Goal: Task Accomplishment & Management: Manage account settings

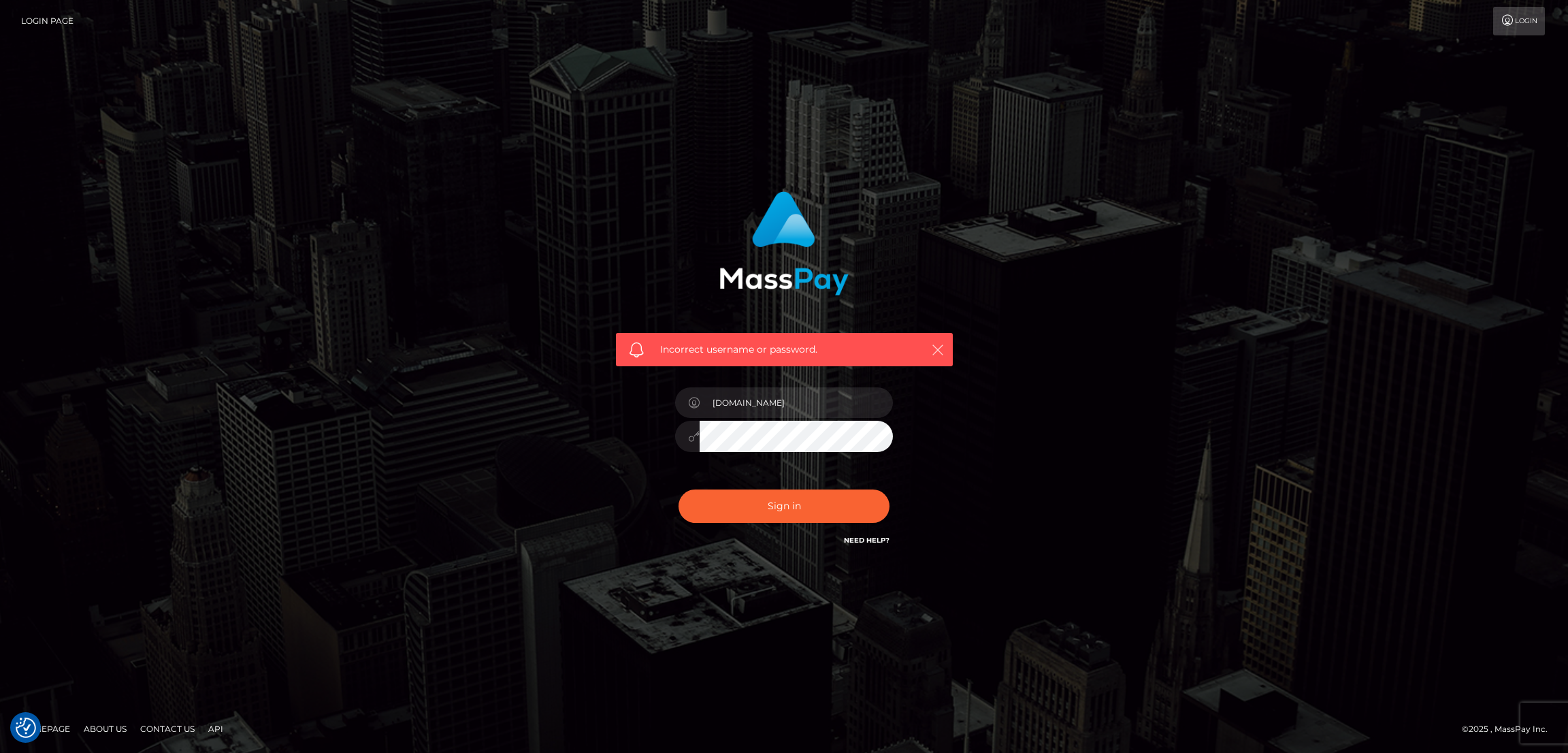
click at [941, 350] on icon "button" at bounding box center [938, 350] width 13 height 13
click at [740, 402] on input "[DOMAIN_NAME]" at bounding box center [796, 402] width 193 height 31
drag, startPoint x: 755, startPoint y: 401, endPoint x: 685, endPoint y: 401, distance: 70.0
click at [685, 401] on div "[DOMAIN_NAME]" at bounding box center [784, 401] width 218 height 26
type input "df.es"
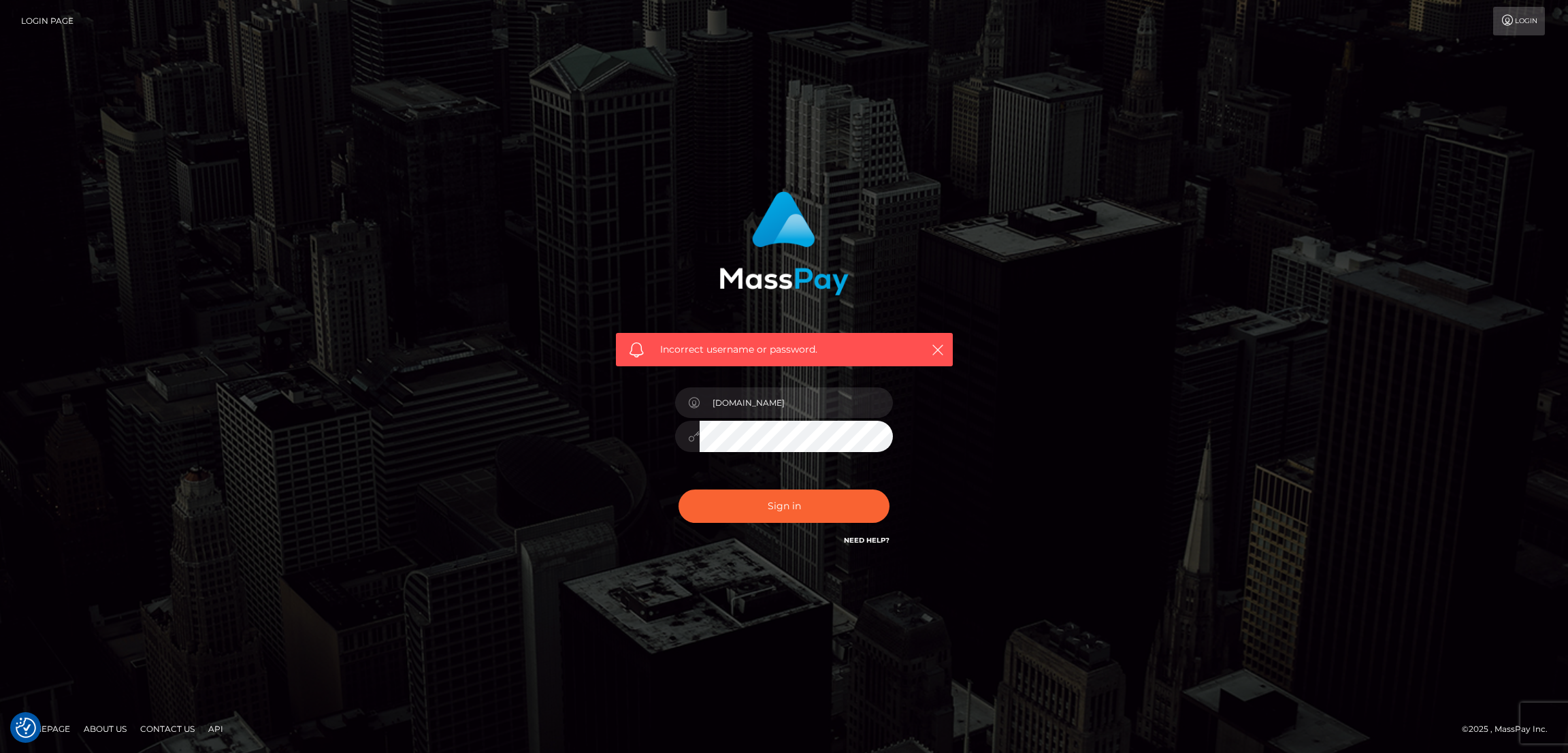
click at [659, 440] on div "Incorrect username or password. df.es" at bounding box center [784, 369] width 357 height 378
click at [741, 501] on button "Sign in" at bounding box center [784, 505] width 211 height 33
click at [786, 508] on button "Sign in" at bounding box center [784, 505] width 211 height 33
click at [781, 506] on button "Sign in" at bounding box center [784, 505] width 211 height 33
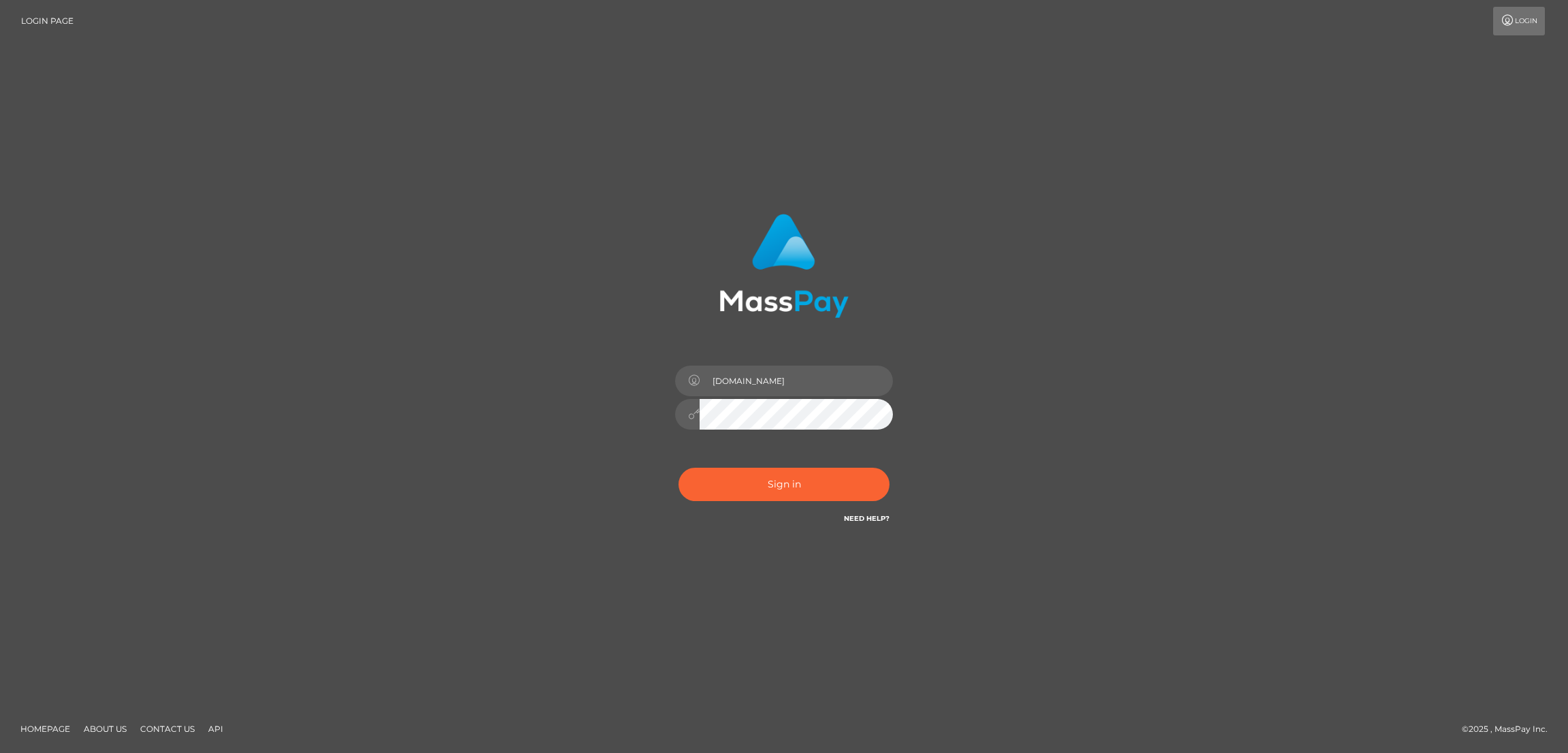
type input "[DOMAIN_NAME]"
click at [771, 484] on button "Sign in" at bounding box center [784, 483] width 211 height 33
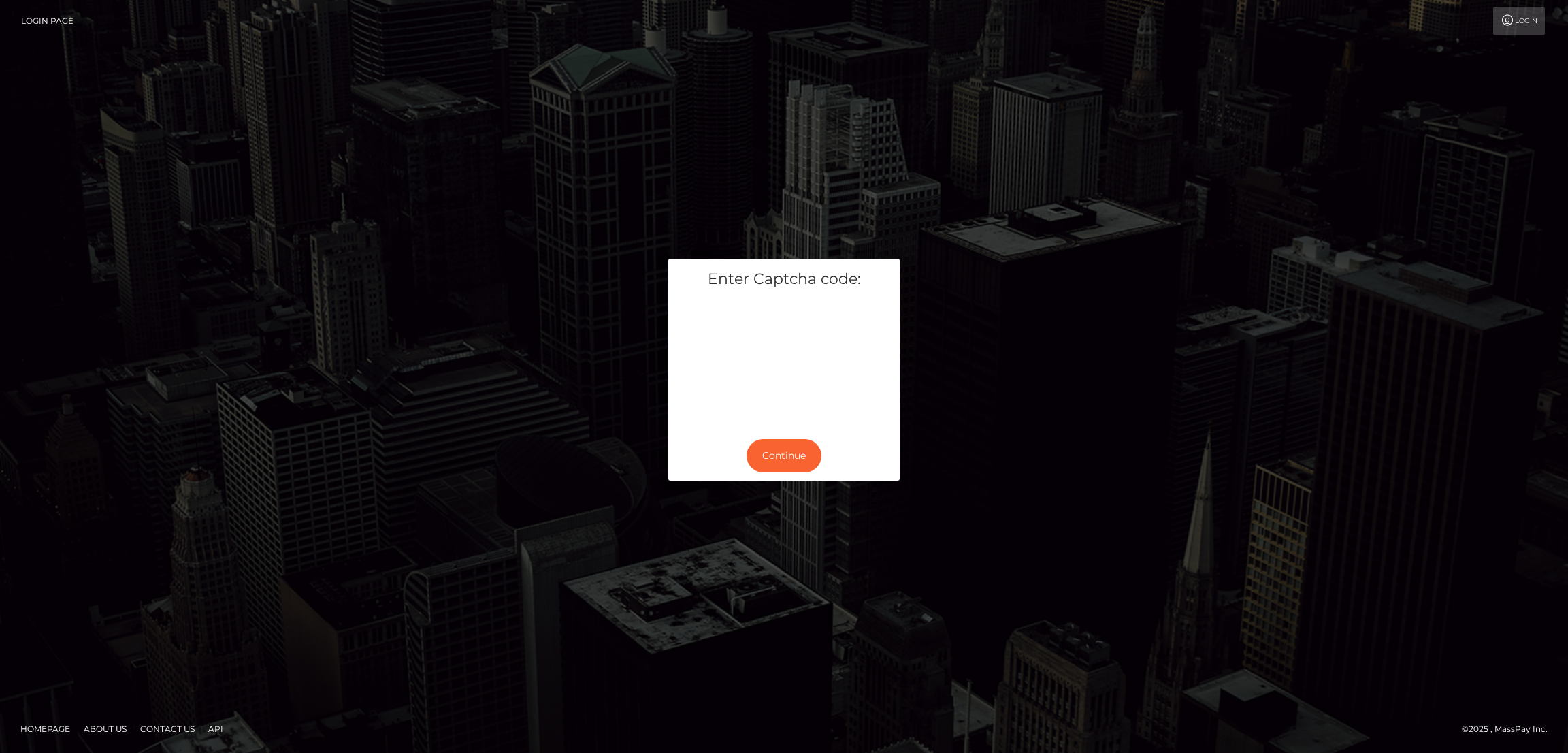
click at [1065, 157] on div "Enter Captcha code: Continue" at bounding box center [784, 376] width 1568 height 440
click at [776, 447] on button "Continue" at bounding box center [783, 455] width 74 height 33
click at [779, 450] on button "Continue" at bounding box center [783, 455] width 74 height 33
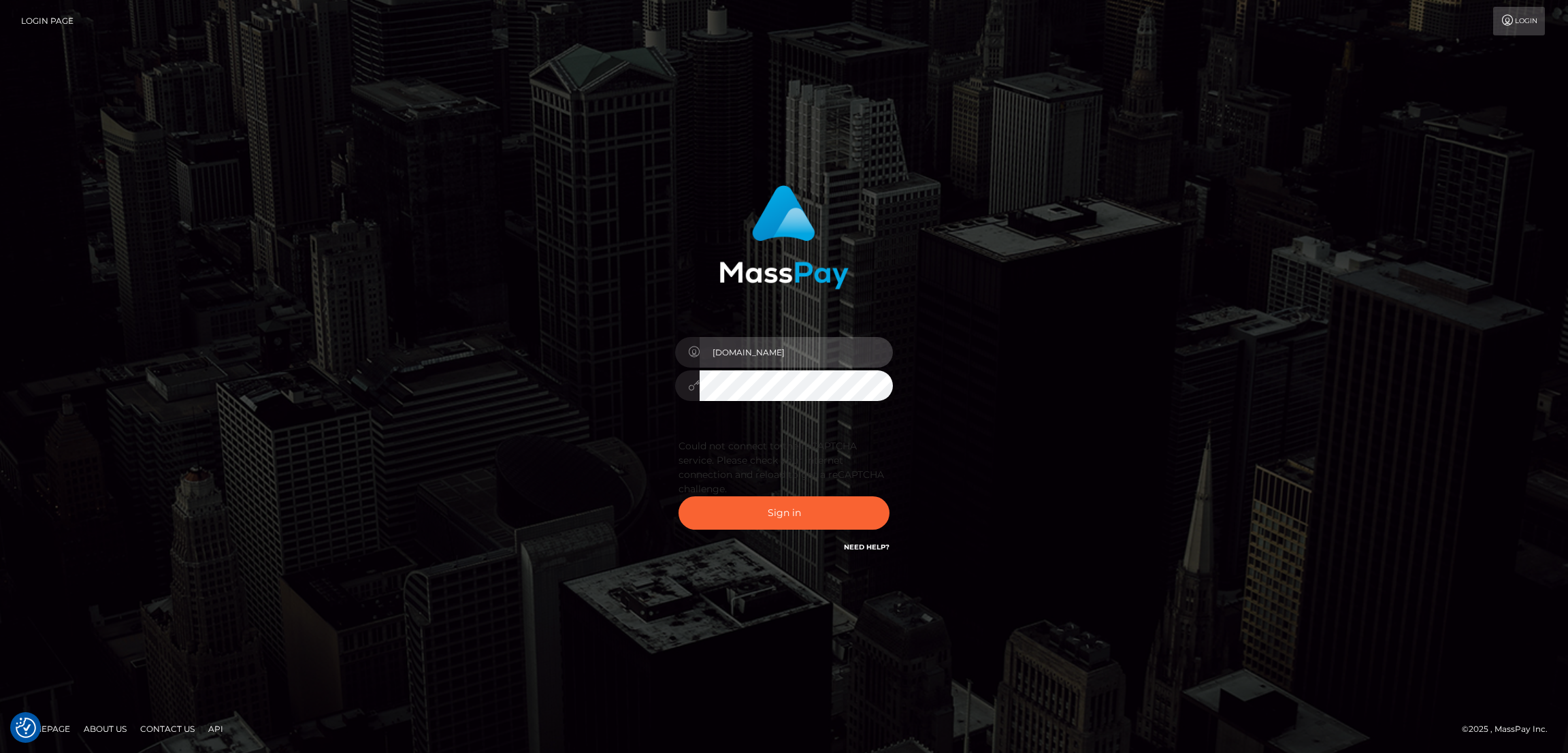
click at [759, 356] on input "[DOMAIN_NAME]" at bounding box center [796, 352] width 193 height 31
drag, startPoint x: 729, startPoint y: 353, endPoint x: 685, endPoint y: 353, distance: 44.0
click at [685, 353] on div "[DOMAIN_NAME]" at bounding box center [784, 351] width 218 height 26
type input "[DOMAIN_NAME]"
click at [669, 389] on div "df.es" at bounding box center [784, 379] width 238 height 105
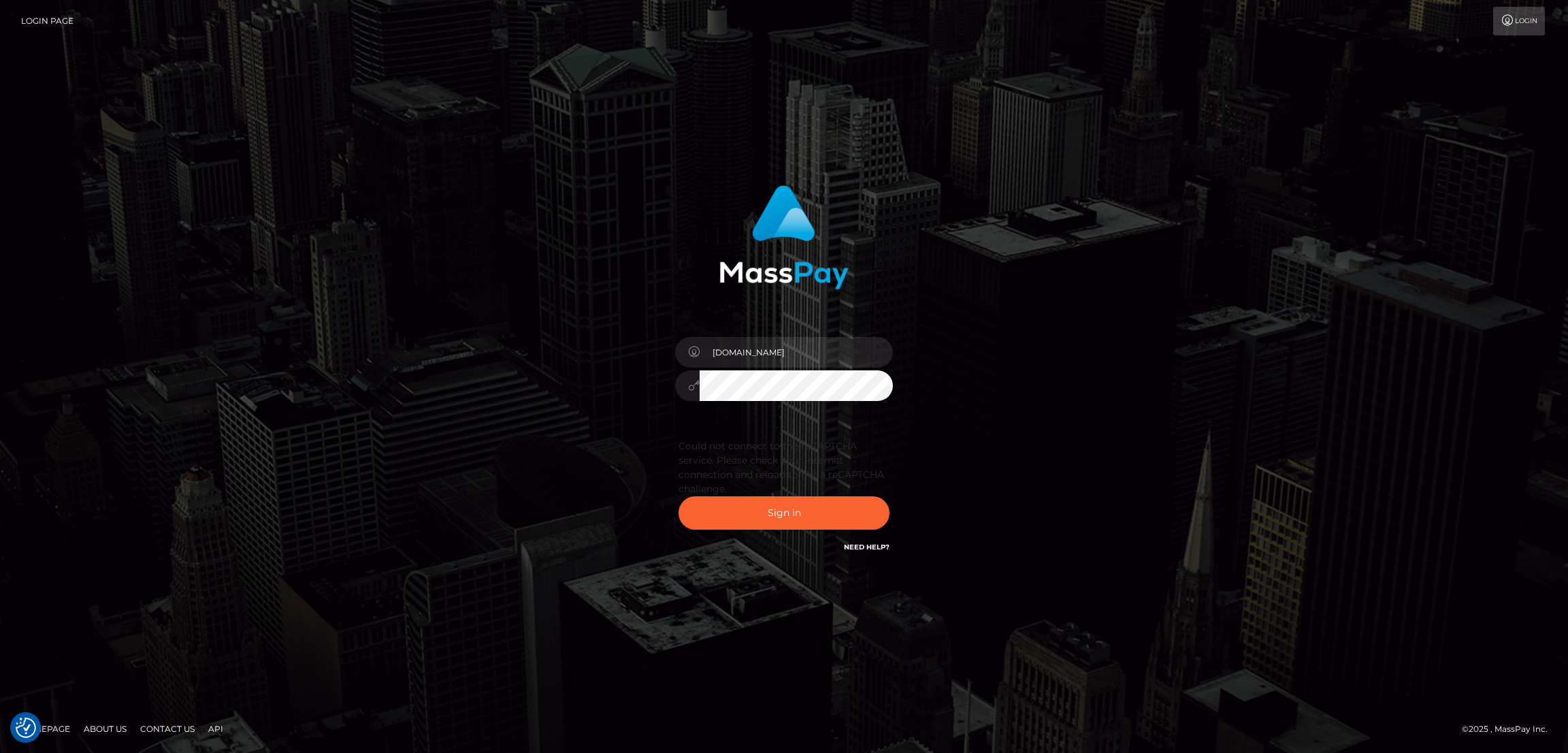
click at [678, 497] on button "Sign in" at bounding box center [784, 513] width 211 height 33
click at [758, 509] on button "Sign in" at bounding box center [784, 513] width 211 height 33
click at [779, 511] on button "Sign in" at bounding box center [784, 513] width 211 height 33
click at [742, 506] on button "Sign in" at bounding box center [784, 513] width 211 height 33
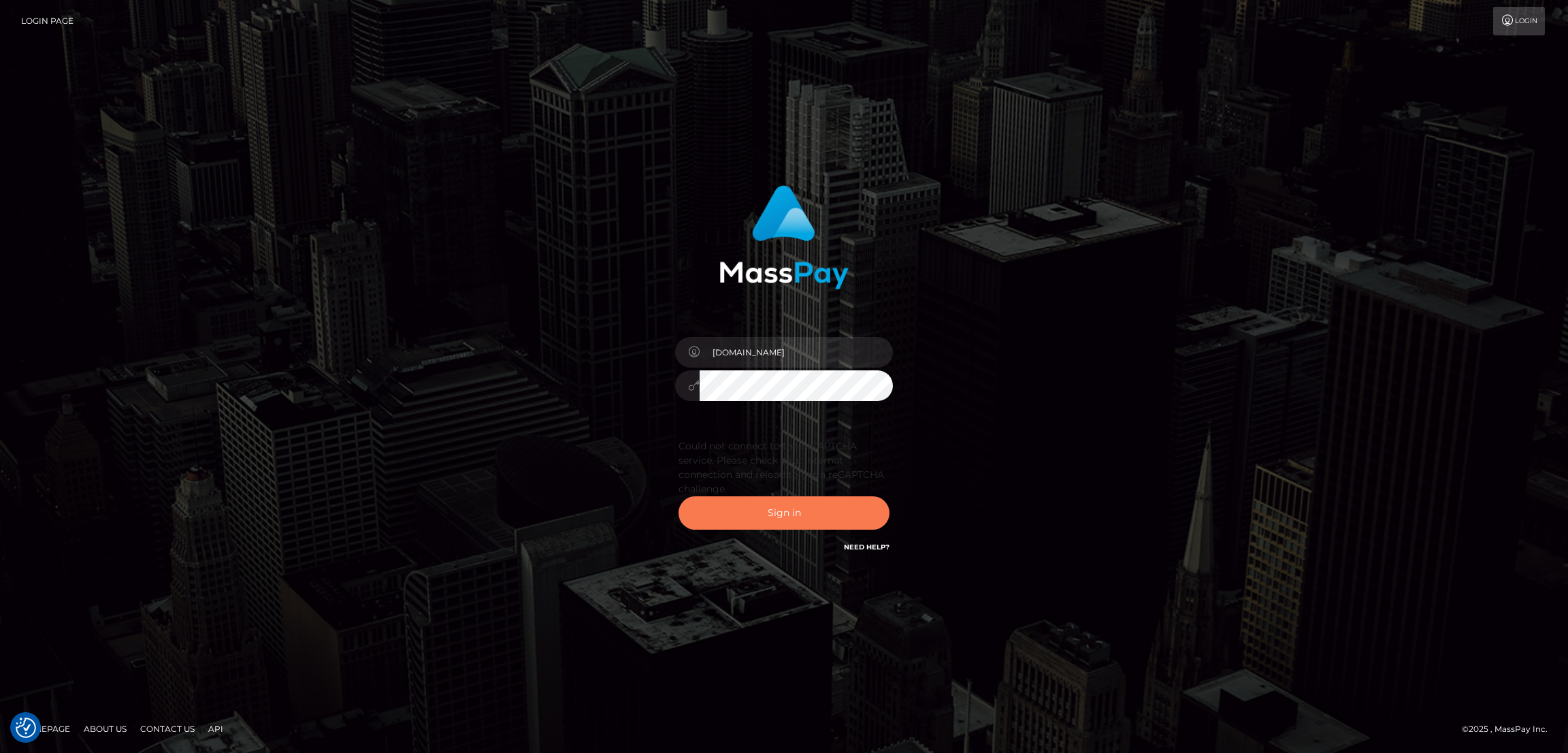
click at [742, 506] on button "Sign in" at bounding box center [784, 513] width 211 height 33
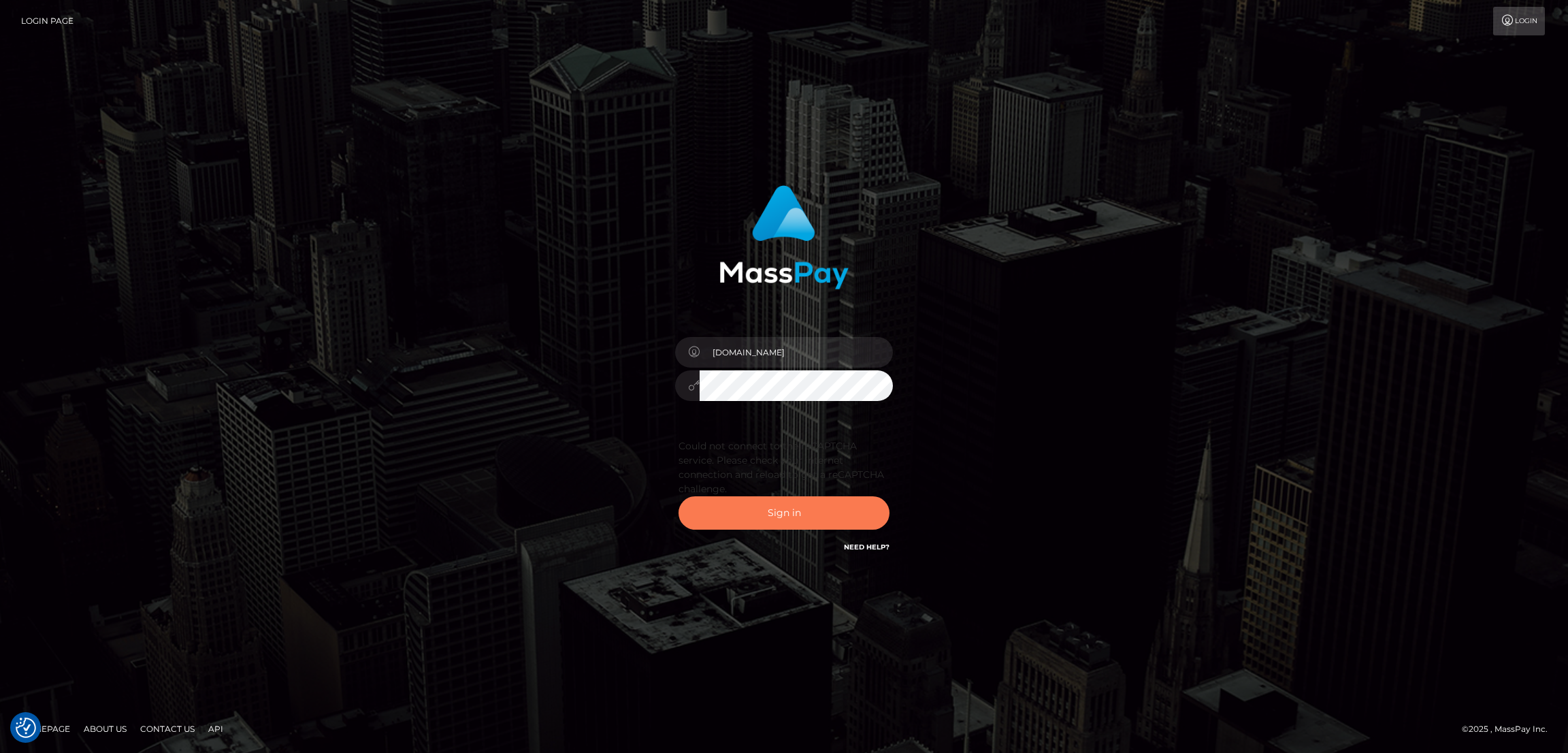
click at [742, 506] on button "Sign in" at bounding box center [784, 513] width 211 height 33
click at [810, 506] on button "Sign in" at bounding box center [784, 513] width 211 height 33
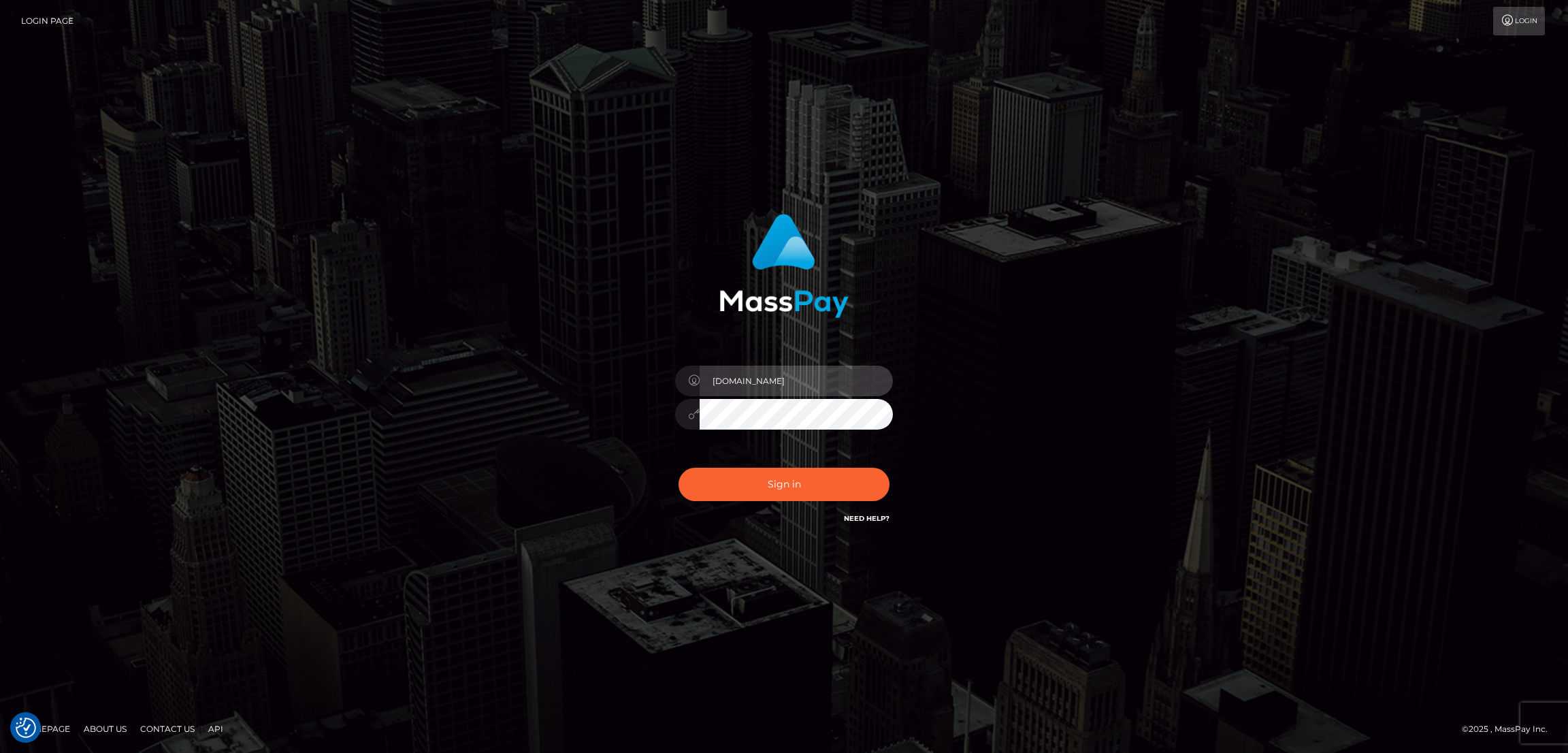
click at [763, 378] on input "nb.es" at bounding box center [796, 381] width 193 height 31
type input "n"
type input "df.es"
click at [749, 482] on button "Sign in" at bounding box center [784, 483] width 211 height 33
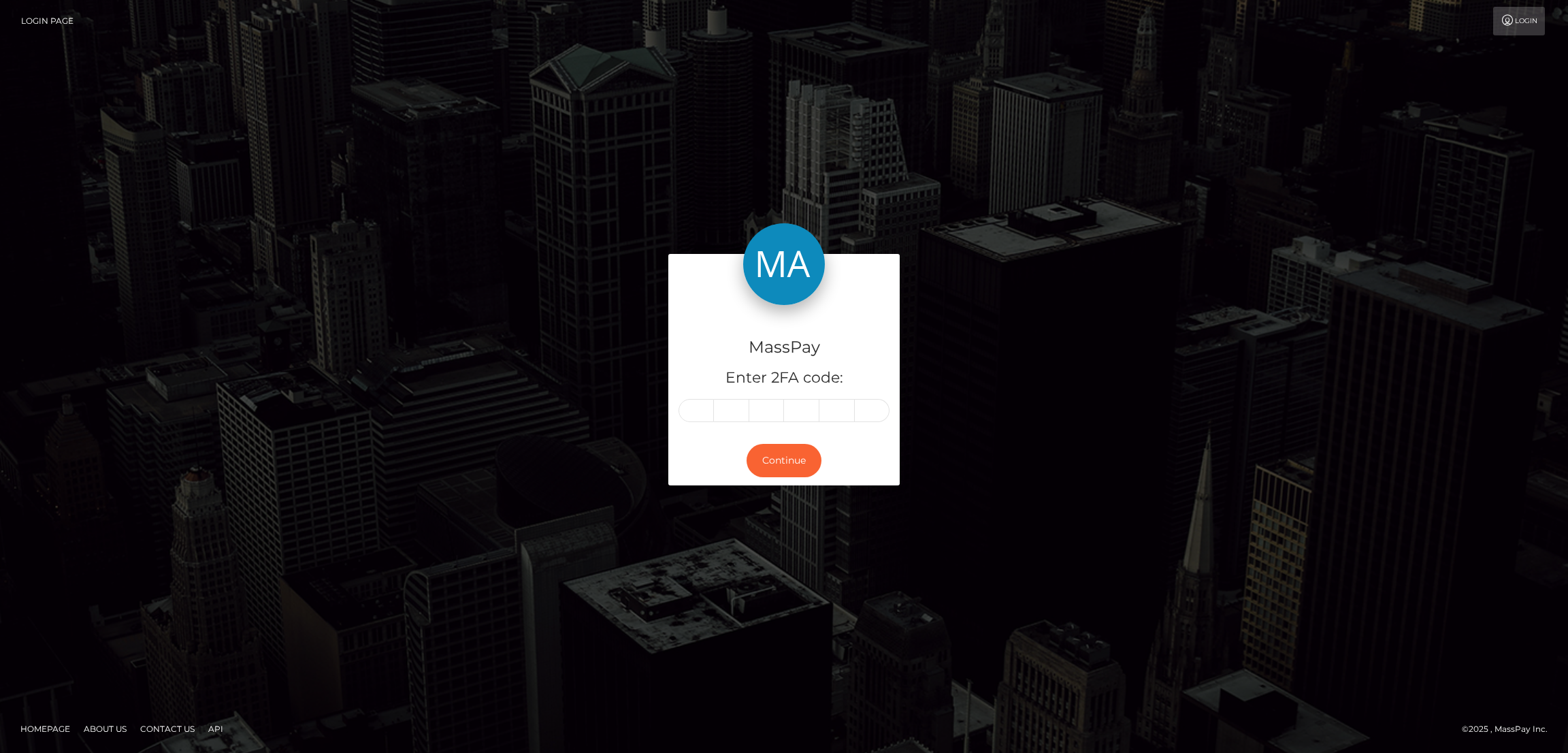
click at [1429, 151] on div "MassPay Enter 2FA code: Continue Homepage" at bounding box center [784, 376] width 1568 height 753
click at [696, 417] on input "text" at bounding box center [696, 410] width 36 height 24
paste input "9"
type input "9"
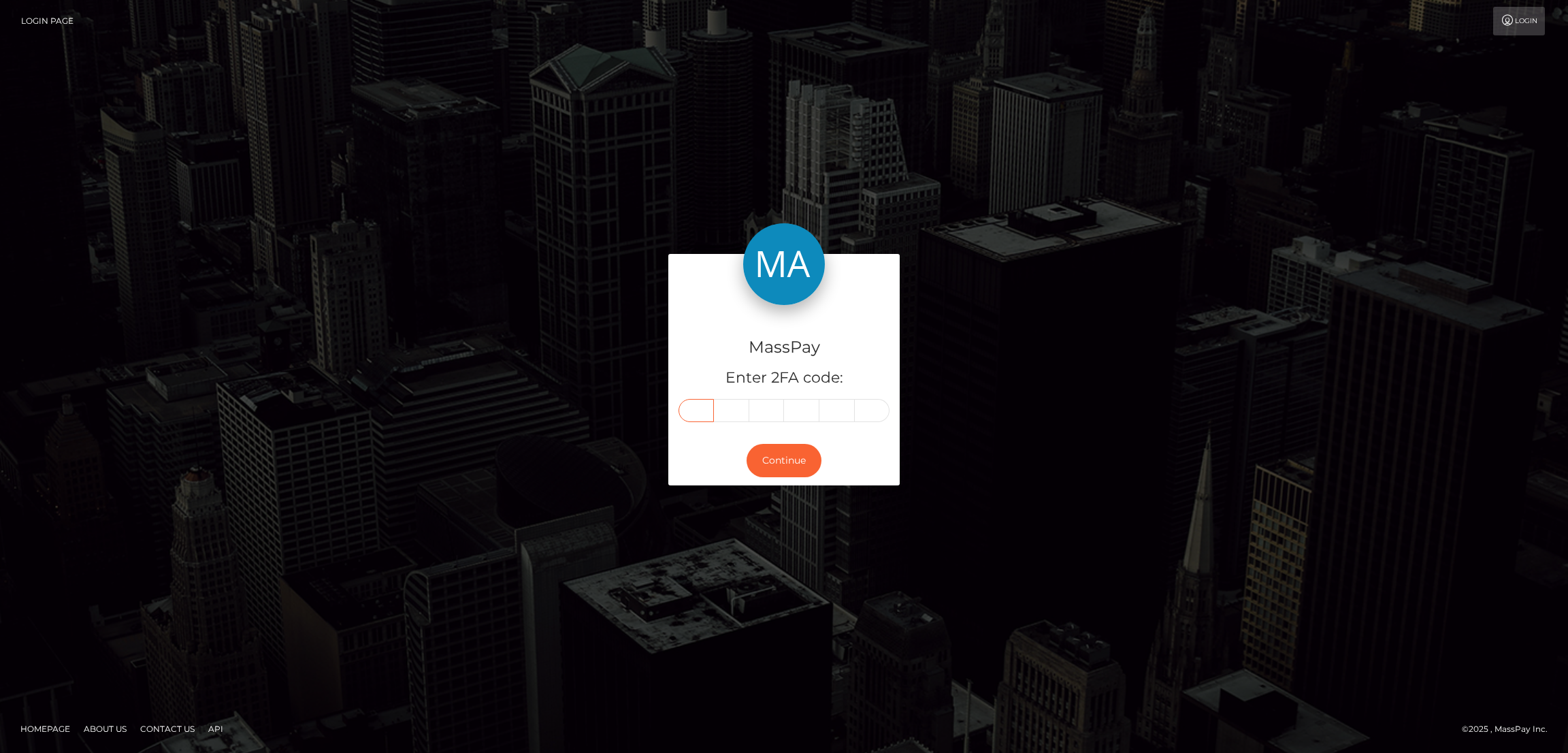
type input "0"
type input "7"
type input "3"
type input "1"
type input "7"
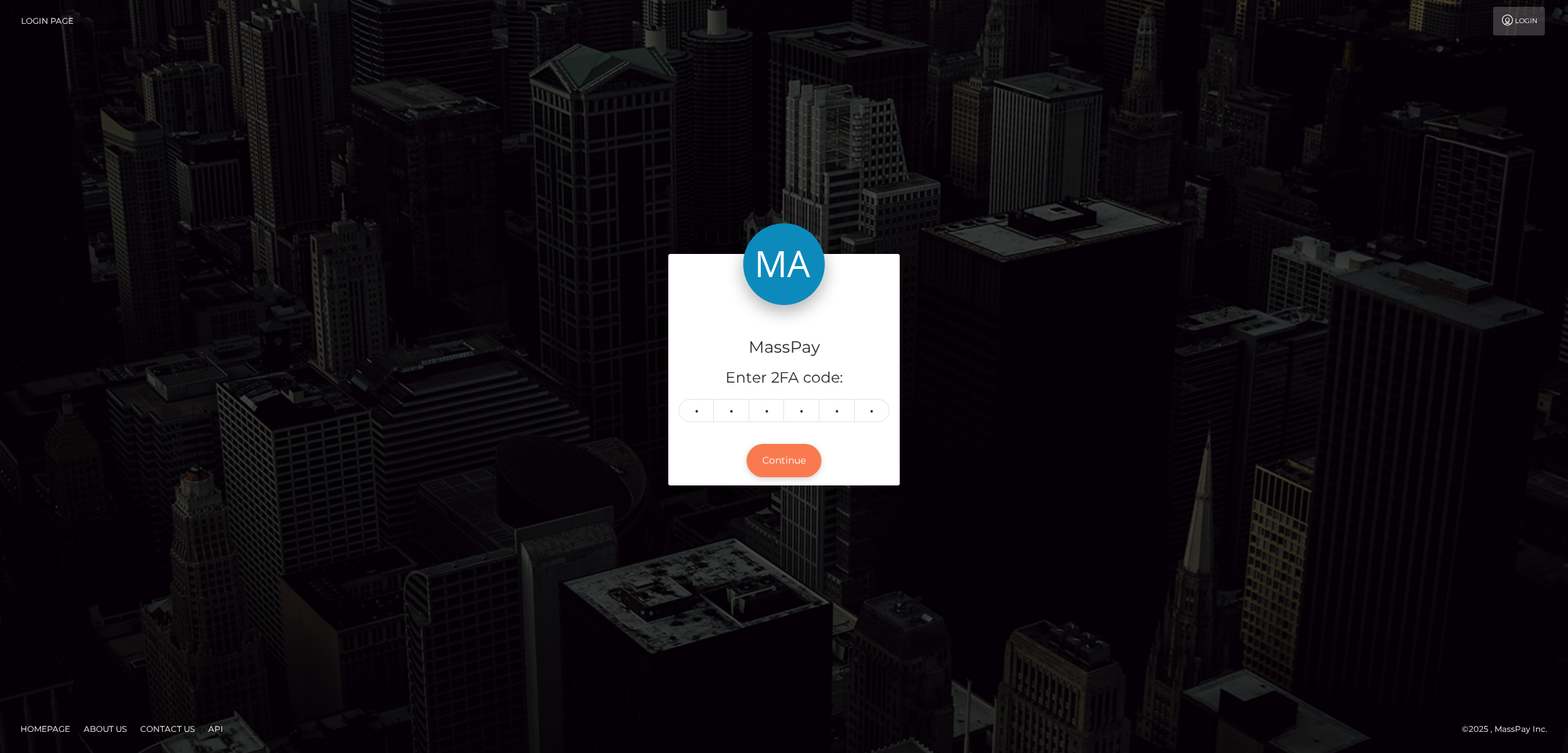
click at [776, 445] on button "Continue" at bounding box center [783, 460] width 74 height 33
click at [776, 463] on button "Continue" at bounding box center [783, 460] width 74 height 33
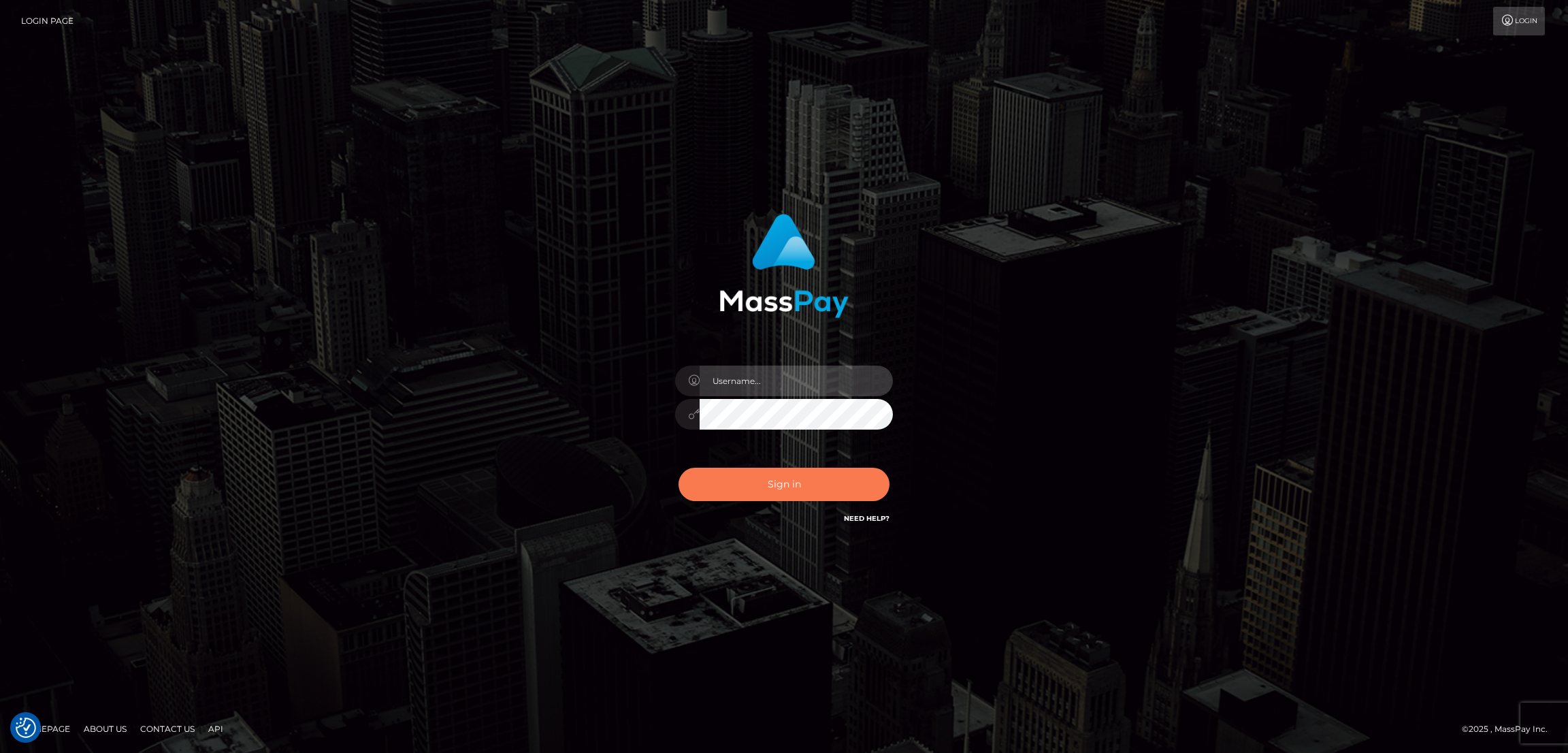
type input "[DOMAIN_NAME]"
click at [791, 482] on button "Sign in" at bounding box center [784, 483] width 211 height 33
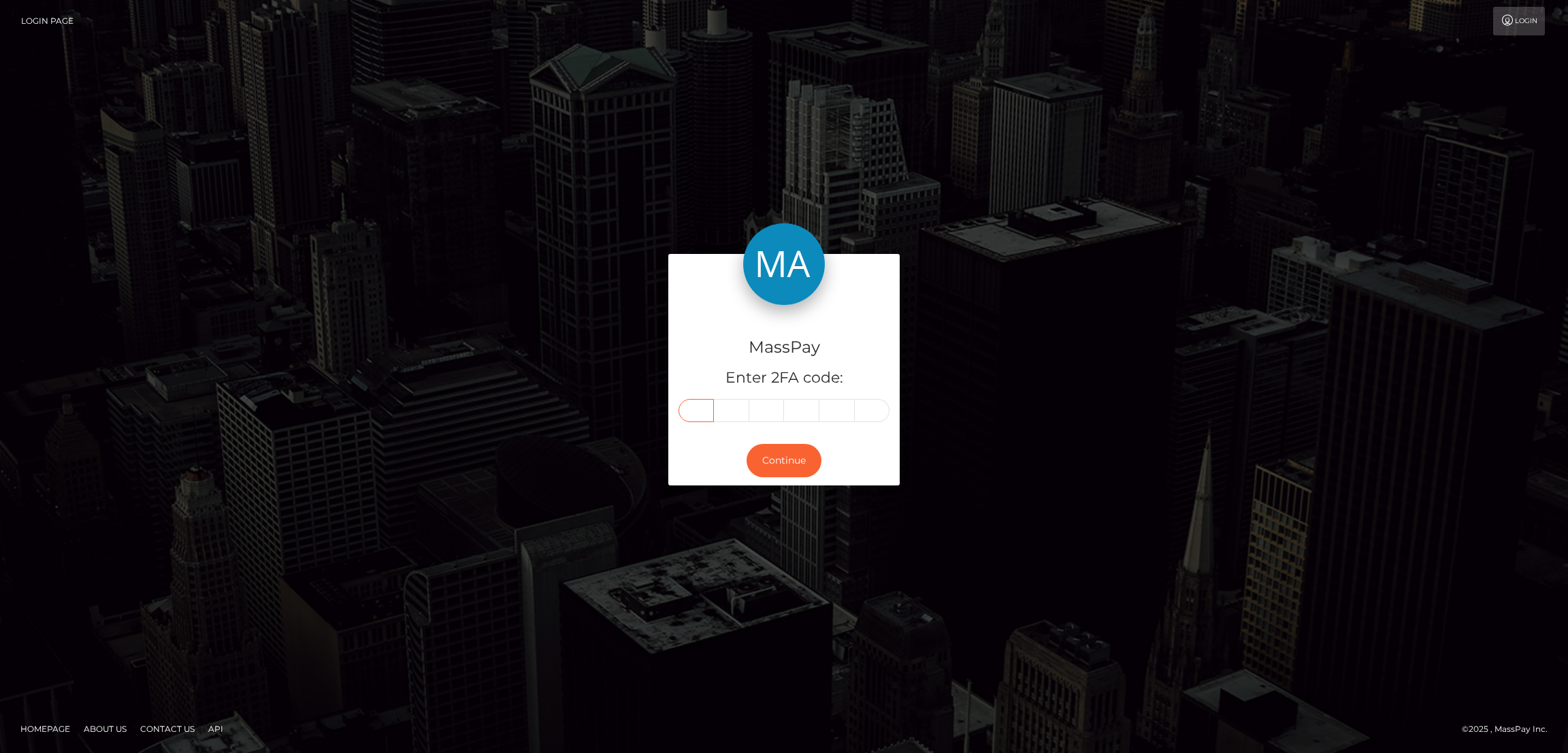
click at [691, 404] on input "text" at bounding box center [696, 410] width 36 height 24
paste input "3"
type input "3"
type input "2"
type input "1"
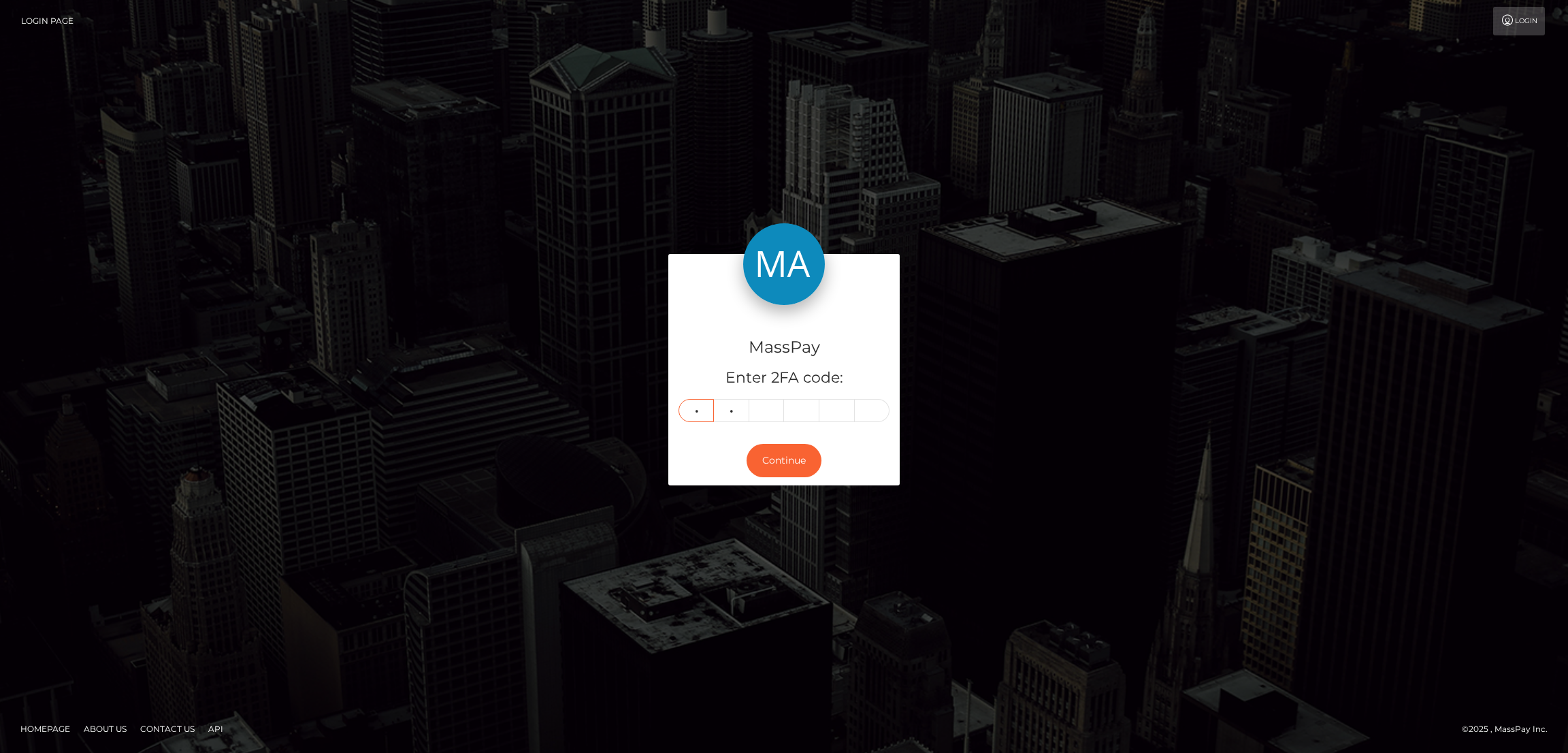
type input "5"
type input "9"
type input "8"
click at [787, 457] on button "Continue" at bounding box center [783, 460] width 74 height 33
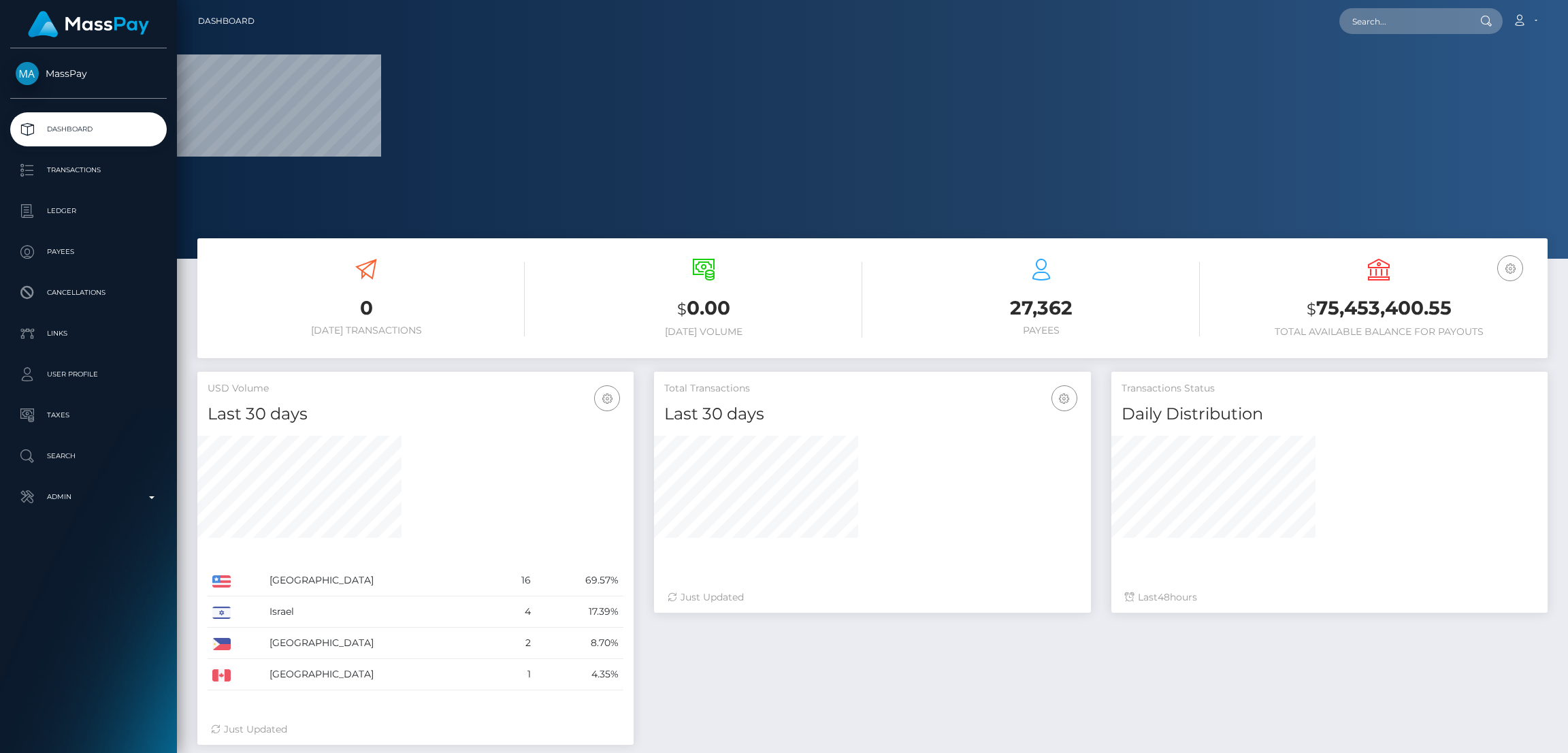
scroll to position [241, 436]
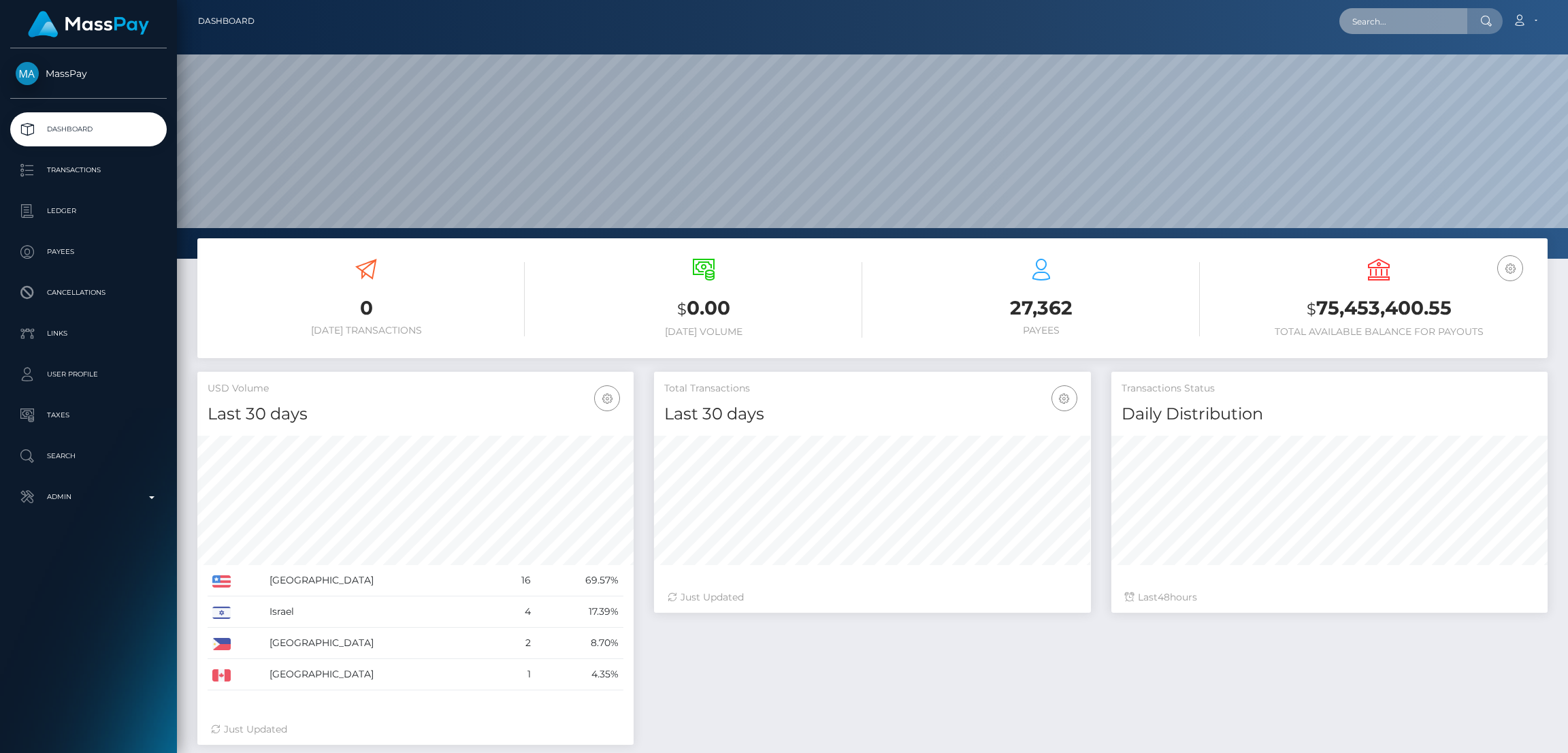
click at [1364, 22] on input "text" at bounding box center [1404, 21] width 128 height 25
paste input "miaroseayoola@icloud.com"
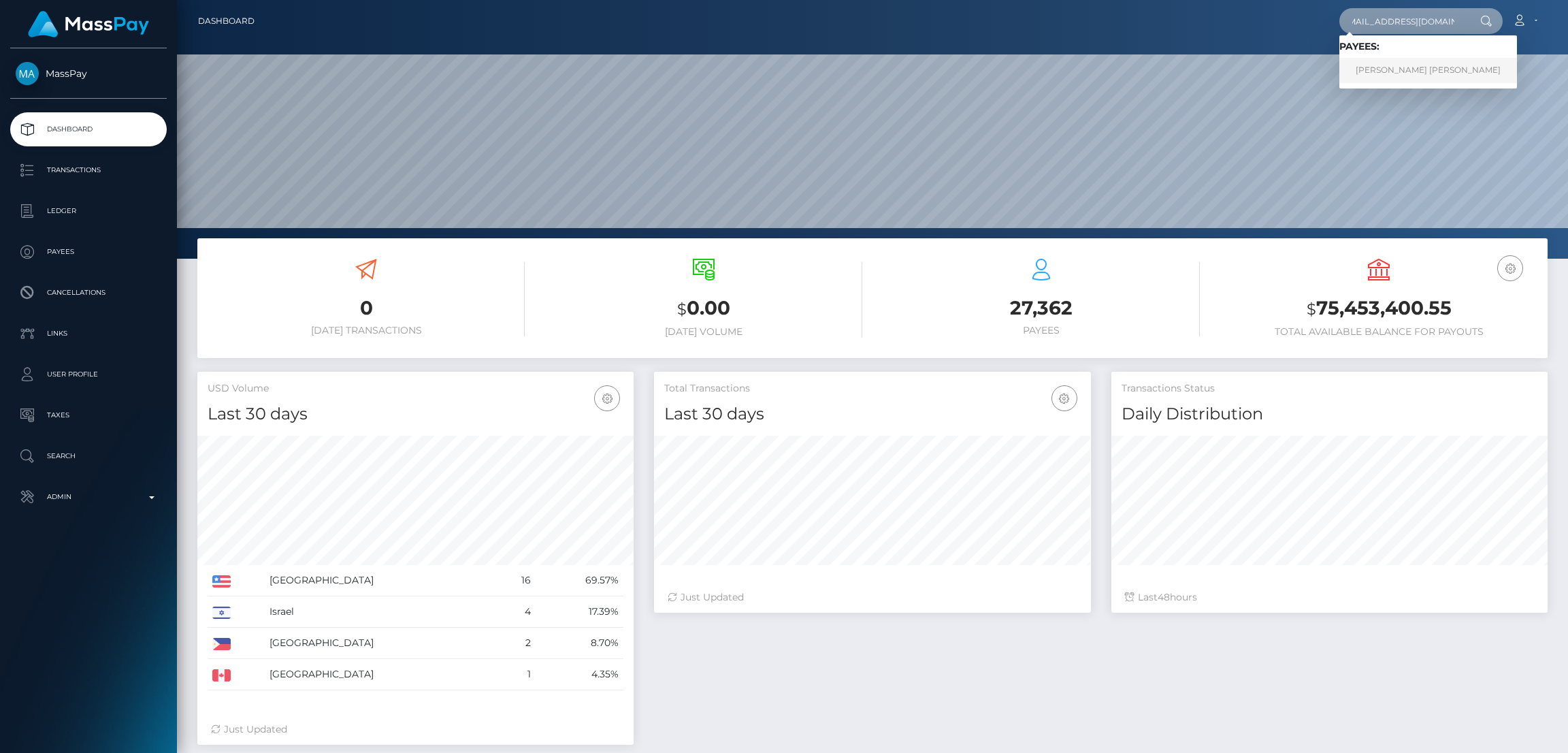
type input "miaroseayoola@icloud.com"
click at [1380, 73] on link "Mia Rose Ayoola" at bounding box center [1429, 70] width 178 height 25
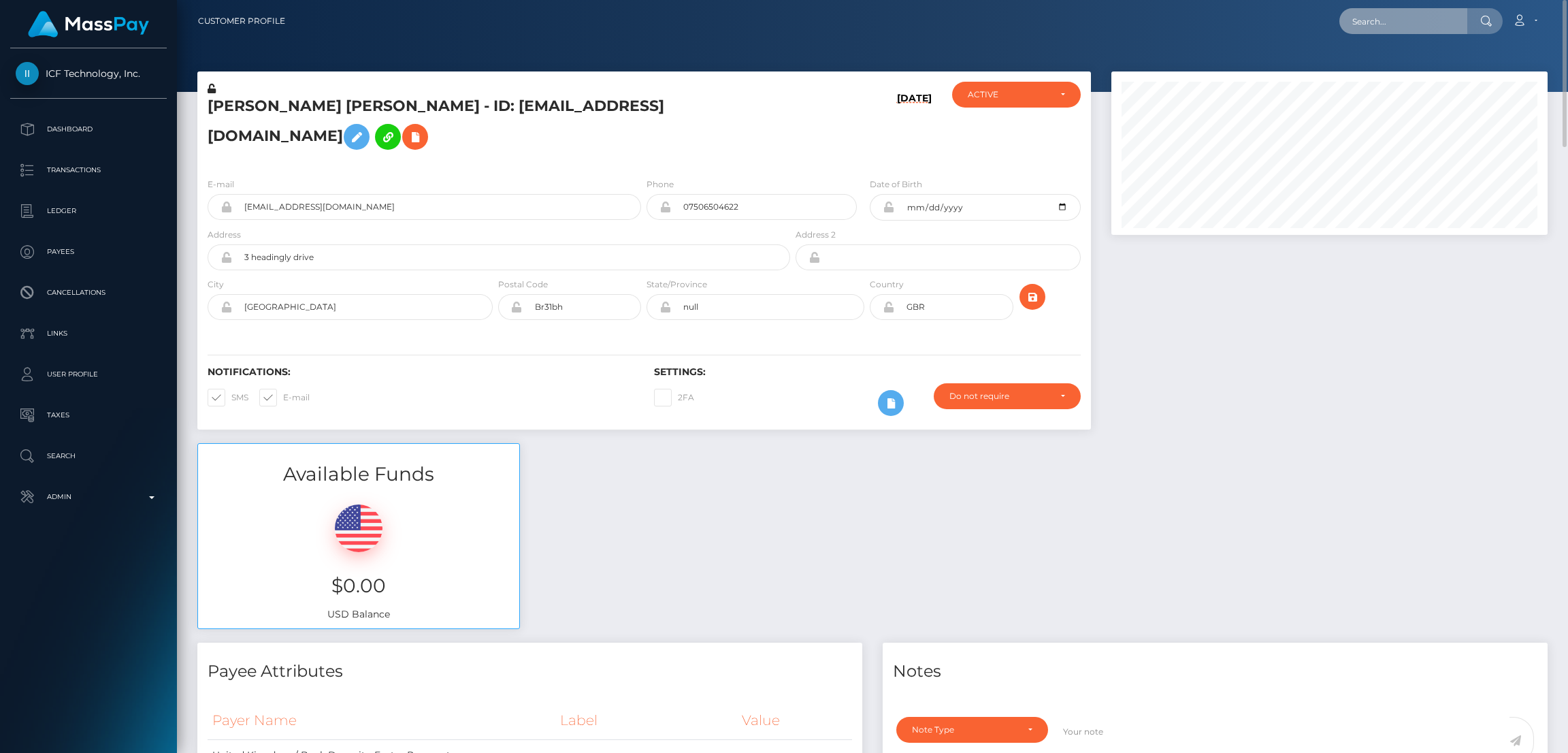
click at [1377, 25] on input "text" at bounding box center [1404, 21] width 128 height 25
paste input "[EMAIL_ADDRESS][DOMAIN_NAME]"
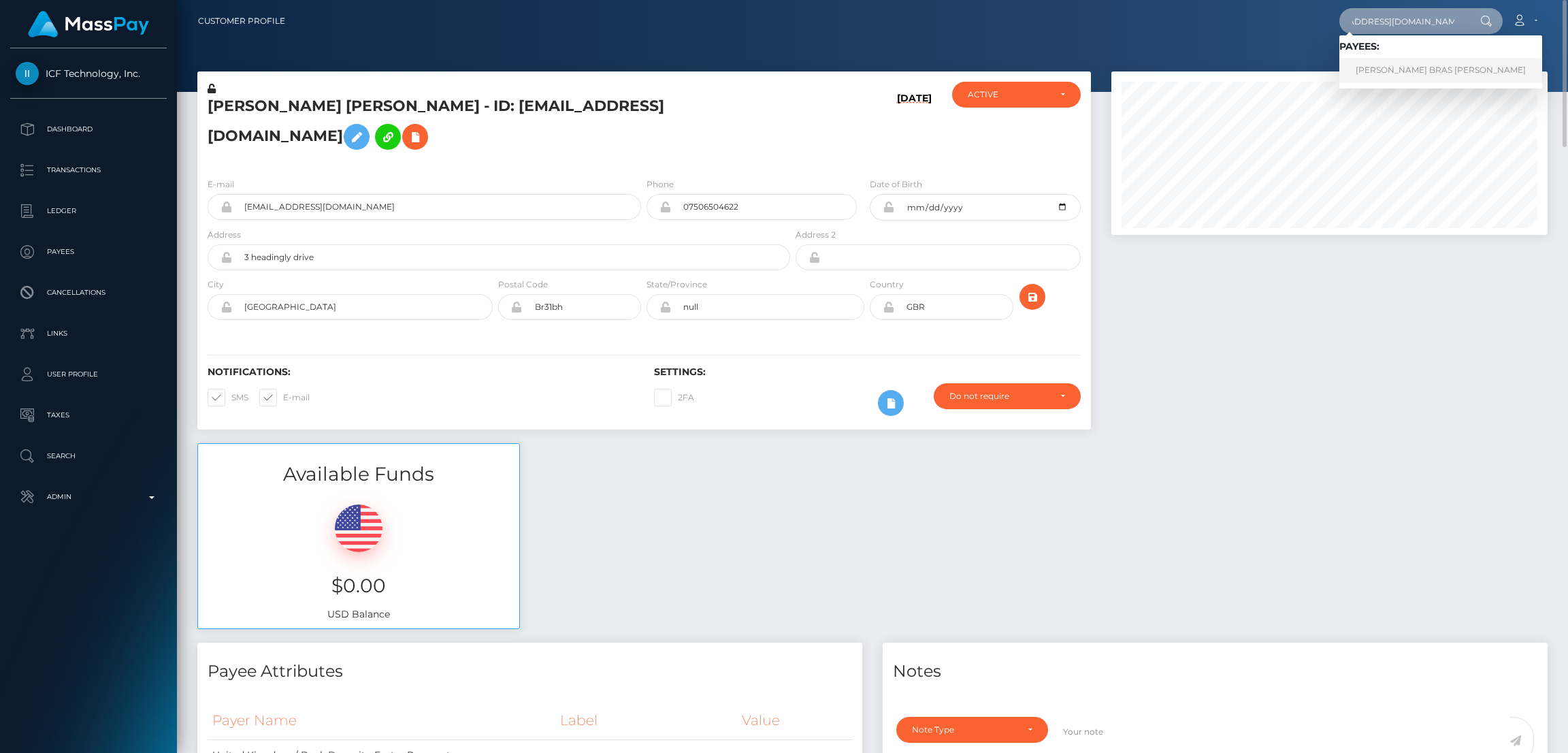
type input "catalinasantana.diosa@gmail.com"
click at [1375, 68] on link "JENNIFER BRAS MONROY" at bounding box center [1441, 70] width 203 height 25
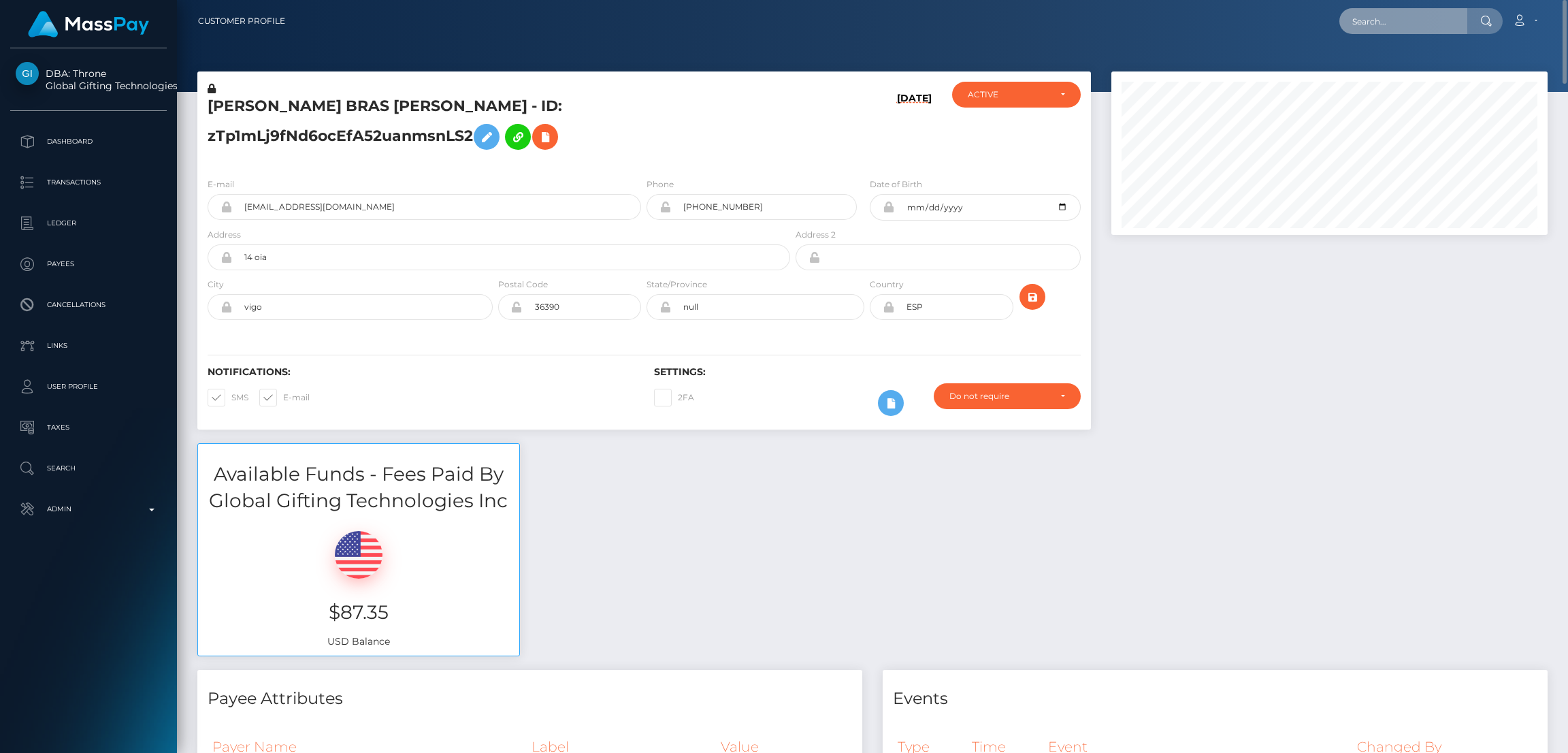
click at [1382, 14] on input "text" at bounding box center [1404, 21] width 128 height 25
paste input "[EMAIL_ADDRESS][DOMAIN_NAME]"
type input "[EMAIL_ADDRESS][DOMAIN_NAME]"
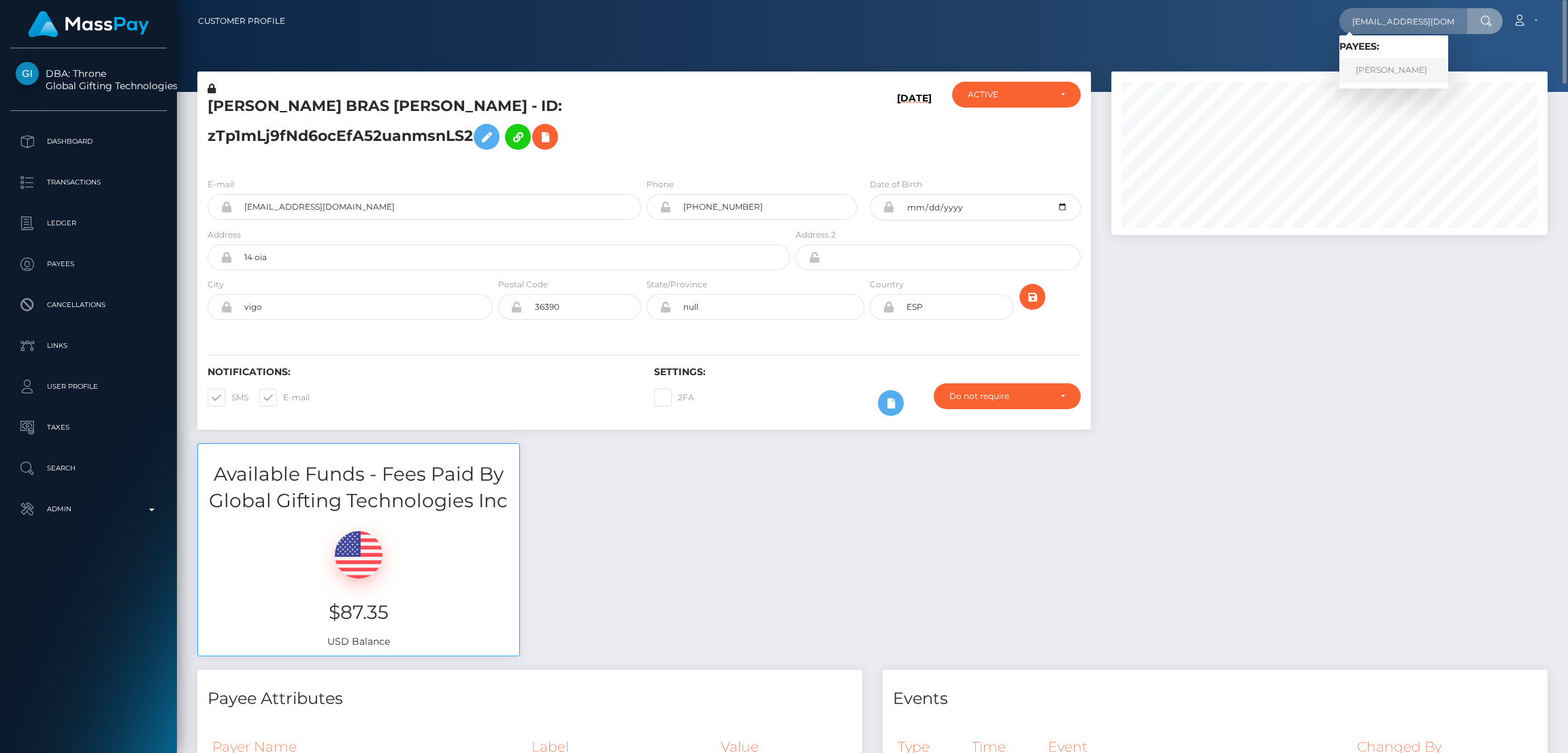
click at [1382, 69] on link "[PERSON_NAME]" at bounding box center [1395, 70] width 109 height 25
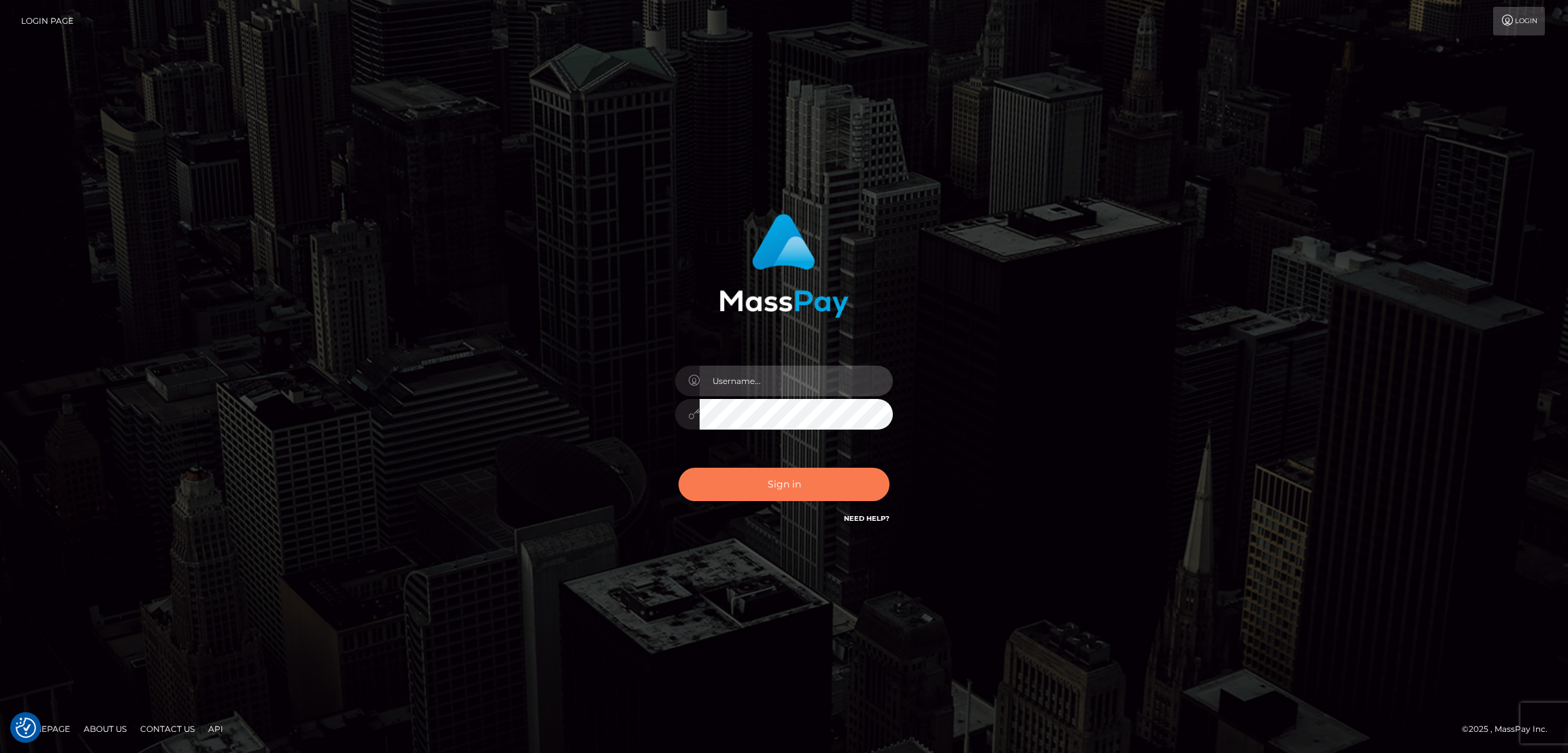
type input "[DOMAIN_NAME]"
click at [781, 482] on button "Sign in" at bounding box center [784, 483] width 211 height 33
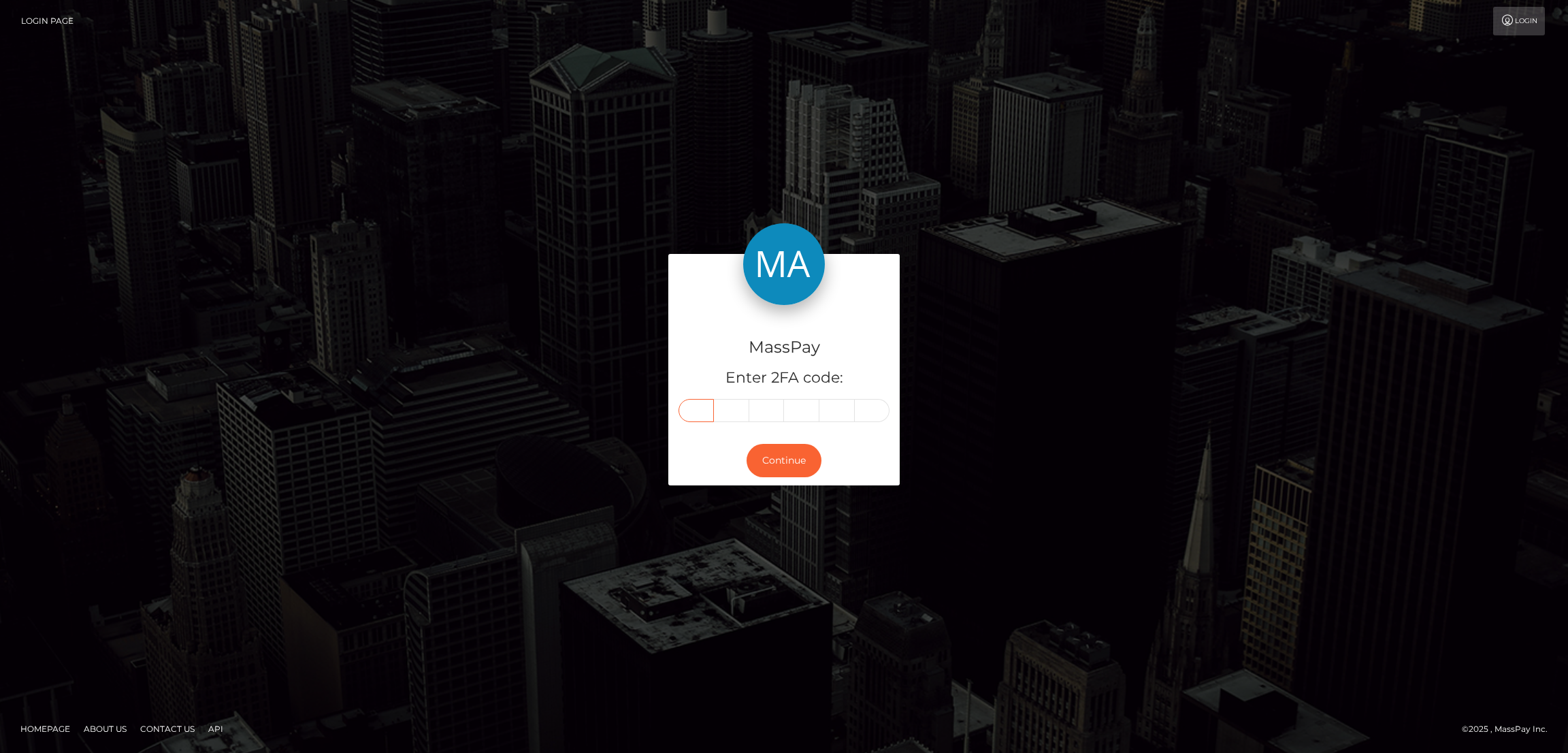
click at [695, 413] on input "text" at bounding box center [696, 410] width 36 height 24
paste input "8"
type input "8"
type input "3"
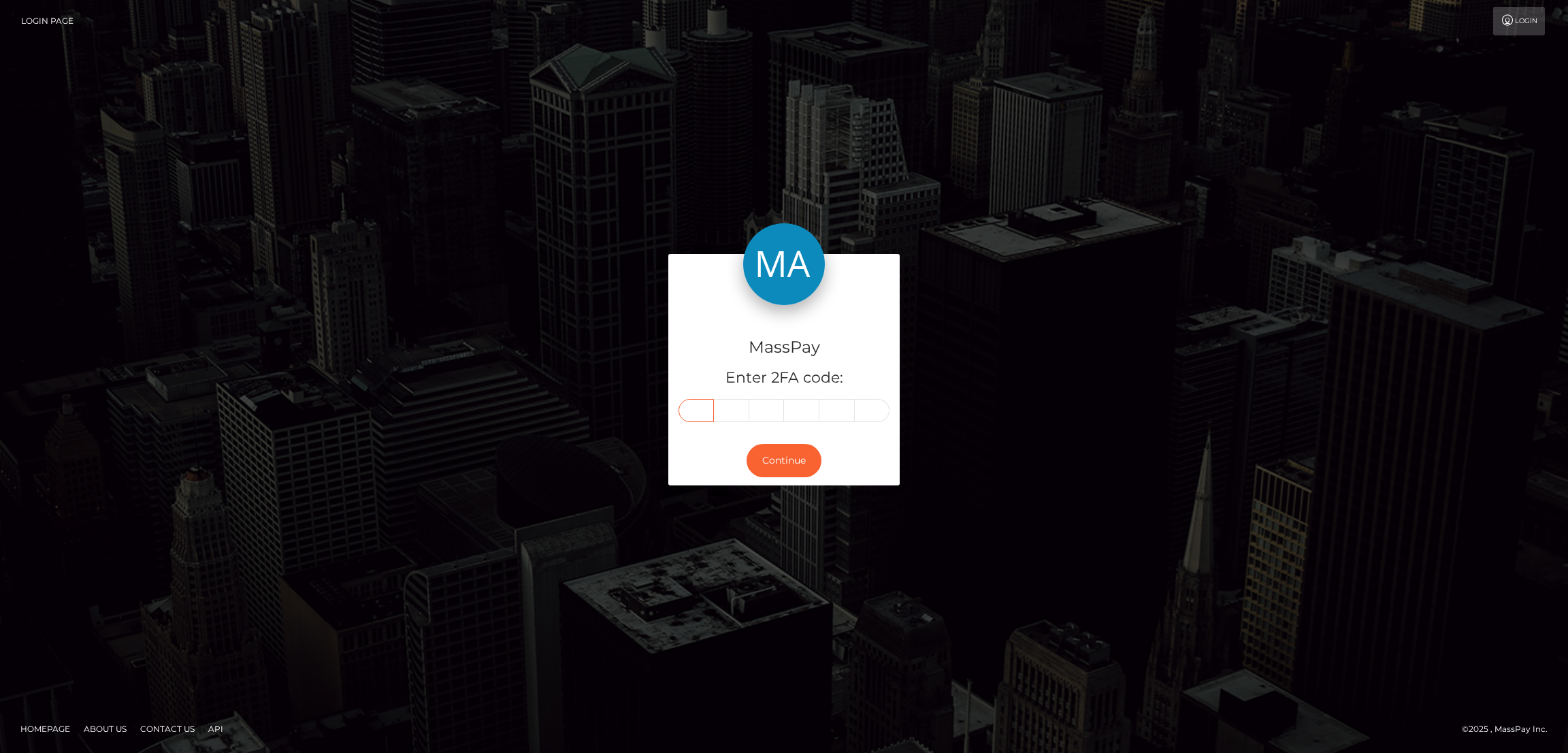
type input "3"
type input "6"
click at [794, 455] on button "Continue" at bounding box center [783, 460] width 74 height 33
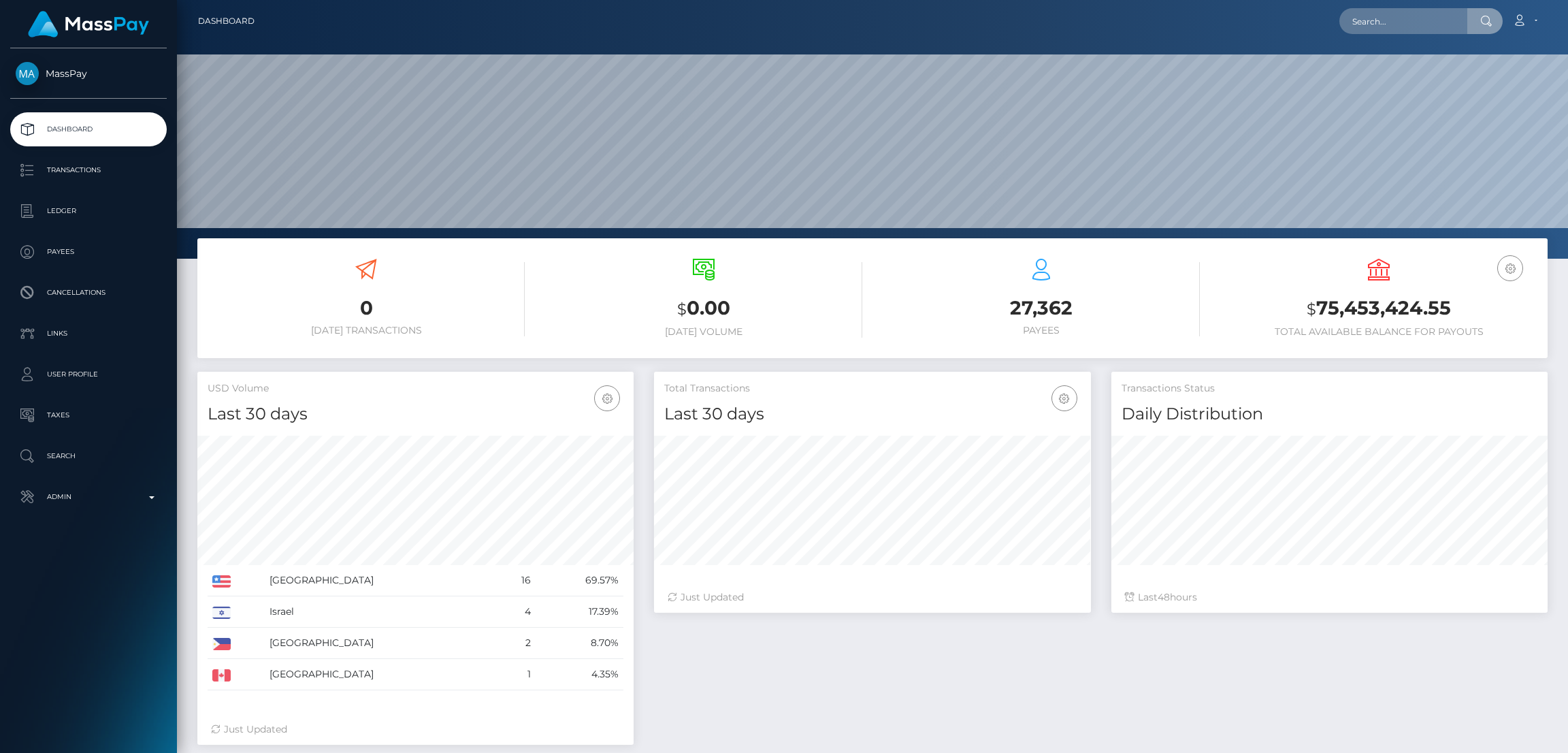
scroll to position [241, 436]
type input "833336"
drag, startPoint x: 1338, startPoint y: 44, endPoint x: 1355, endPoint y: 53, distance: 19.2
click at [1338, 45] on div at bounding box center [873, 129] width 1392 height 259
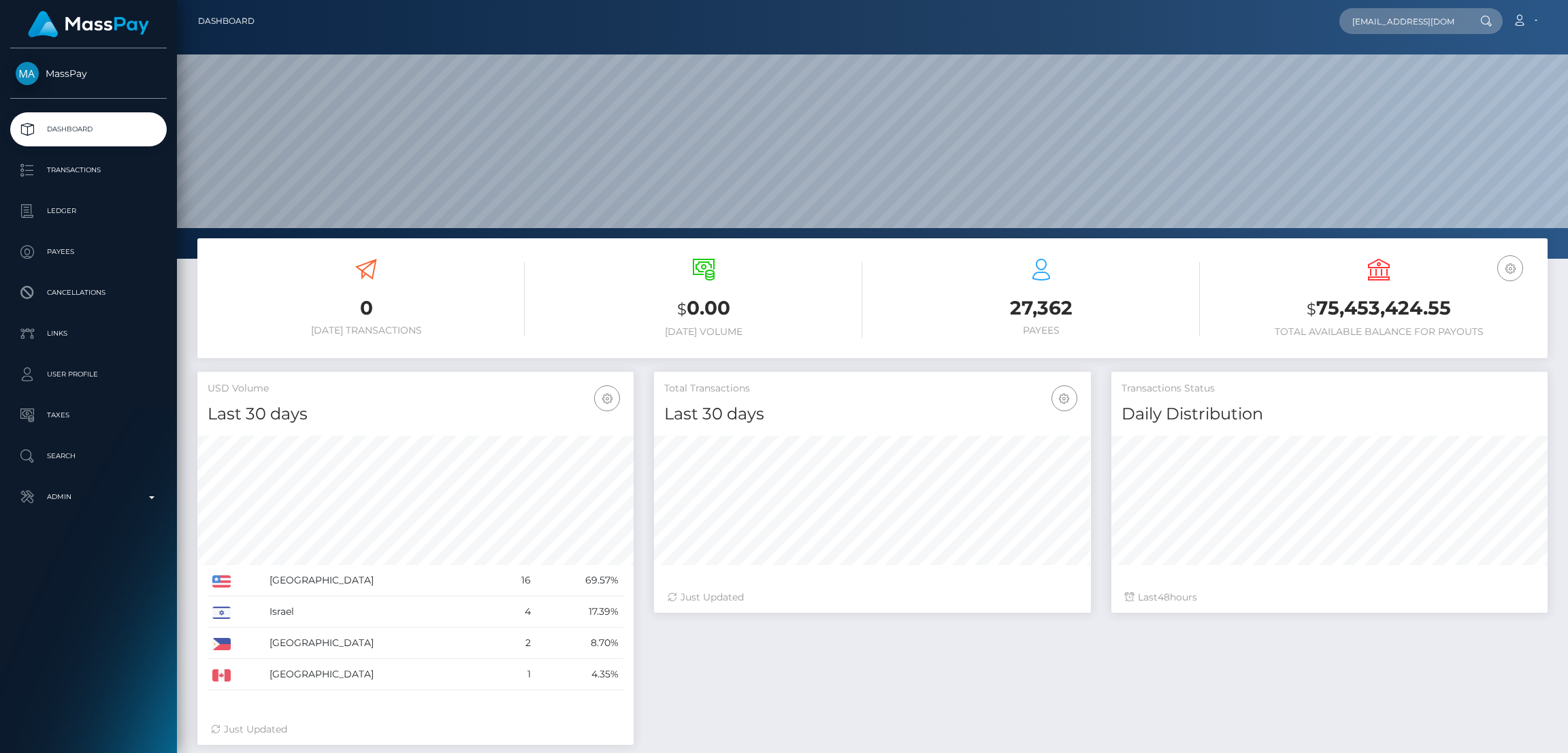
click at [1357, 54] on div at bounding box center [873, 129] width 1392 height 259
click at [1375, 25] on input "[EMAIL_ADDRESS][DOMAIN_NAME]" at bounding box center [1404, 21] width 128 height 25
click at [1120, 45] on div at bounding box center [873, 129] width 1392 height 259
click at [1399, 11] on input "majestynoirbklyn@gmail.com" at bounding box center [1404, 21] width 128 height 25
paste input "majestynoirbklyn@gmail.com"
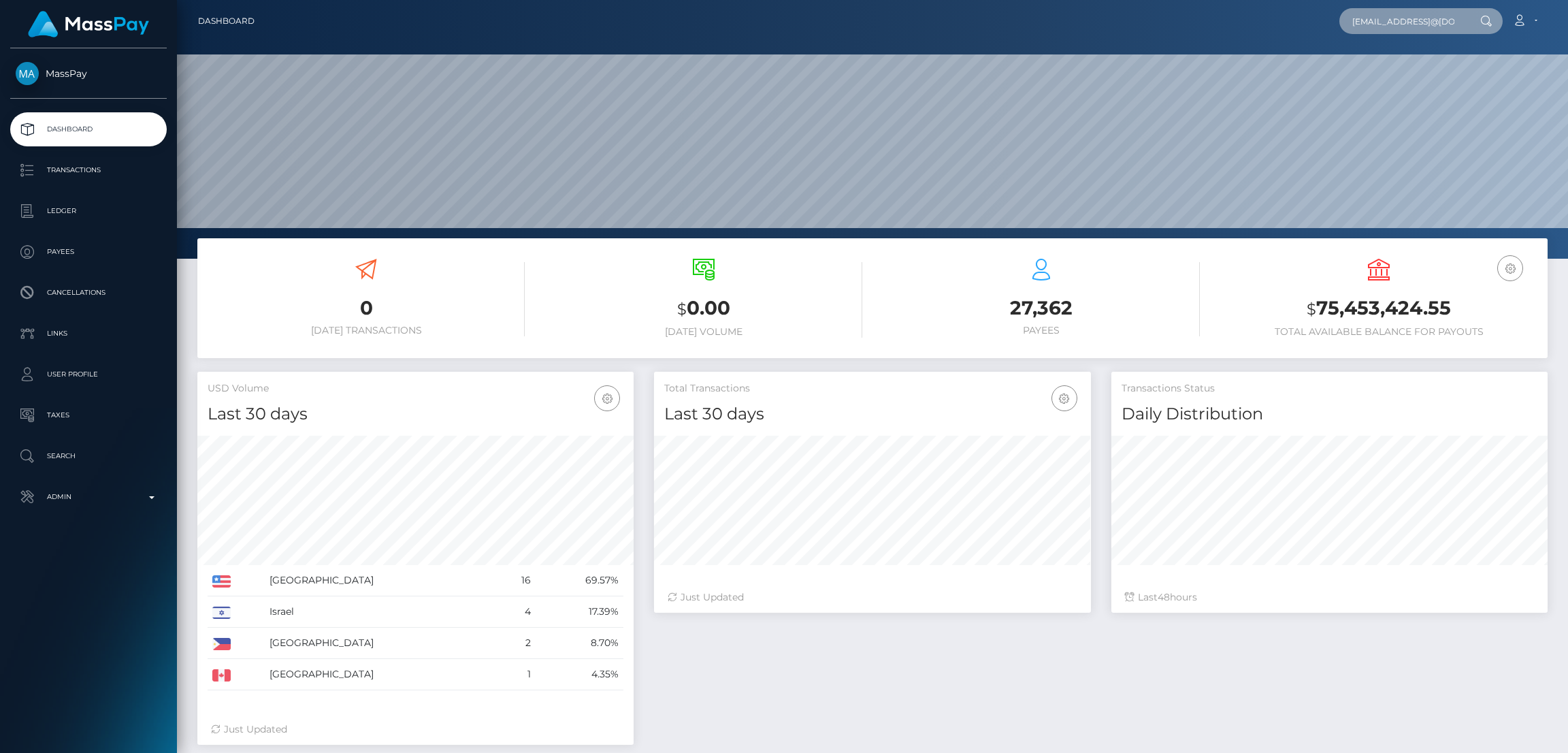
scroll to position [0, 68]
type input "majestynoimajestynoirbklyn@gmail.comrbklyn@gmail.com"
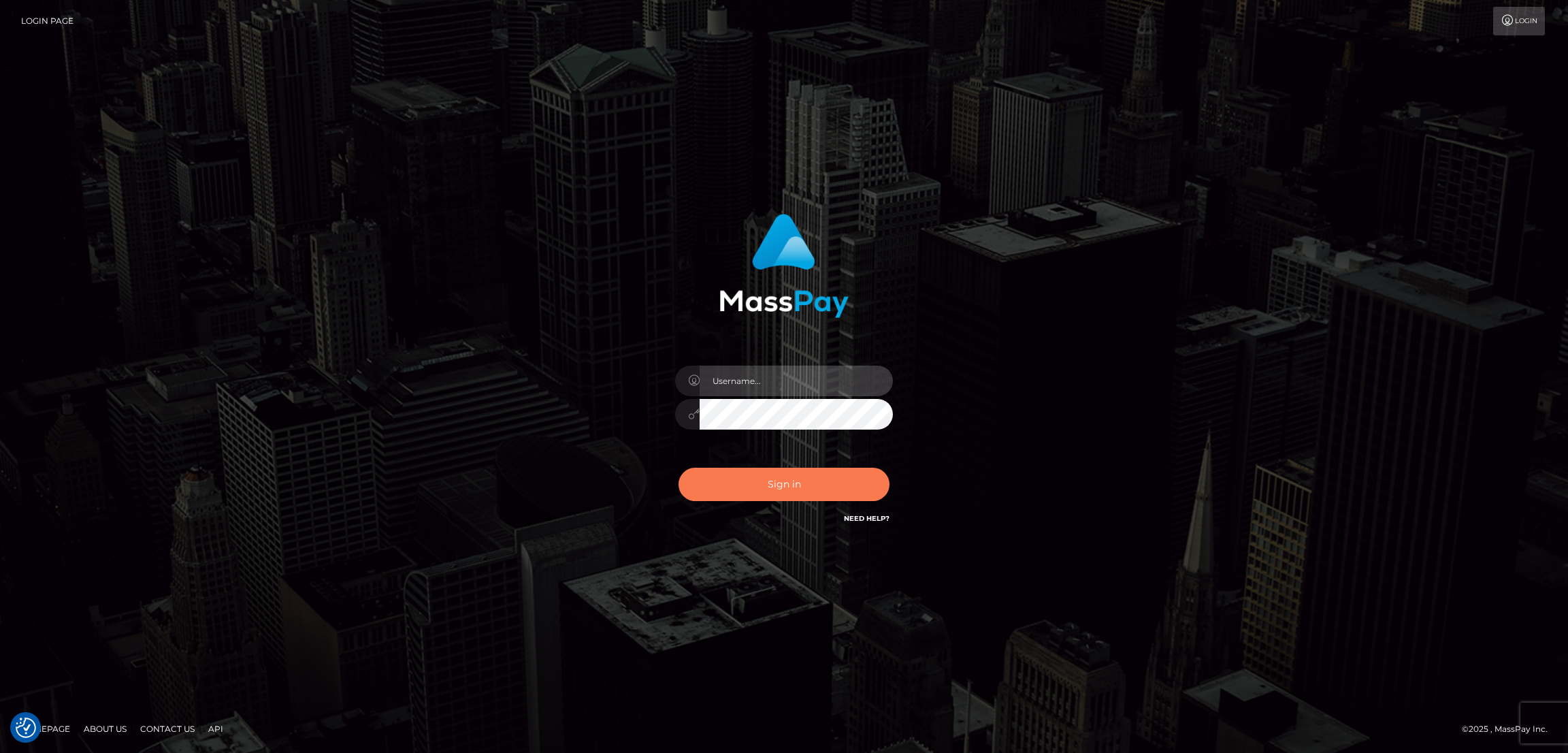
type input "[DOMAIN_NAME]"
click at [776, 484] on button "Sign in" at bounding box center [784, 483] width 211 height 33
click at [791, 482] on div "Sign in Need Help?" at bounding box center [784, 490] width 238 height 60
click at [765, 488] on div "Sign in Need Help?" at bounding box center [784, 490] width 238 height 60
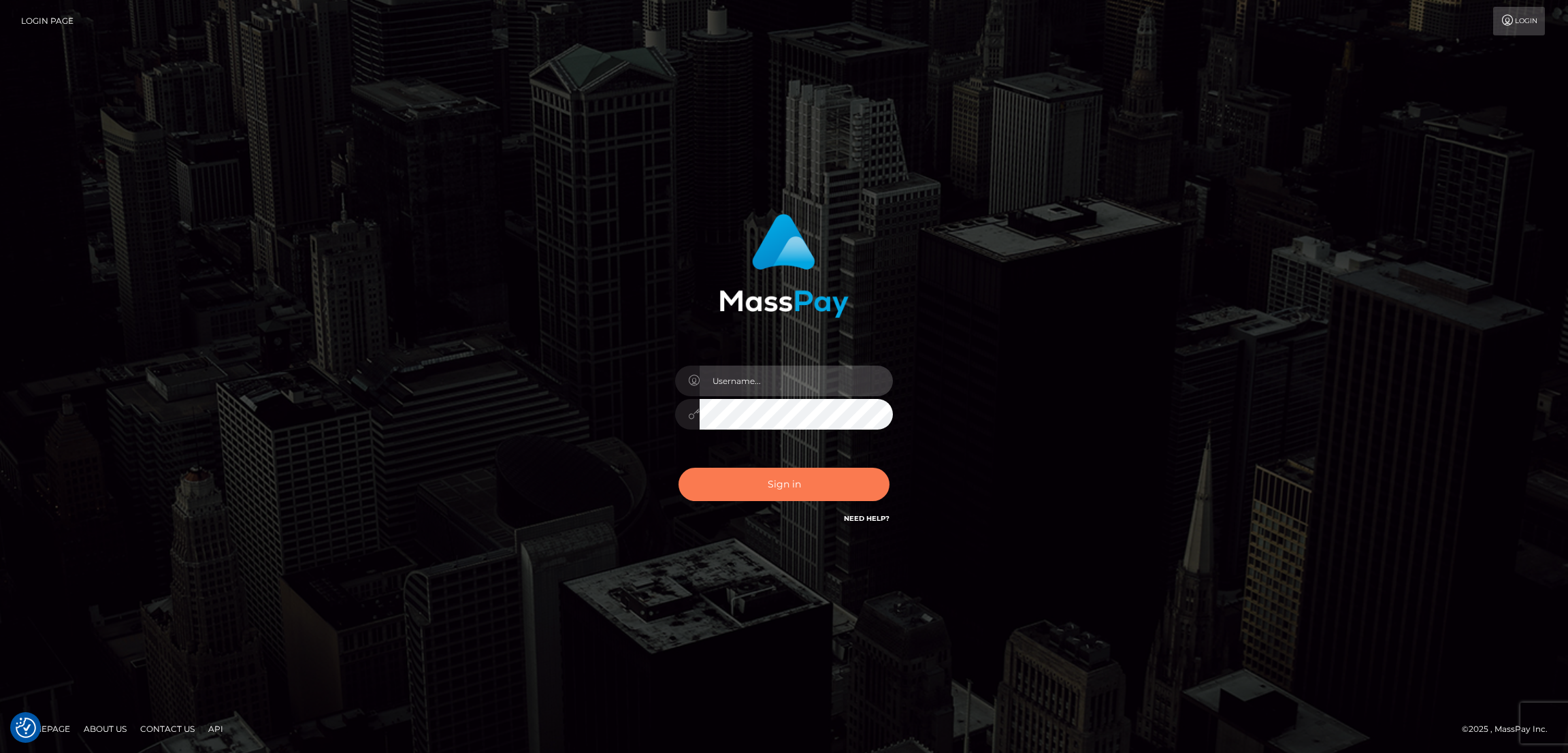
type input "[DOMAIN_NAME]"
click at [785, 485] on button "Sign in" at bounding box center [784, 483] width 211 height 33
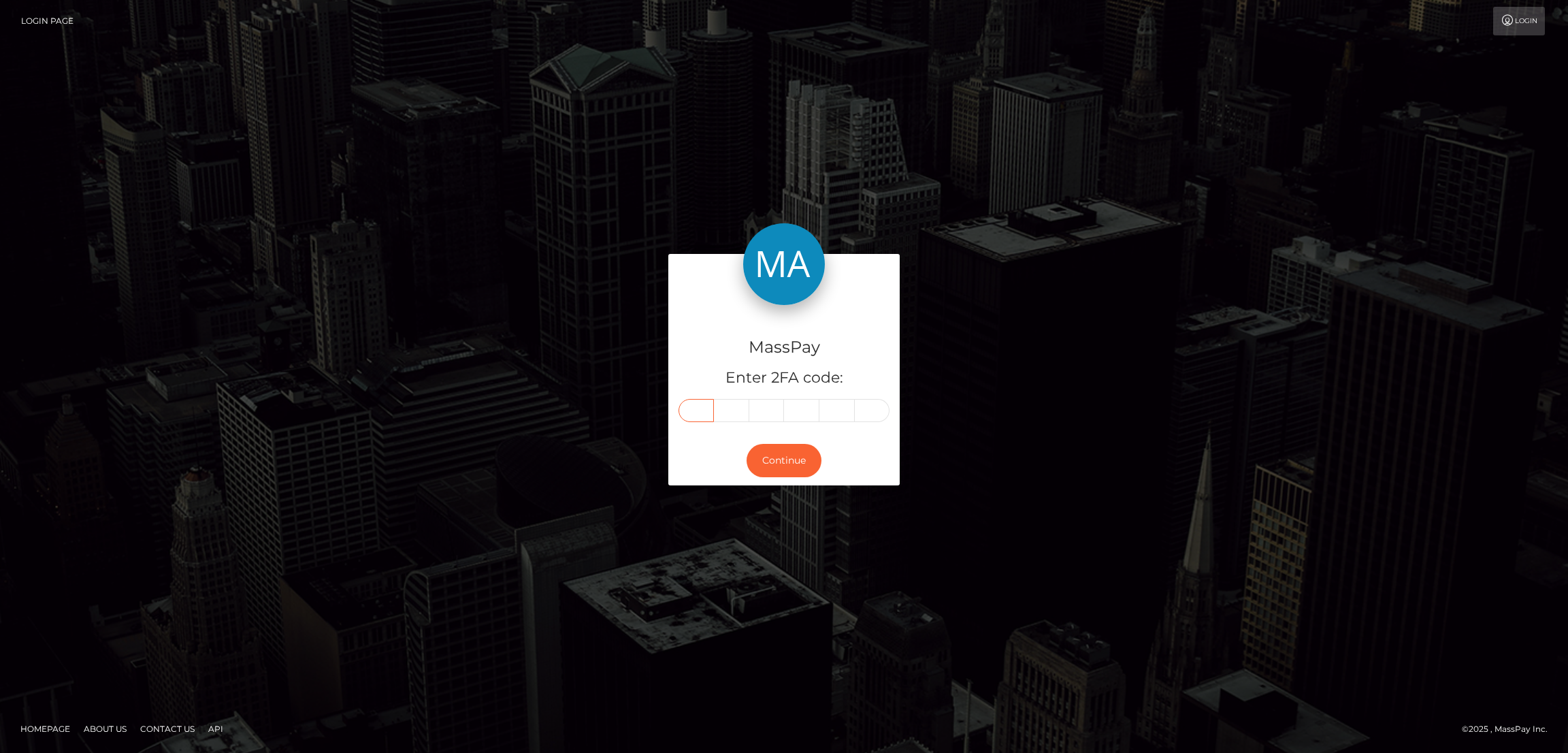
click at [697, 413] on input "text" at bounding box center [696, 410] width 36 height 24
paste input "1"
type input "1"
type input "4"
type input "3"
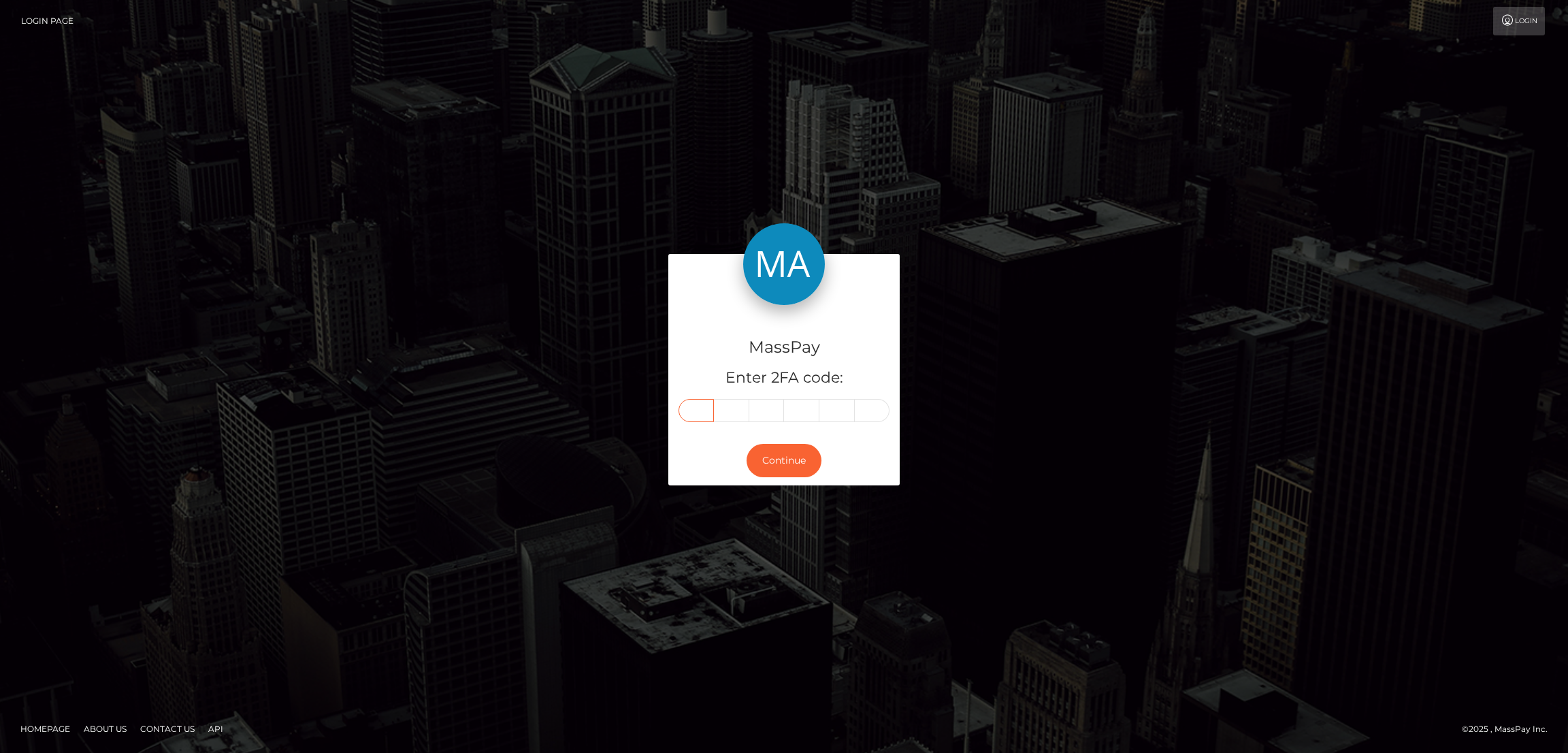
type input "7"
type input "0"
click at [797, 464] on button "Continue" at bounding box center [783, 460] width 74 height 33
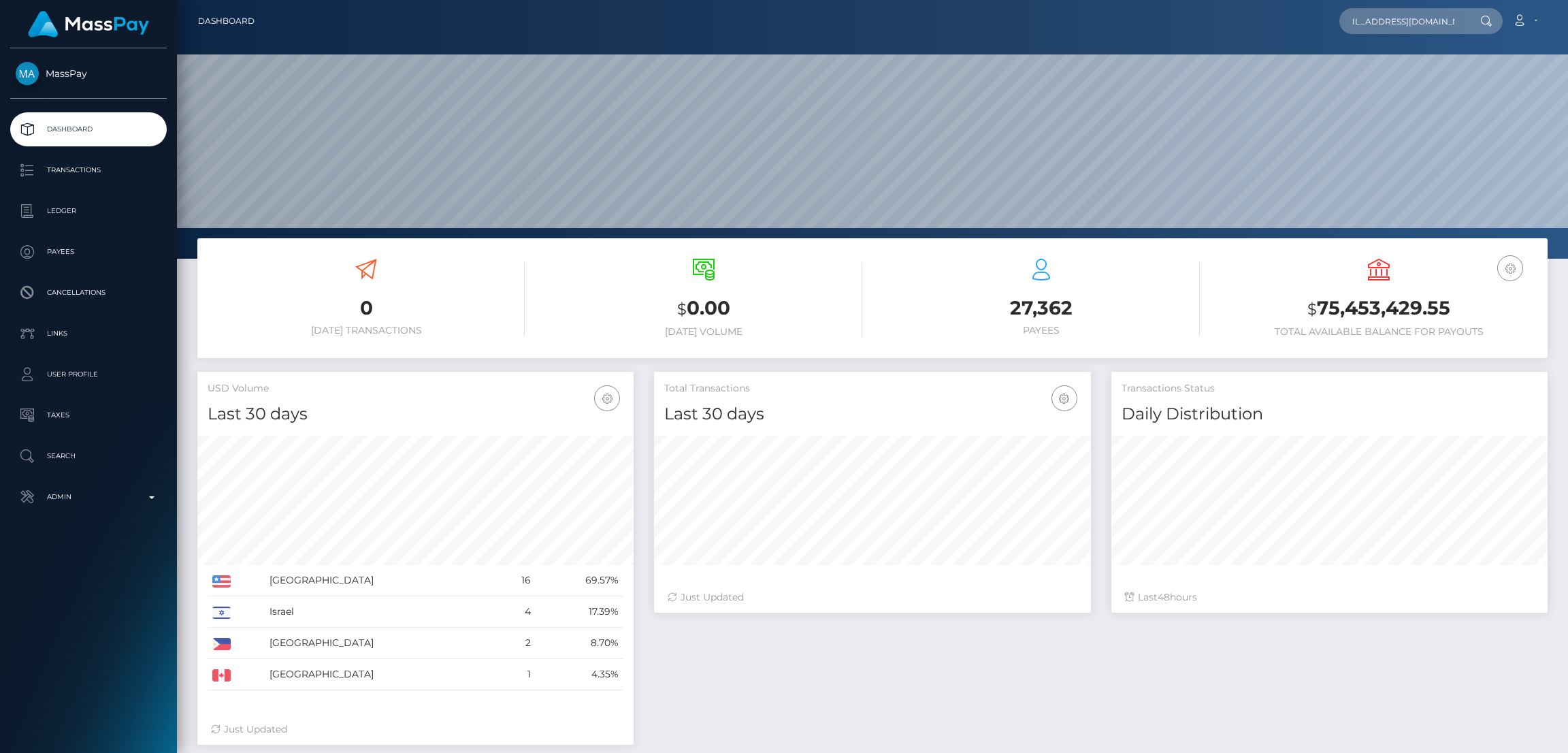
scroll to position [241, 436]
type input "[EMAIL_ADDRESS][DOMAIN_NAME]"
click at [1412, 65] on link "[PERSON_NAME]" at bounding box center [1395, 70] width 109 height 25
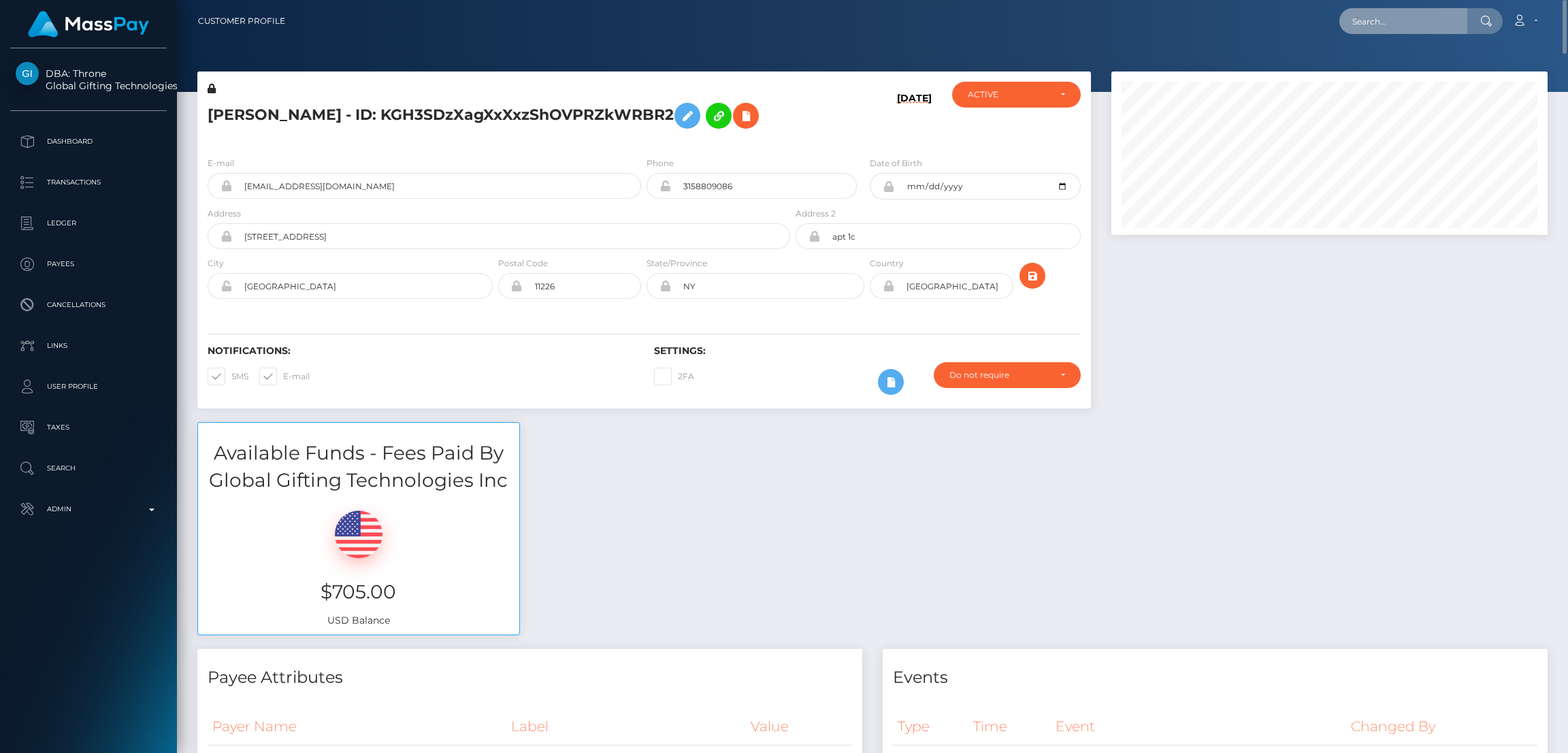
click at [1380, 26] on input "text" at bounding box center [1404, 21] width 128 height 25
paste input "[EMAIL_ADDRESS][DOMAIN_NAME]"
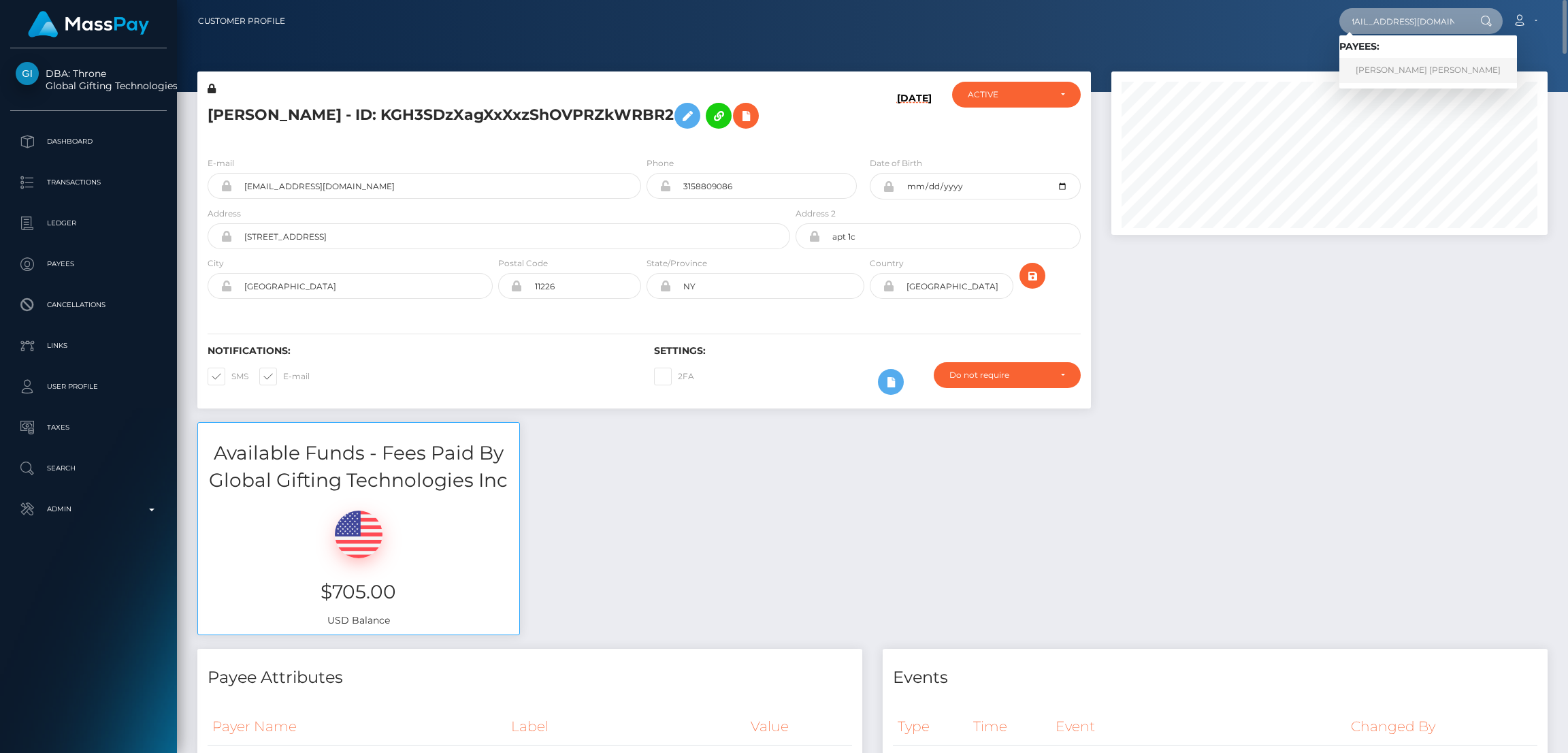
type input "[EMAIL_ADDRESS][DOMAIN_NAME]"
click at [1388, 70] on link "ASHLEY JOHN HAMER" at bounding box center [1429, 70] width 178 height 25
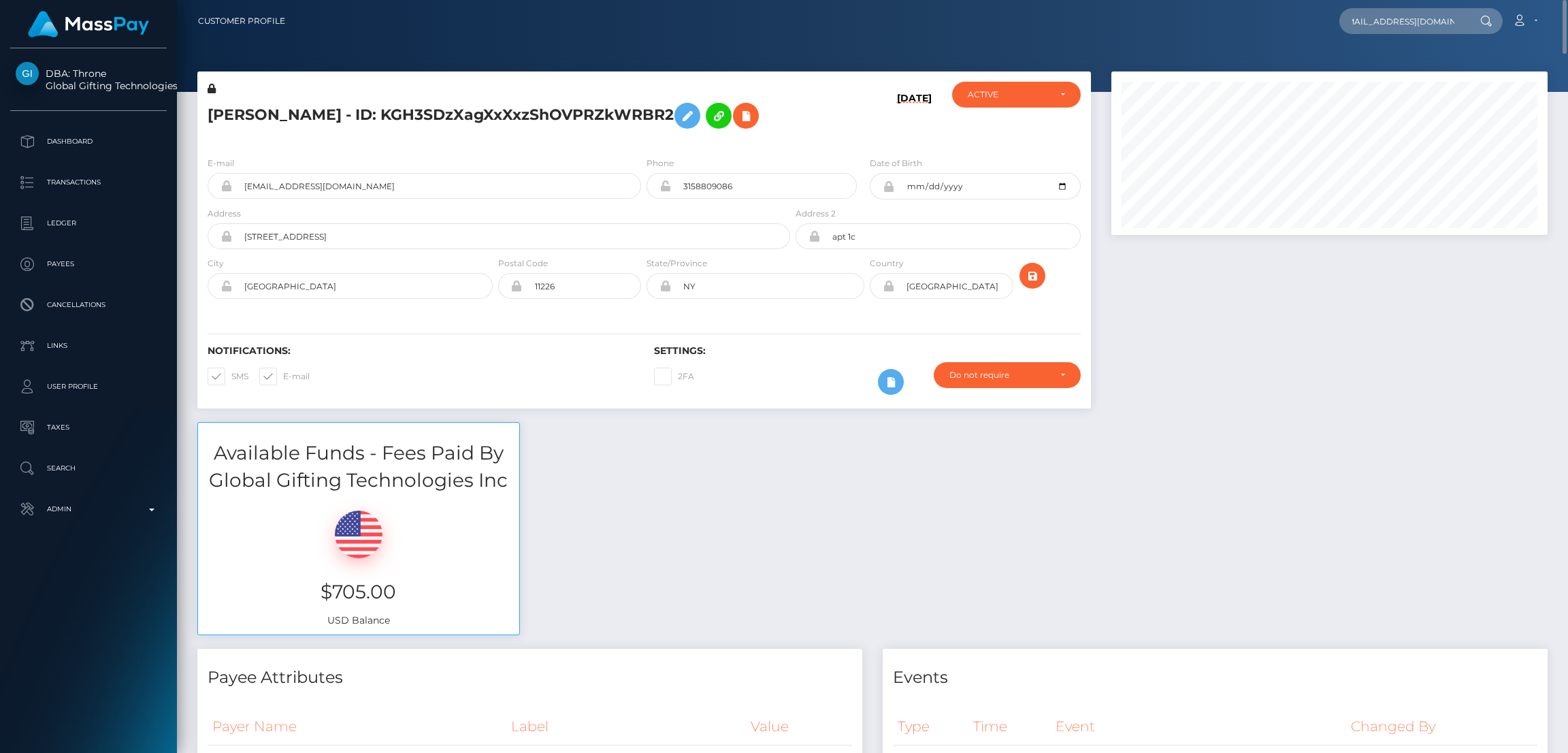
scroll to position [0, 0]
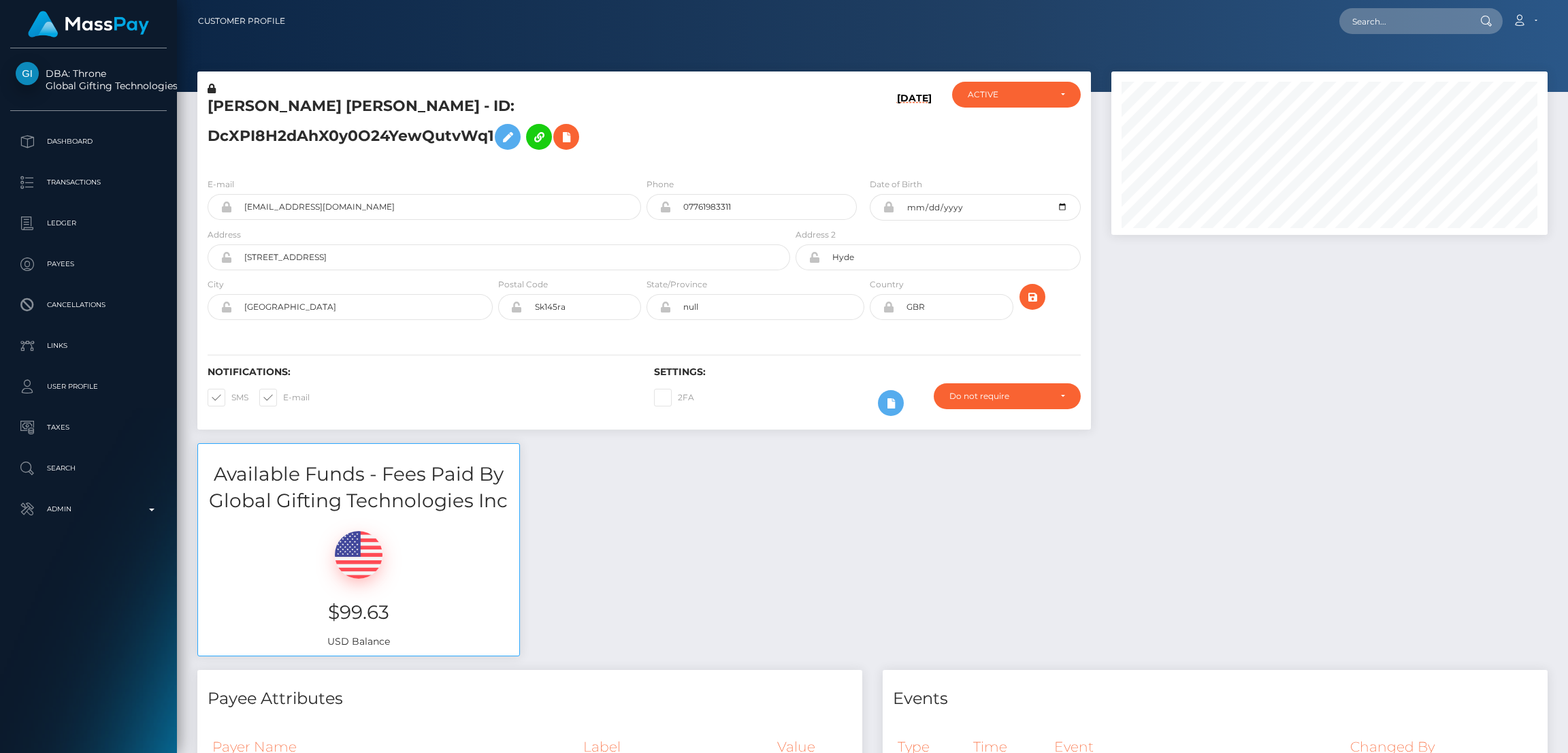
scroll to position [163, 436]
click at [516, 129] on icon at bounding box center [507, 138] width 16 height 17
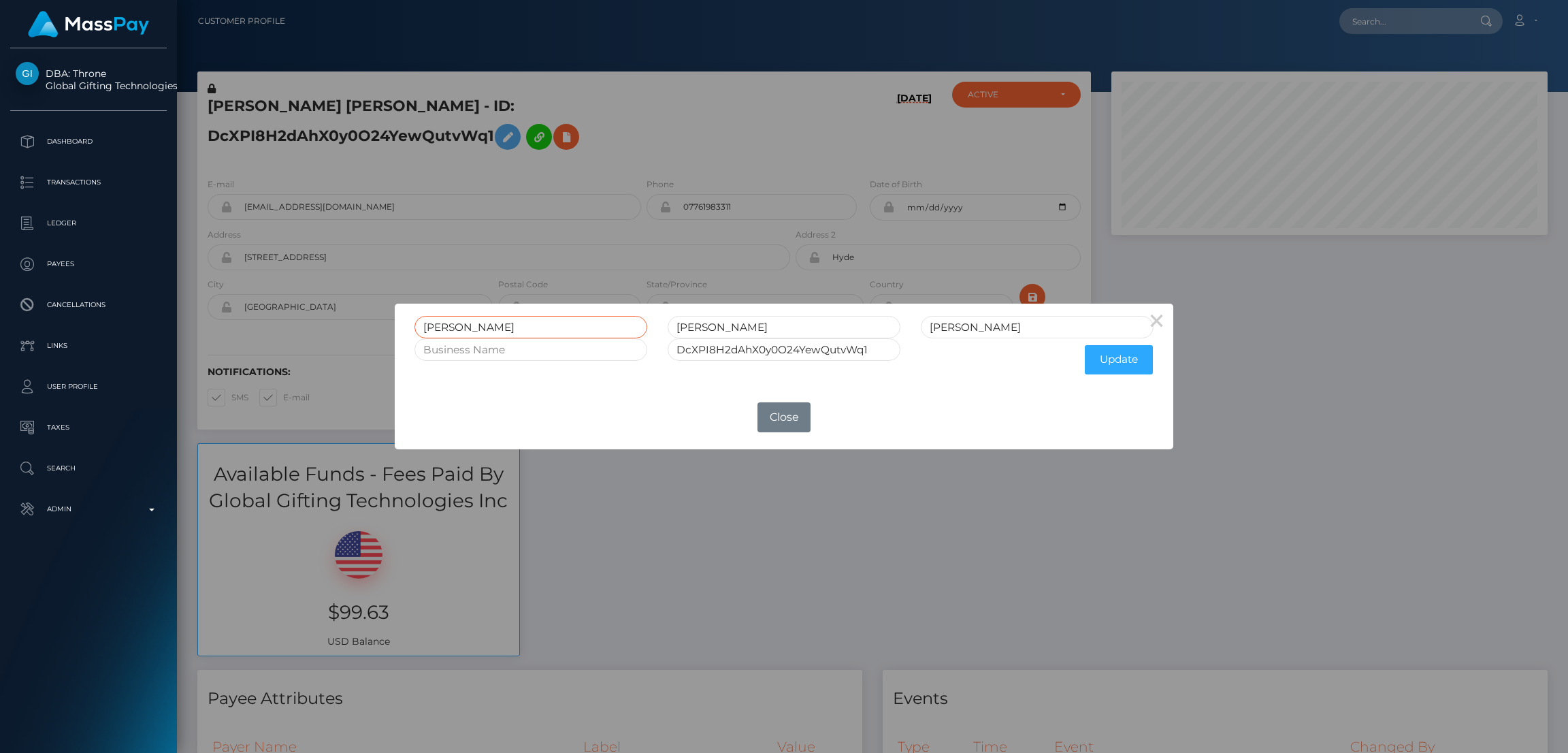
click at [442, 322] on input "[PERSON_NAME]" at bounding box center [531, 327] width 233 height 23
click at [442, 322] on input "ASHLEY" at bounding box center [531, 327] width 233 height 23
click at [769, 409] on button "Close" at bounding box center [784, 417] width 53 height 30
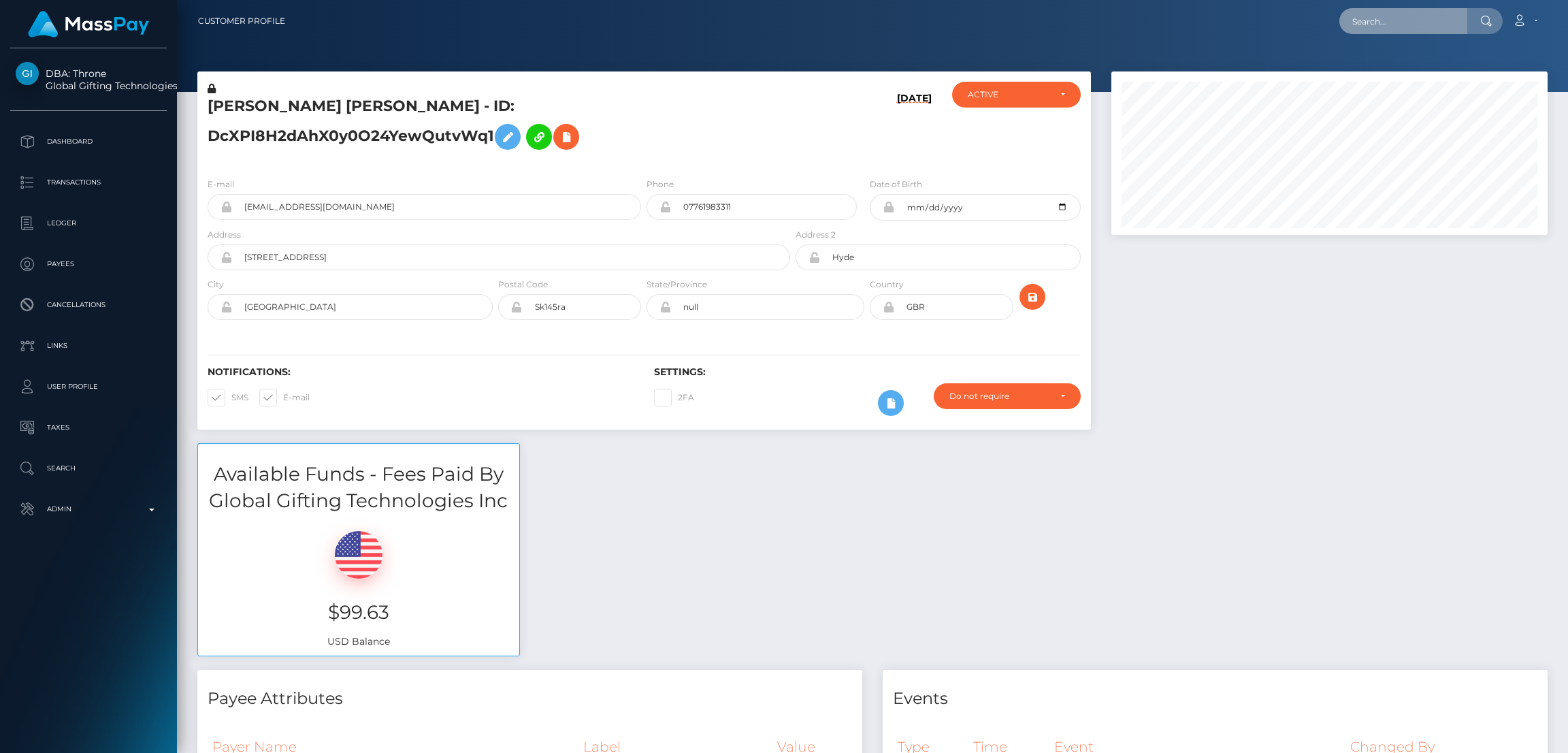
click at [1384, 21] on input "text" at bounding box center [1404, 21] width 128 height 25
paste input "rob3rtafoxx@gmail.com"
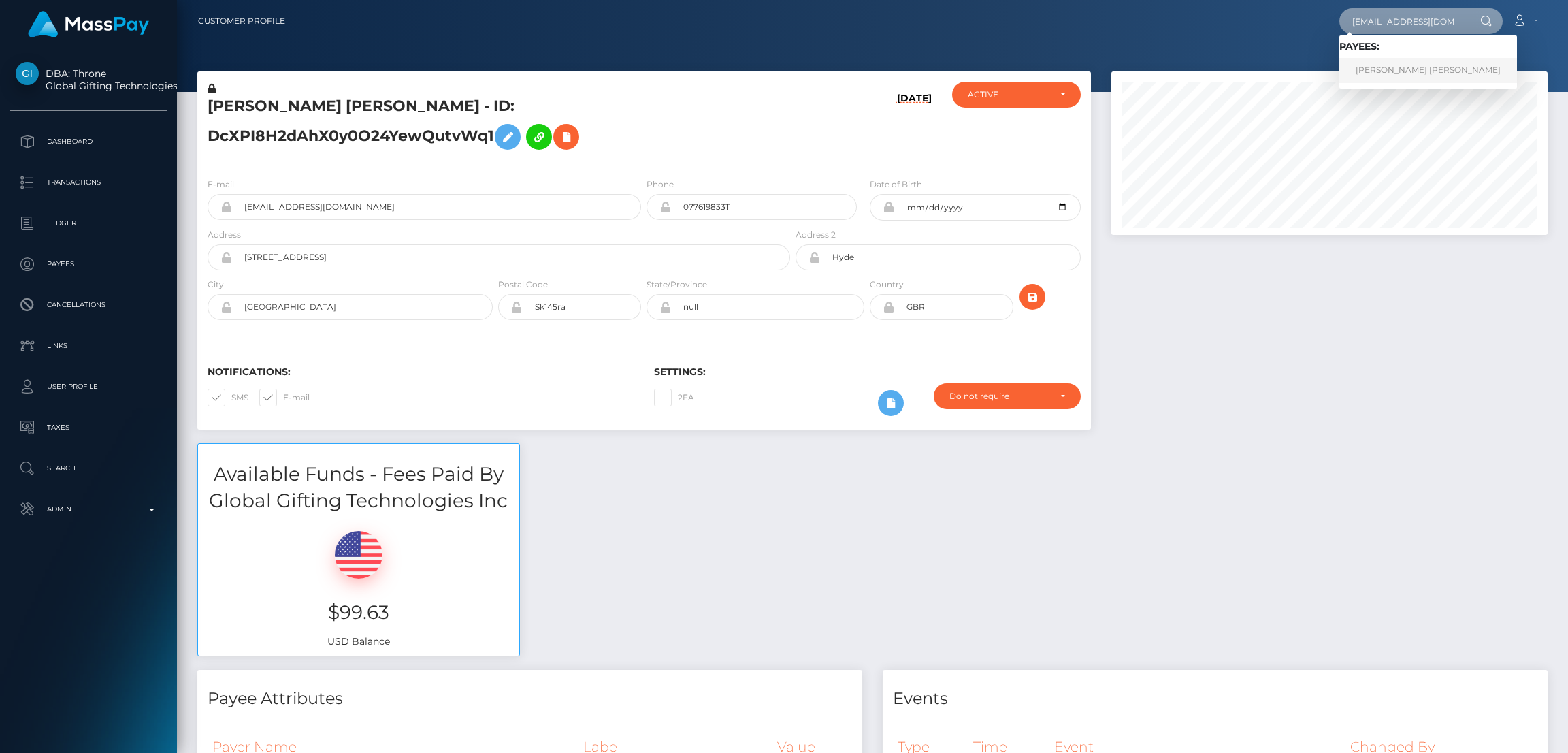
type input "rob3rtafoxx@gmail.com"
click at [1391, 67] on link "RICHARD DELA CRUZ PASCUAL" at bounding box center [1429, 70] width 178 height 25
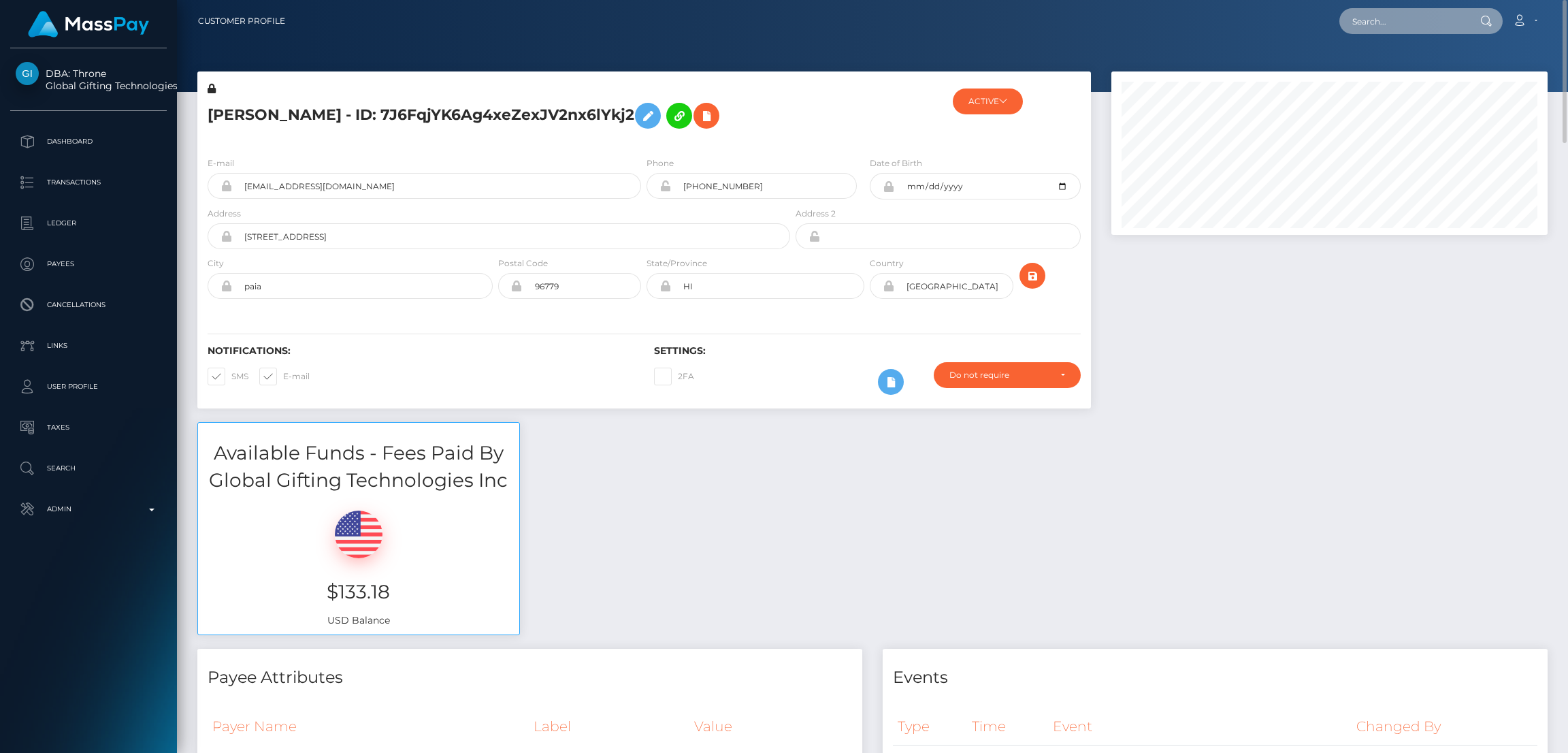
drag, startPoint x: 1379, startPoint y: 20, endPoint x: 1364, endPoint y: 19, distance: 15.0
click at [1379, 20] on input "text" at bounding box center [1404, 21] width 128 height 25
paste input "[EMAIL_ADDRESS][DOMAIN_NAME]"
type input "[EMAIL_ADDRESS][DOMAIN_NAME]"
click at [1386, 50] on div "Loading... Loading..." at bounding box center [1395, 53] width 109 height 34
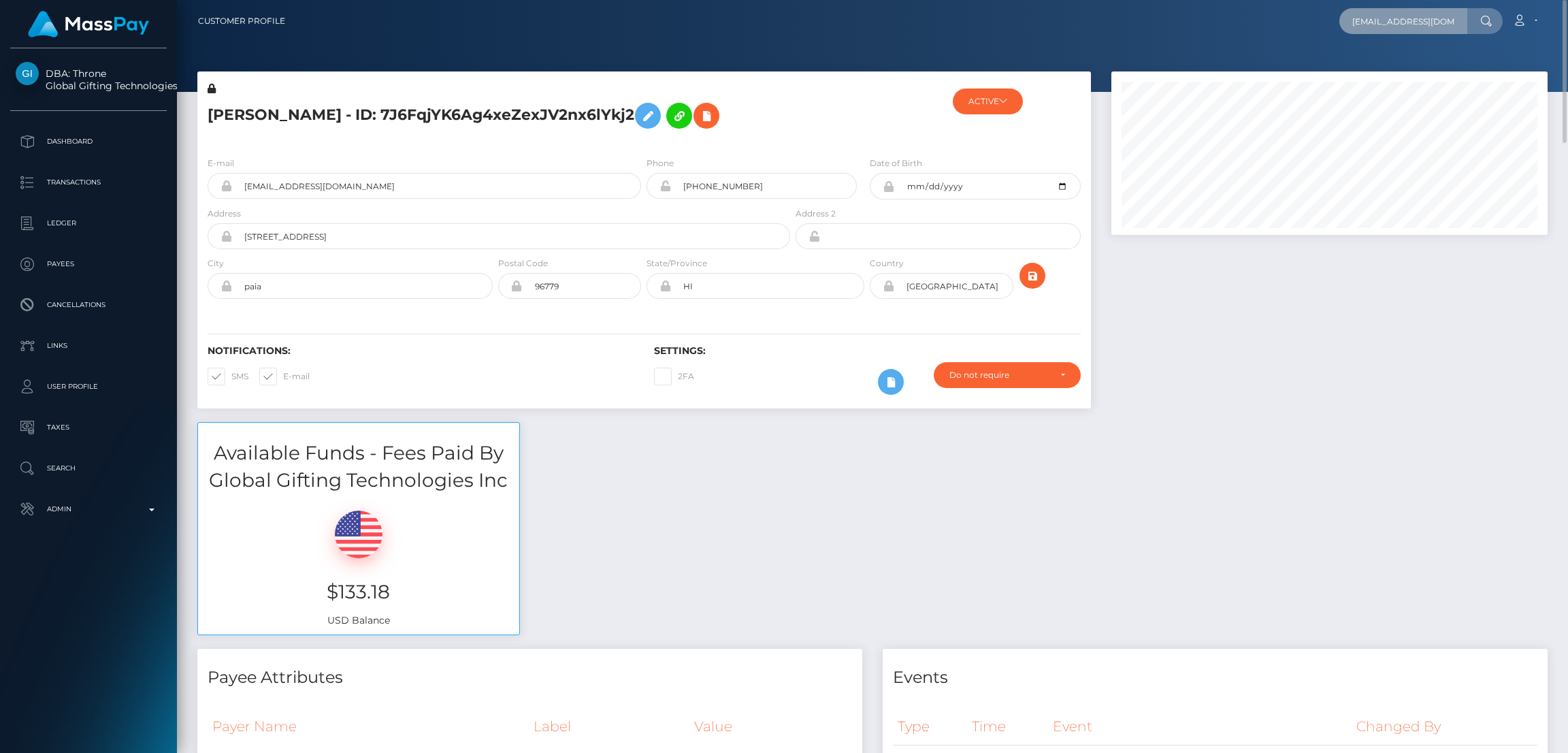
click at [1406, 22] on input "[EMAIL_ADDRESS][DOMAIN_NAME]" at bounding box center [1404, 21] width 128 height 25
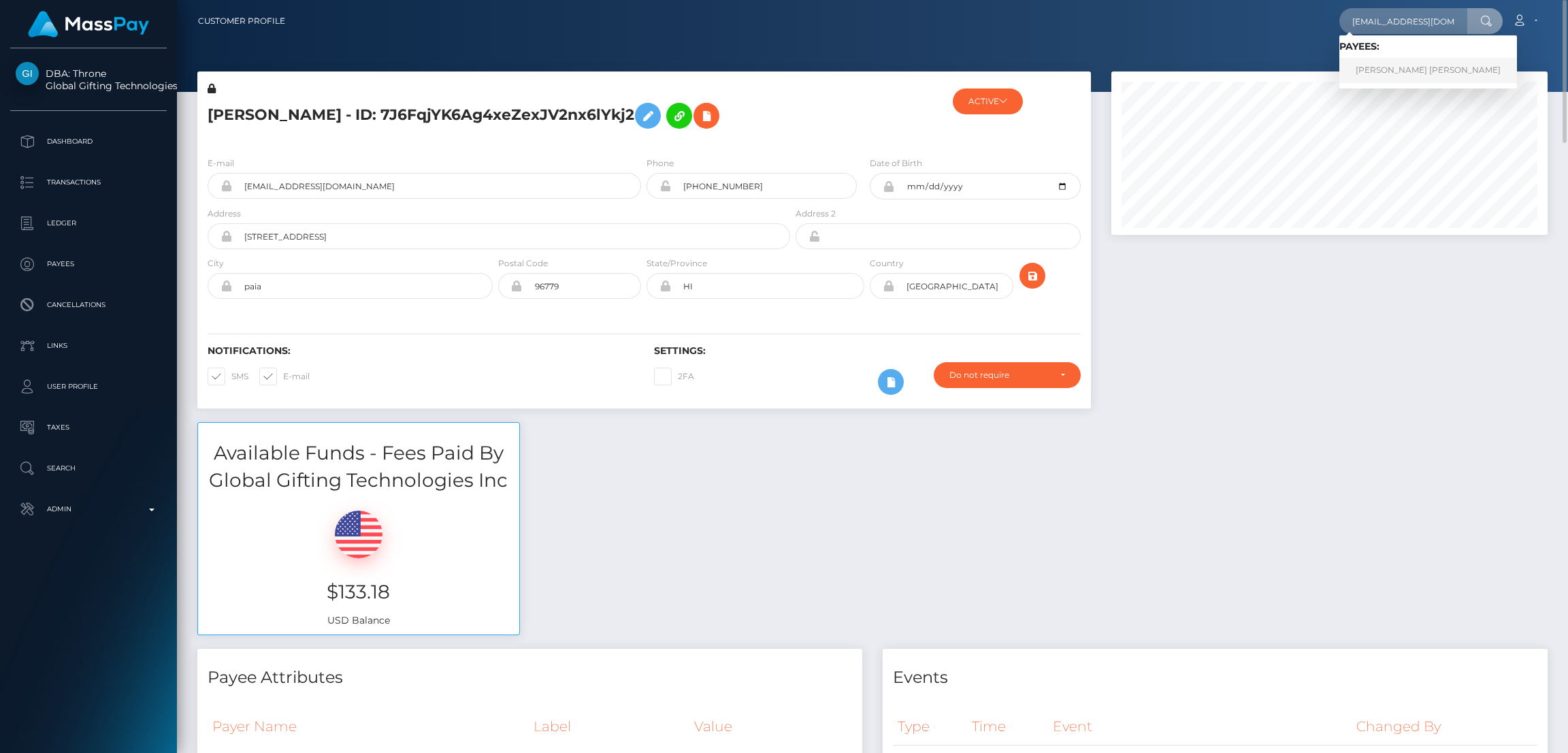
click at [1419, 70] on link "TROY JAMES CAMERON" at bounding box center [1429, 70] width 178 height 25
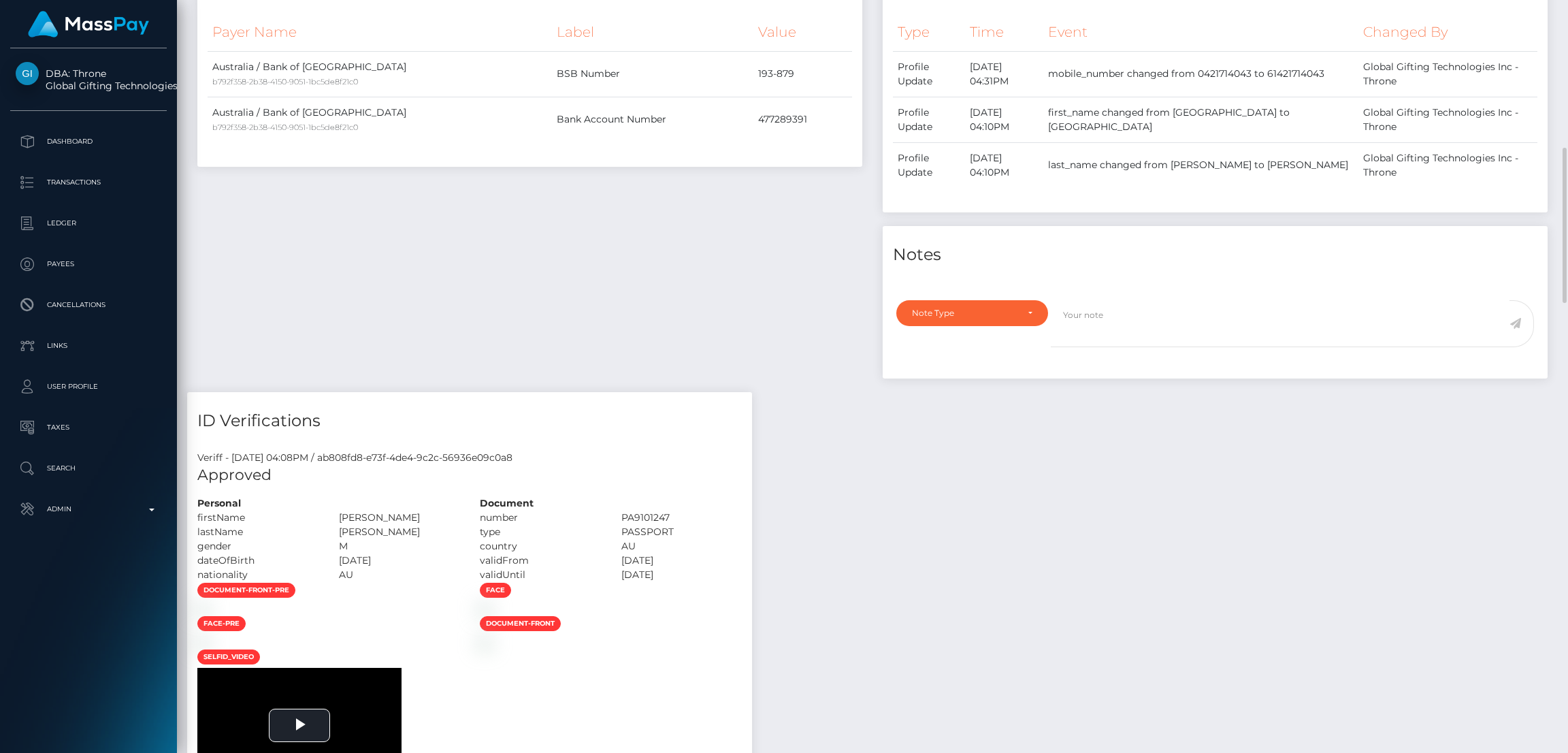
scroll to position [1225, 0]
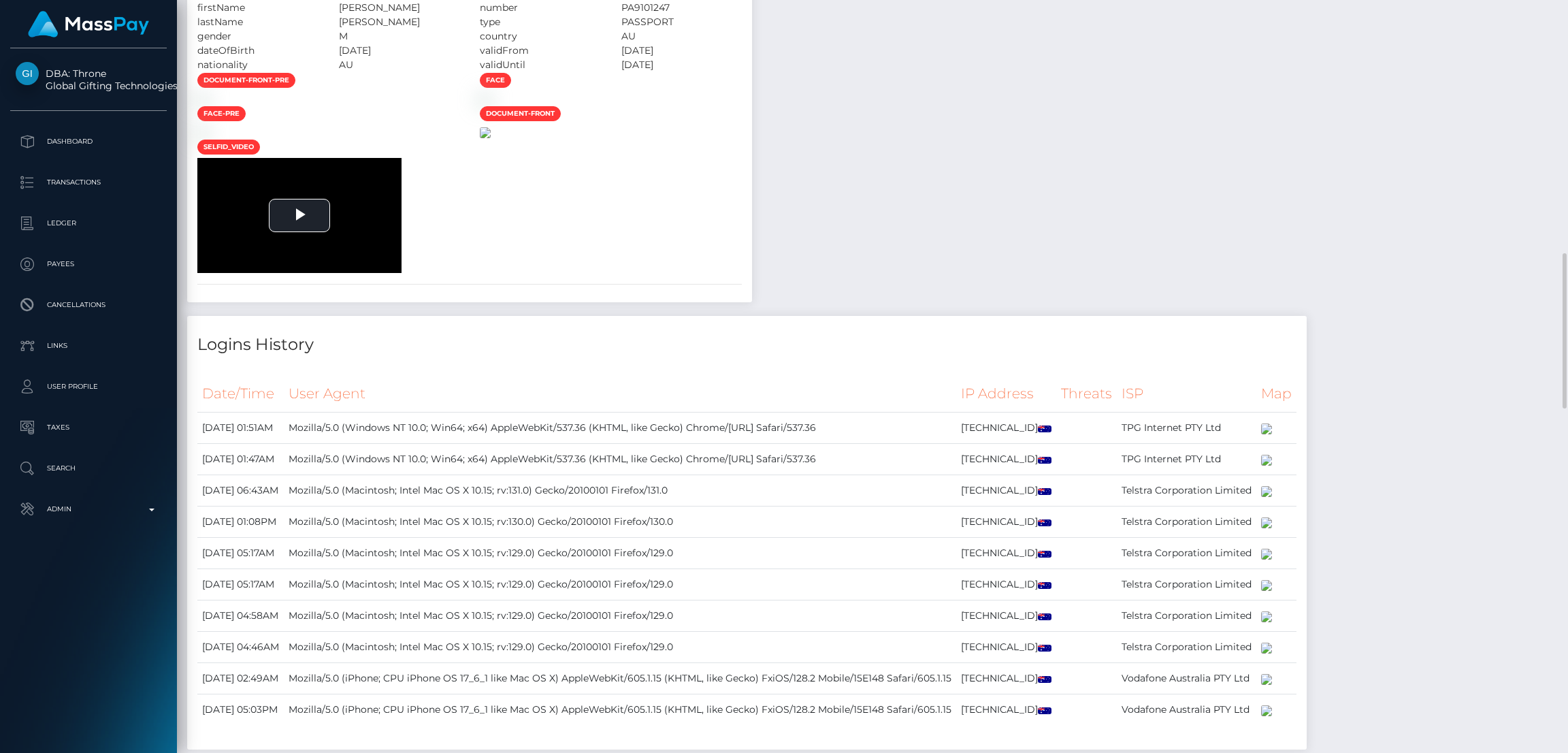
click at [491, 139] on img at bounding box center [485, 133] width 11 height 11
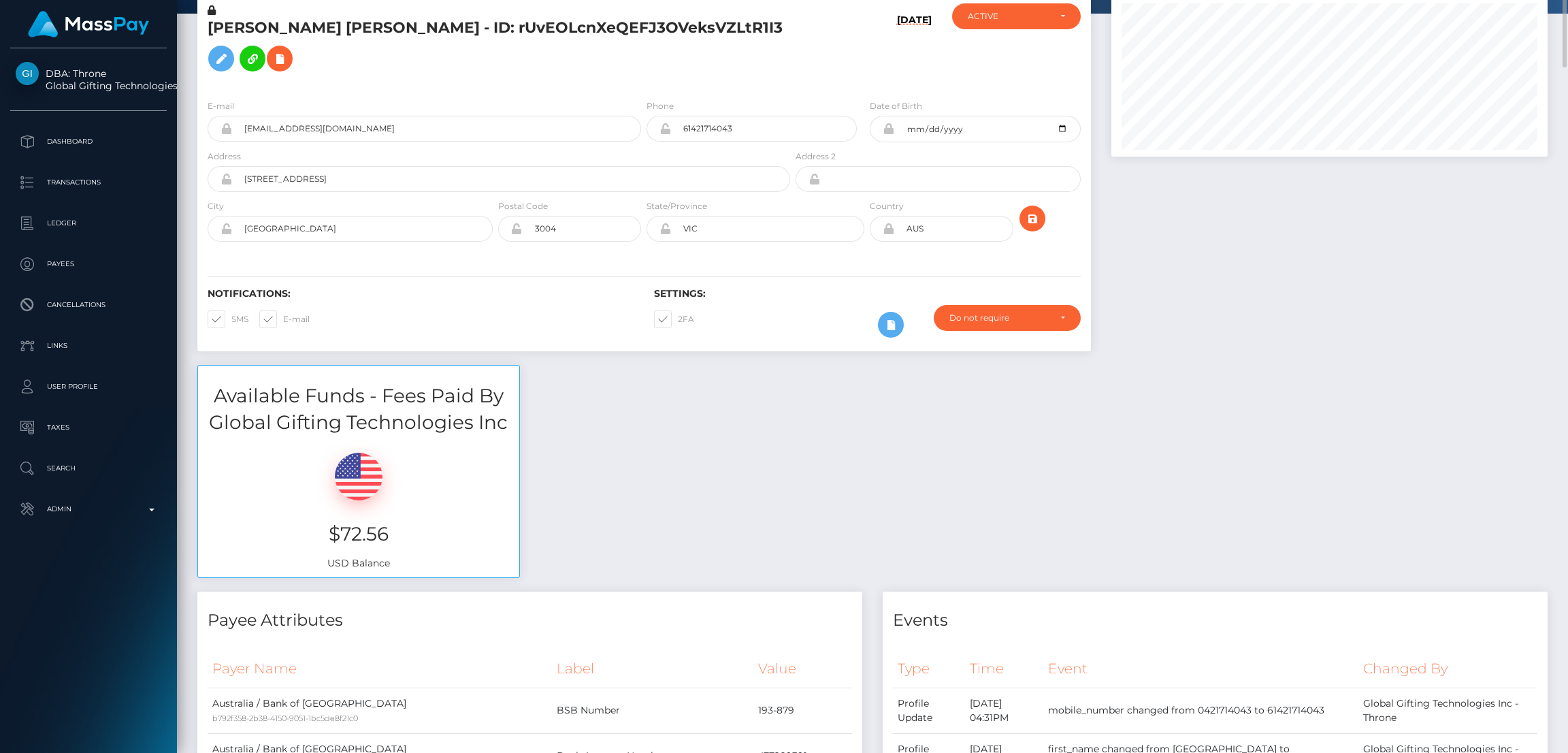
scroll to position [0, 0]
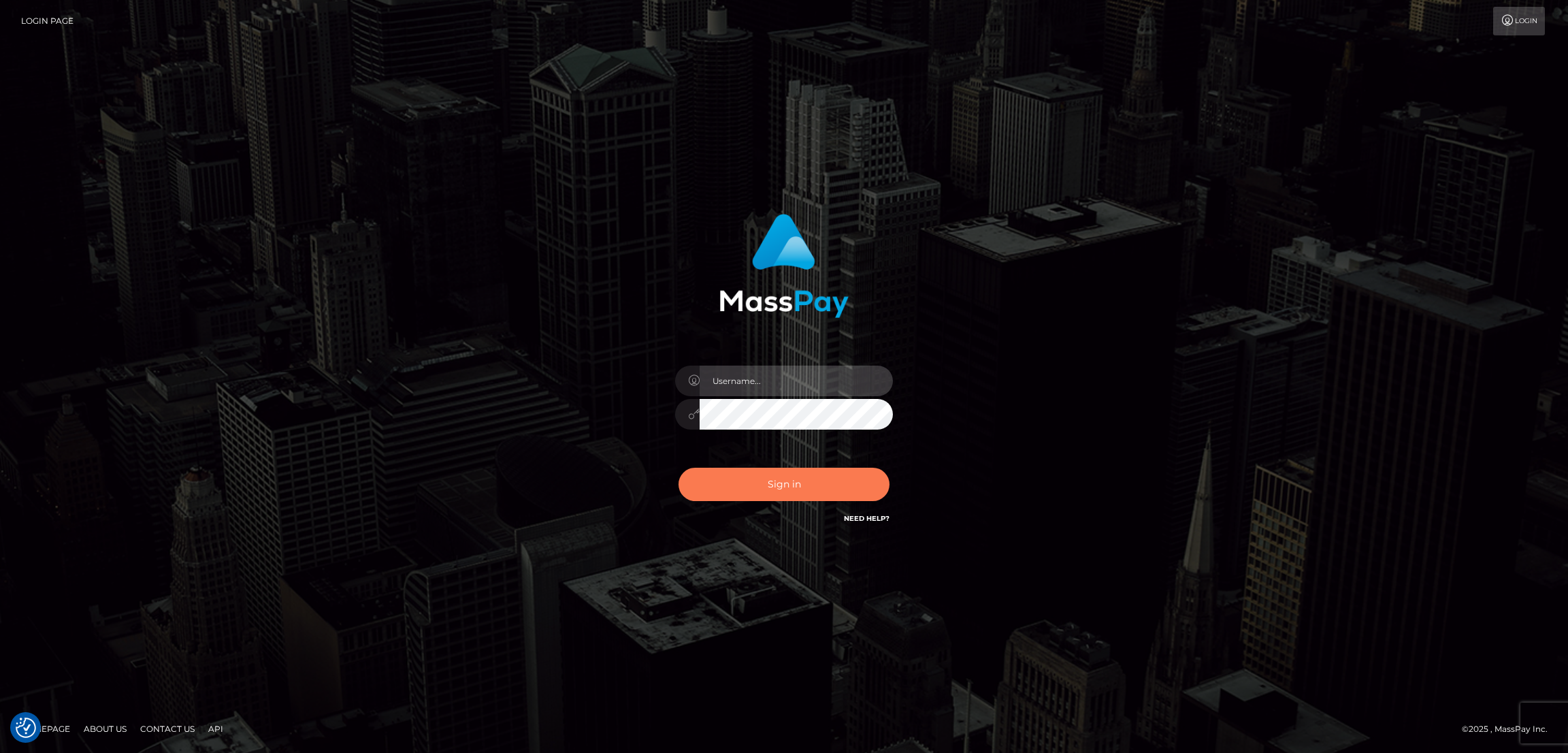
type input "df.es"
click at [815, 480] on button "Sign in" at bounding box center [784, 483] width 211 height 33
click at [786, 475] on button "Sign in" at bounding box center [784, 483] width 211 height 33
type input "df.es"
click at [769, 475] on button "Sign in" at bounding box center [784, 483] width 211 height 33
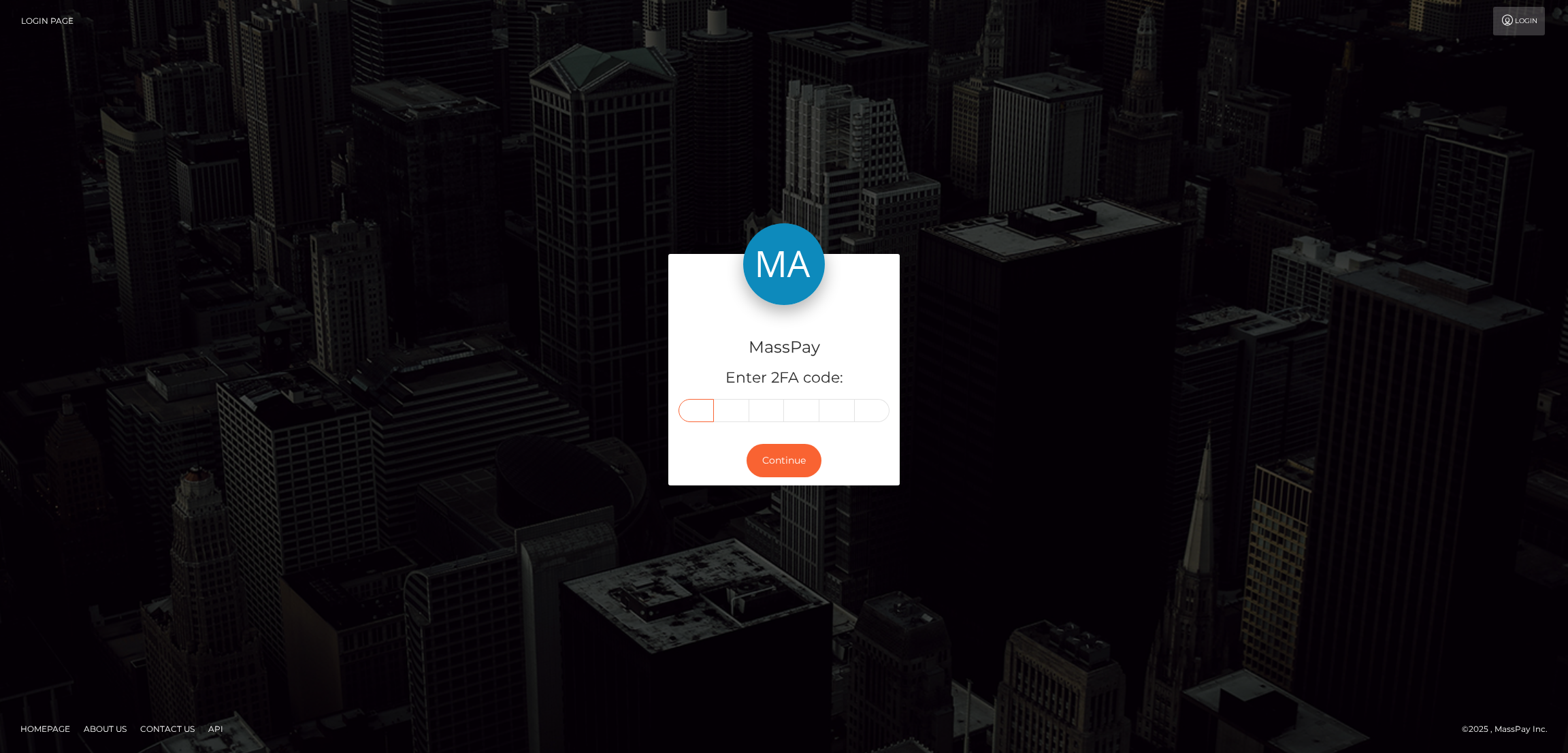
click at [700, 401] on input "text" at bounding box center [696, 410] width 36 height 24
paste input "6"
type input "6"
type input "8"
type input "4"
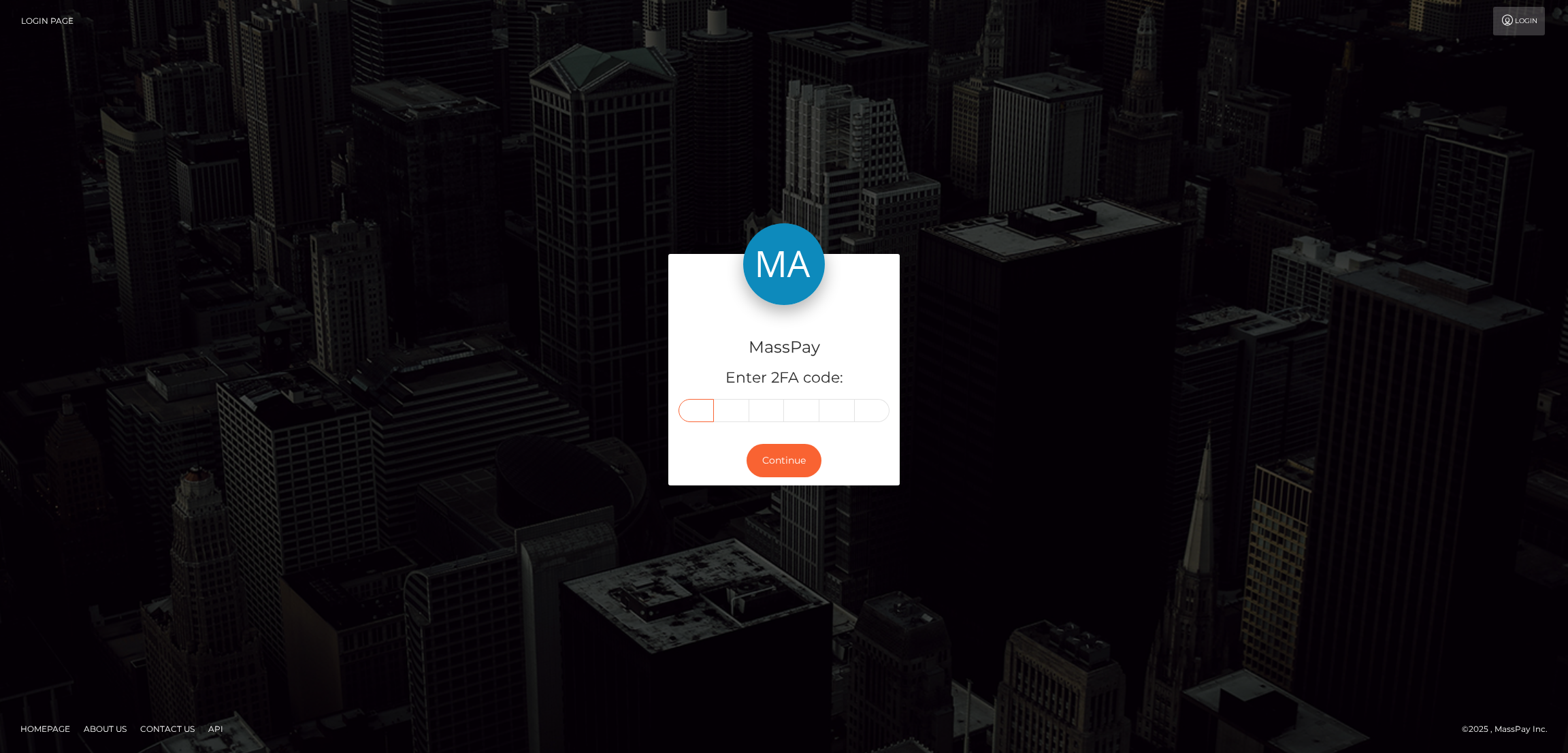
type input "1"
type input "2"
type input "5"
click at [787, 473] on button "Continue" at bounding box center [783, 460] width 74 height 33
click at [790, 467] on button "Continue" at bounding box center [783, 460] width 74 height 33
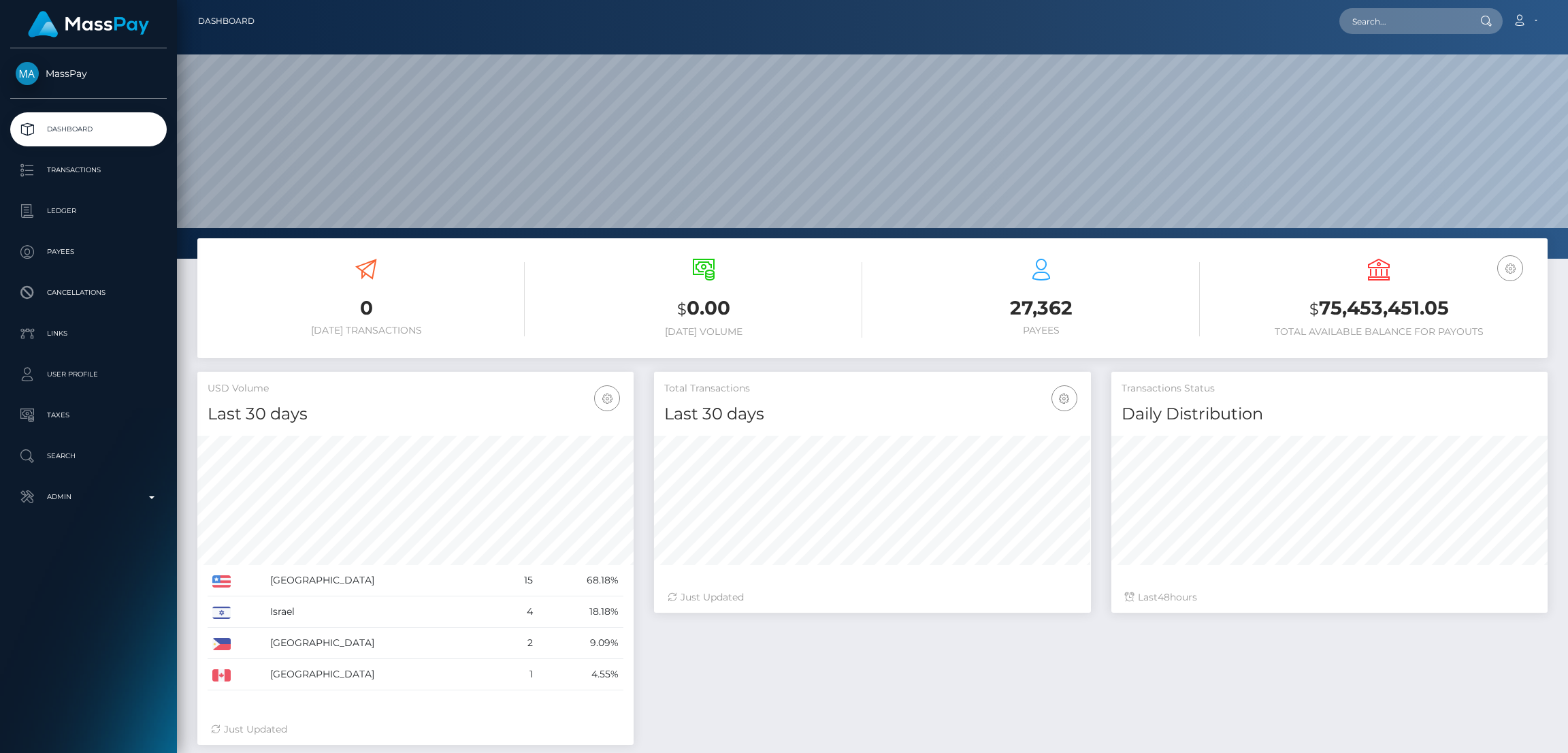
scroll to position [241, 436]
click at [1386, 22] on input "text" at bounding box center [1404, 21] width 128 height 25
paste input "kyrianette08@gmail.com"
type input "kyrianette08@gmail.com"
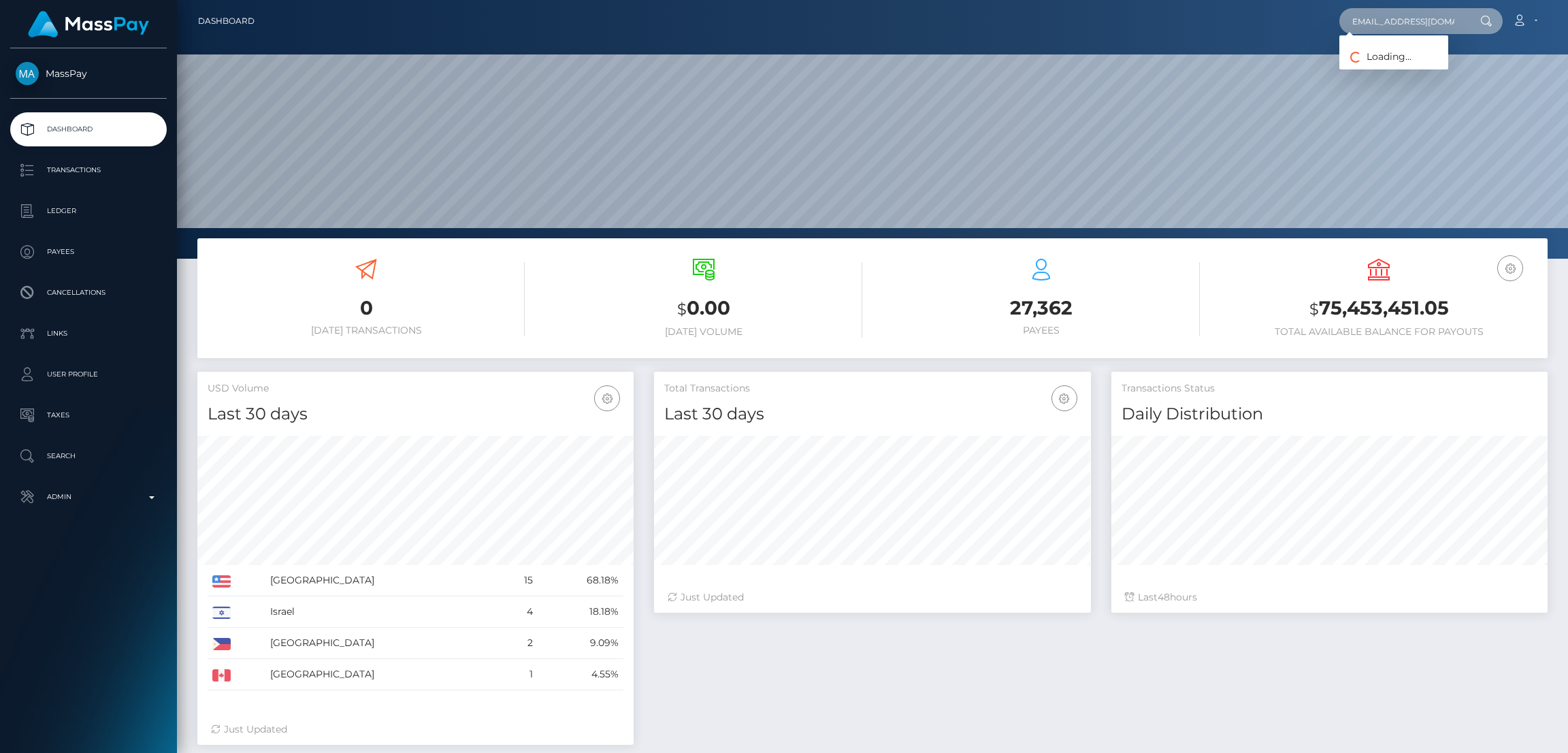
scroll to position [0, 0]
click at [1387, 51] on span "Loading... Loading..." at bounding box center [1376, 56] width 73 height 12
click at [1387, 51] on div at bounding box center [873, 129] width 1392 height 259
click at [1382, 25] on input "kyrianette08@gmail.com" at bounding box center [1404, 21] width 128 height 25
click at [1399, 71] on link "KYRIANETTE PEREZ ROSARIO" at bounding box center [1395, 70] width 109 height 25
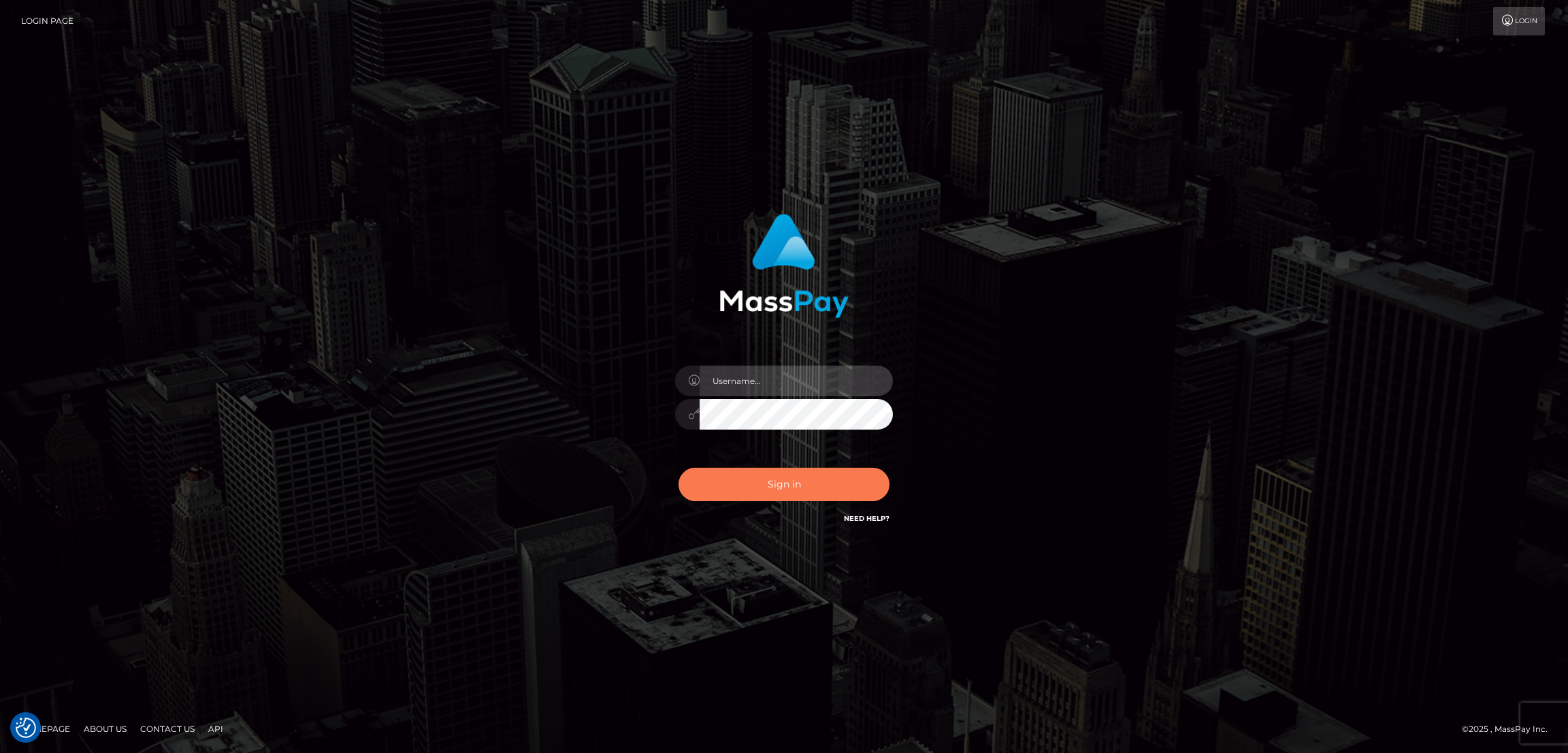
type input "df.es"
click at [787, 490] on button "Sign in" at bounding box center [784, 483] width 211 height 33
click at [766, 482] on button "Sign in" at bounding box center [784, 483] width 211 height 33
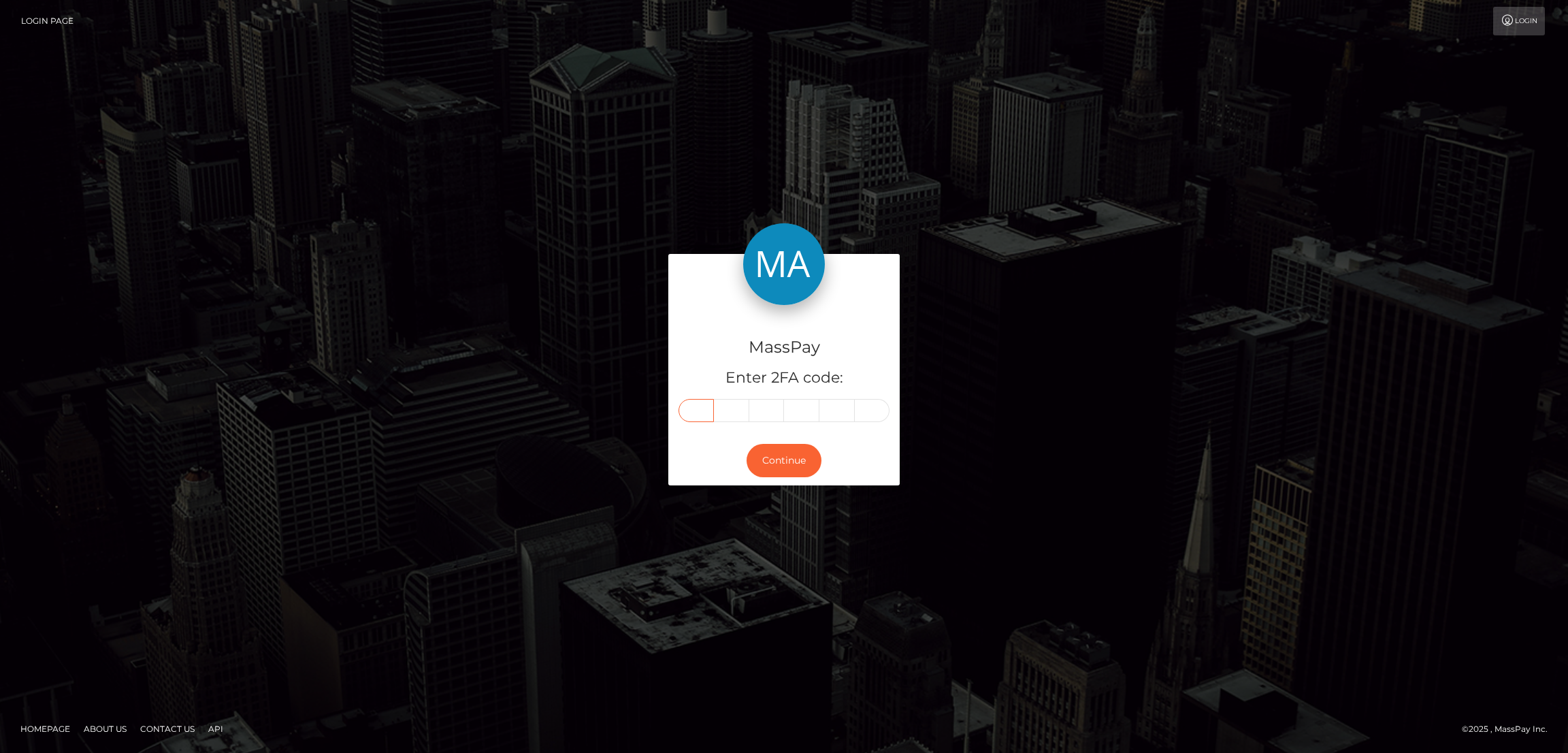
click at [693, 401] on input "text" at bounding box center [696, 410] width 36 height 24
paste input "8"
type input "8"
type input "6"
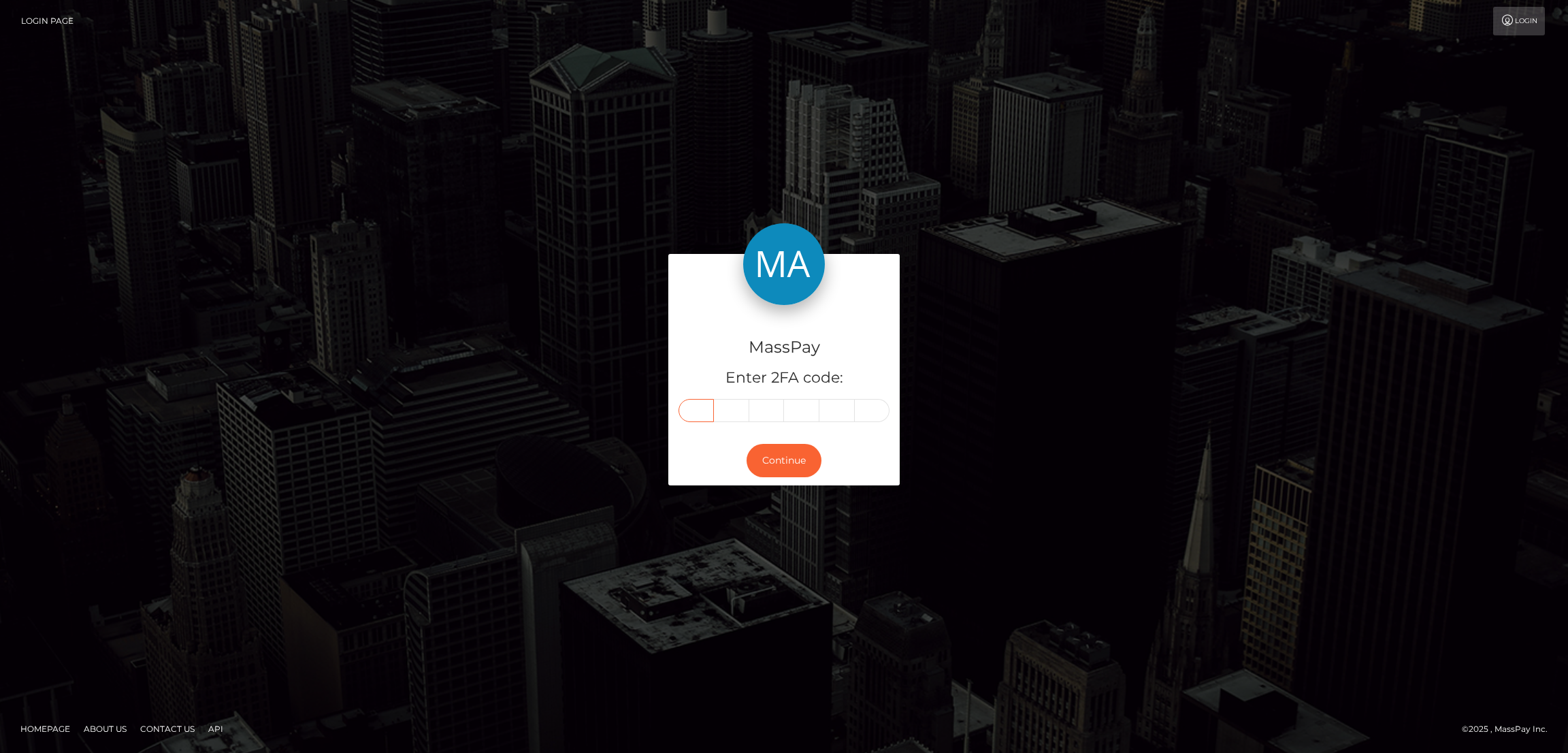
type input "3"
type input "1"
type input "4"
click at [774, 462] on button "Continue" at bounding box center [783, 460] width 74 height 33
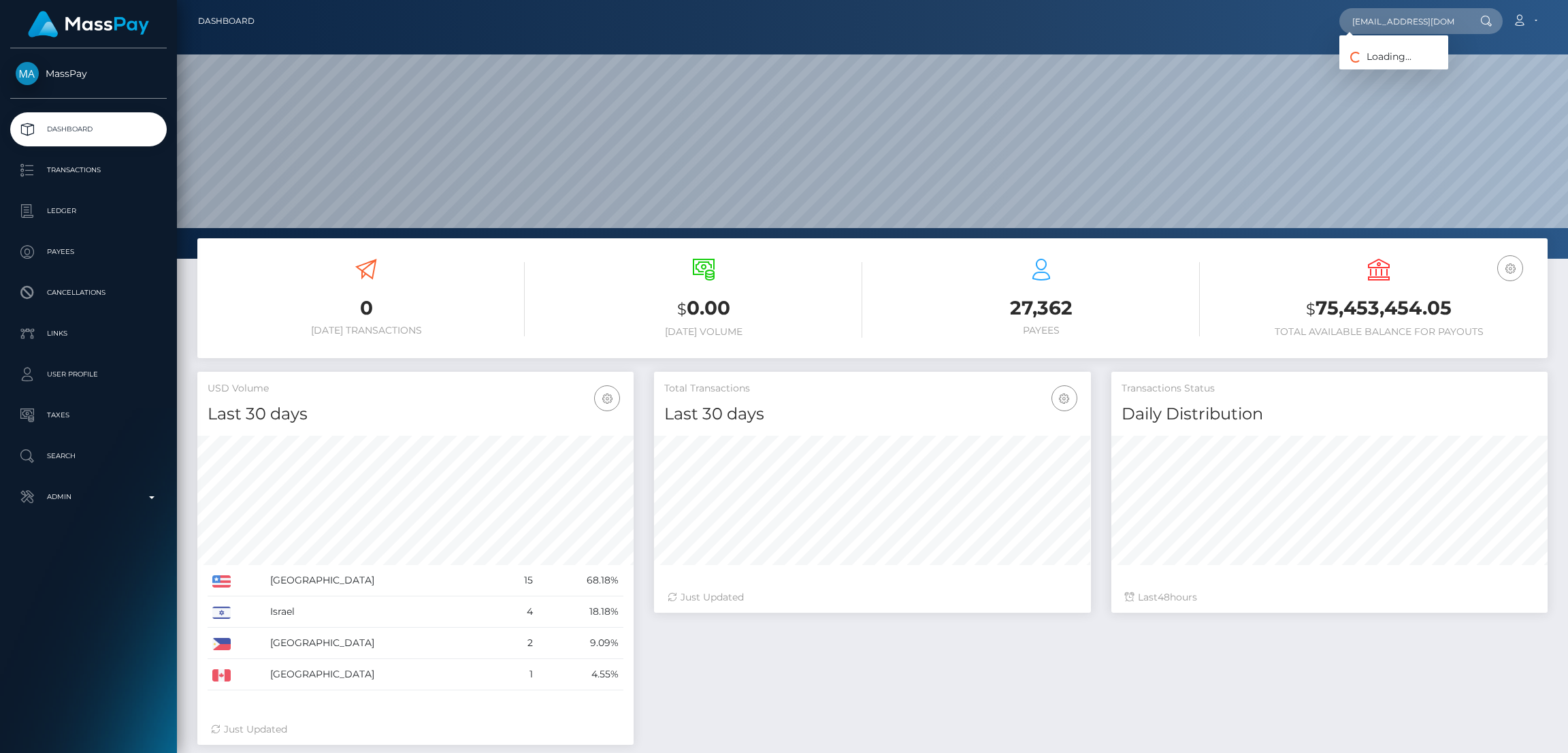
scroll to position [0, 1]
type input "joellestunna@gmail.com"
click at [1399, 66] on link "JOELLE PAULETTE MANHART" at bounding box center [1395, 70] width 109 height 25
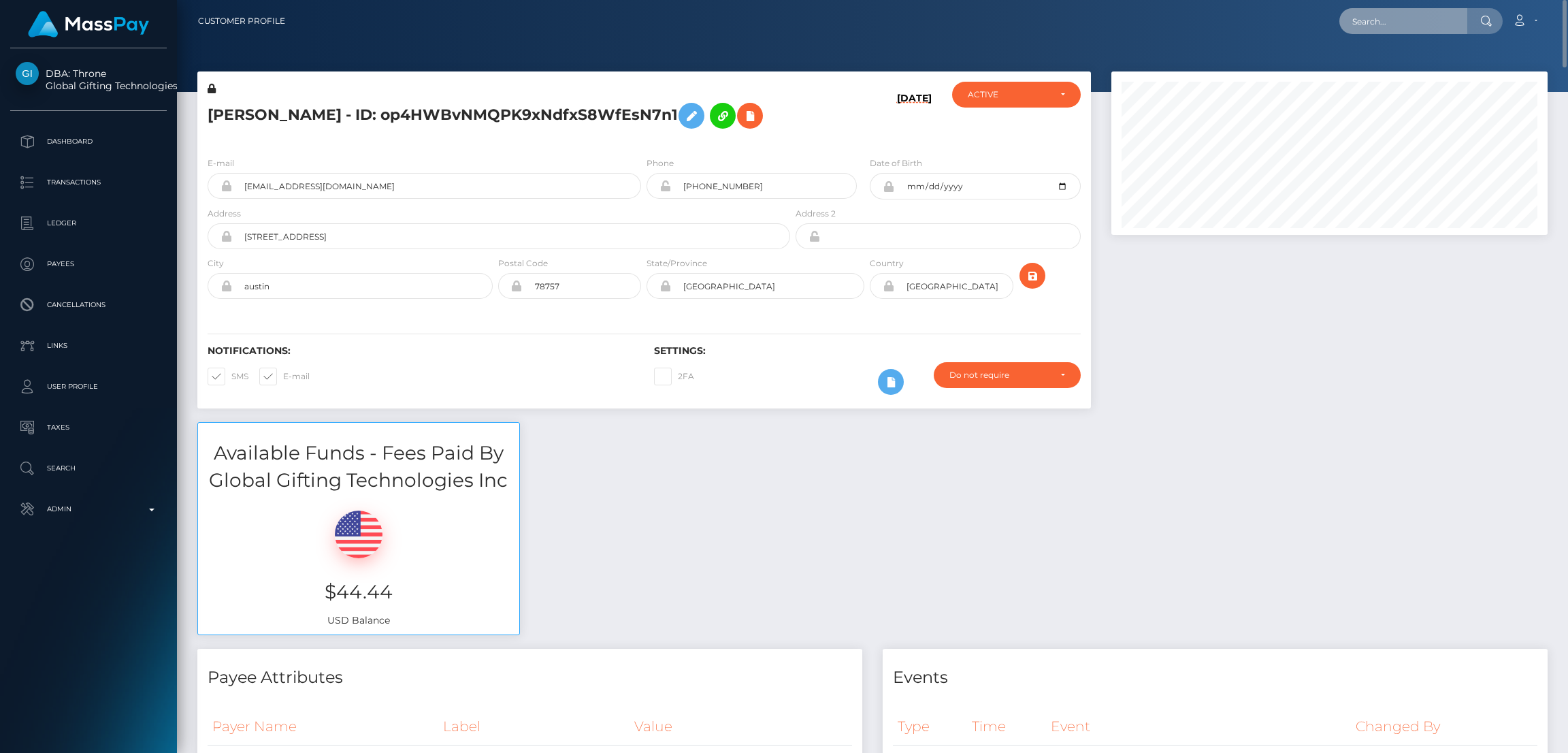
click at [1381, 25] on input "text" at bounding box center [1404, 21] width 128 height 25
paste input "lexm359@gmail.com"
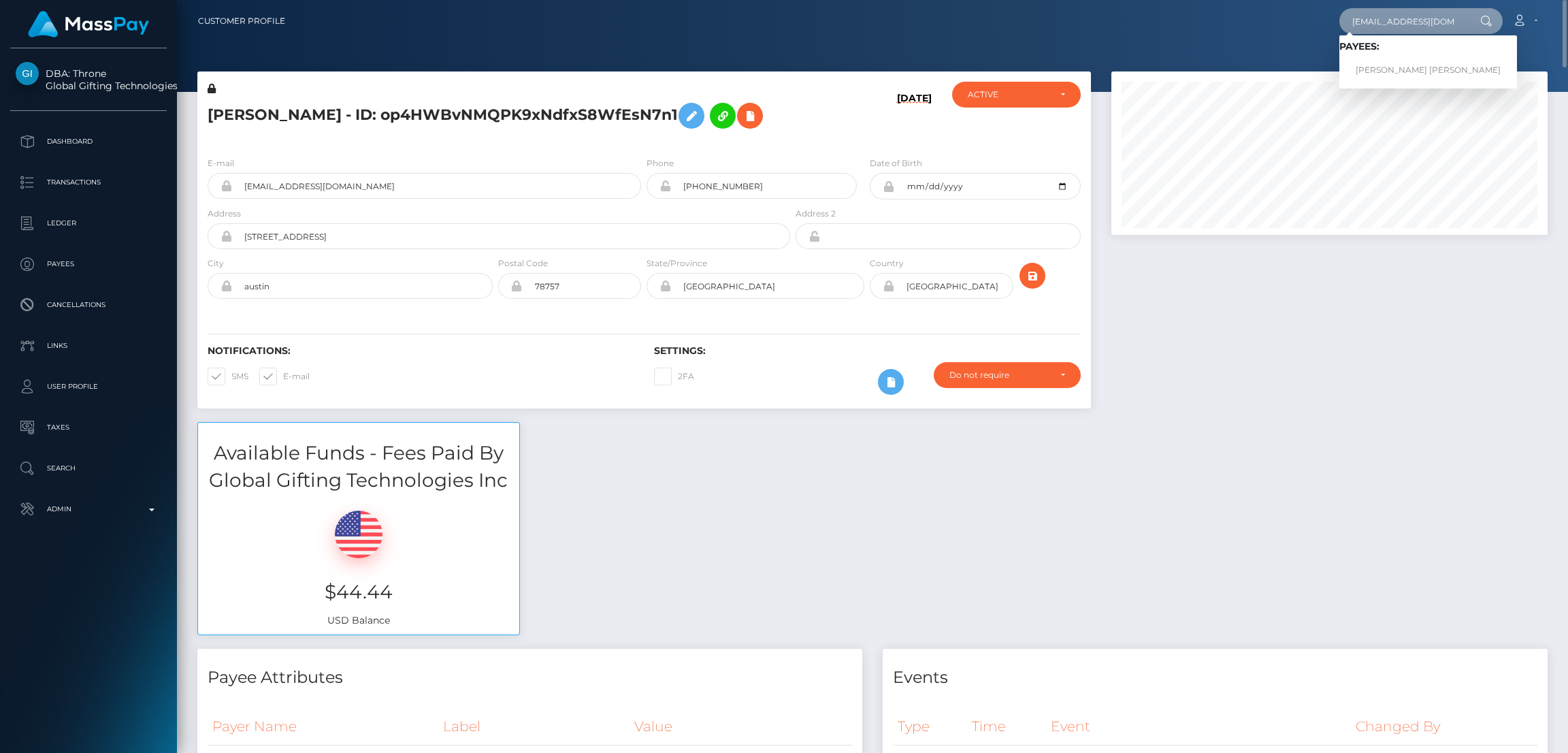
click at [1425, 23] on input "lexm359@gmail.com" at bounding box center [1404, 21] width 128 height 25
paste input "segunecsergi"
click at [1379, 20] on input "segunecsergi@gmail.com" at bounding box center [1404, 21] width 128 height 25
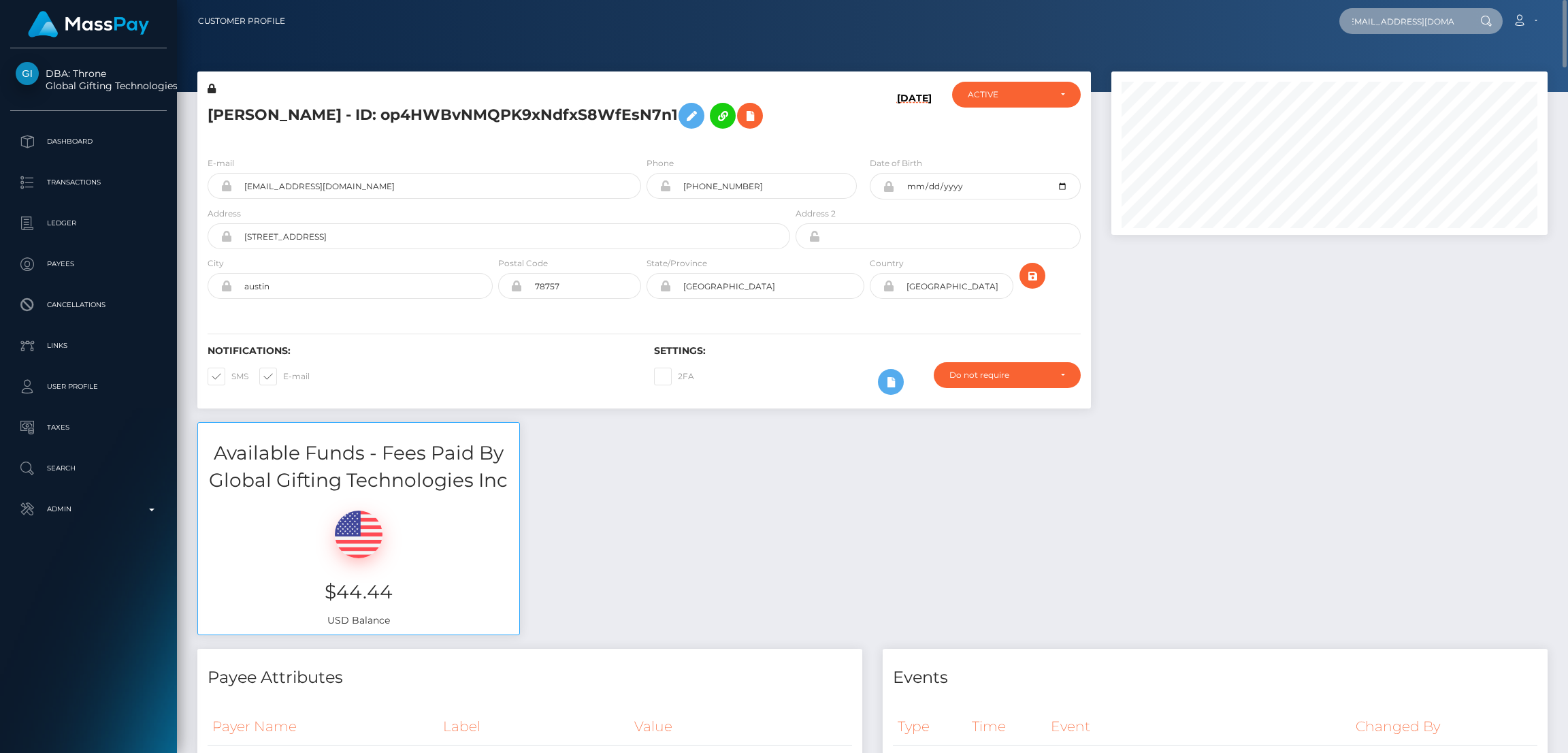
paste input "segunecsergi@gmail.com"
click at [1375, 14] on input "segunesegunecsergi@gmail.comcsergi@gmail.com" at bounding box center [1404, 21] width 128 height 25
click at [1404, 18] on input "segunesegunecsergi@gmail.comcsergi@gmail.com" at bounding box center [1404, 21] width 128 height 25
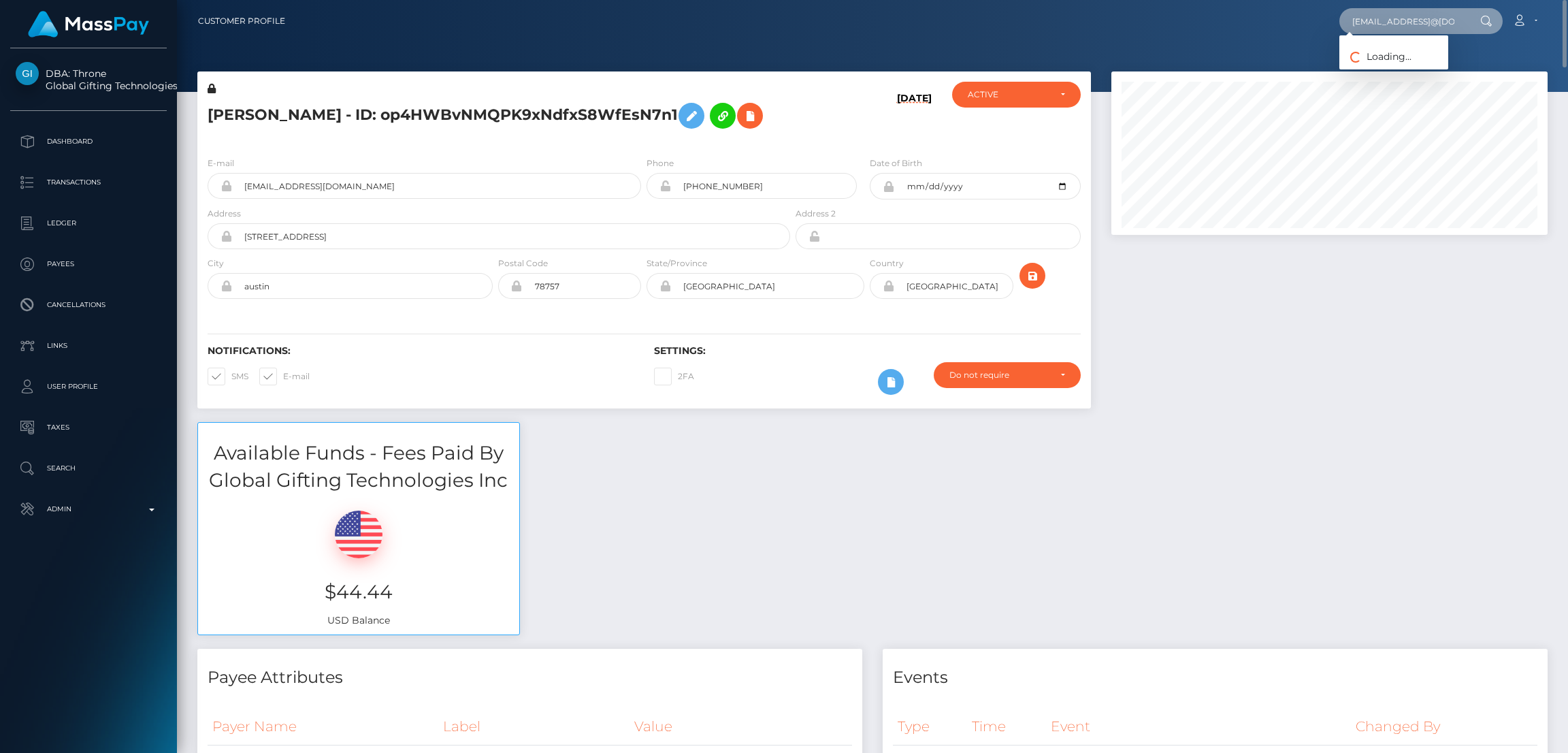
paste input "text"
type input "segunecsergi@gmail.com"
click at [1384, 69] on link "Sergey Kravtsov" at bounding box center [1395, 70] width 109 height 25
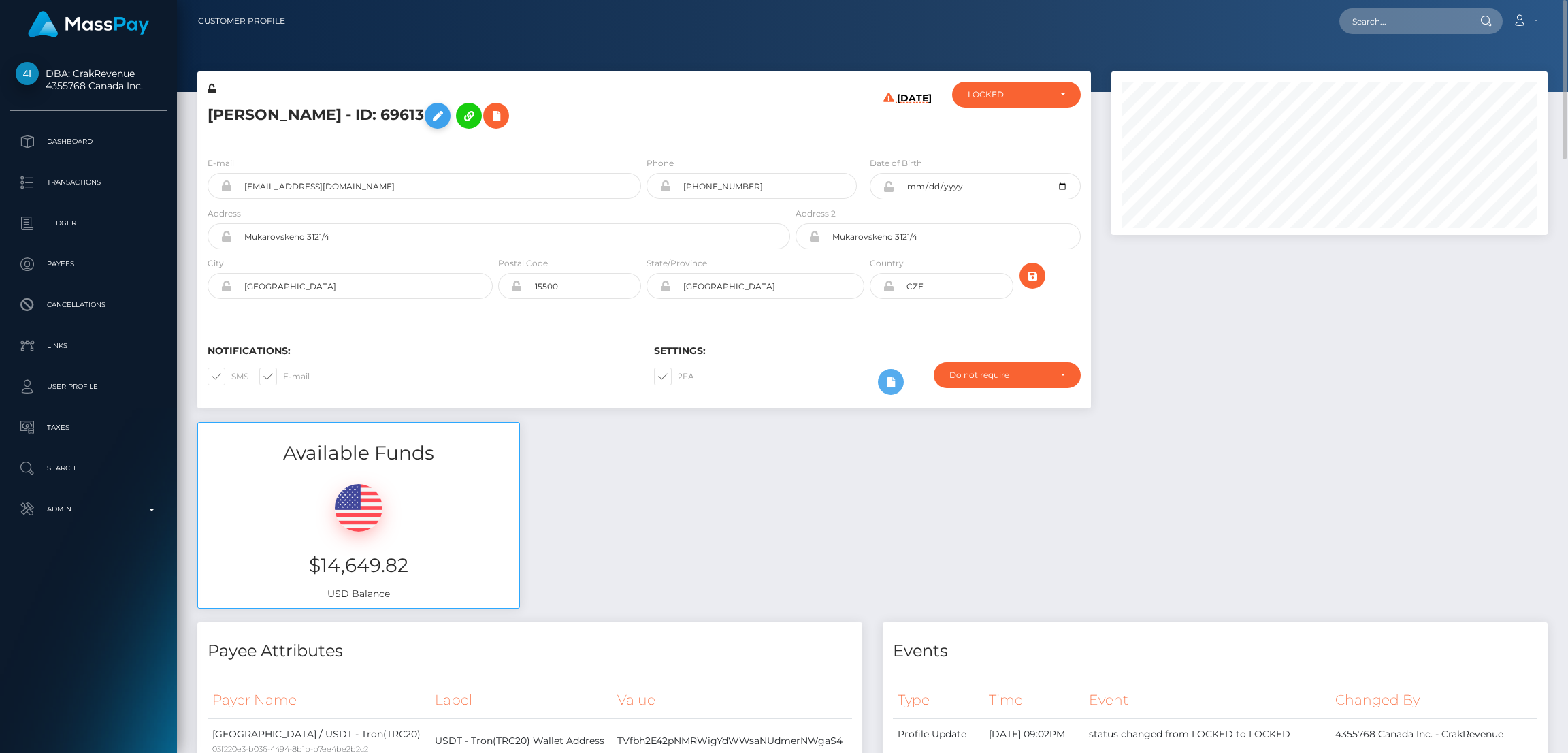
click at [435, 114] on icon at bounding box center [437, 116] width 16 height 17
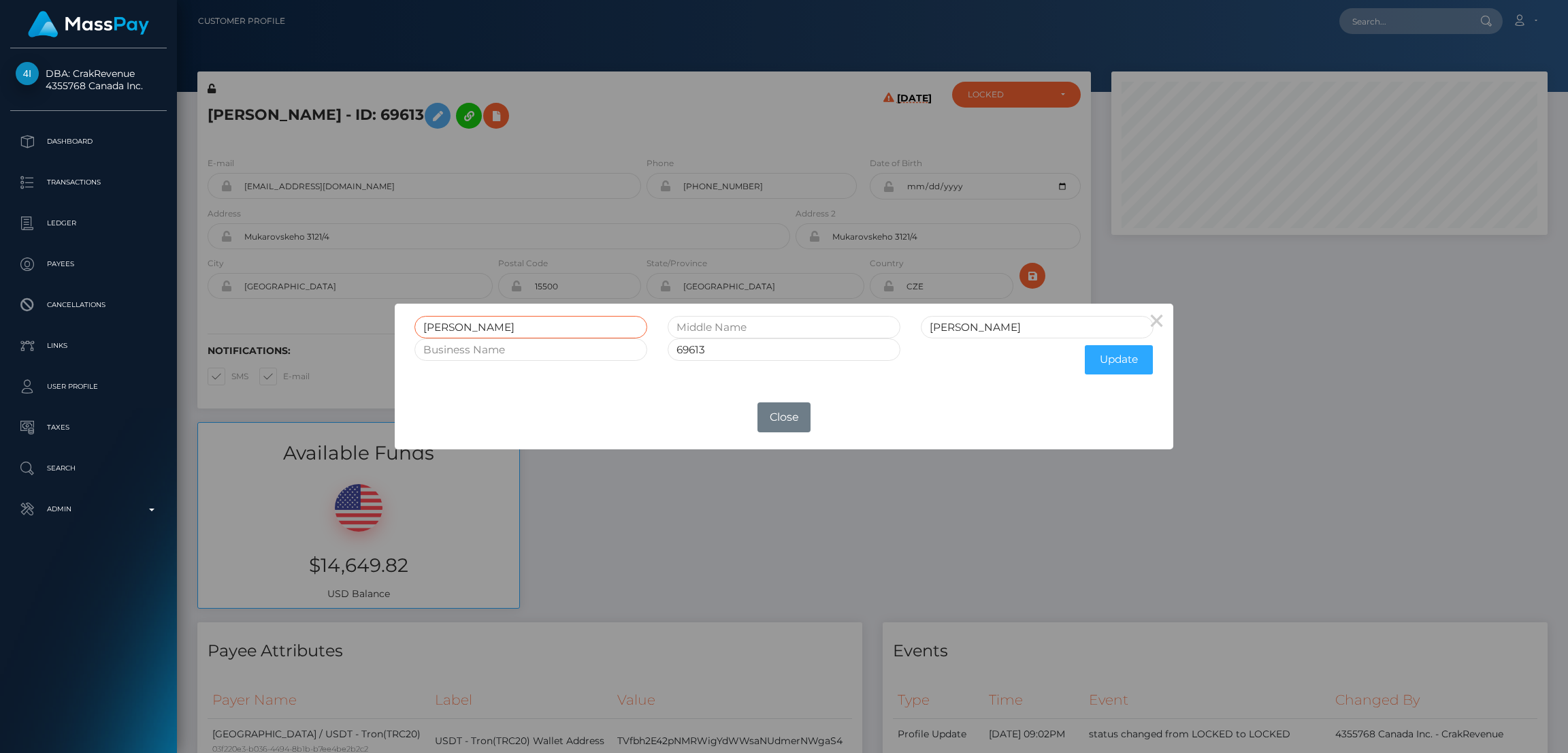
click at [444, 325] on input "Sergey" at bounding box center [531, 327] width 233 height 23
click at [675, 450] on div "× Sergey Kravtsov 69613 Update OK No Close" at bounding box center [784, 376] width 1568 height 753
click at [785, 430] on button "Close" at bounding box center [784, 417] width 53 height 30
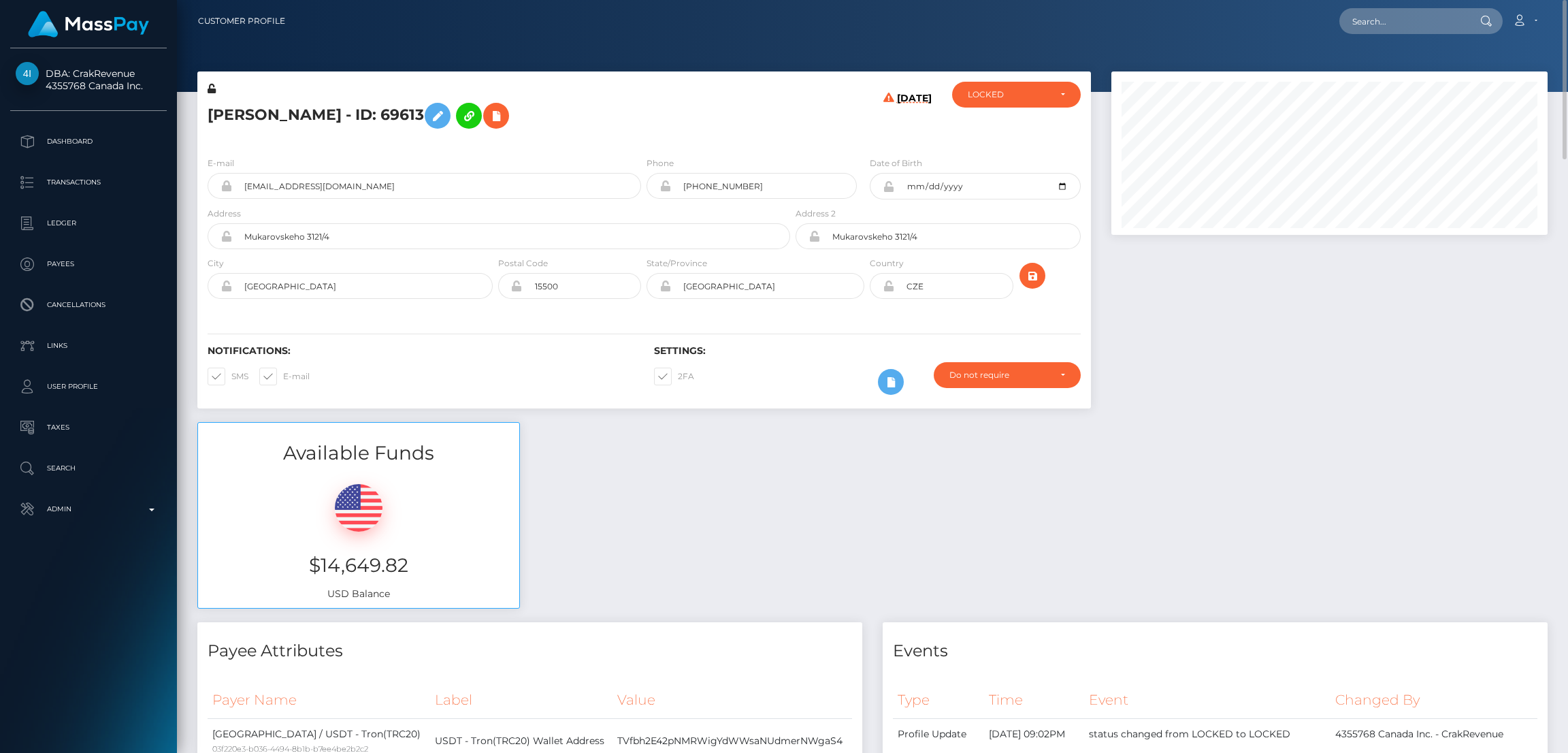
click at [303, 111] on h5 "Sergey Kravtsov - ID: 69613" at bounding box center [495, 116] width 575 height 40
copy h5 "Sergey Kravtsov - ID: 69613"
click at [1390, 19] on input "text" at bounding box center [1404, 21] width 128 height 25
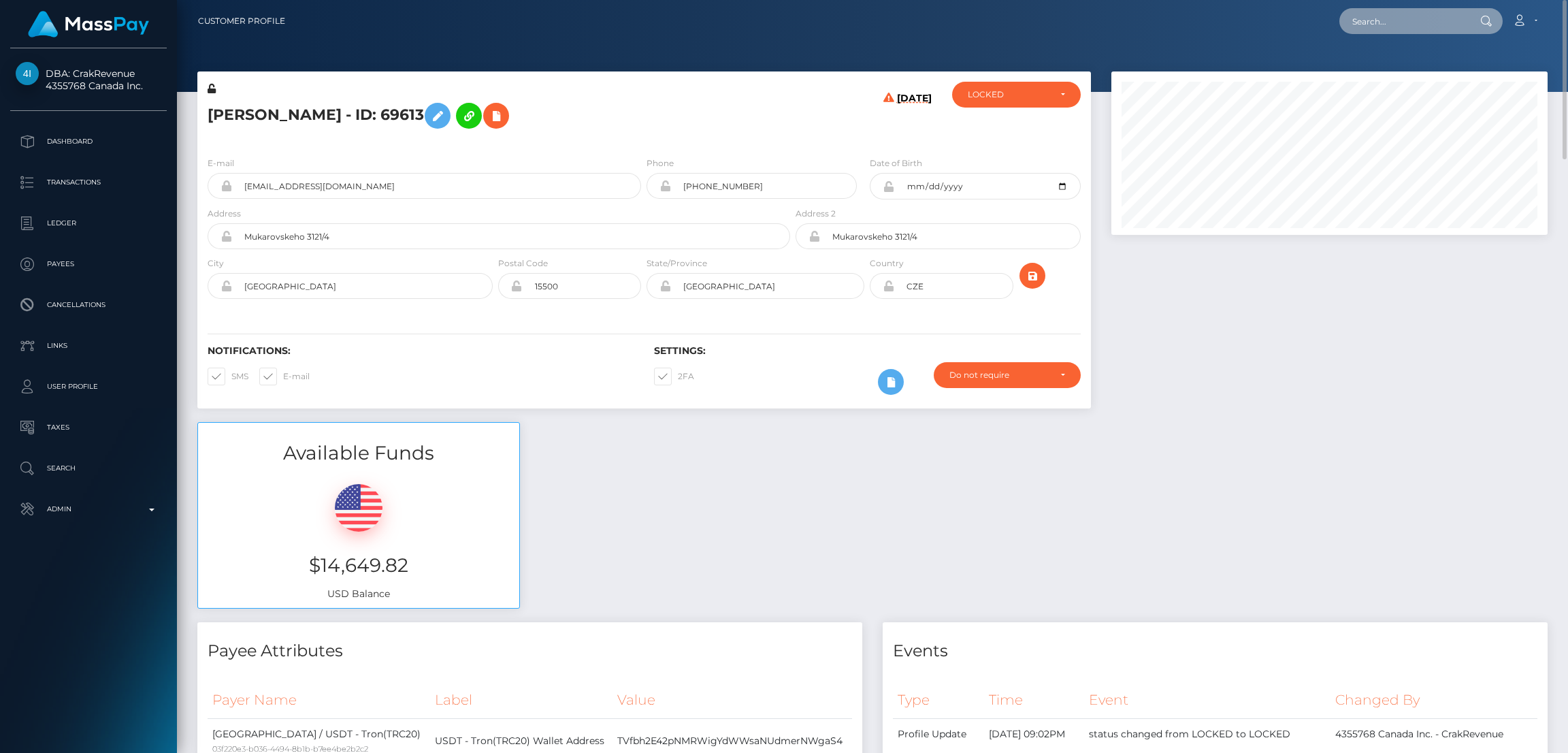
paste input "incredibabex@gmail.com"
type input "incredibabex@gmail.com"
click at [1376, 65] on link "ZLATA MIKHAYLOVNA POKATSKAYA" at bounding box center [1395, 70] width 109 height 25
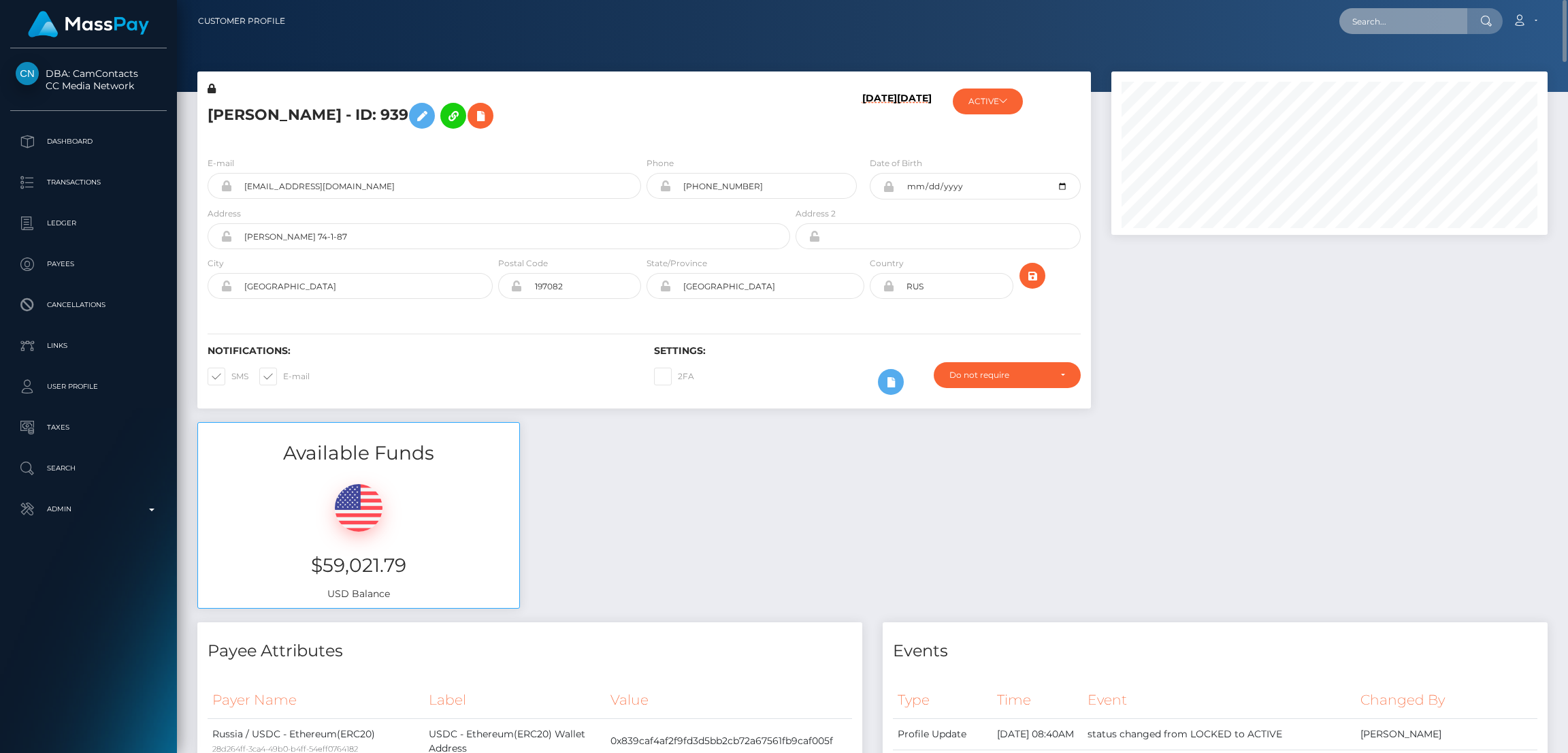
click at [1357, 14] on input "text" at bounding box center [1404, 21] width 128 height 25
paste input "admvalerialavine@gmail.com"
click at [1411, 19] on input "admvalerialavine@gmail.com" at bounding box center [1404, 21] width 128 height 25
paste input "carelizayala@y"
type input "carelizayala@ymail.com"
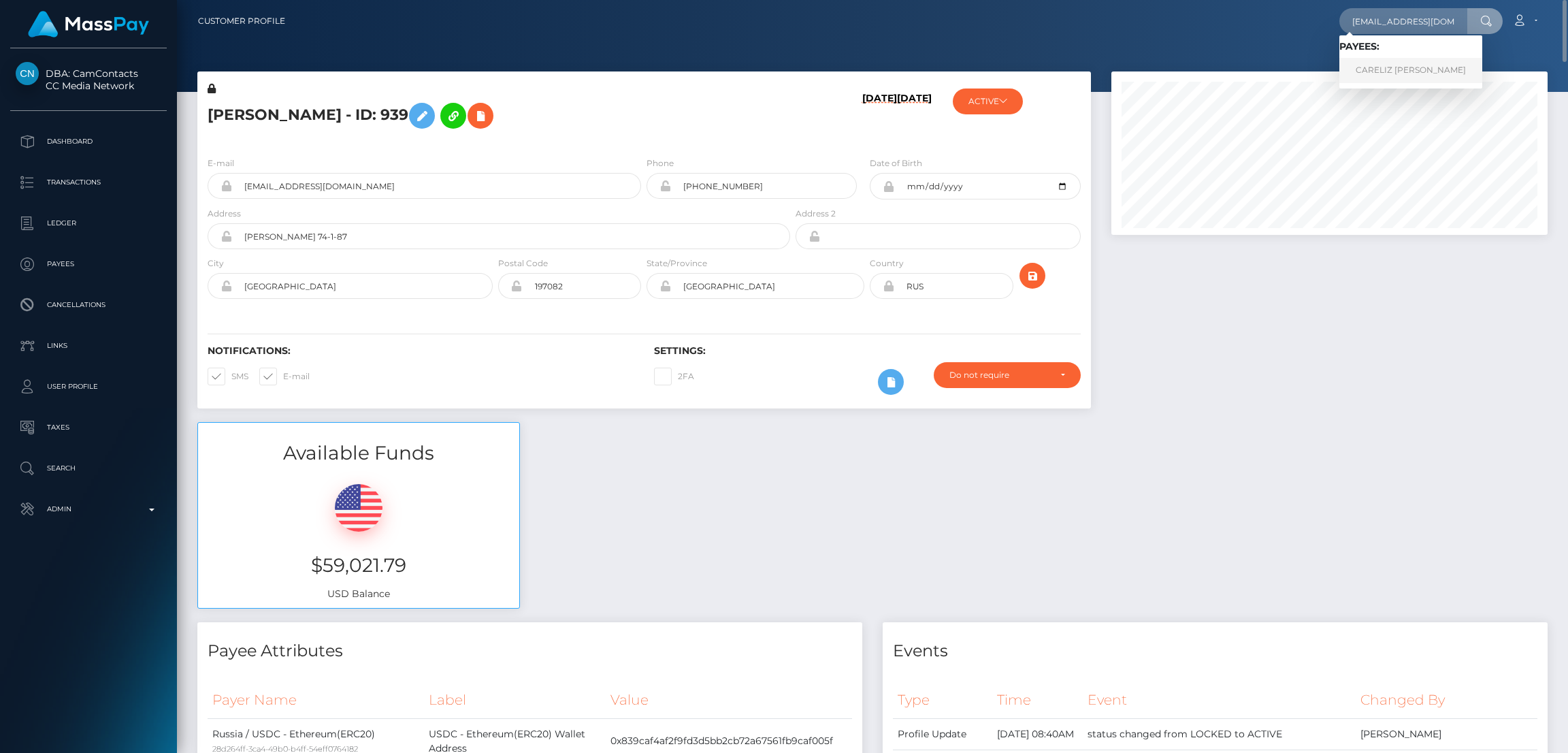
click at [1383, 70] on link "CARELIZ ALICIA AYALA MERCADO" at bounding box center [1412, 70] width 143 height 25
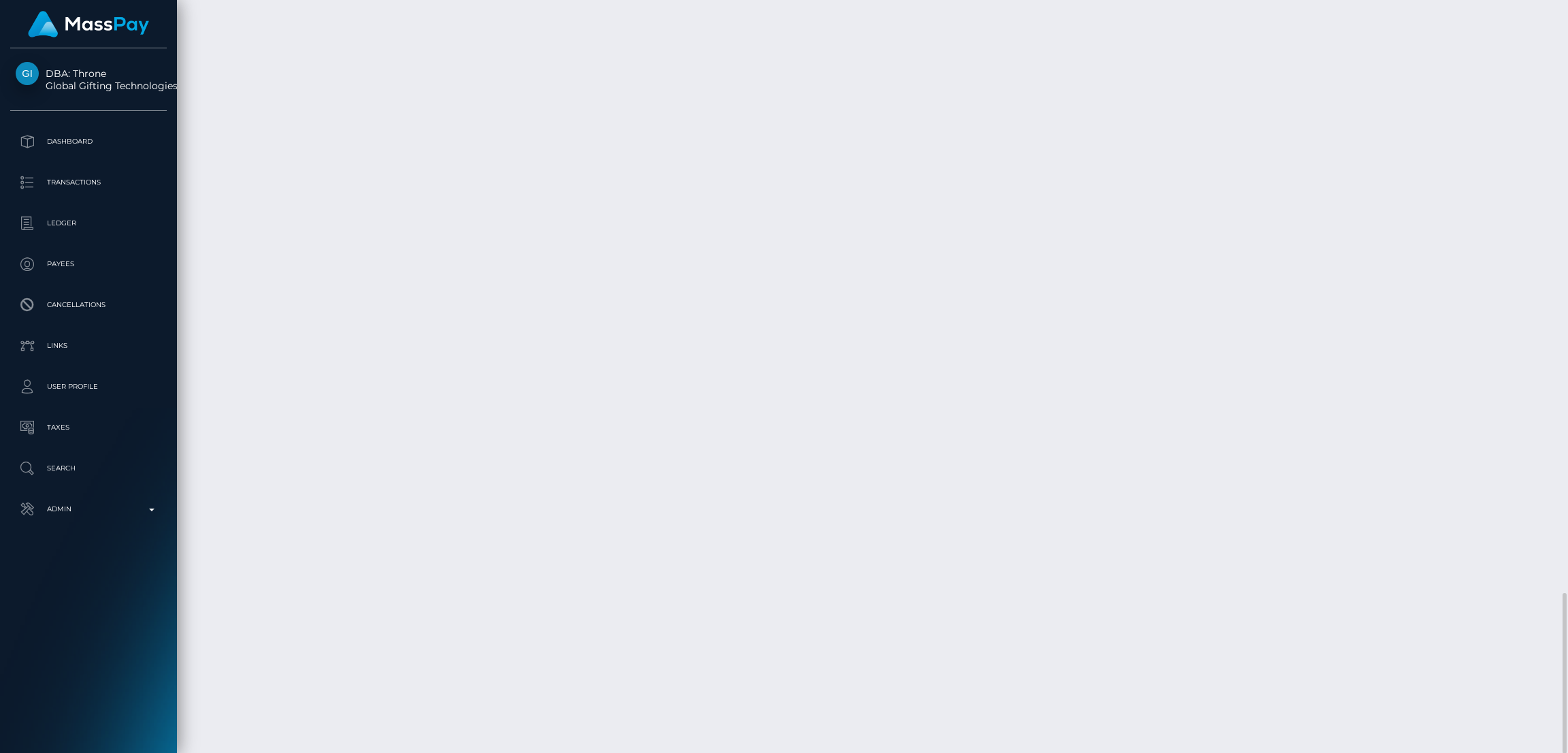
scroll to position [2367, 0]
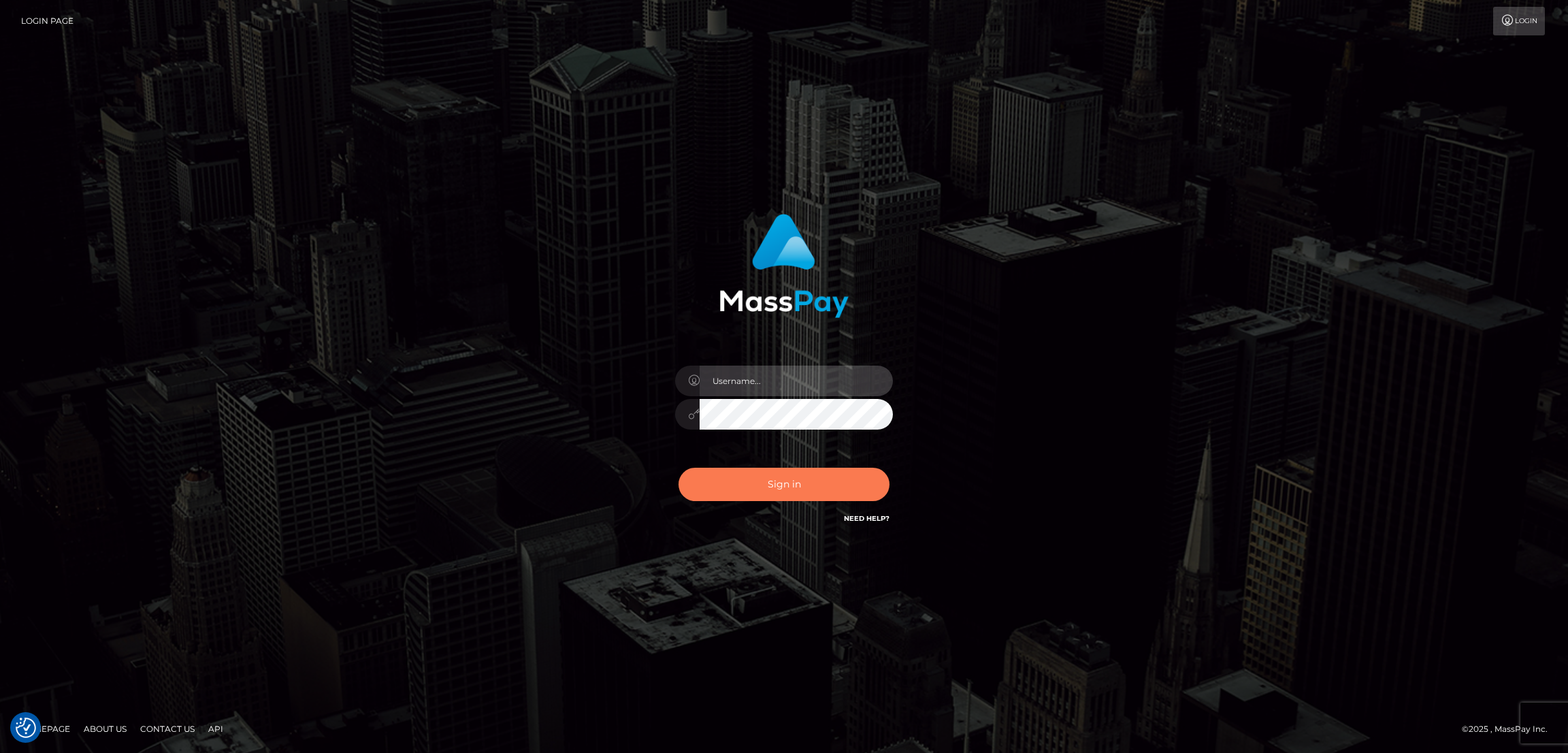
type input "[DOMAIN_NAME]"
click at [774, 488] on button "Sign in" at bounding box center [784, 483] width 211 height 33
type input "[DOMAIN_NAME]"
click at [769, 475] on button "Sign in" at bounding box center [784, 483] width 211 height 33
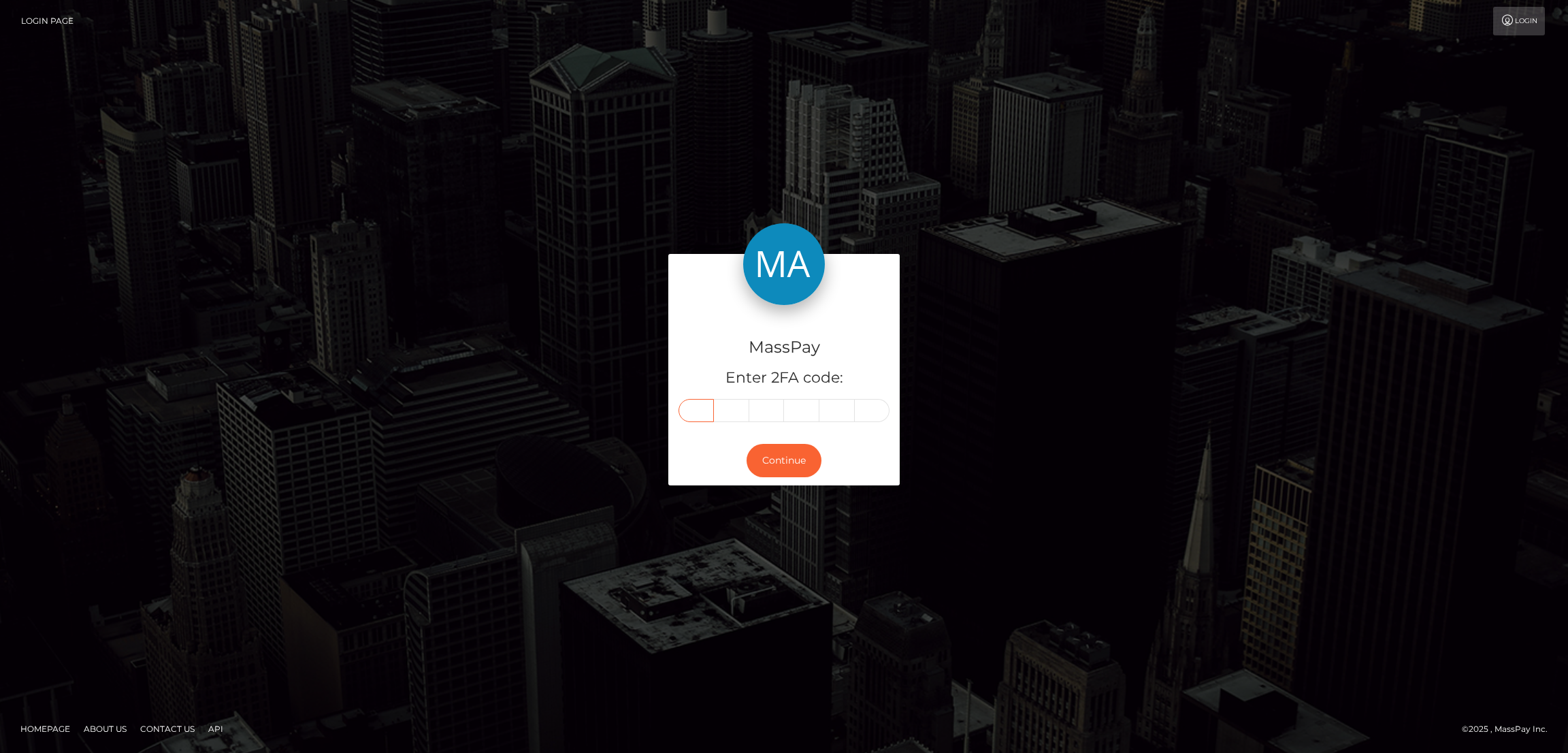
click at [695, 404] on input "text" at bounding box center [696, 410] width 36 height 24
paste input "6"
type input "6"
type input "7"
type input "6"
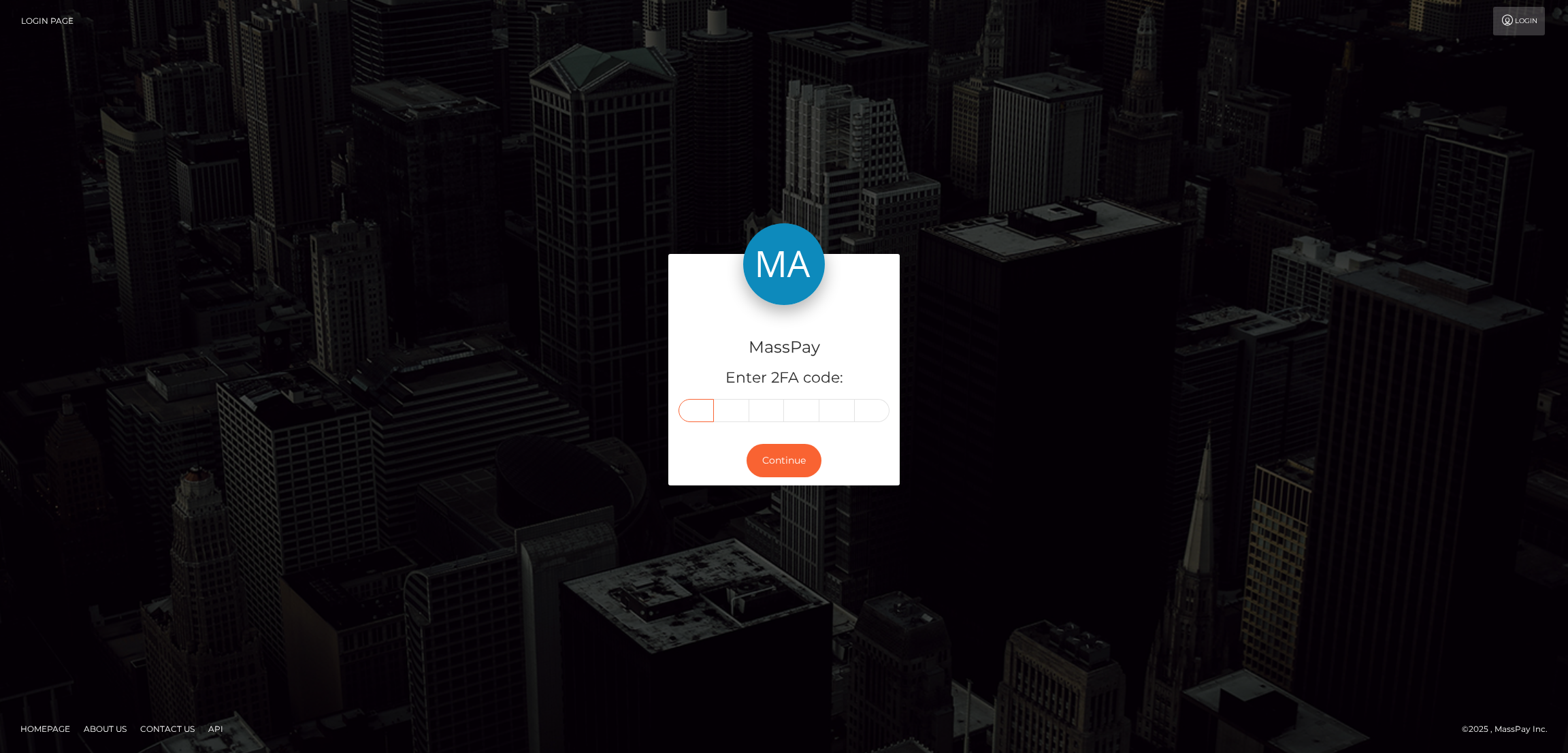
type input "4"
type input "6"
type input "7"
click at [786, 463] on button "Continue" at bounding box center [783, 460] width 74 height 33
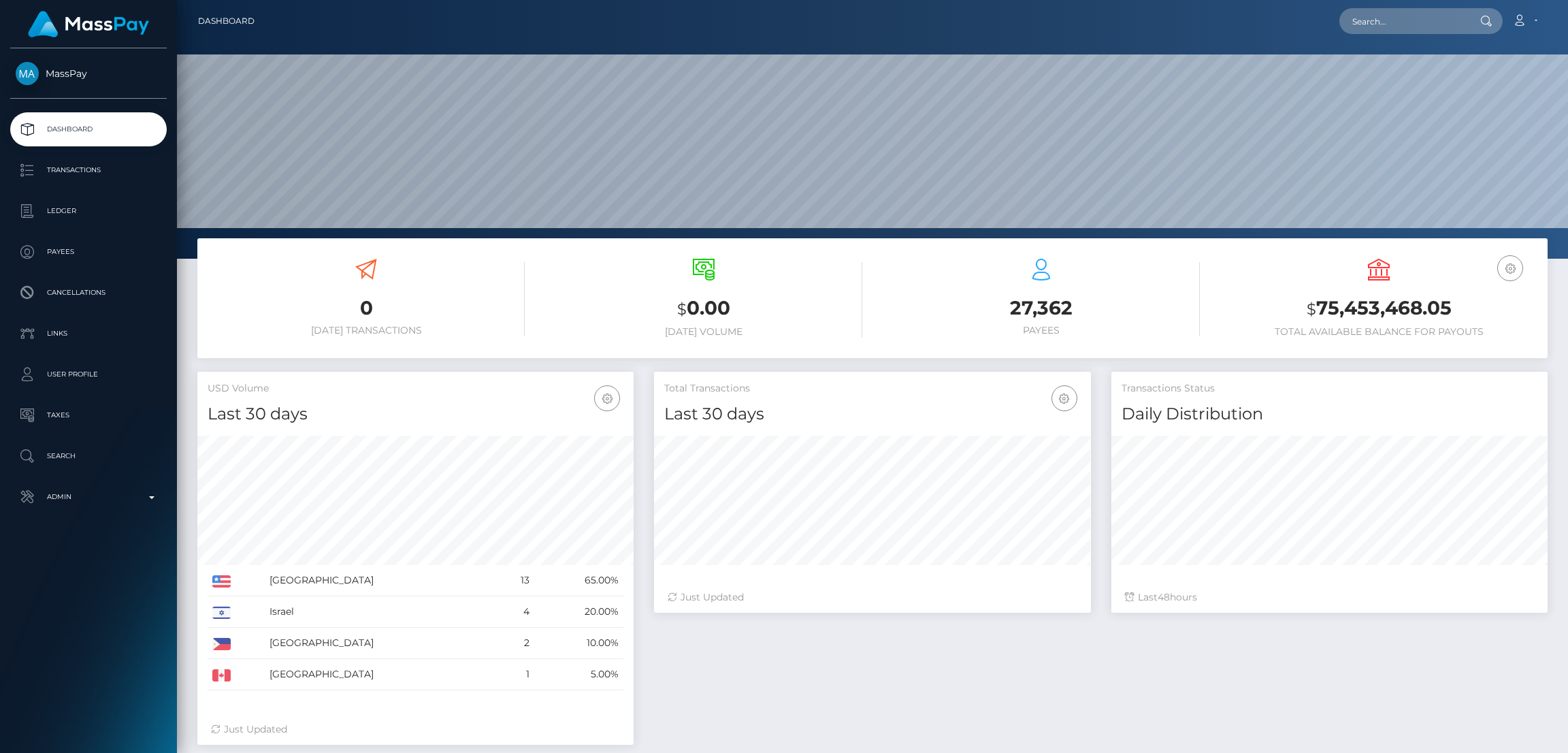
scroll to position [241, 436]
click at [1385, 20] on input "text" at bounding box center [1404, 21] width 128 height 25
paste input "[EMAIL_ADDRESS][PERSON_NAME][DOMAIN_NAME]"
type input "eternity.mills@icloud.com"
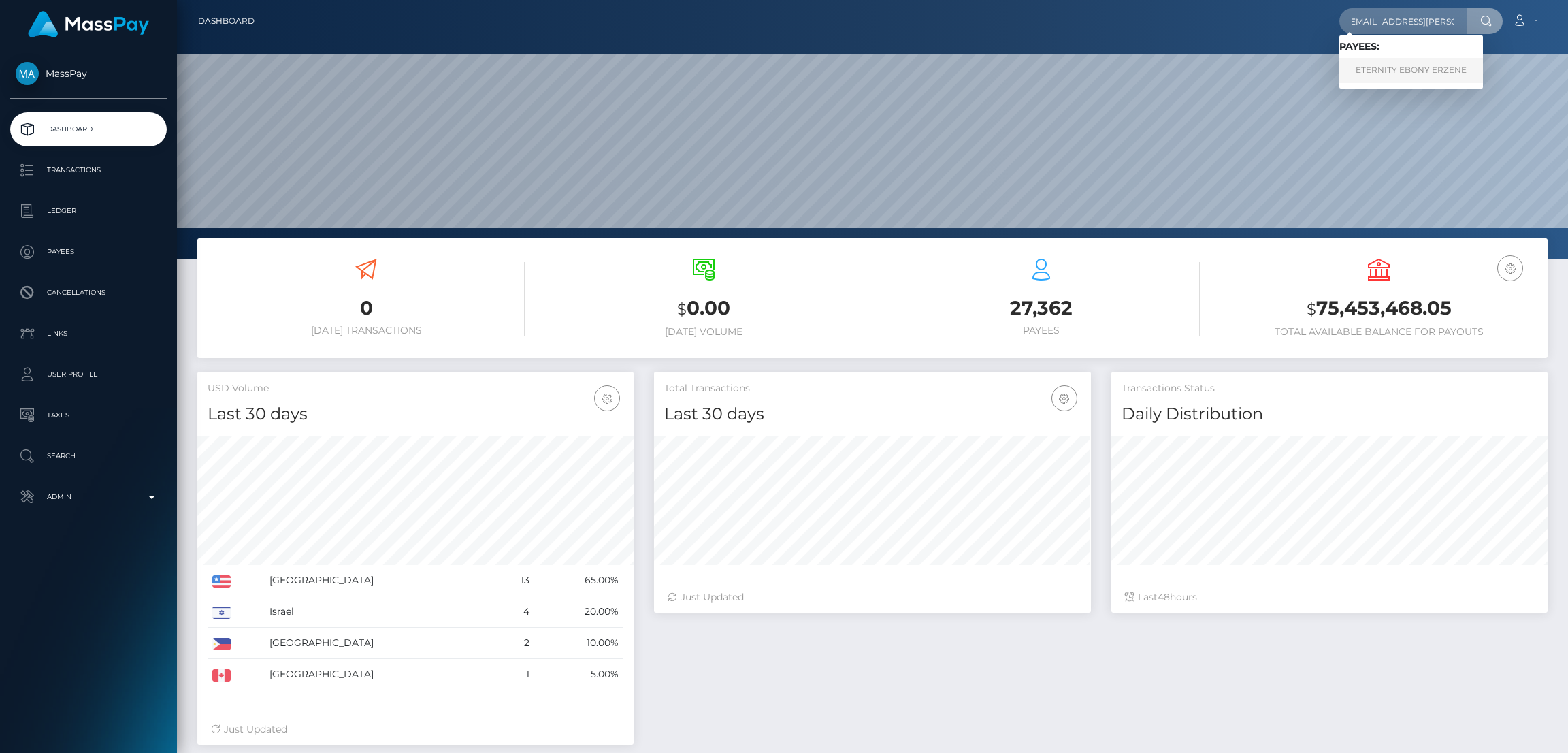
scroll to position [0, 0]
click at [1389, 72] on link "ETERNITY EBONY ERZENE" at bounding box center [1412, 70] width 143 height 25
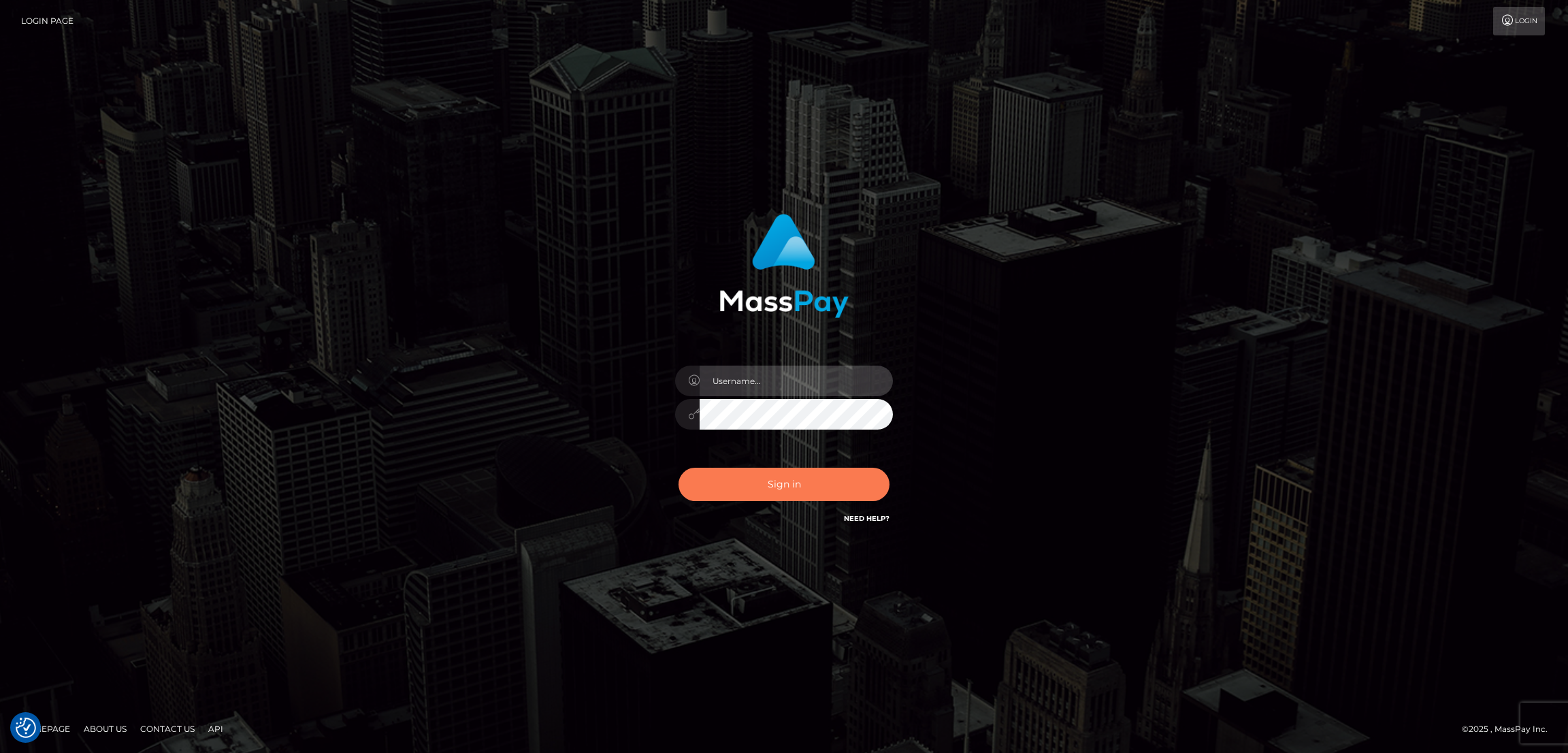
type input "[DOMAIN_NAME]"
click at [783, 488] on button "Sign in" at bounding box center [784, 483] width 211 height 33
click at [774, 487] on button "Sign in" at bounding box center [784, 483] width 211 height 33
type input "[DOMAIN_NAME]"
click at [1052, 255] on div "[DOMAIN_NAME] Sign in" at bounding box center [784, 377] width 776 height 347
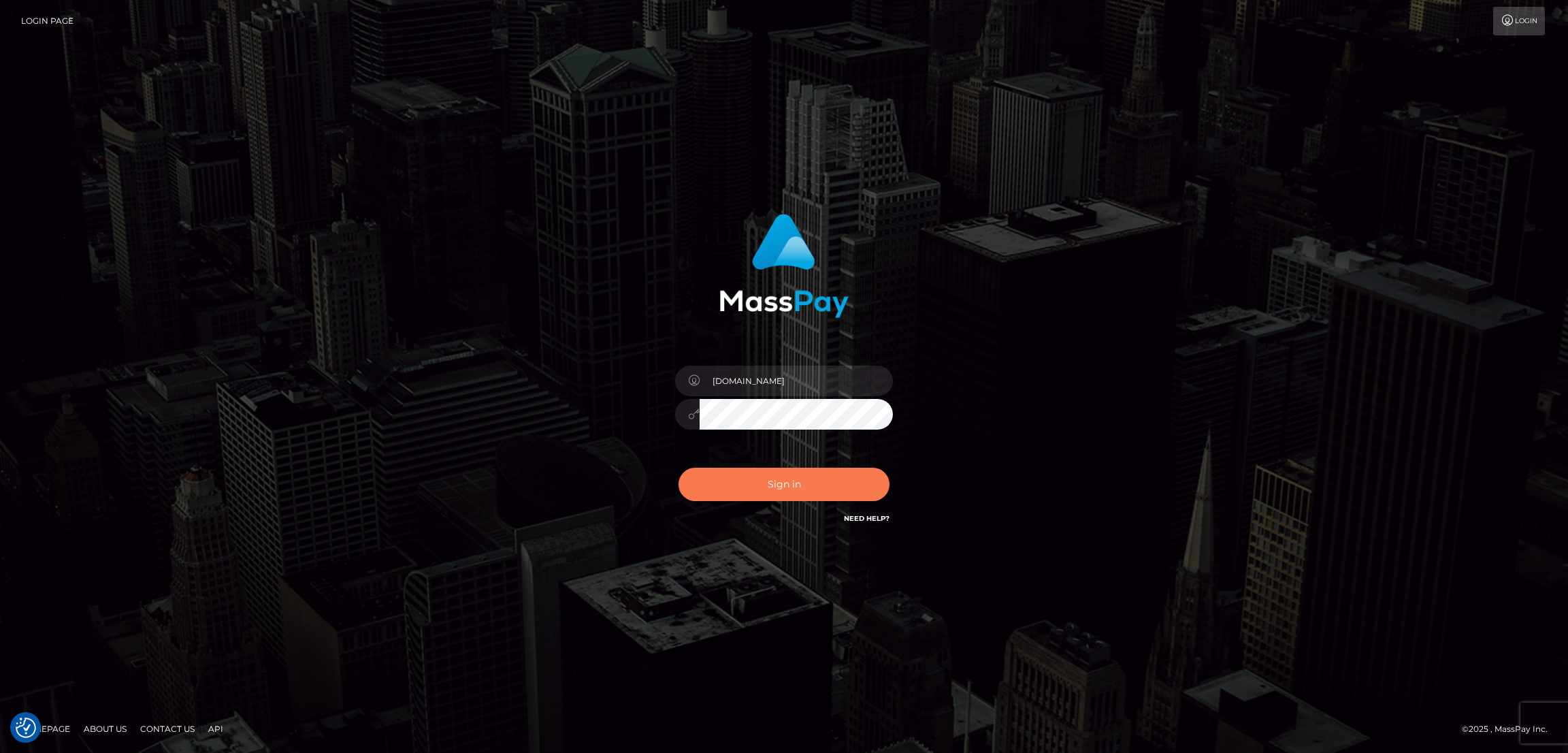
click at [769, 475] on button "Sign in" at bounding box center [784, 483] width 211 height 33
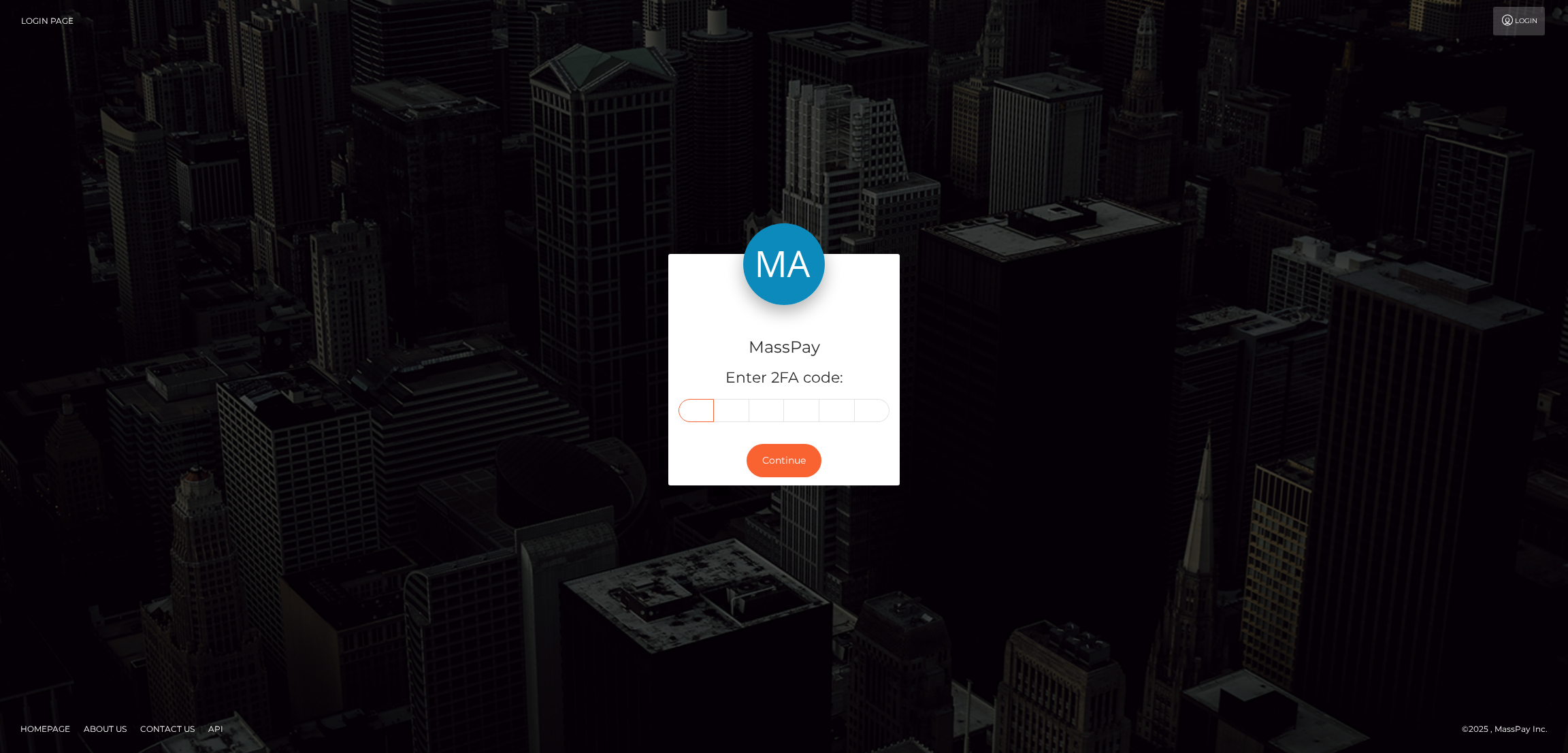
click at [696, 409] on input "text" at bounding box center [696, 410] width 36 height 24
paste input "6"
type input "6"
type input "8"
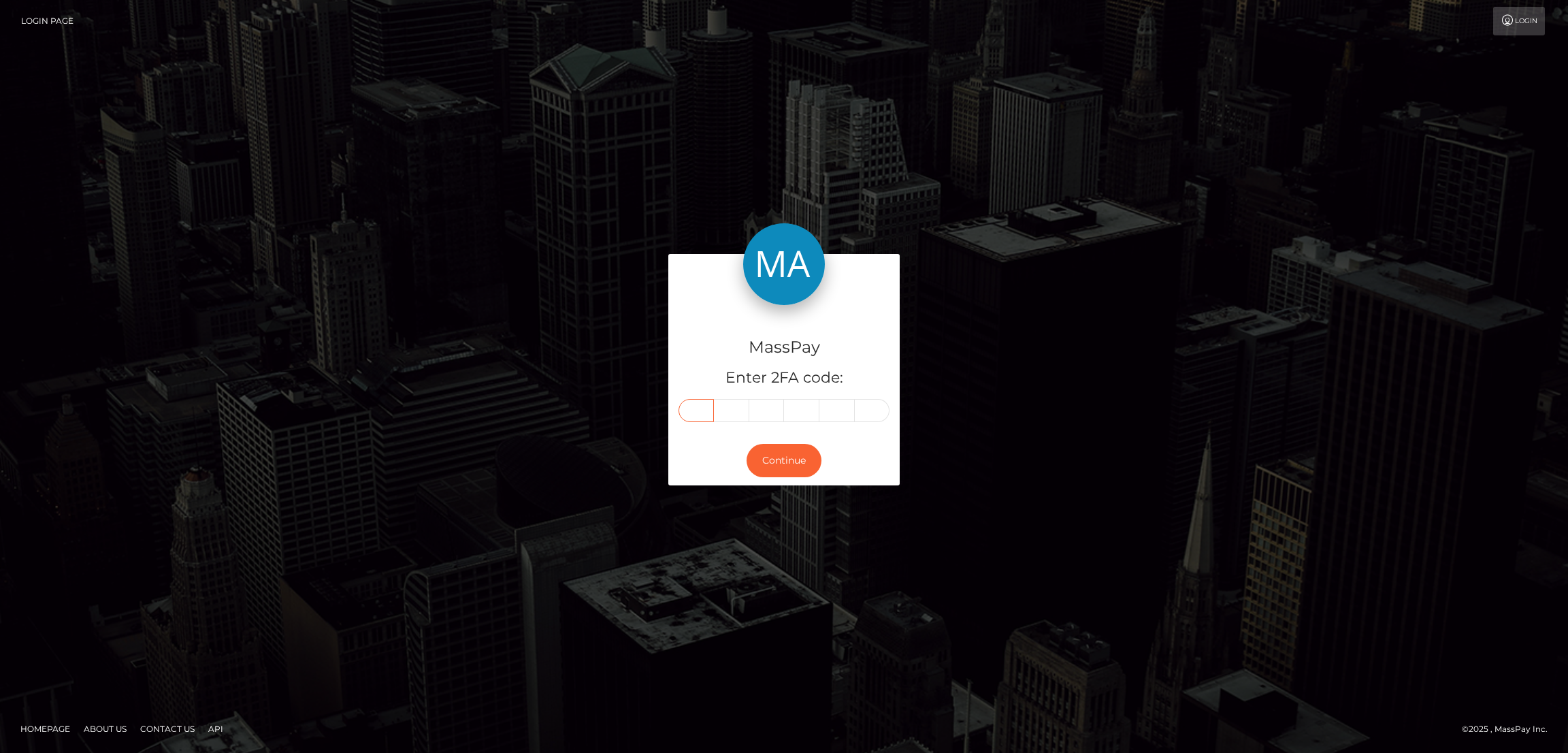
type input "7"
type input "6"
type input "7"
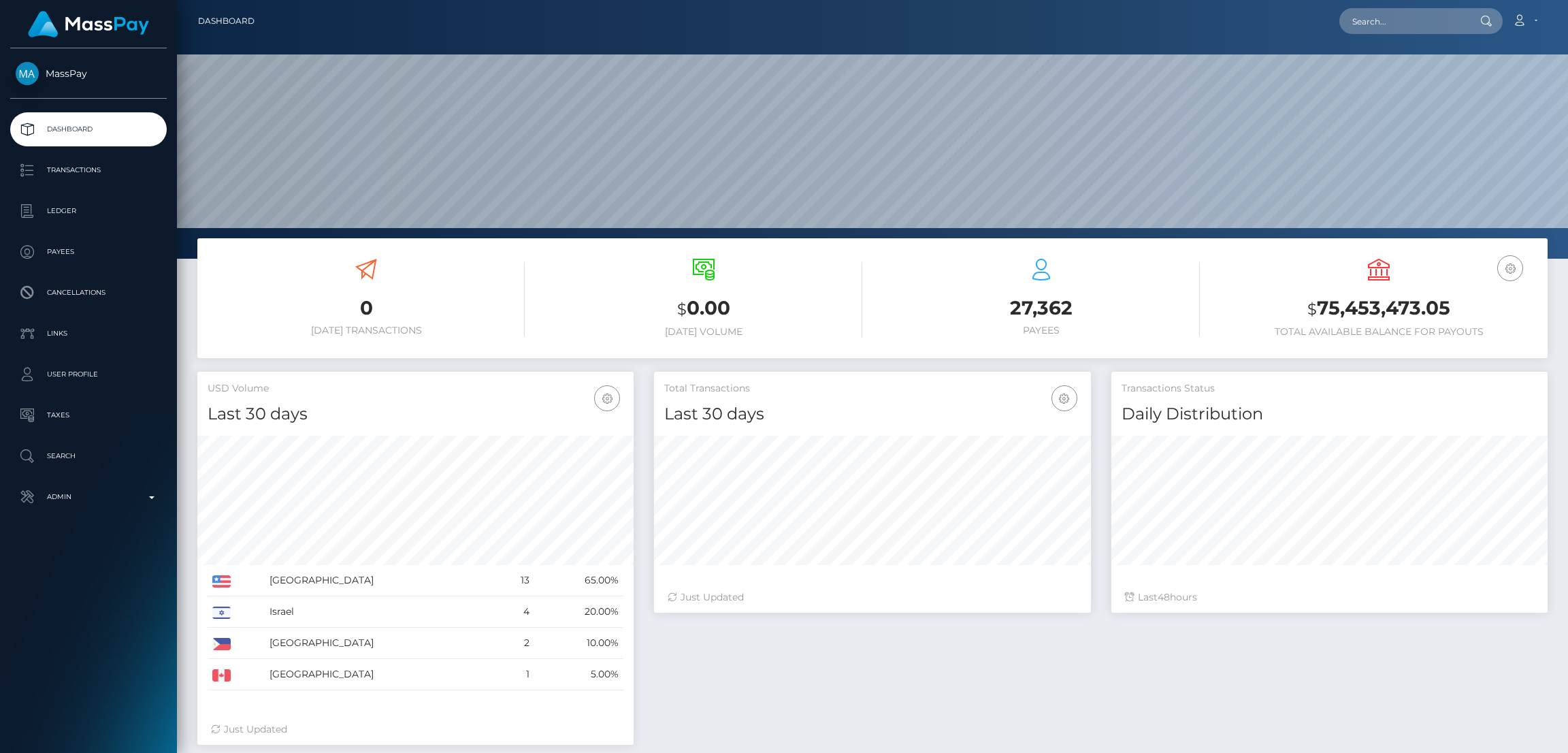
scroll to position [241, 436]
click at [1366, 24] on input "text" at bounding box center [1404, 21] width 128 height 25
paste input "alison.clements99@gmail.com"
type input "alison.clements99@gmail.com"
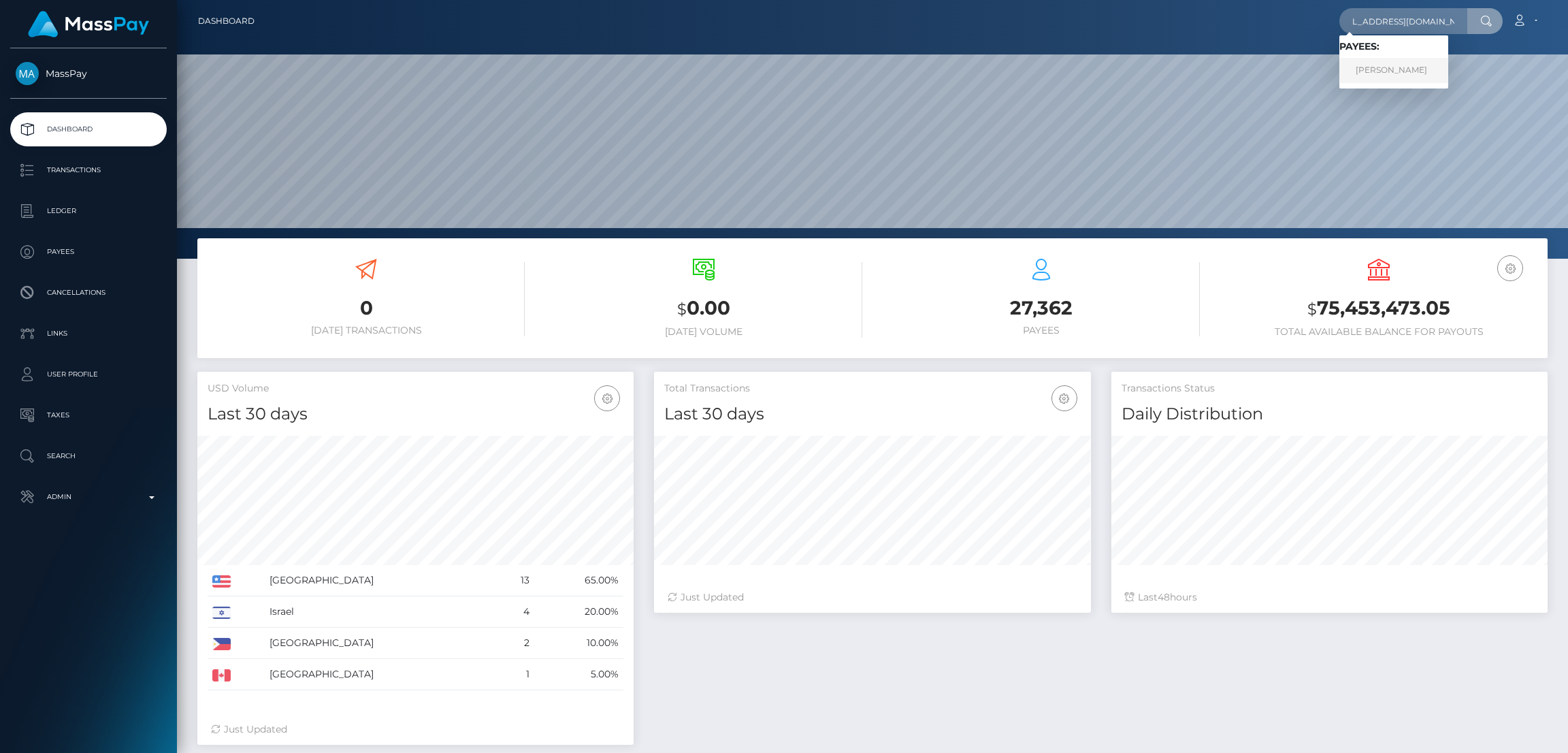
click at [1396, 68] on link "ALISON MARIE CLEMENTS" at bounding box center [1395, 70] width 109 height 25
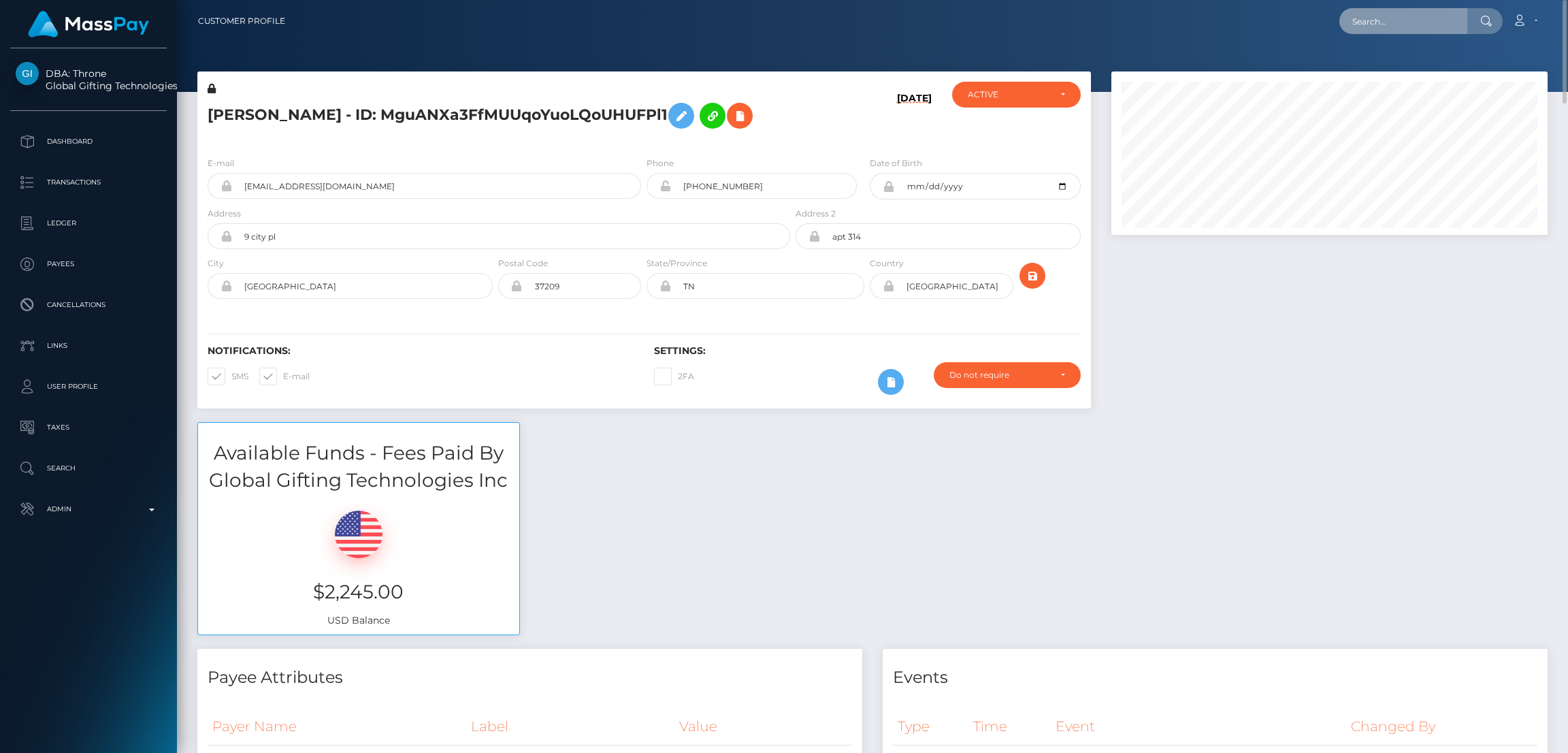
click at [1367, 16] on input "text" at bounding box center [1404, 21] width 128 height 25
paste input "Ogwagwa88@gmail.com"
type input "Ogwagwa88@gmail.com"
click at [1394, 63] on link "Edna Anjela Atieno" at bounding box center [1395, 70] width 109 height 25
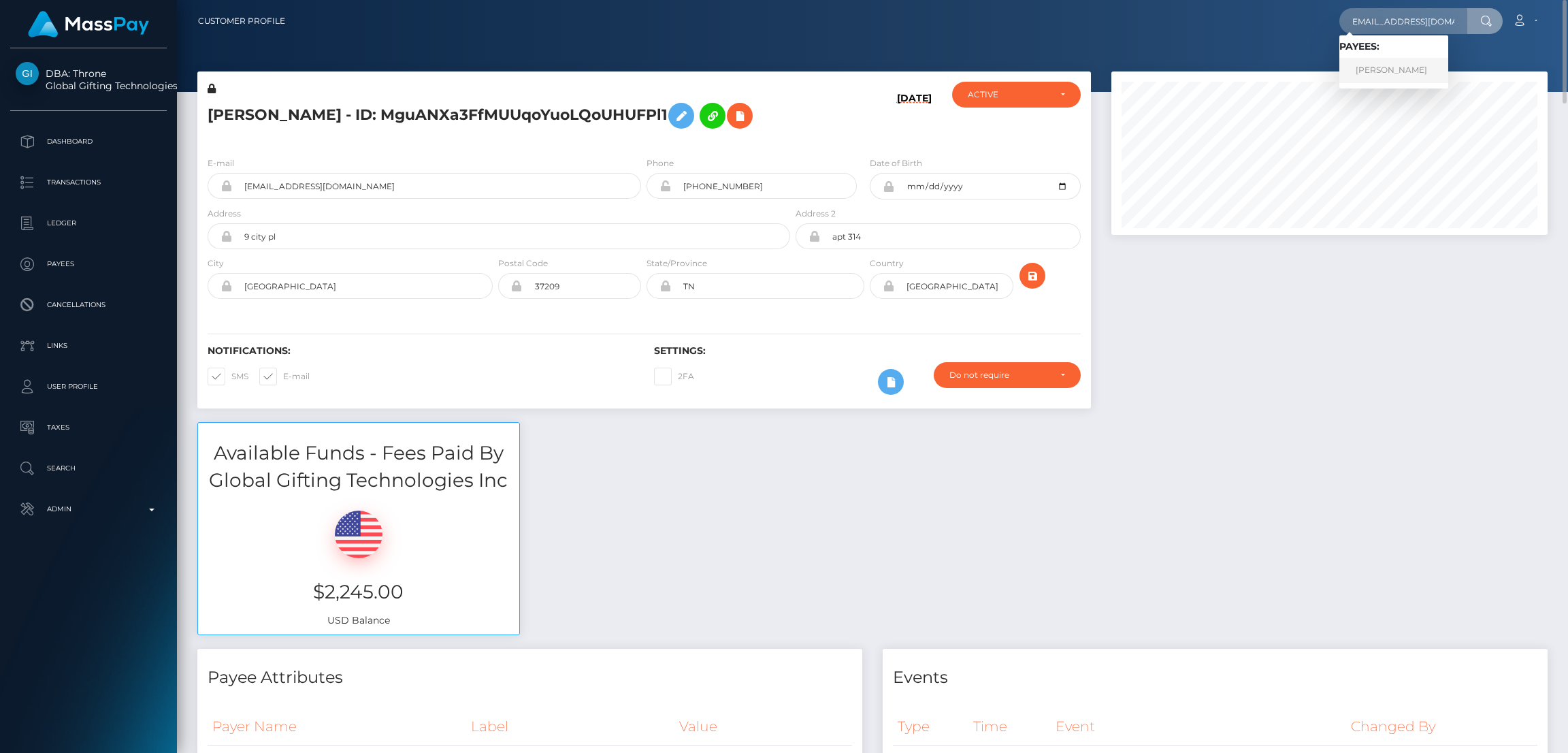
scroll to position [0, 0]
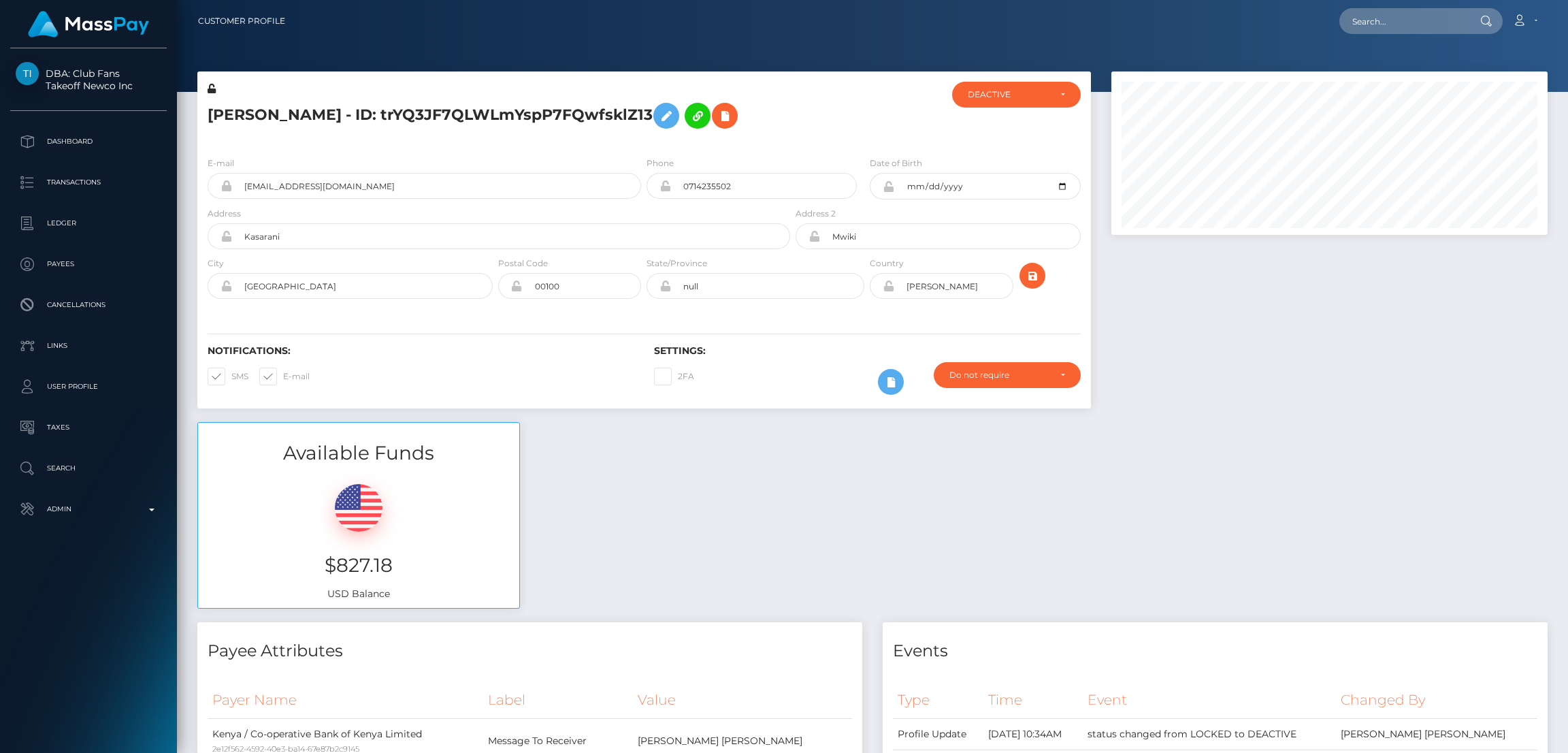
scroll to position [163, 436]
click at [675, 110] on icon at bounding box center [666, 116] width 16 height 17
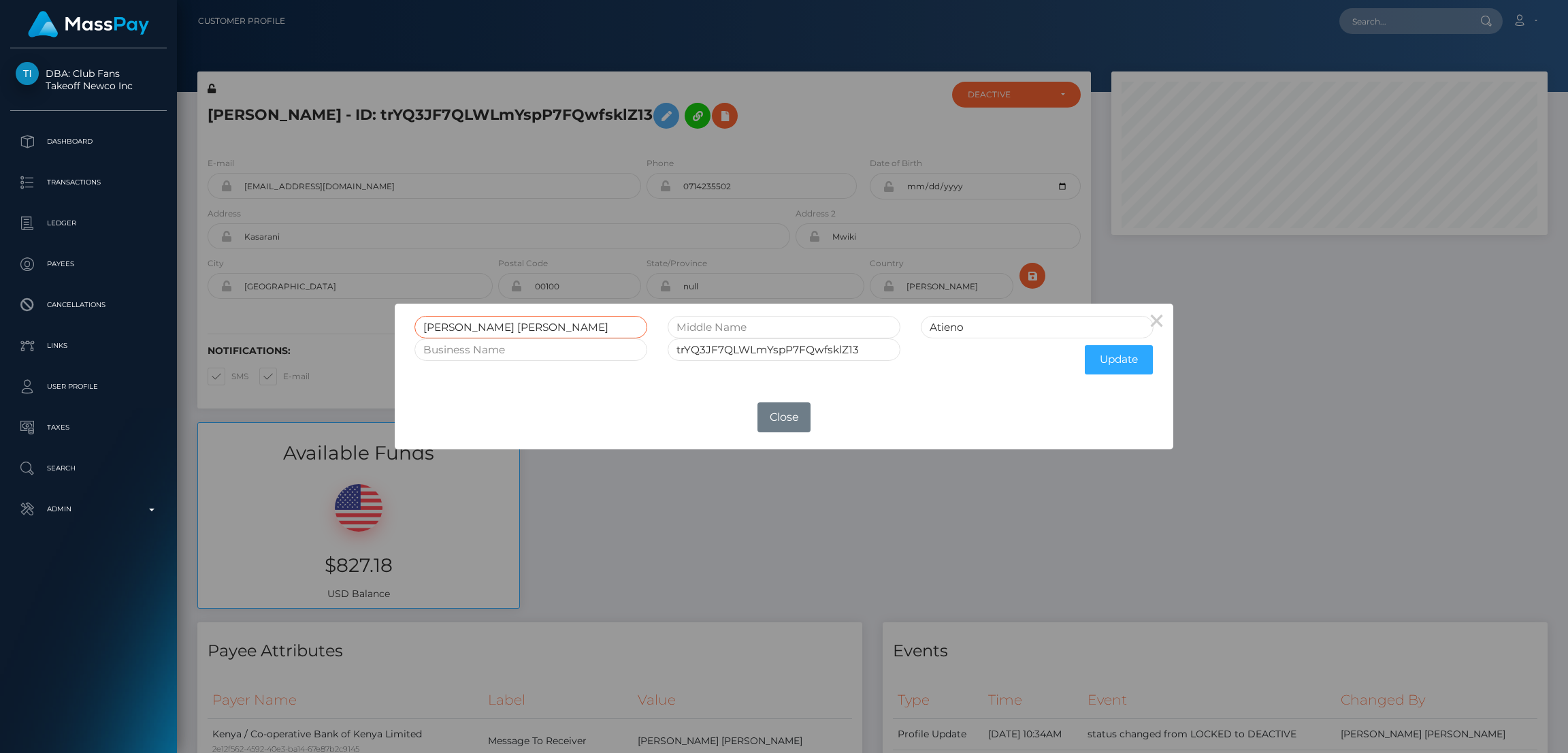
click at [448, 325] on input "Edna Anjela" at bounding box center [531, 327] width 233 height 23
click at [291, 115] on div "× Edna Anjela Atieno trYQ3JF7QLWLmYspP7FQwfsklZ13 Update OK No Close" at bounding box center [784, 376] width 1568 height 753
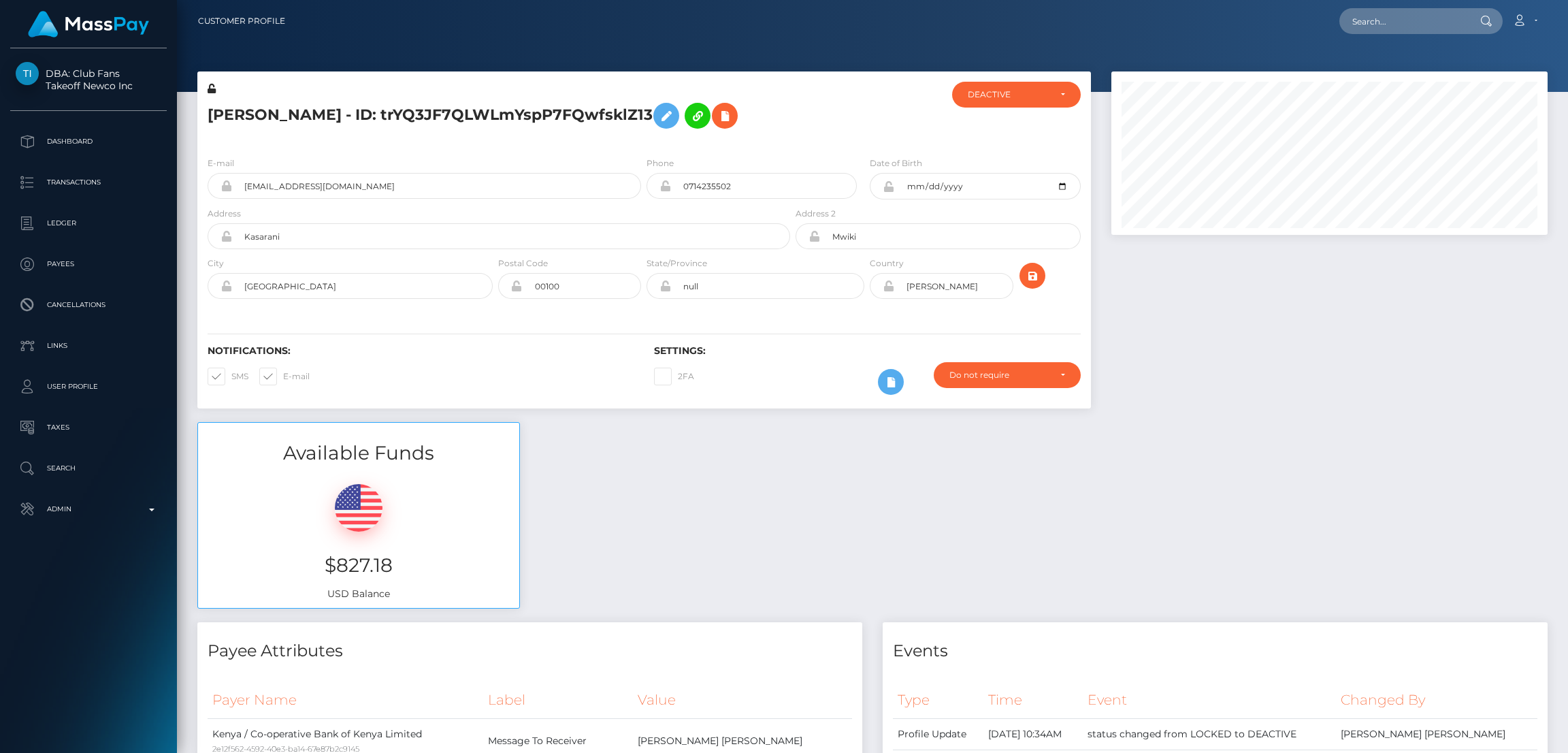
click at [291, 115] on div "× Edna Anjela Atieno trYQ3JF7QLWLmYspP7FQwfsklZ13 Update OK No Close" at bounding box center [784, 376] width 1568 height 753
click at [291, 115] on h5 "Edna Anjela Atieno - ID: trYQ3JF7QLWLmYspP7FQwfsklZ13" at bounding box center [495, 116] width 575 height 40
copy h5 "Edna Anjela Atieno - ID: trYQ3JF7QLWLmYspP7FQwfsklZ13"
click at [1362, 18] on input "text" at bounding box center [1404, 21] width 128 height 25
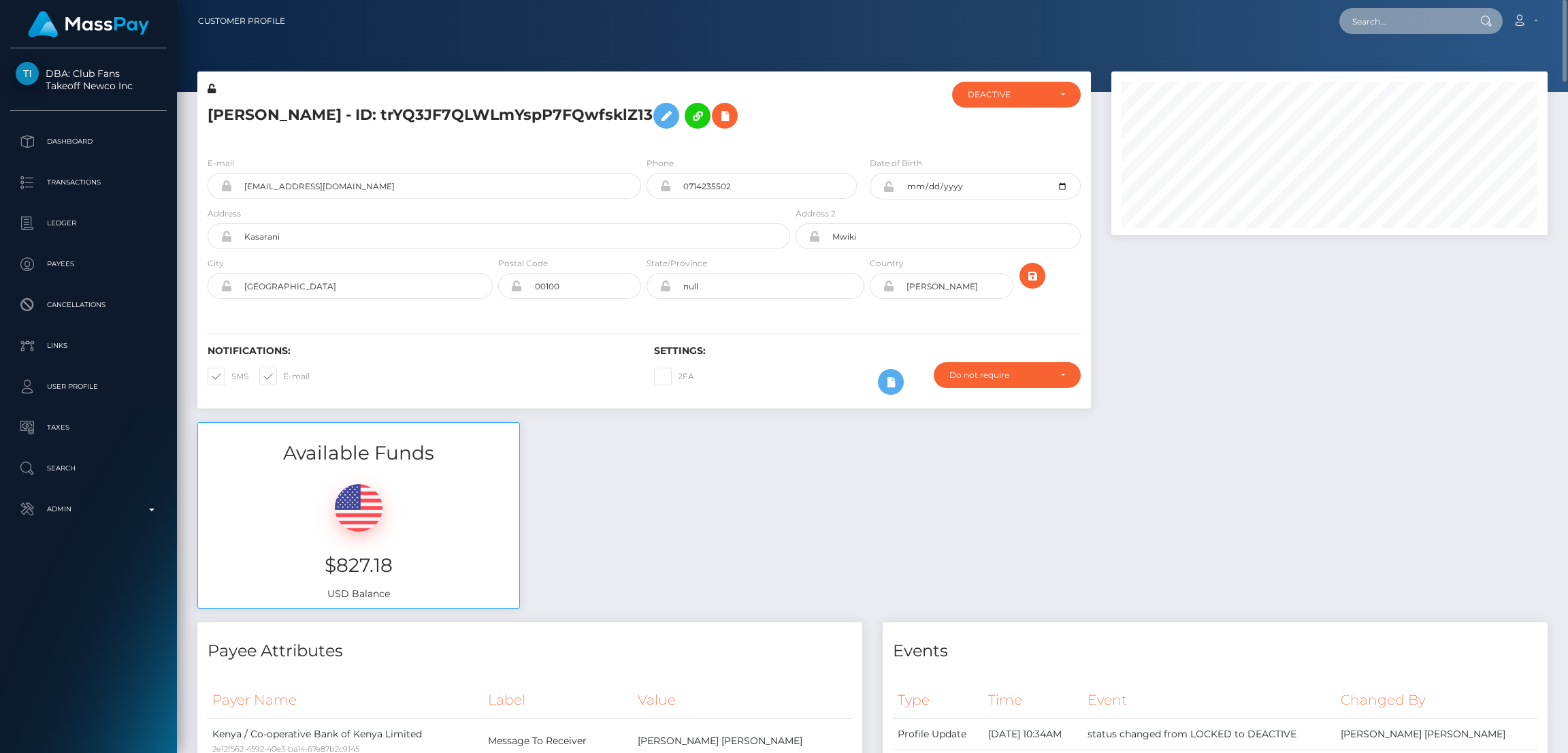
paste input "awsaam@aol.com"
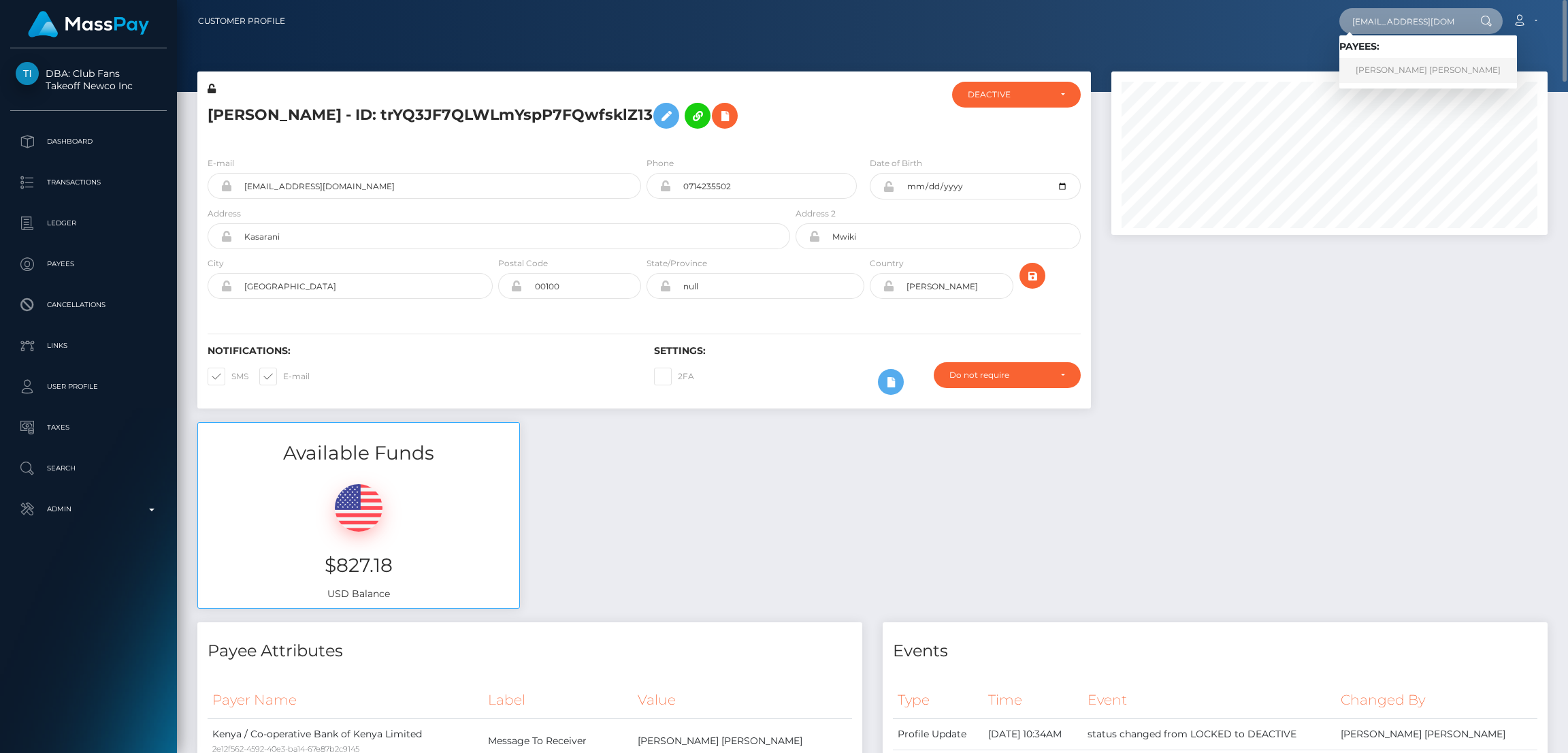
type input "awsaam@aol.com"
click at [1392, 68] on link "SAMANTHA JO MCGRATH" at bounding box center [1429, 70] width 178 height 25
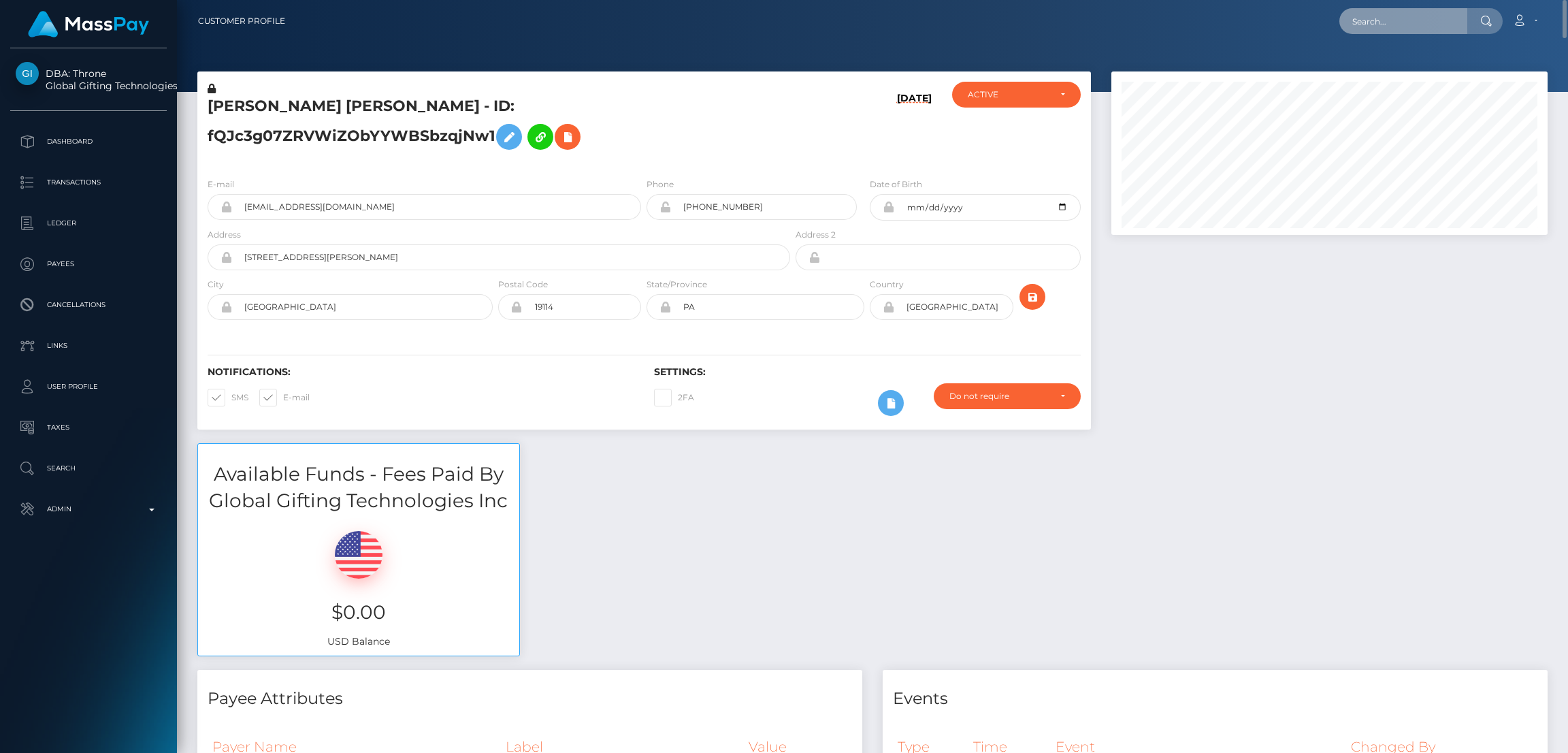
click at [1369, 12] on input "text" at bounding box center [1404, 21] width 128 height 25
paste input "[EMAIL_ADDRESS][DOMAIN_NAME]"
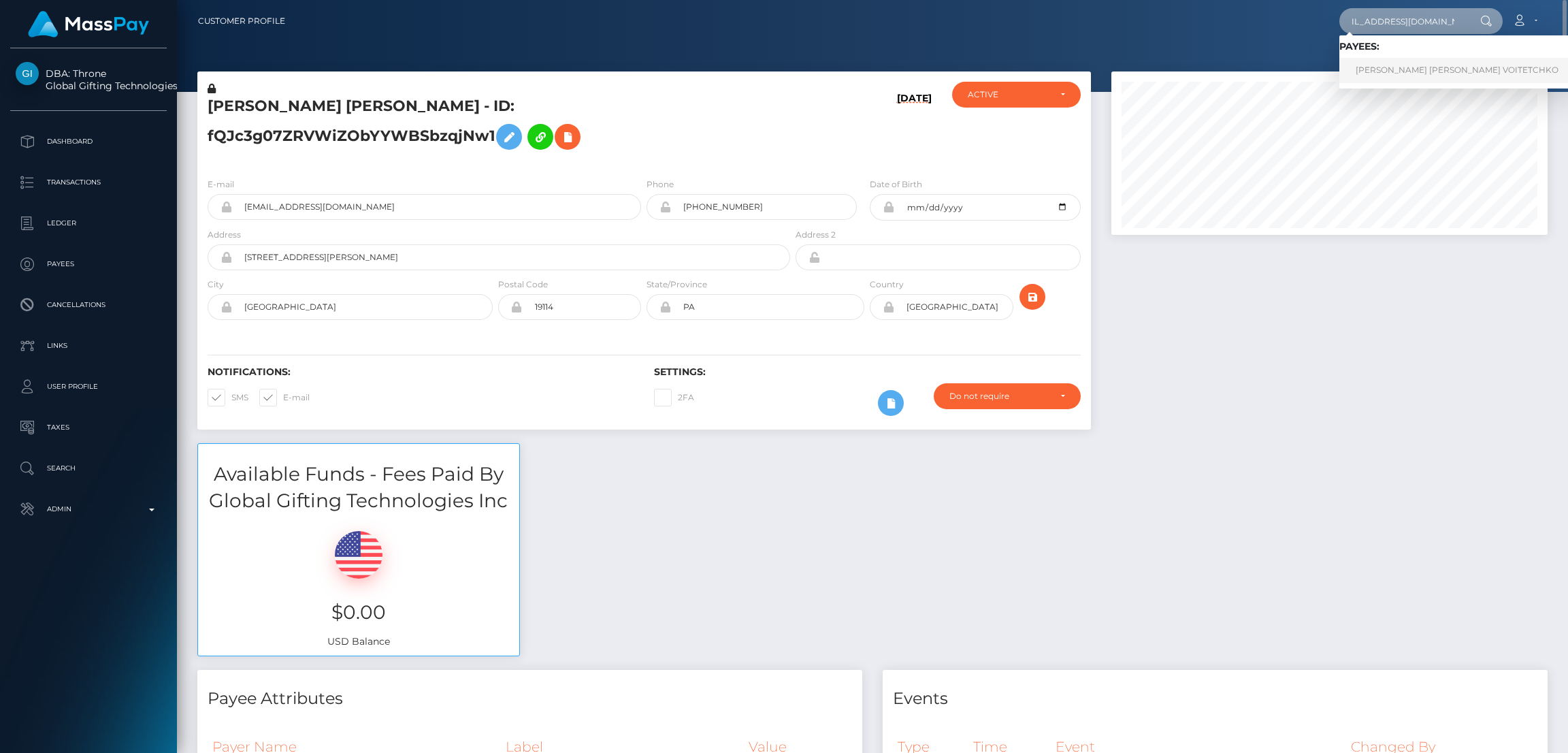
type input "[EMAIL_ADDRESS][DOMAIN_NAME]"
click at [1418, 70] on link "CHRISTINA MARIA VOITETCHKO" at bounding box center [1458, 70] width 236 height 25
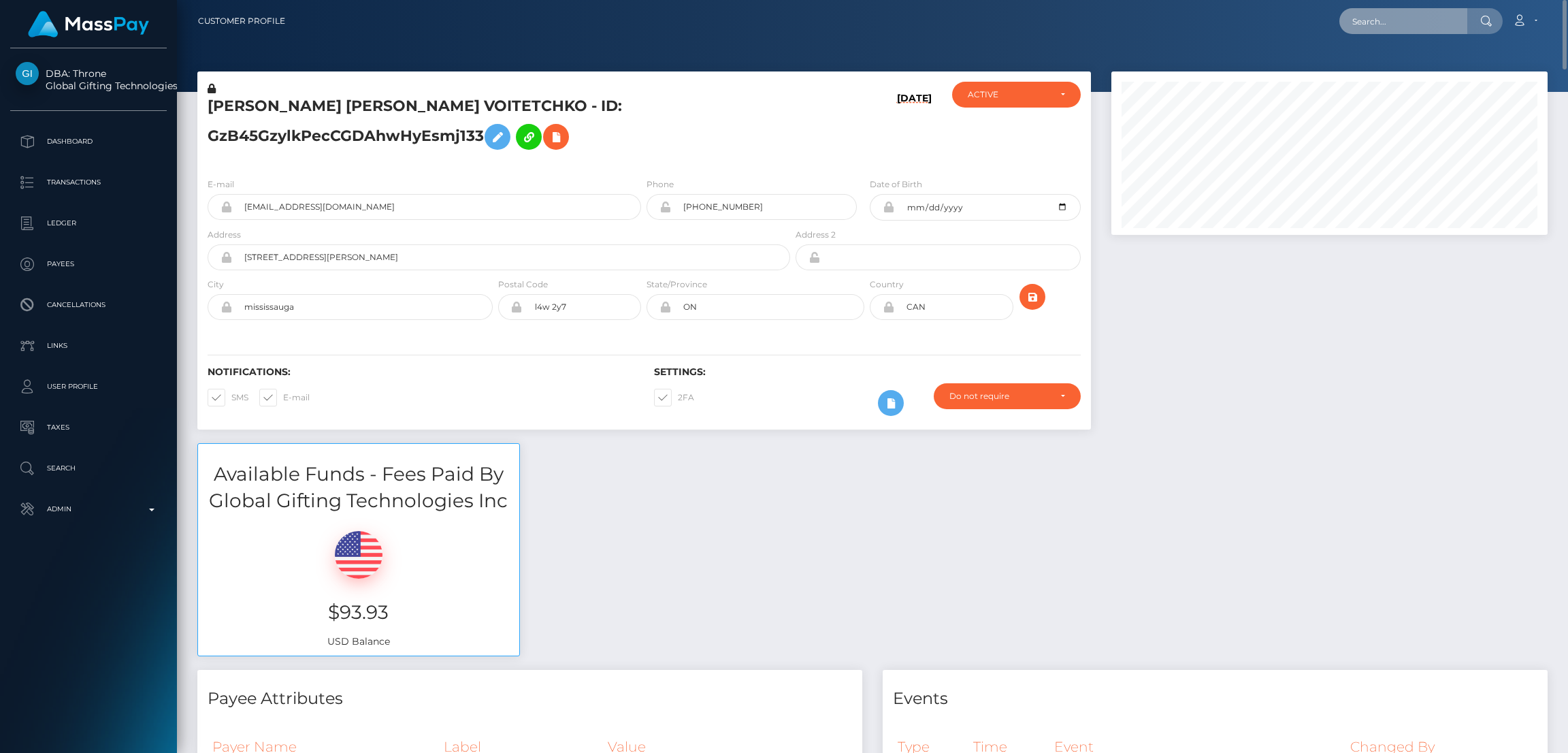
click at [1398, 20] on input "text" at bounding box center [1404, 21] width 128 height 25
paste input "[EMAIL_ADDRESS][DOMAIN_NAME]"
type input "[EMAIL_ADDRESS][DOMAIN_NAME]"
click at [1367, 69] on link "RENE DANG" at bounding box center [1395, 70] width 109 height 25
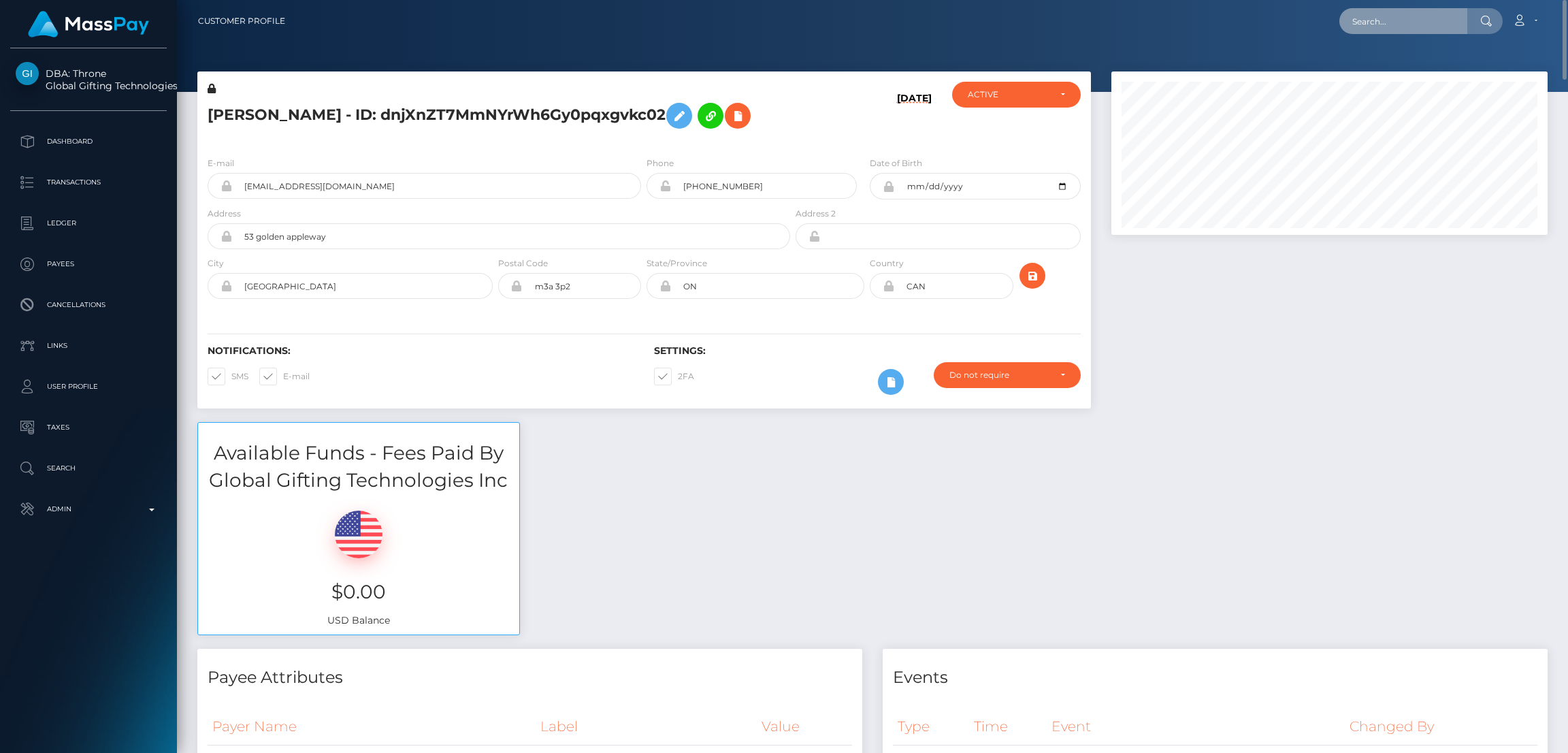
click at [1366, 30] on input "text" at bounding box center [1404, 21] width 128 height 25
paste input "[EMAIL_ADDRESS][DOMAIN_NAME]"
type input "[EMAIL_ADDRESS][DOMAIN_NAME]"
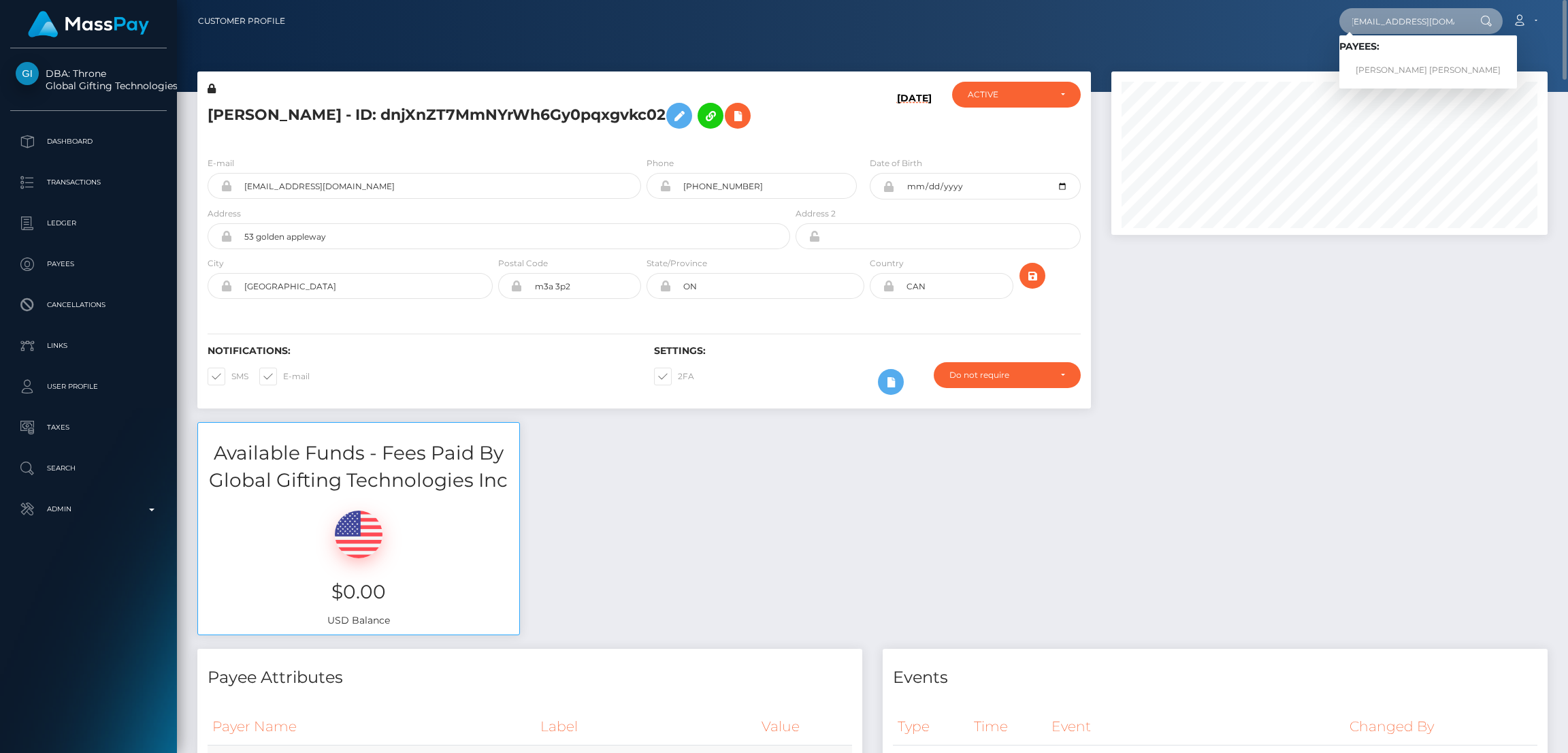
scroll to position [0, 0]
click at [1371, 70] on link "COURTNEY CLAIR SWAIN" at bounding box center [1429, 70] width 178 height 25
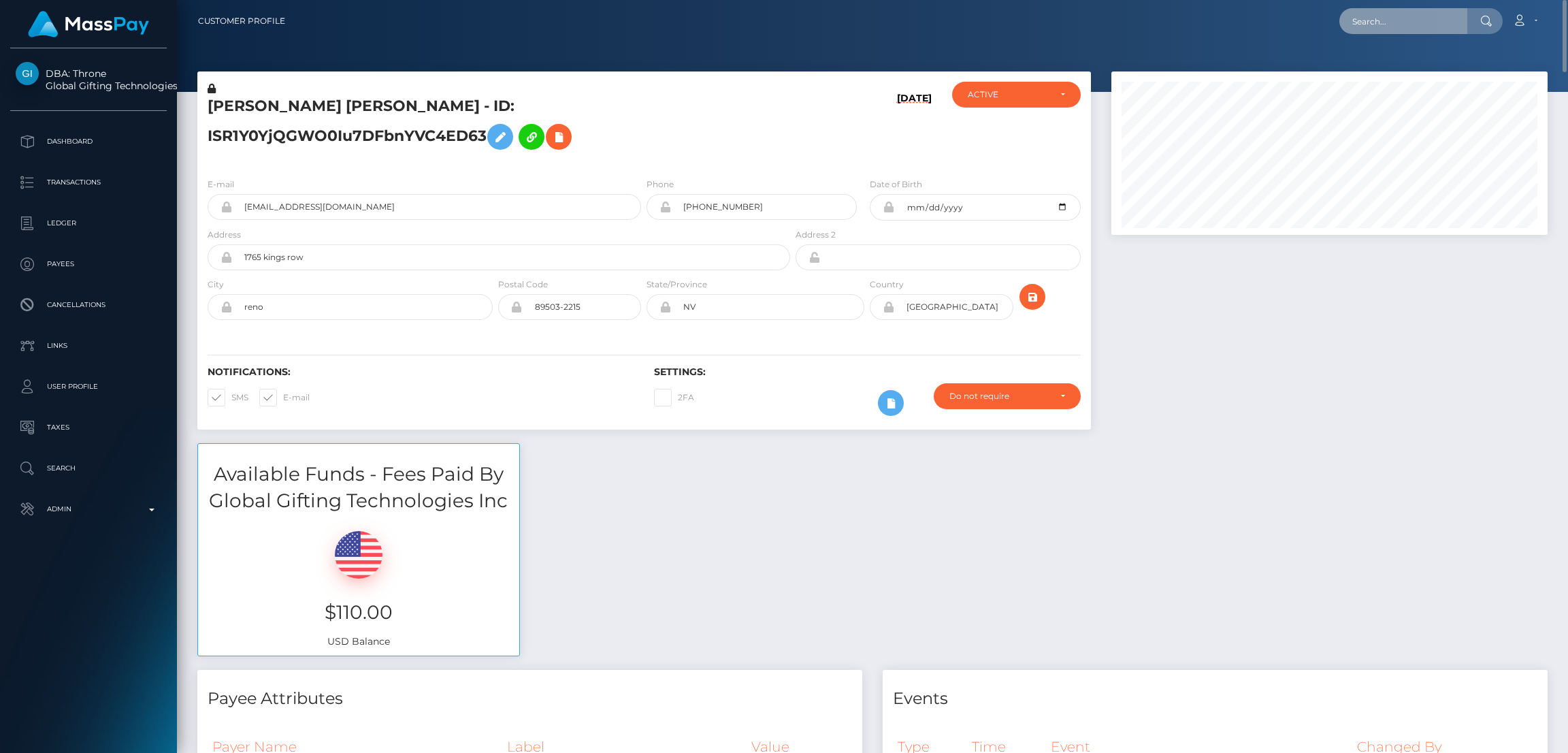
click at [1380, 25] on input "text" at bounding box center [1404, 21] width 128 height 25
paste input "[EMAIL_ADDRESS][DOMAIN_NAME]"
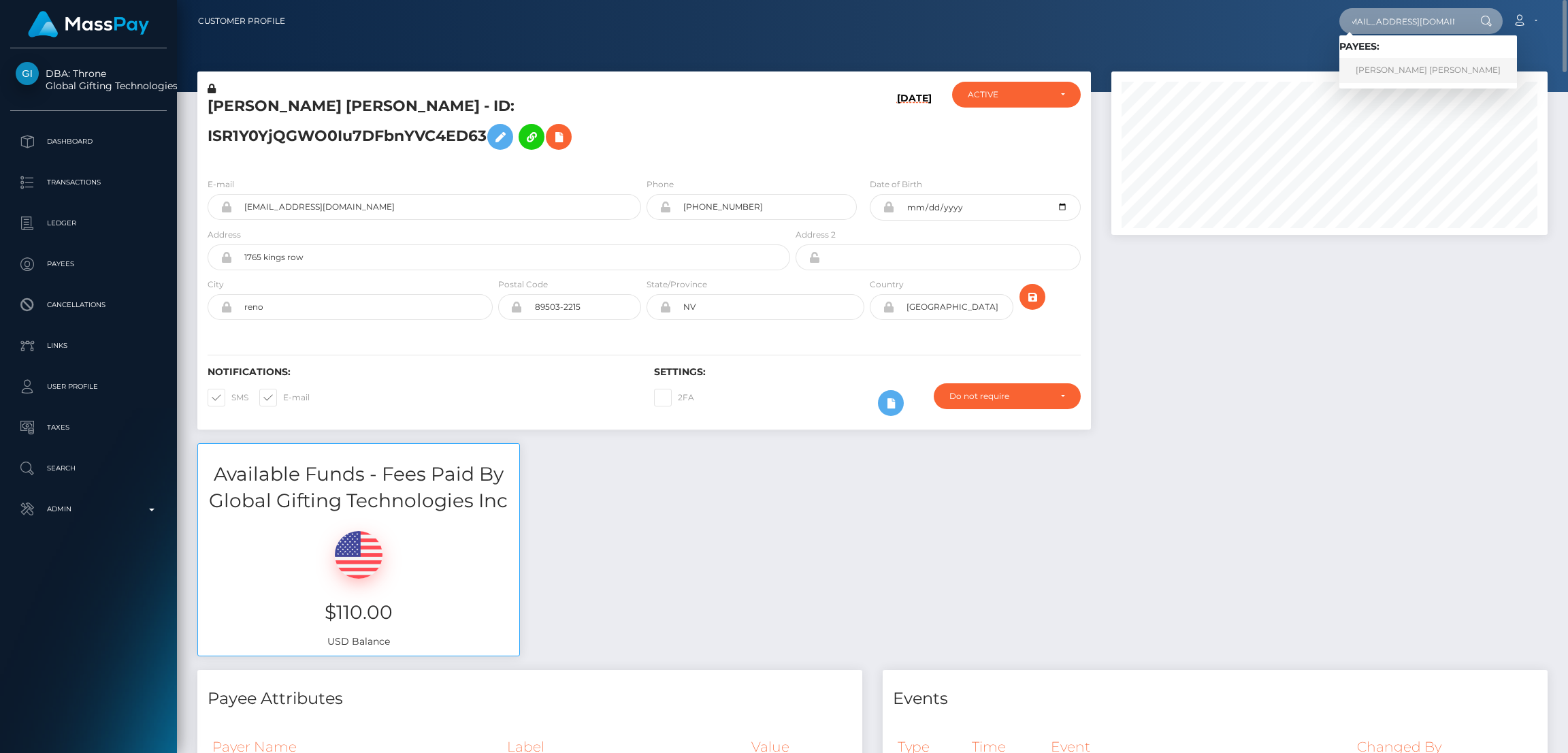
type input "[EMAIL_ADDRESS][DOMAIN_NAME]"
click at [1399, 71] on link "CHARLIE MEGAN GLYNN" at bounding box center [1429, 70] width 178 height 25
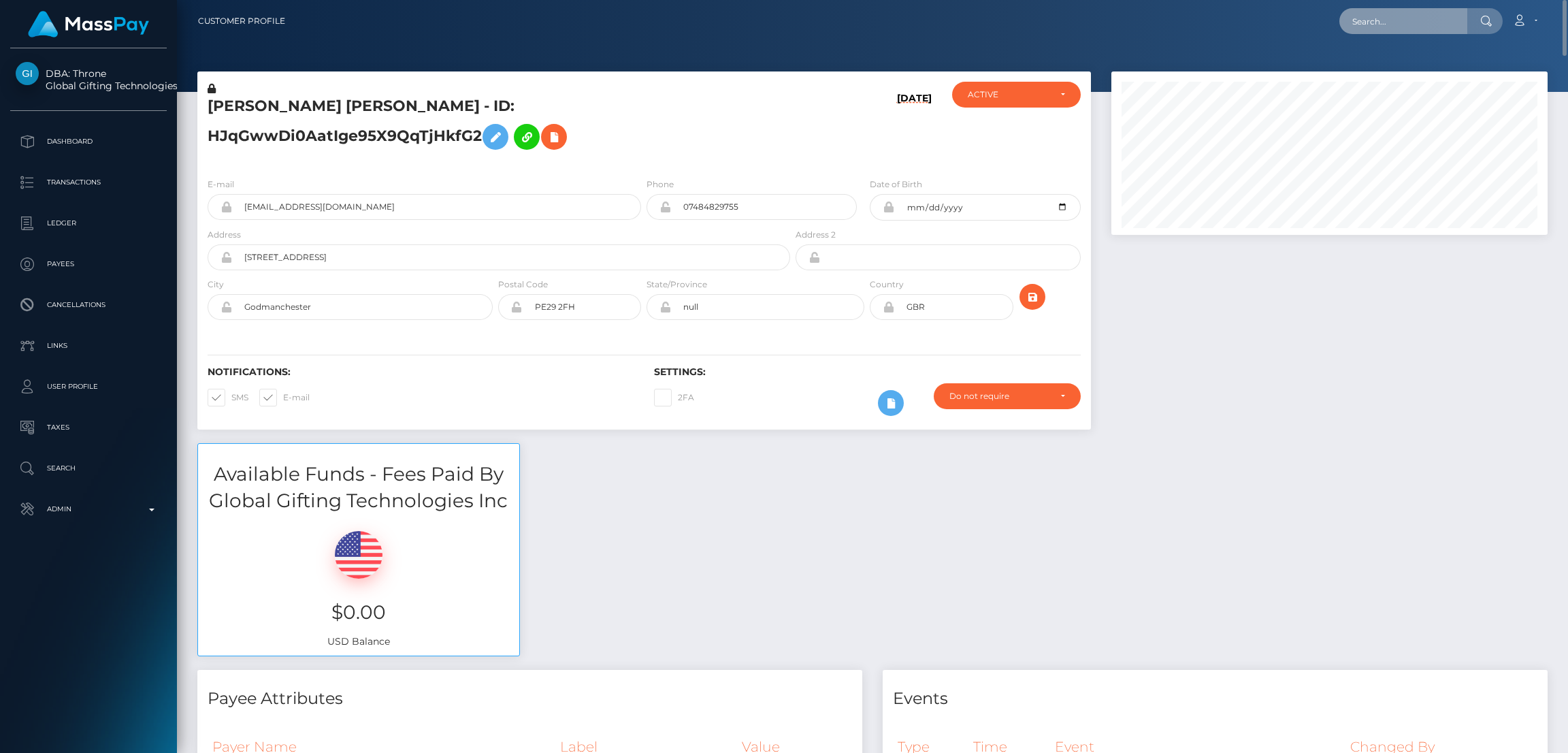
click at [1375, 16] on input "text" at bounding box center [1404, 21] width 128 height 25
paste input "[EMAIL_ADDRESS][DOMAIN_NAME]"
type input "simonesiren@gmail.com"
click at [1372, 68] on link "BREE ALEXANDRA SWITCHENKO" at bounding box center [1404, 70] width 129 height 25
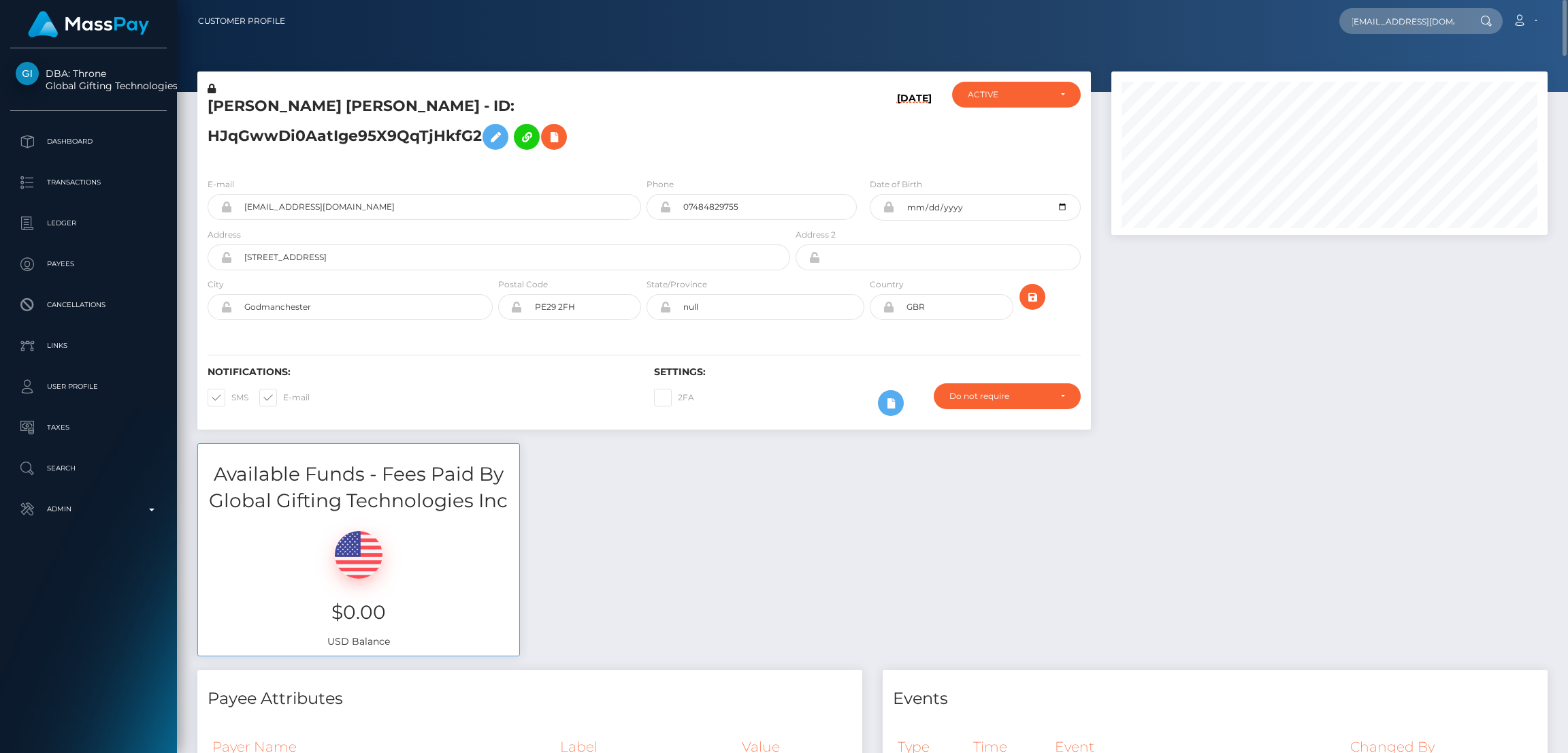
scroll to position [0, 0]
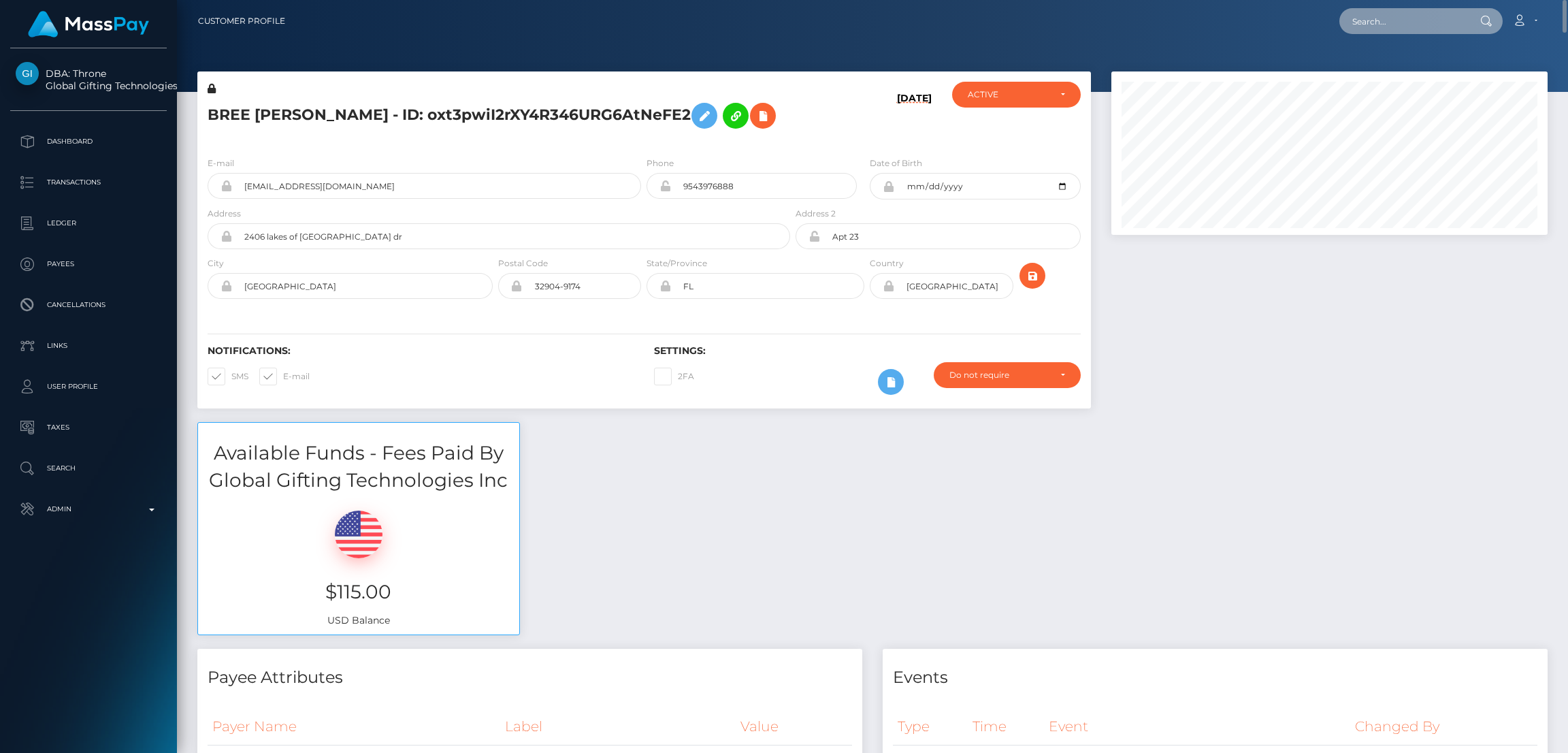
click at [1382, 13] on input "text" at bounding box center [1404, 21] width 128 height 25
click at [1382, 14] on input "text" at bounding box center [1404, 21] width 128 height 25
paste input "vonnoirephotography@hotmail.com"
type input "vonnoirephotography@hotmail.com"
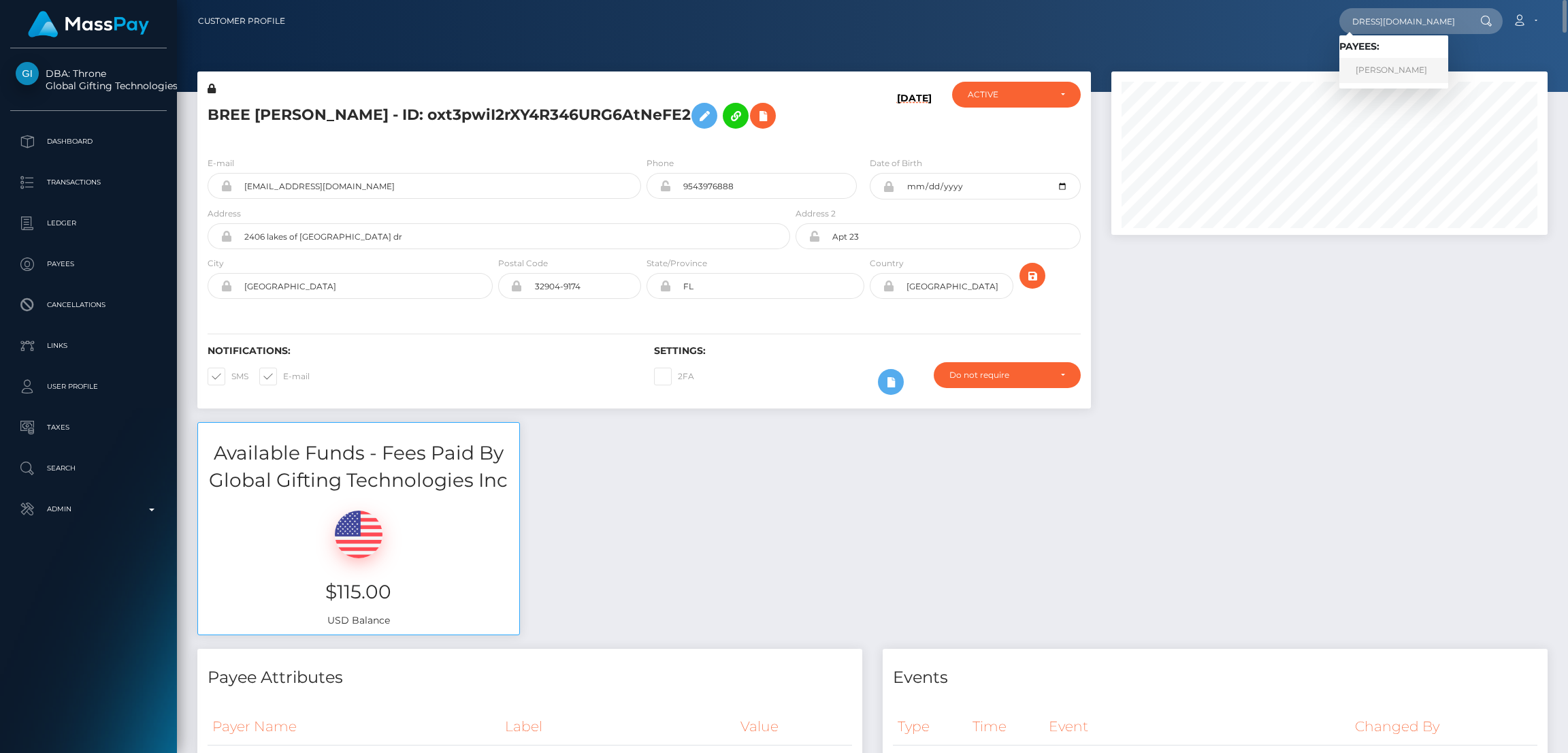
click at [1386, 68] on link "LEA REGINE BALIGUET" at bounding box center [1395, 70] width 109 height 25
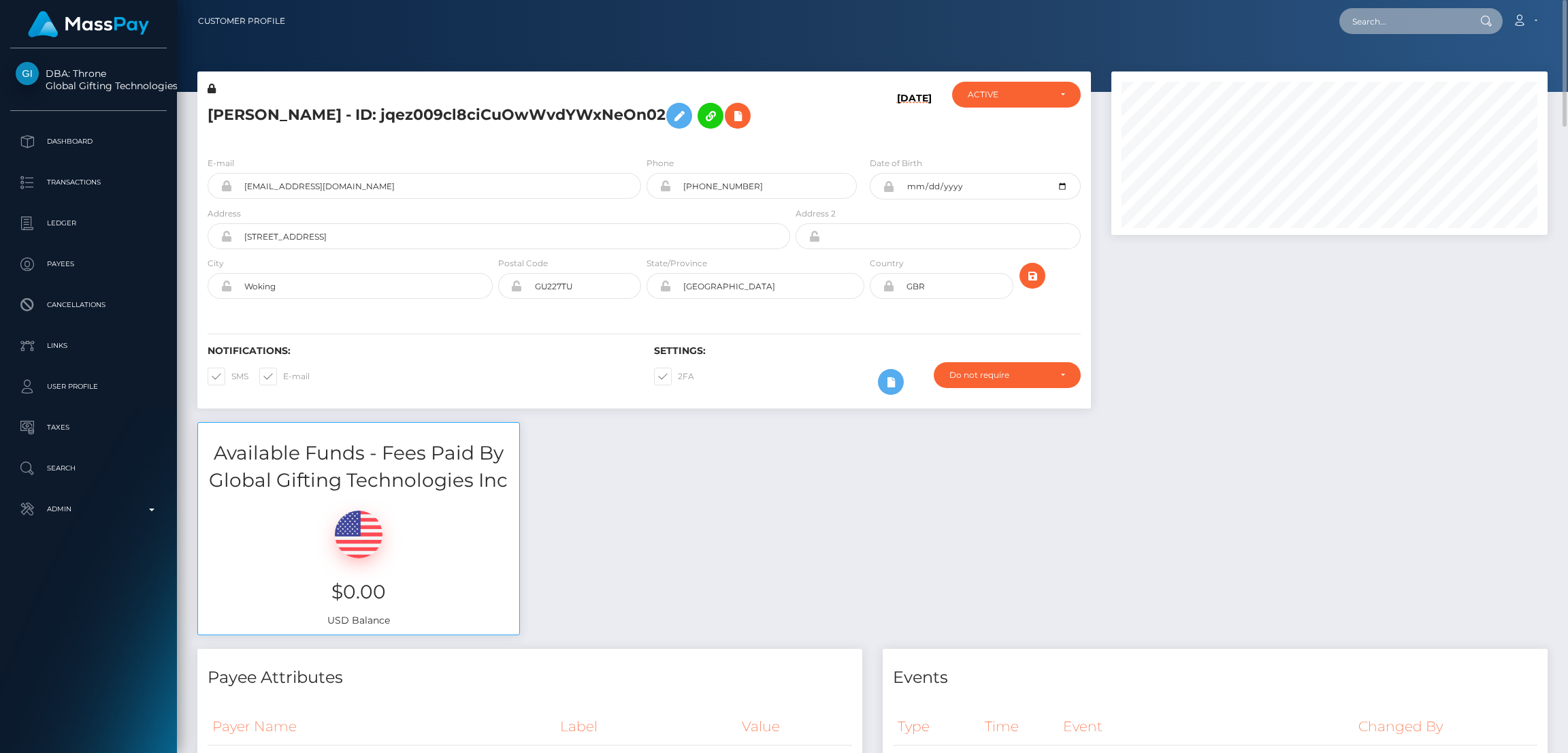
click at [1387, 13] on input "text" at bounding box center [1404, 21] width 128 height 25
paste input "[EMAIL_ADDRESS][DOMAIN_NAME]"
type input "[EMAIL_ADDRESS][DOMAIN_NAME]"
click at [1384, 63] on link "Abigael Tsieri" at bounding box center [1395, 70] width 109 height 25
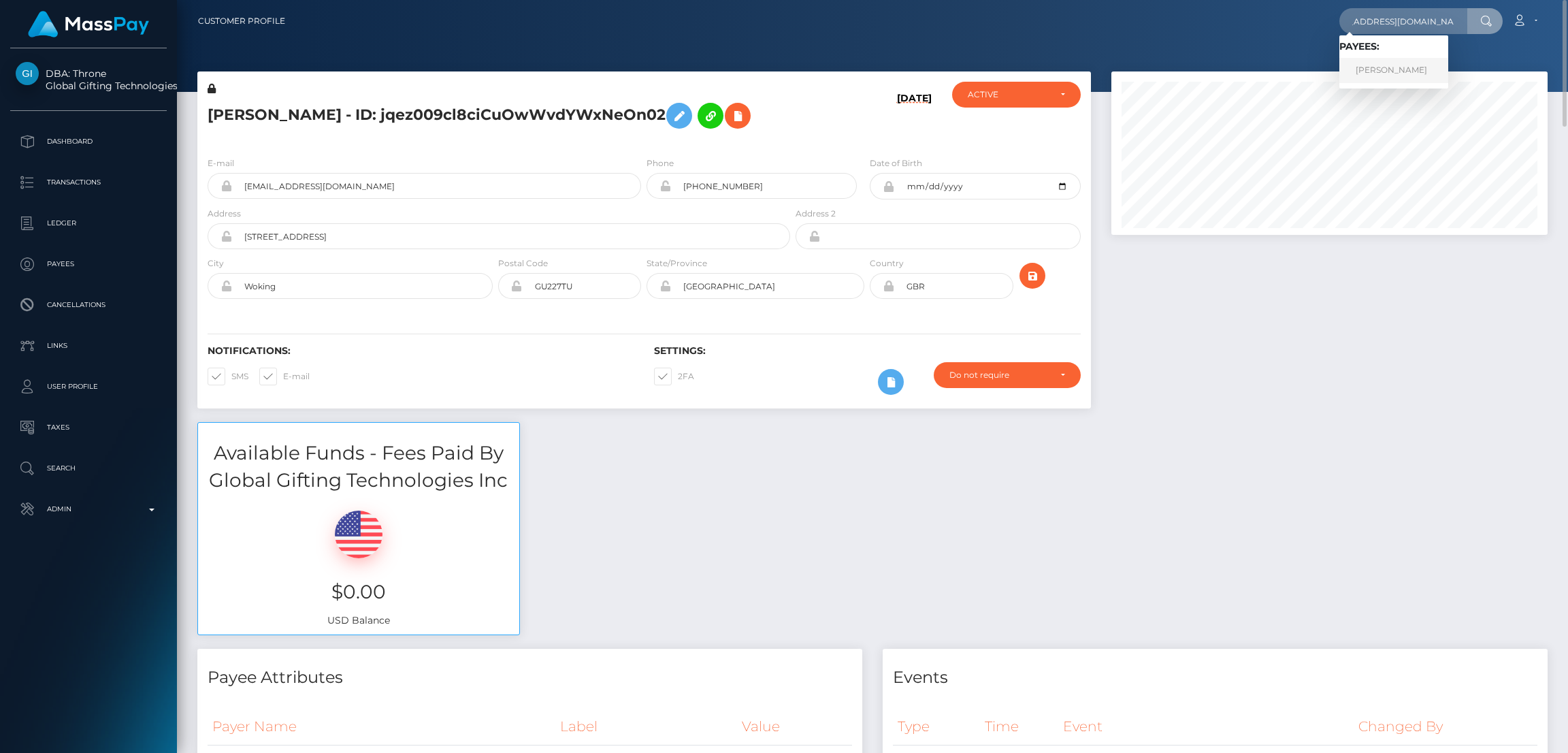
scroll to position [0, 0]
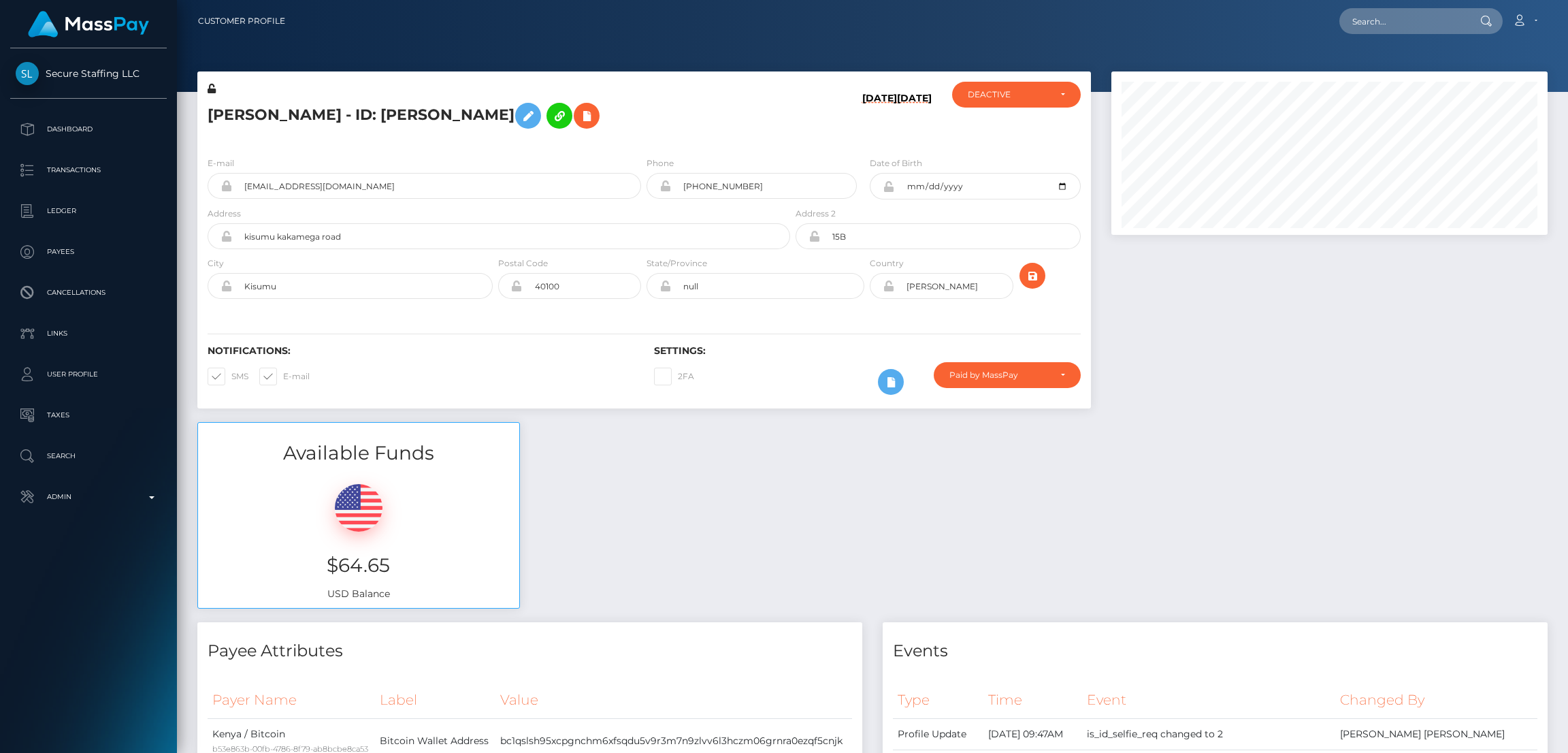
scroll to position [163, 436]
click at [579, 117] on icon at bounding box center [586, 116] width 16 height 17
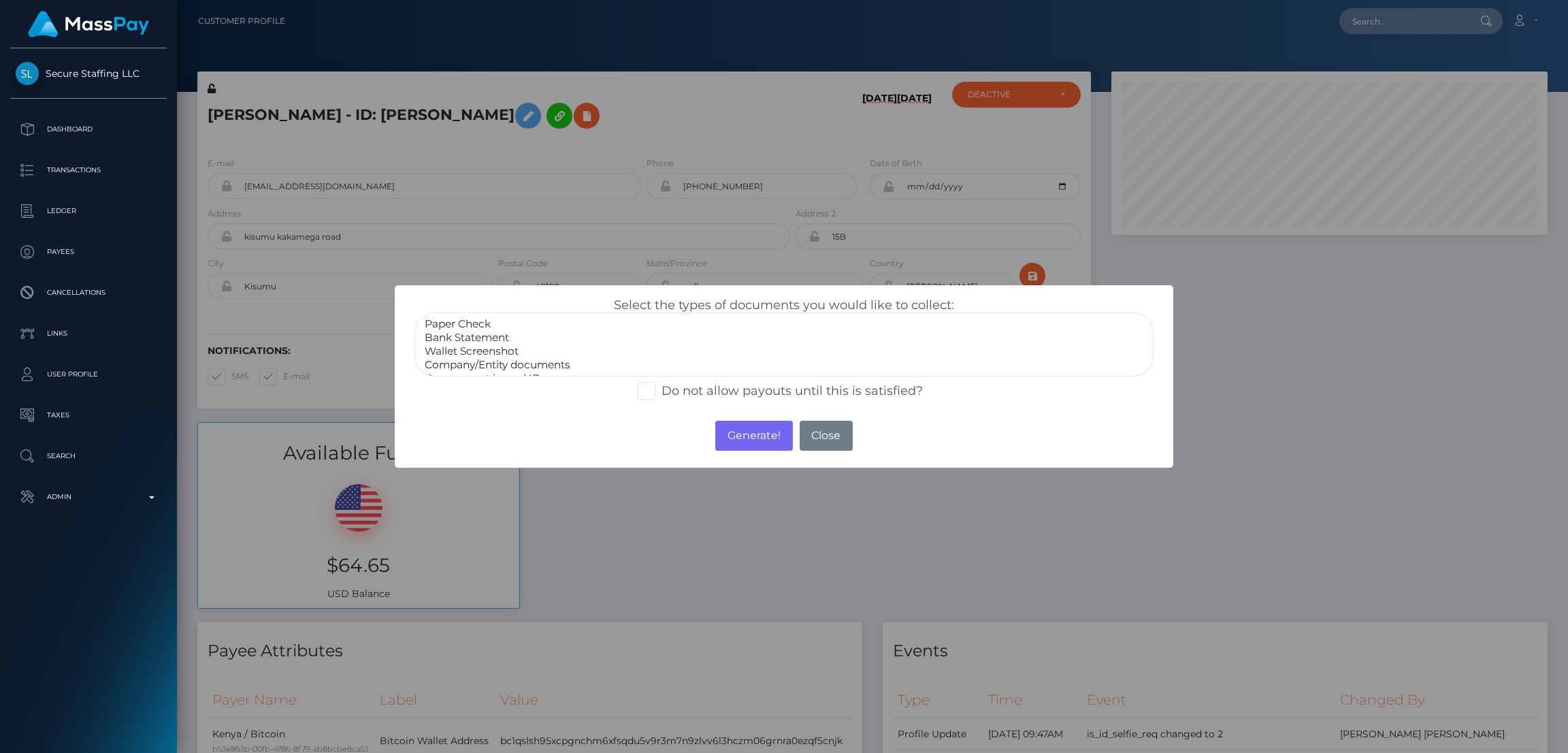
select select "Wallet Screenshot"
click at [487, 352] on option "Wallet Screenshot" at bounding box center [784, 352] width 722 height 13
click at [753, 434] on button "Generate!" at bounding box center [754, 435] width 77 height 30
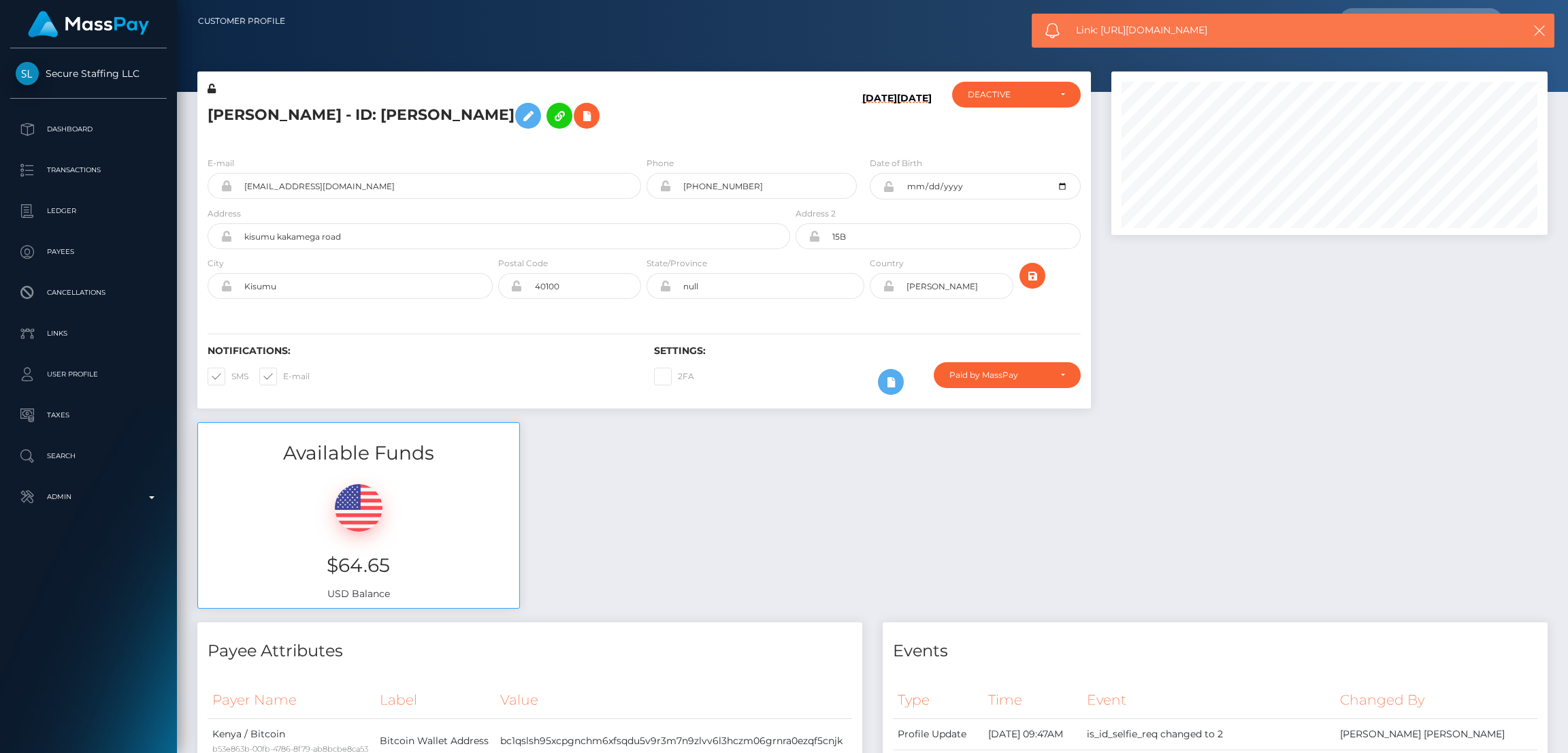
click at [1098, 29] on span "Link: https://l.maspay.io/EhvOa" at bounding box center [1282, 30] width 414 height 14
copy span "Link: https://l.maspay.io/EhvOa"
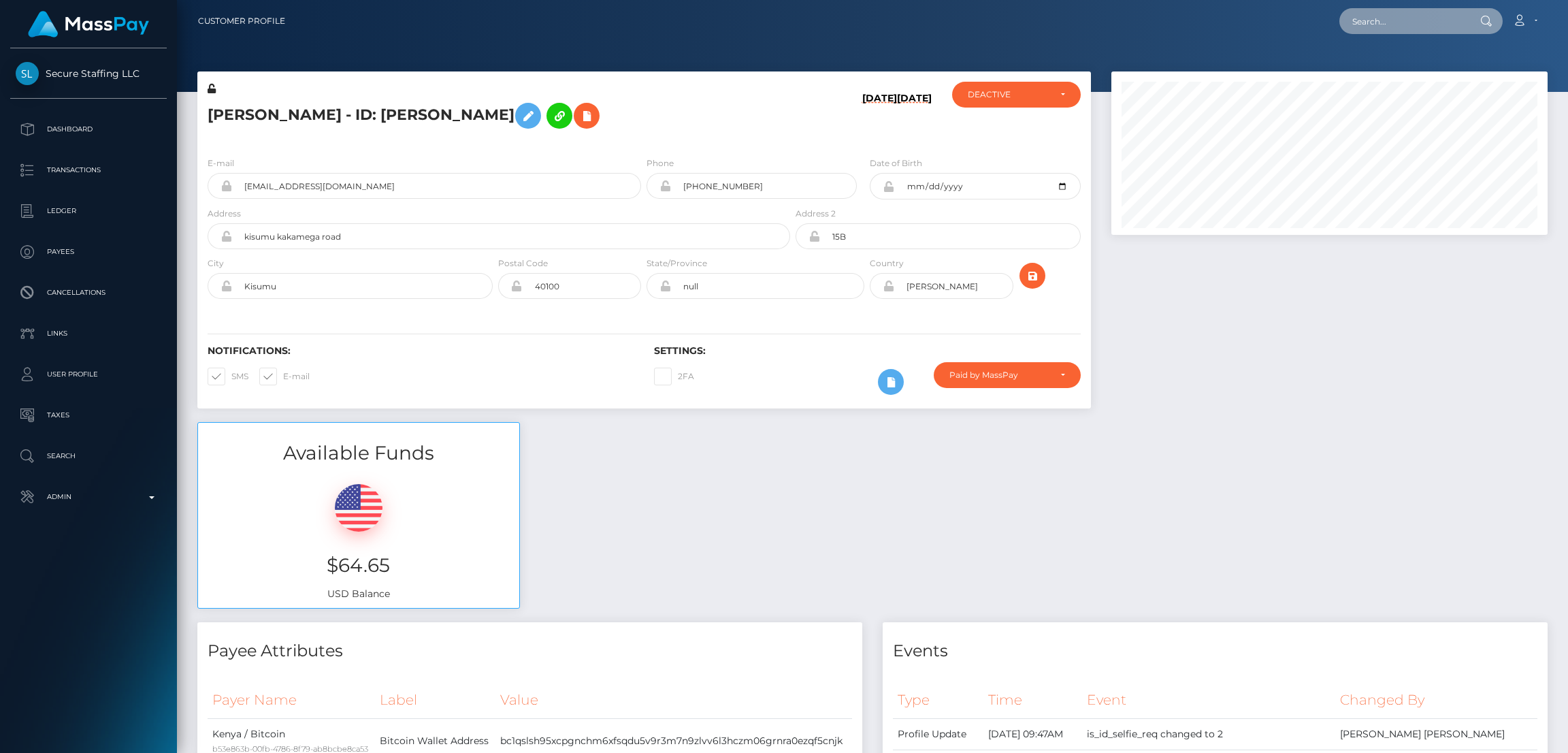
click at [1395, 28] on input "text" at bounding box center [1404, 21] width 128 height 25
paste input "Louise.watling12@gmail.com"
type input "Louise.watling12@gmail.com"
click at [1395, 70] on link "LOUISE NICOLA WATLING" at bounding box center [1395, 70] width 109 height 25
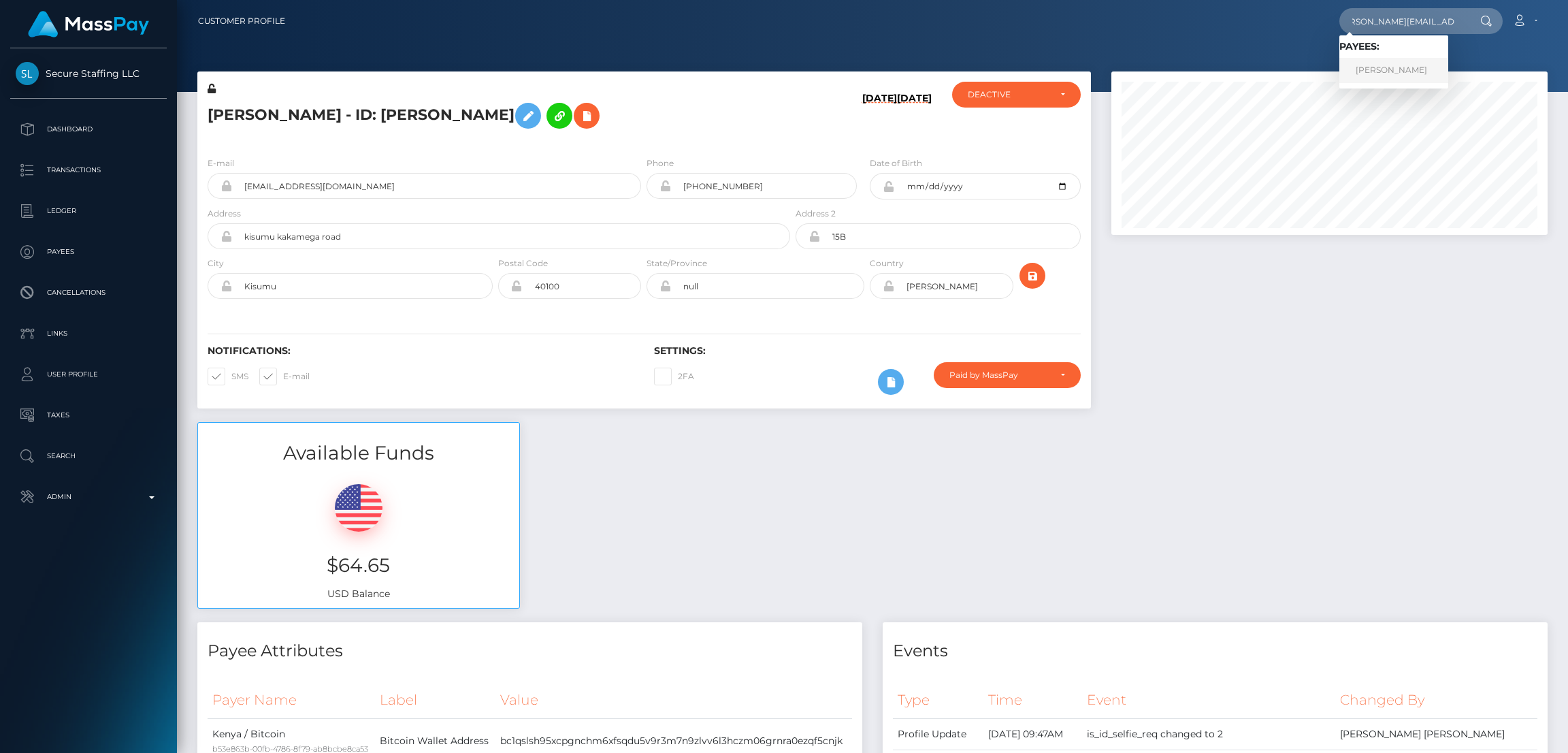
scroll to position [0, 0]
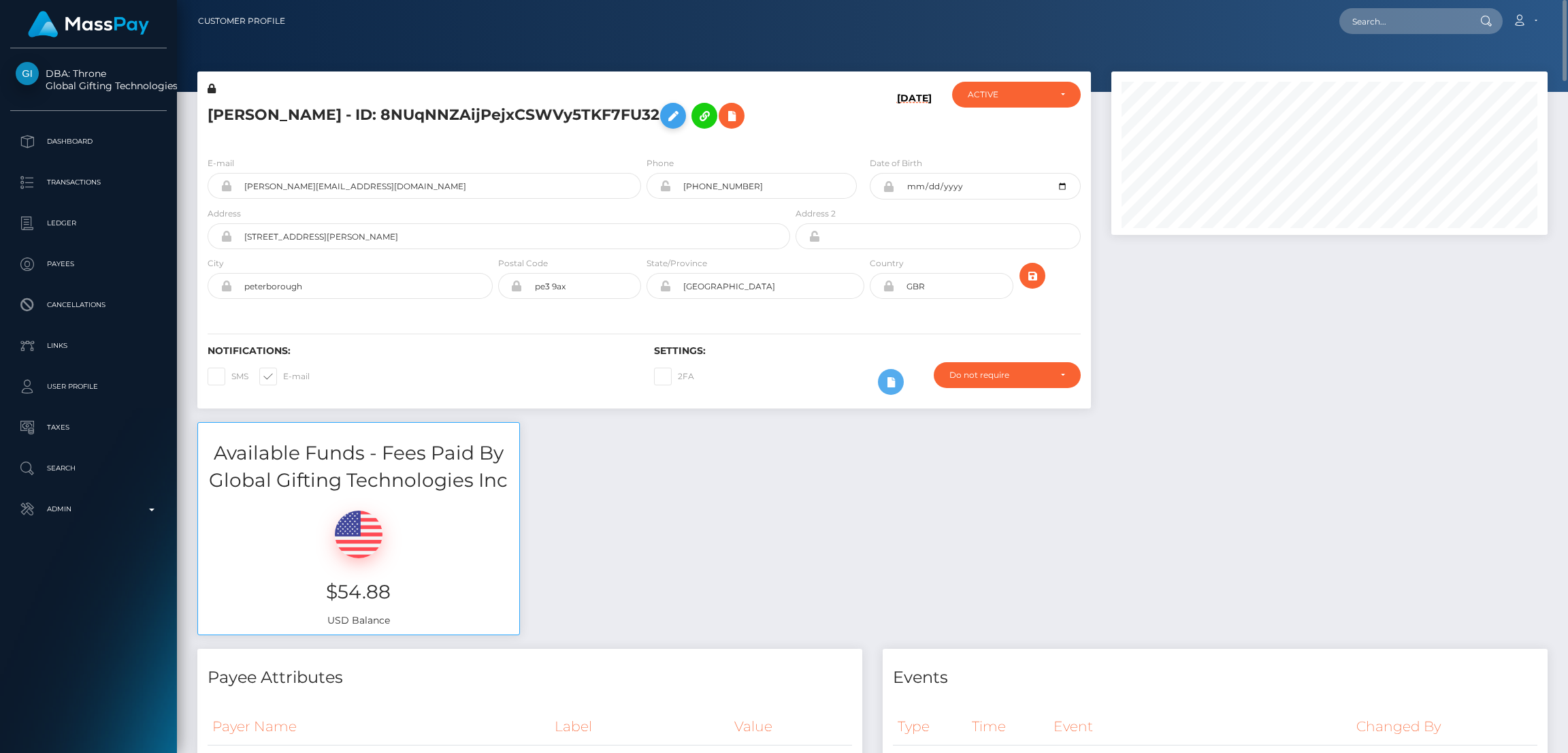
click at [681, 114] on icon at bounding box center [673, 116] width 16 height 17
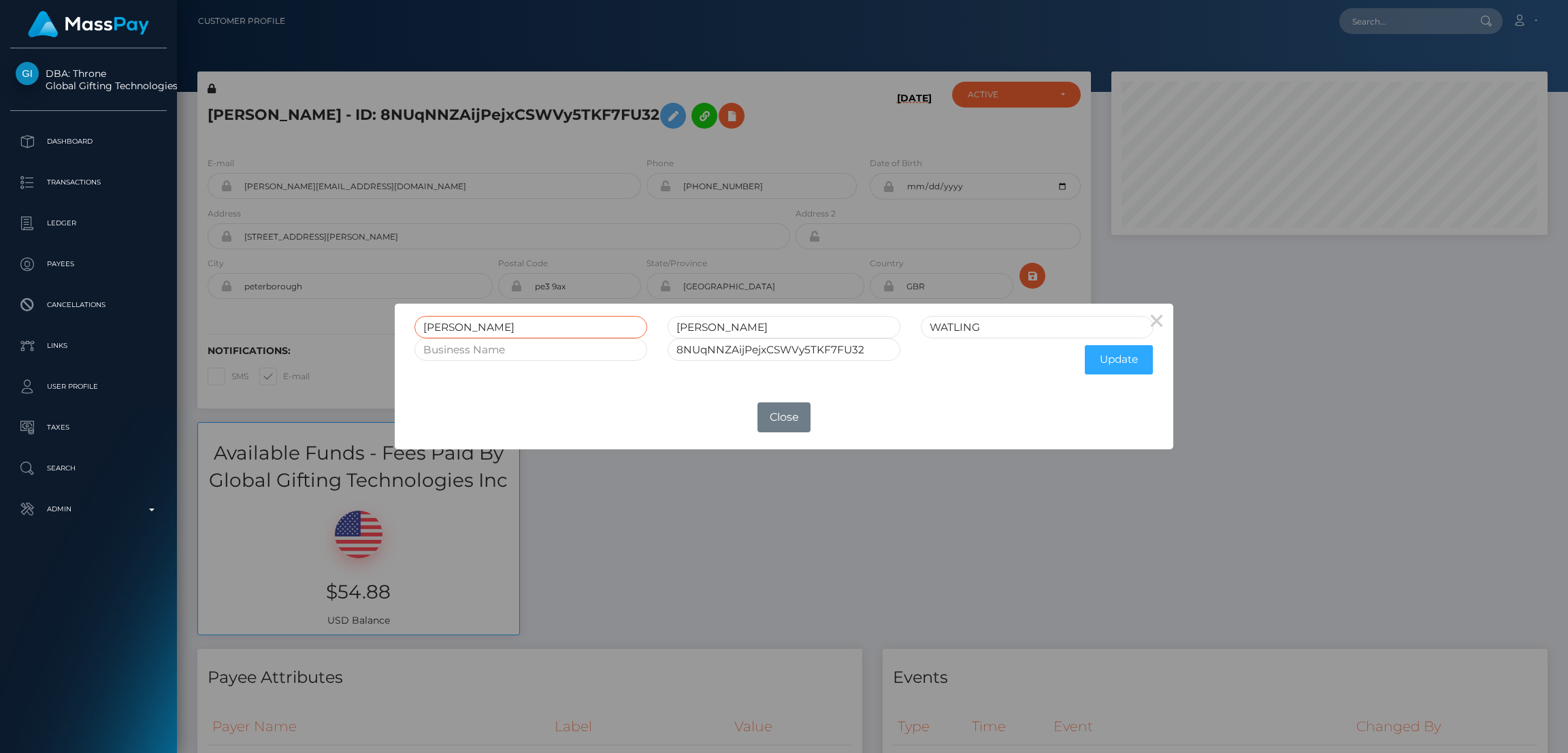
click at [443, 323] on input "LOUISE" at bounding box center [531, 327] width 233 height 23
click at [440, 175] on div "× LOUISE NICOLA WATLING 8NUqNNZAijPejxCSWVy5TKF7FU32 Update OK No Close" at bounding box center [784, 376] width 1568 height 753
click at [423, 141] on div "× LOUISE NICOLA WATLING 8NUqNNZAijPejxCSWVy5TKF7FU32 Update OK No Close" at bounding box center [784, 376] width 1568 height 753
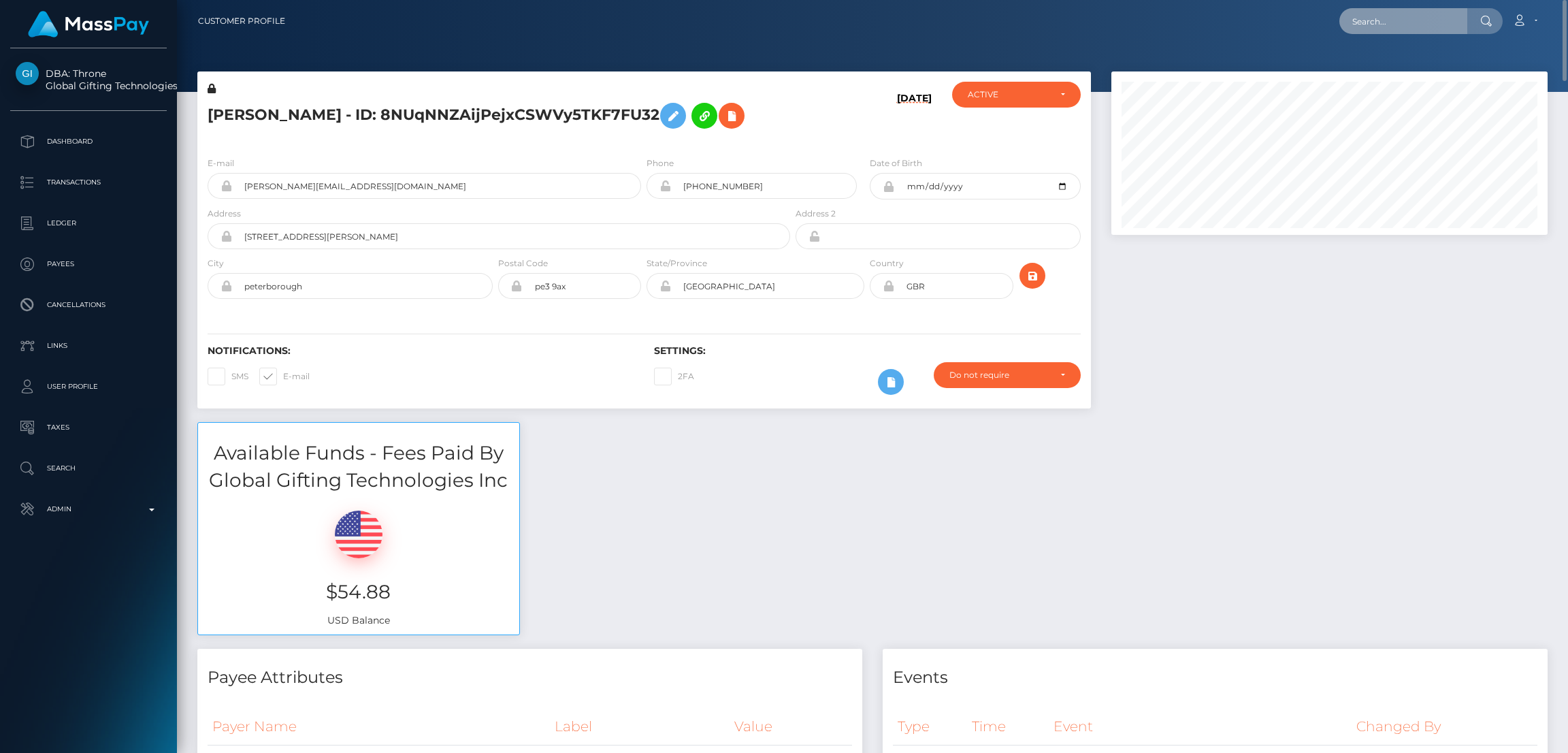
click at [1429, 26] on input "text" at bounding box center [1404, 21] width 128 height 25
paste input "osscaarg@gmail.com"
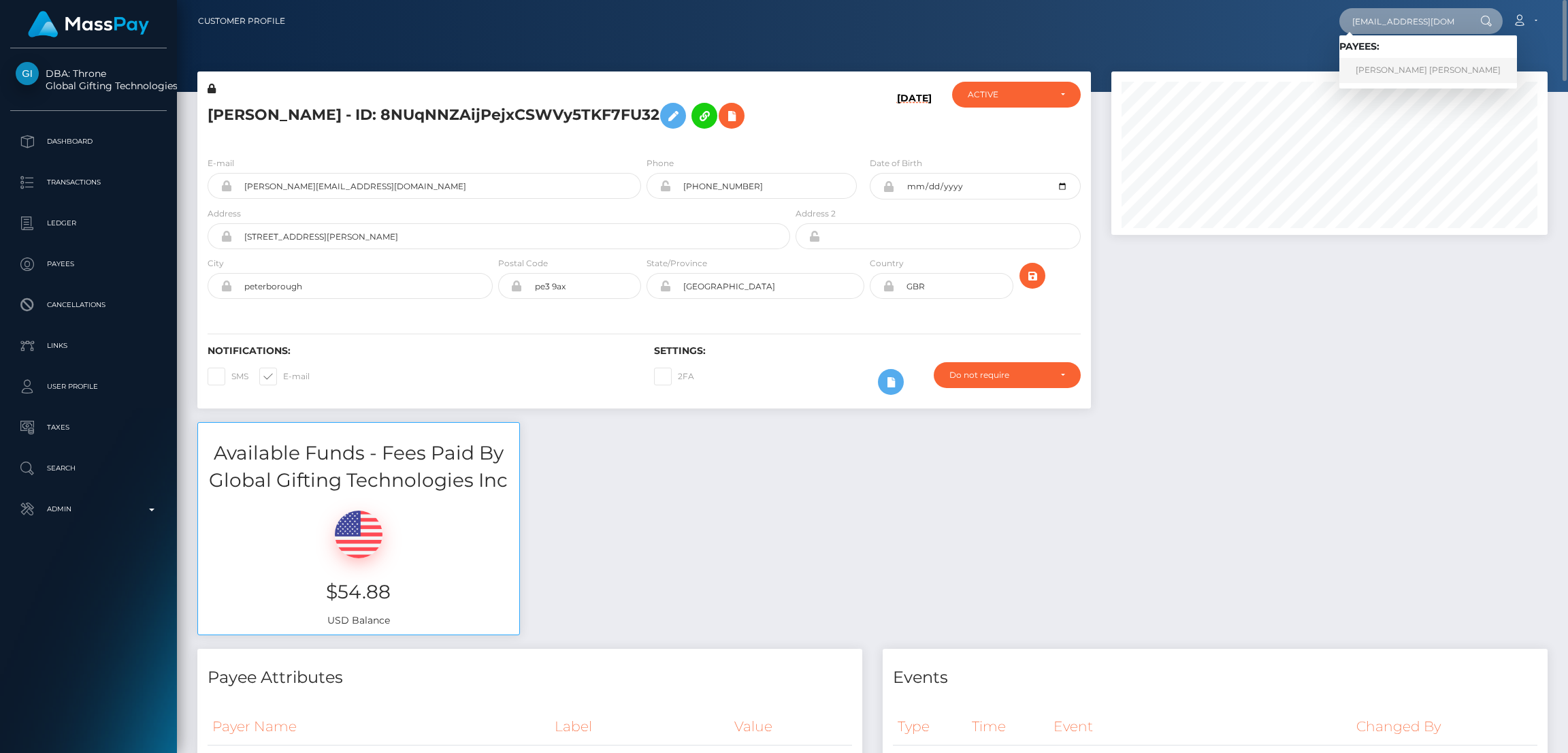
type input "osscaarg@gmail.com"
click at [1404, 70] on link "OSCAR JESUS GARCIA MARTINEZ" at bounding box center [1429, 70] width 178 height 25
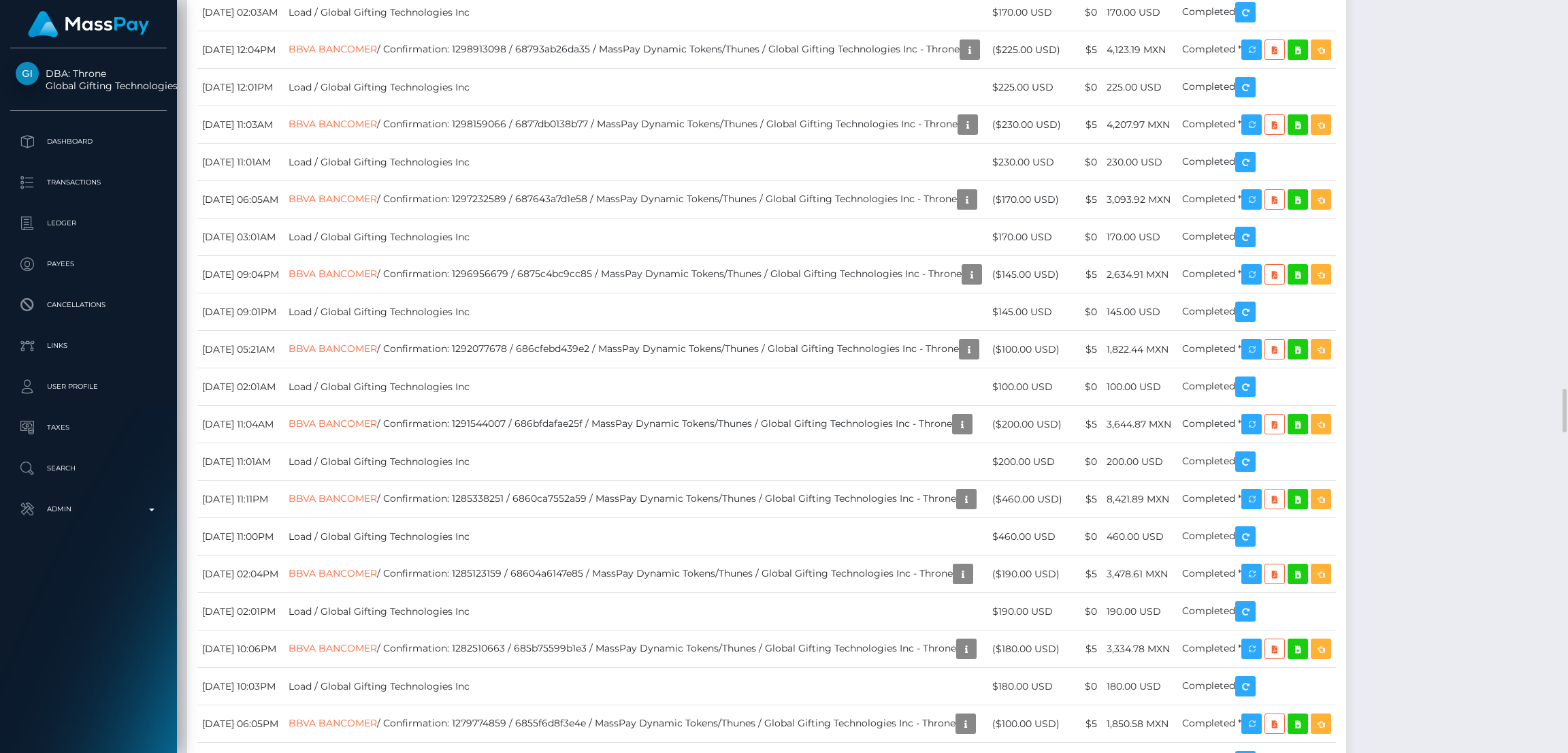
scroll to position [6944, 0]
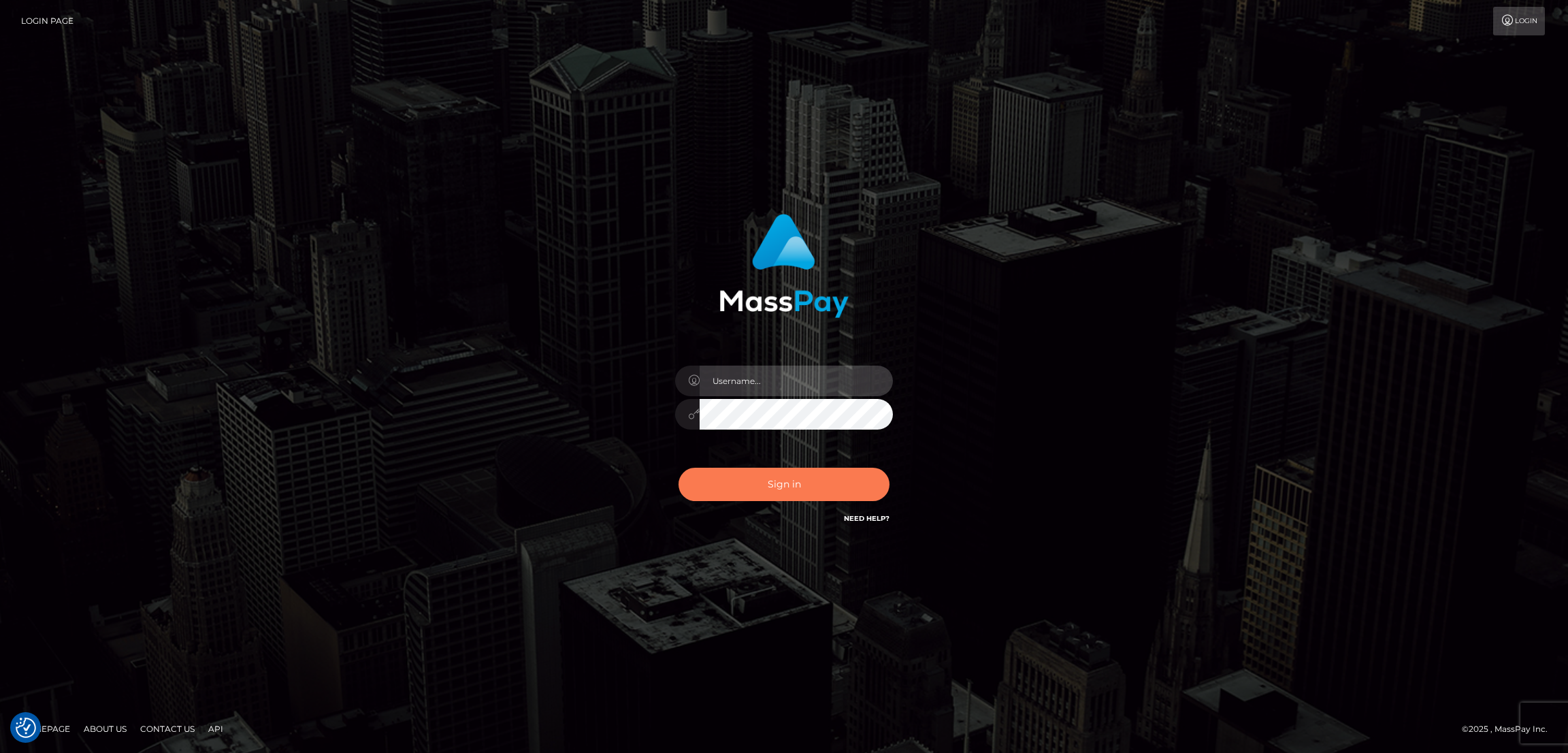
type input "[DOMAIN_NAME]"
click at [793, 487] on button "Sign in" at bounding box center [784, 483] width 211 height 33
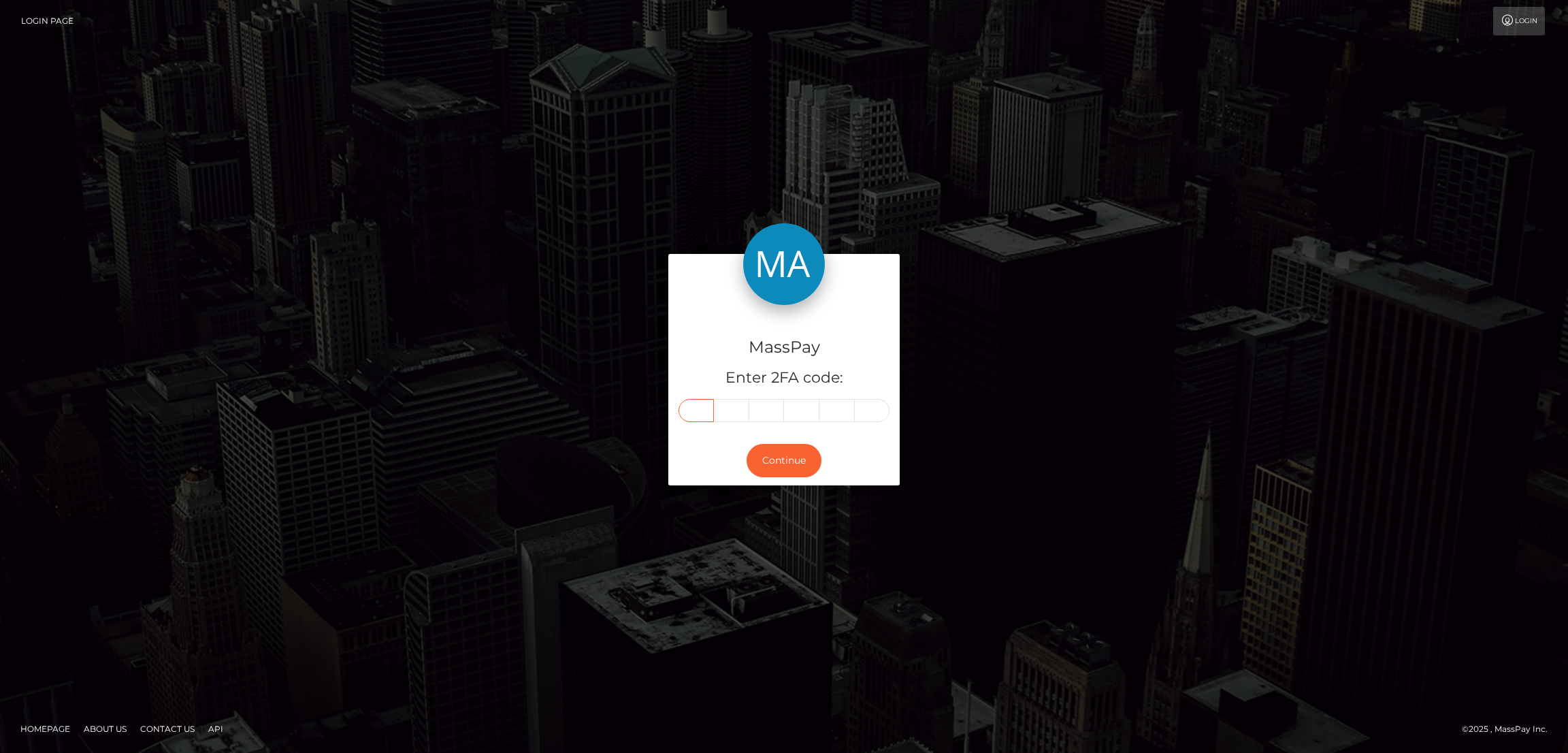
click at [692, 409] on input "text" at bounding box center [696, 410] width 36 height 24
paste input "5"
type input "5"
type input "3"
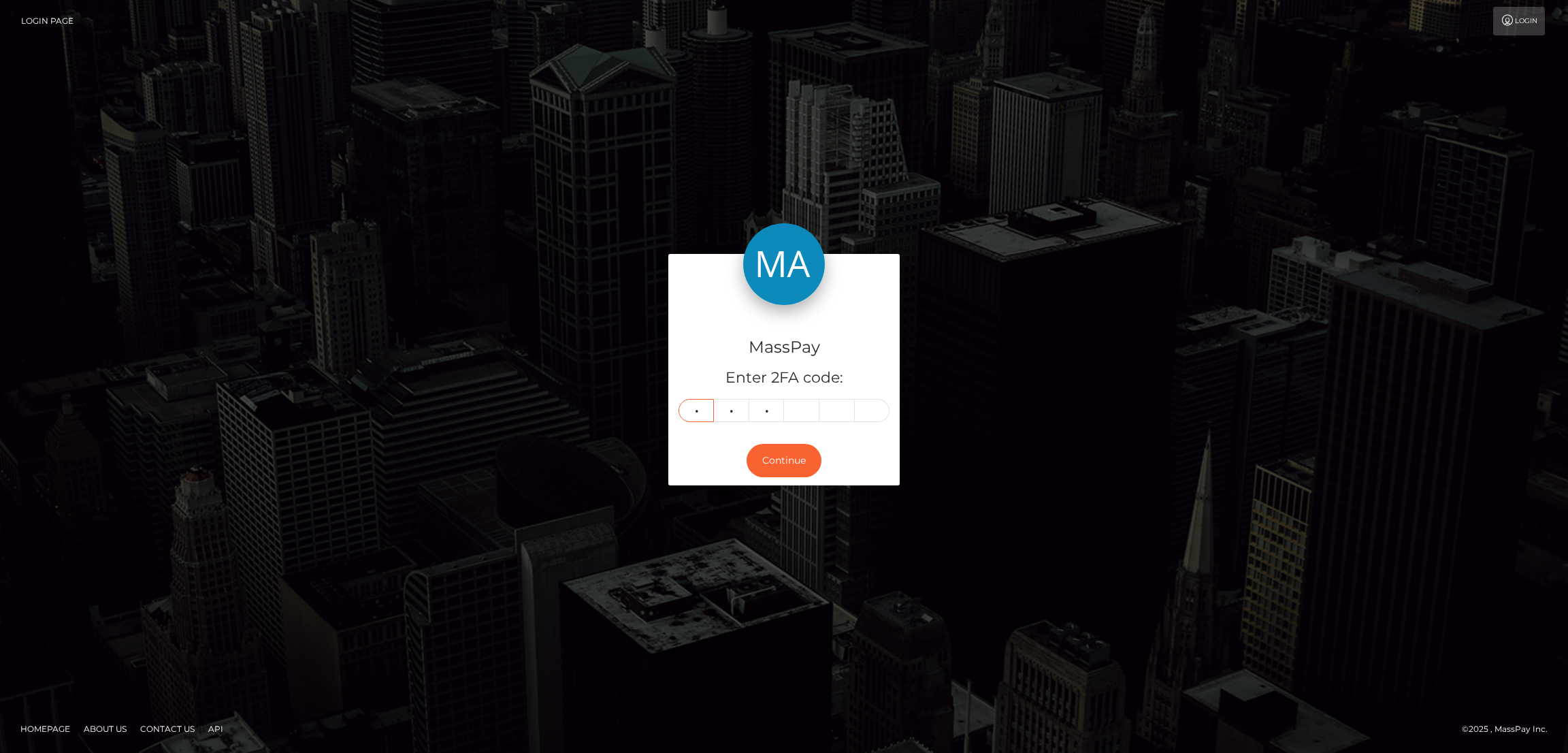
type input "4"
type input "1"
type input "0"
click at [781, 451] on button "Continue" at bounding box center [783, 460] width 74 height 33
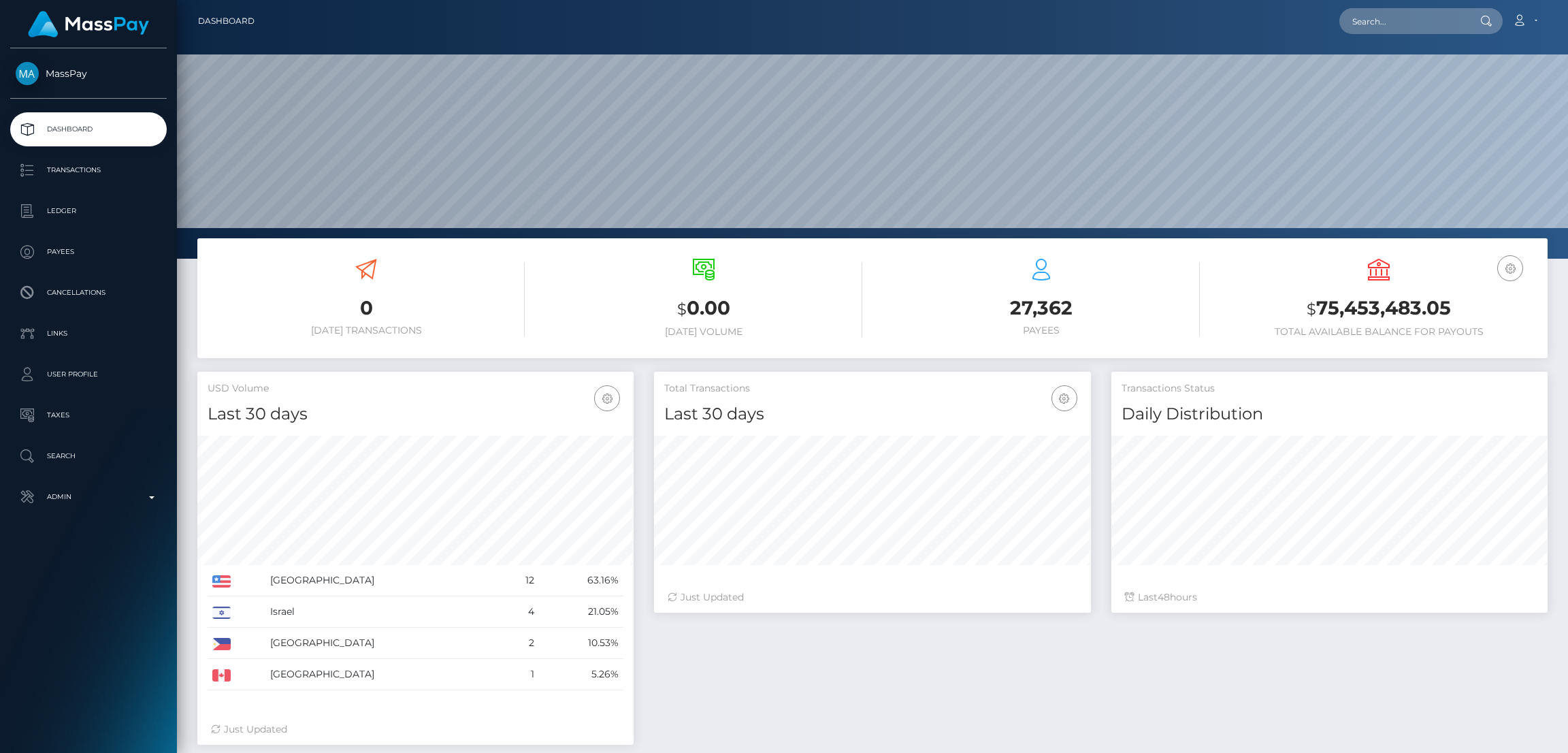
scroll to position [241, 436]
click at [1376, 24] on input "text" at bounding box center [1404, 21] width 128 height 25
paste input "[EMAIL_ADDRESS][DOMAIN_NAME]"
type input "[EMAIL_ADDRESS][DOMAIN_NAME]"
click at [1380, 67] on link "Katerin Guzman Gomez" at bounding box center [1395, 70] width 109 height 25
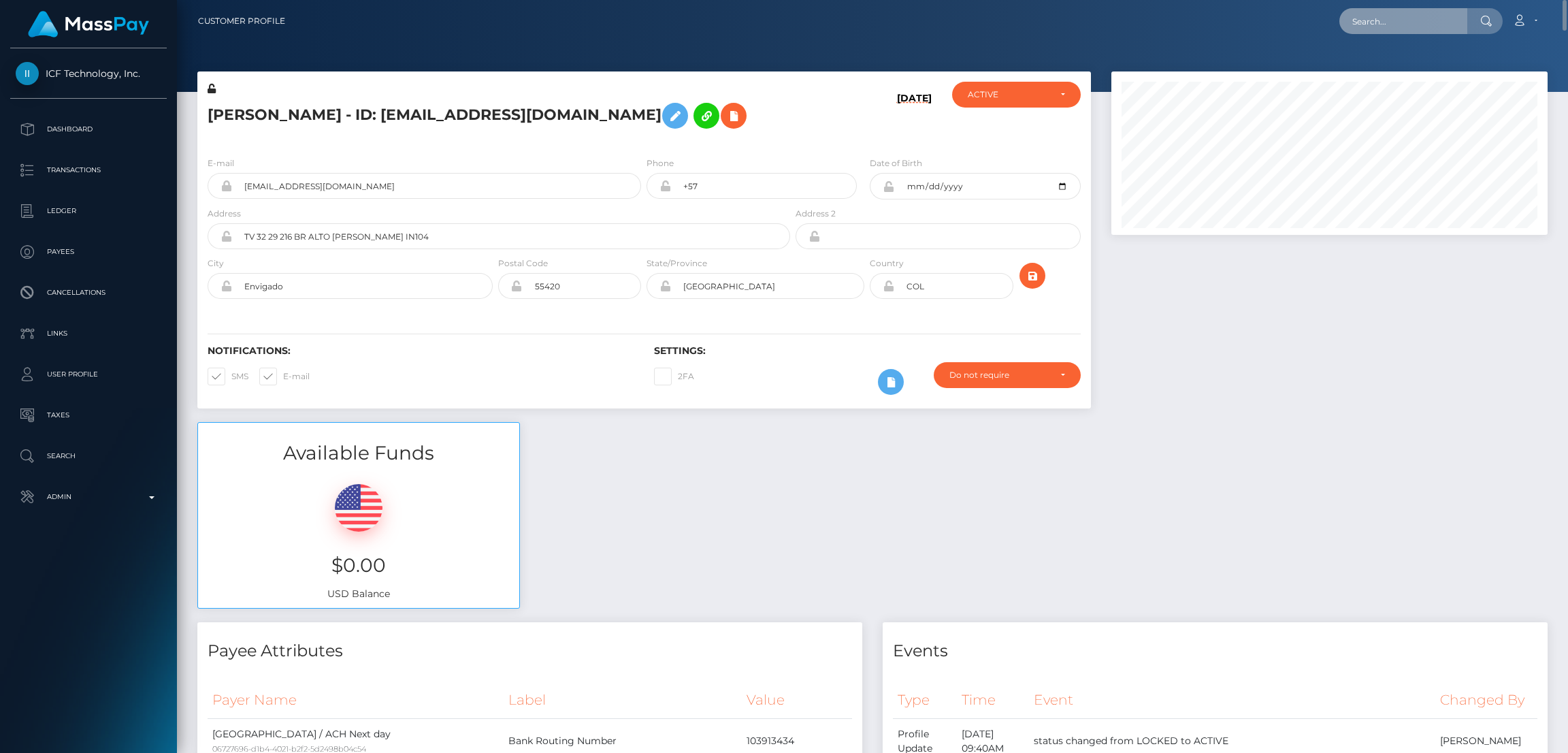
click at [1370, 23] on input "text" at bounding box center [1404, 21] width 128 height 25
paste input "charljtx18@hotmail.com"
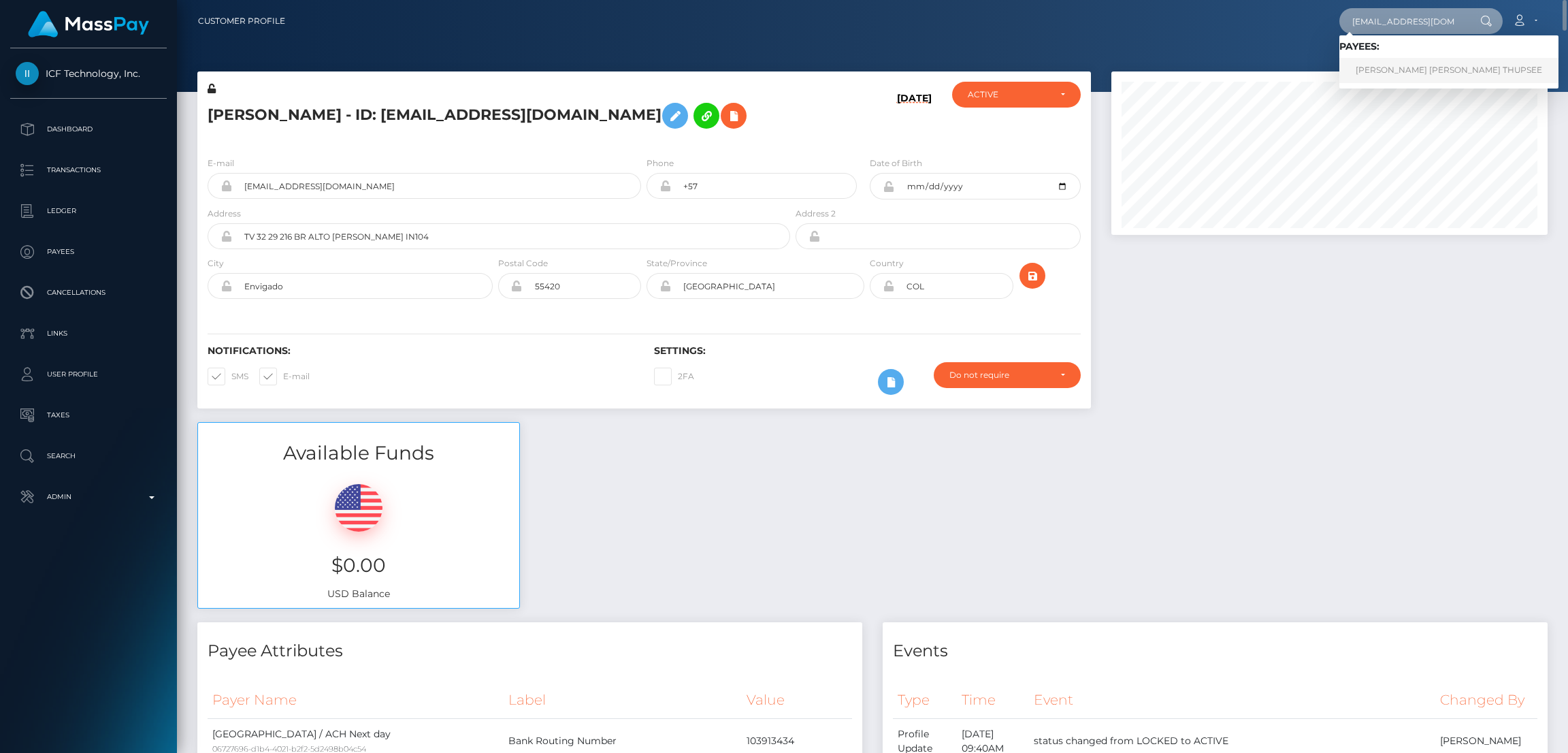
type input "charljtx18@hotmail.com"
click at [1381, 72] on link "CHARLOTTE JOAN THUPSEE" at bounding box center [1449, 70] width 220 height 25
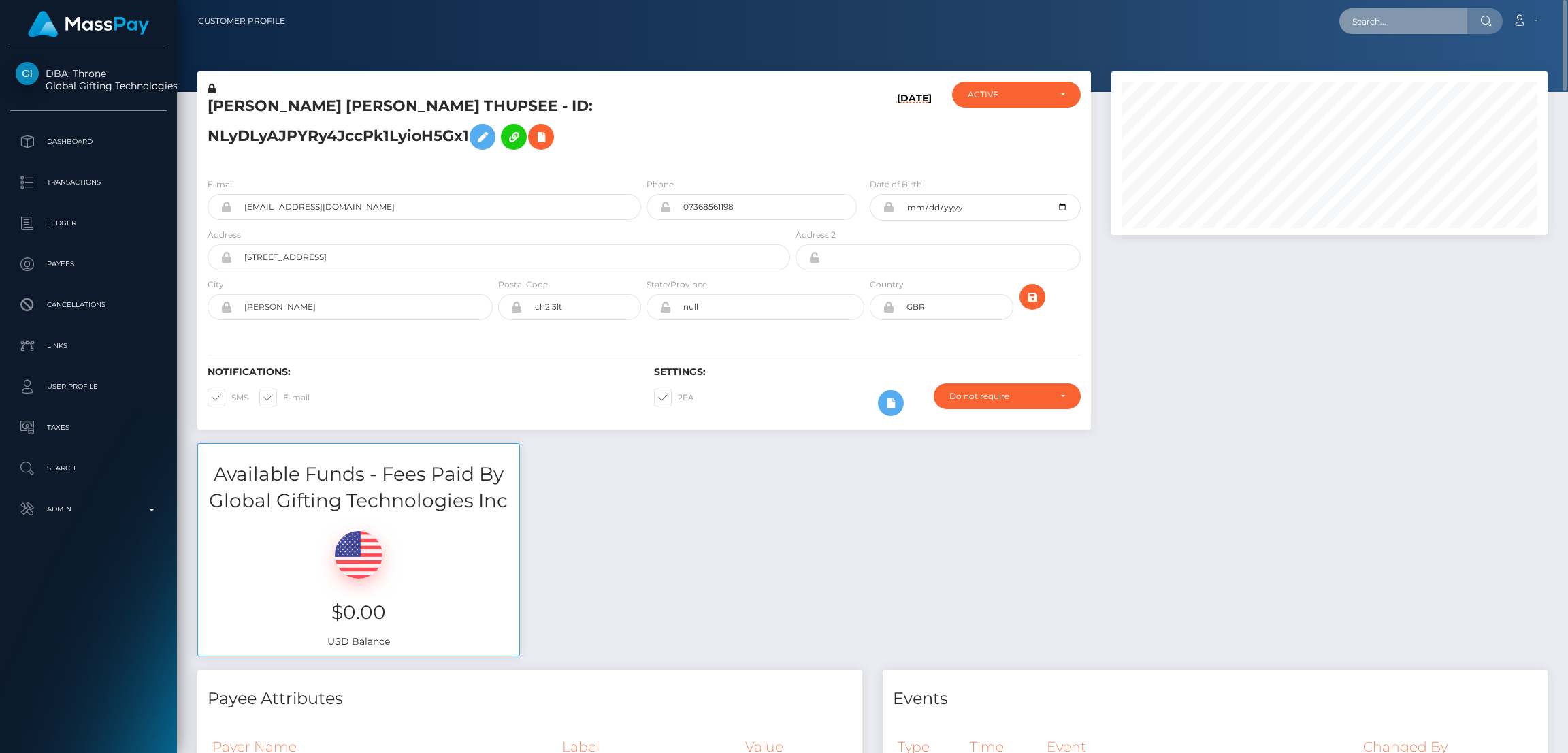
click at [1392, 13] on input "text" at bounding box center [1404, 21] width 128 height 25
paste input "v.damii123@gmail.com"
type input "v.damii123@gmail.com"
click at [1387, 65] on link "MÁJA DAMIANOVÁ" at bounding box center [1395, 70] width 109 height 25
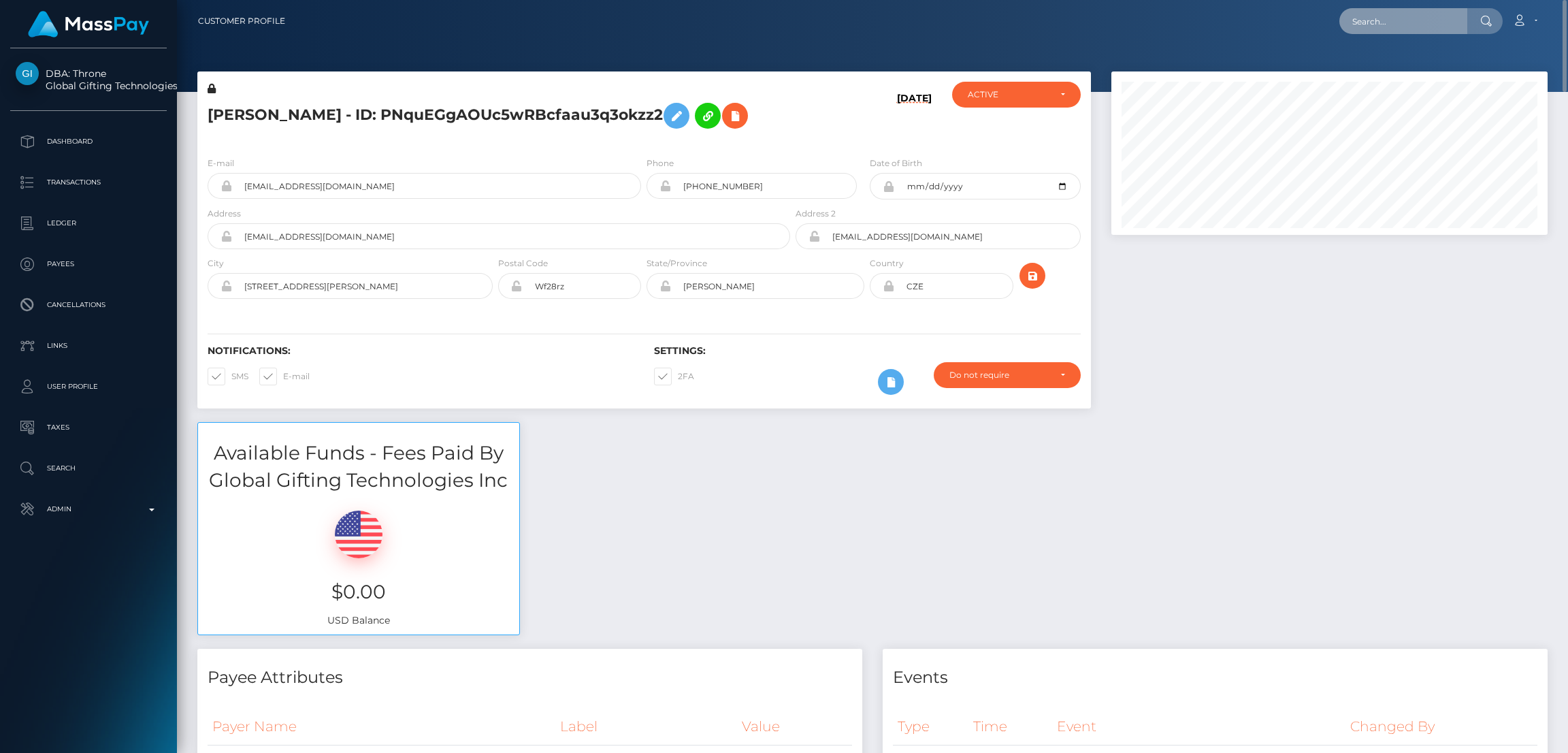
click at [1425, 24] on input "text" at bounding box center [1404, 21] width 128 height 25
paste input "[EMAIL_ADDRESS][DOMAIN_NAME]"
type input "solomia2023.2023@gmail.com"
click at [1425, 74] on link "KATERYNA CIHAN" at bounding box center [1395, 70] width 109 height 25
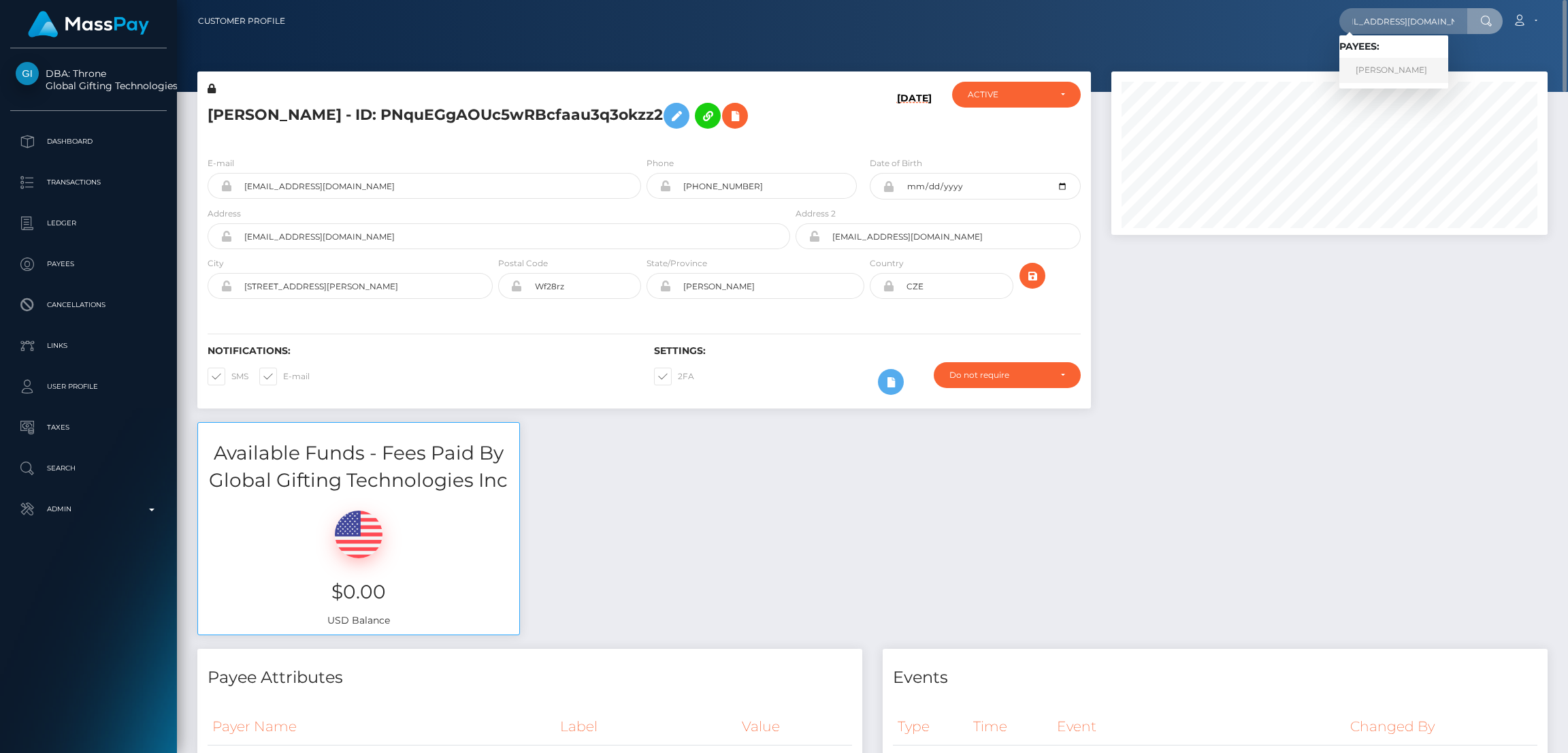
scroll to position [0, 0]
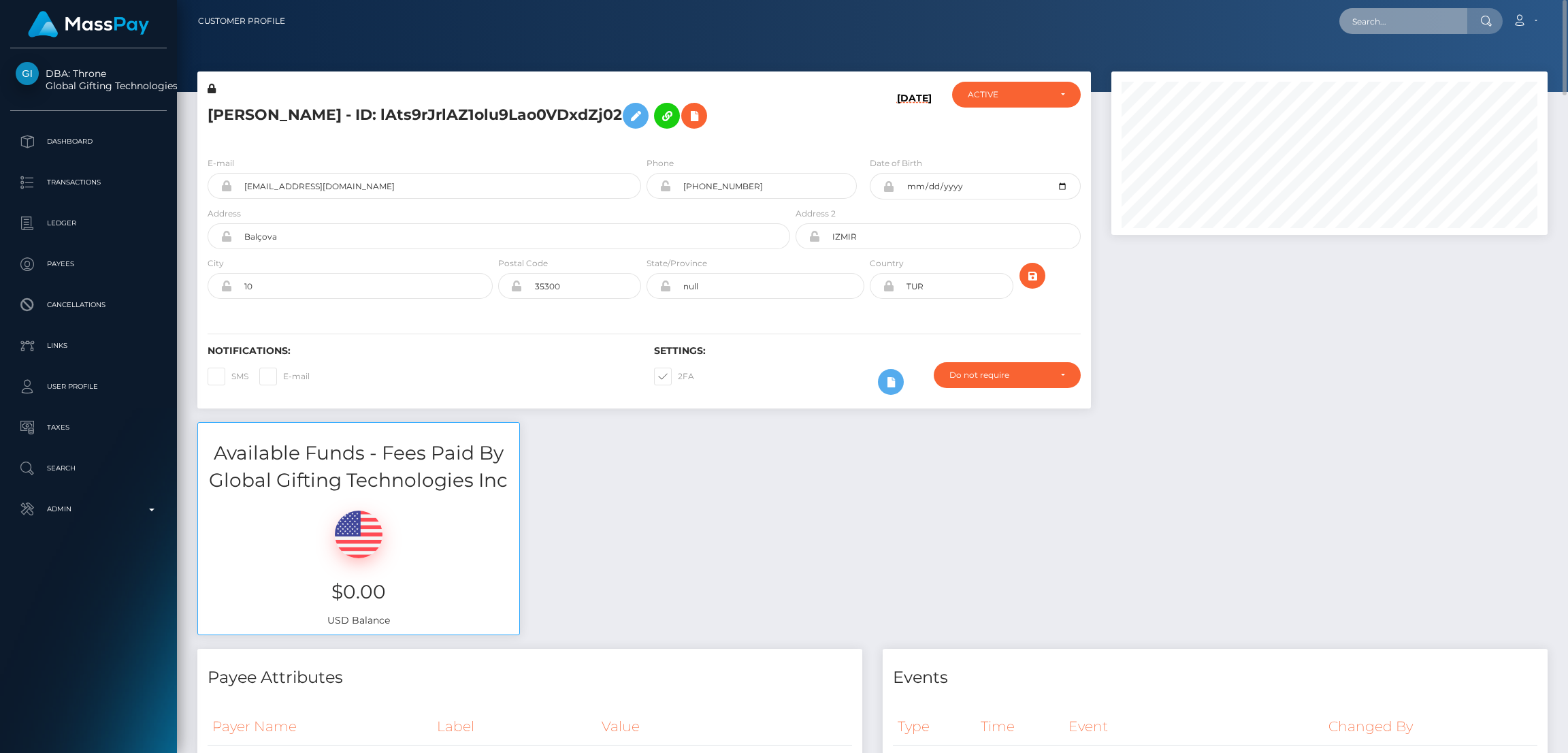
click at [1404, 28] on input "text" at bounding box center [1404, 21] width 128 height 25
paste input "selenasin@icloud.com"
type input "selenasin@icloud.com"
click at [1375, 74] on link "SEM MAKARA" at bounding box center [1395, 70] width 109 height 25
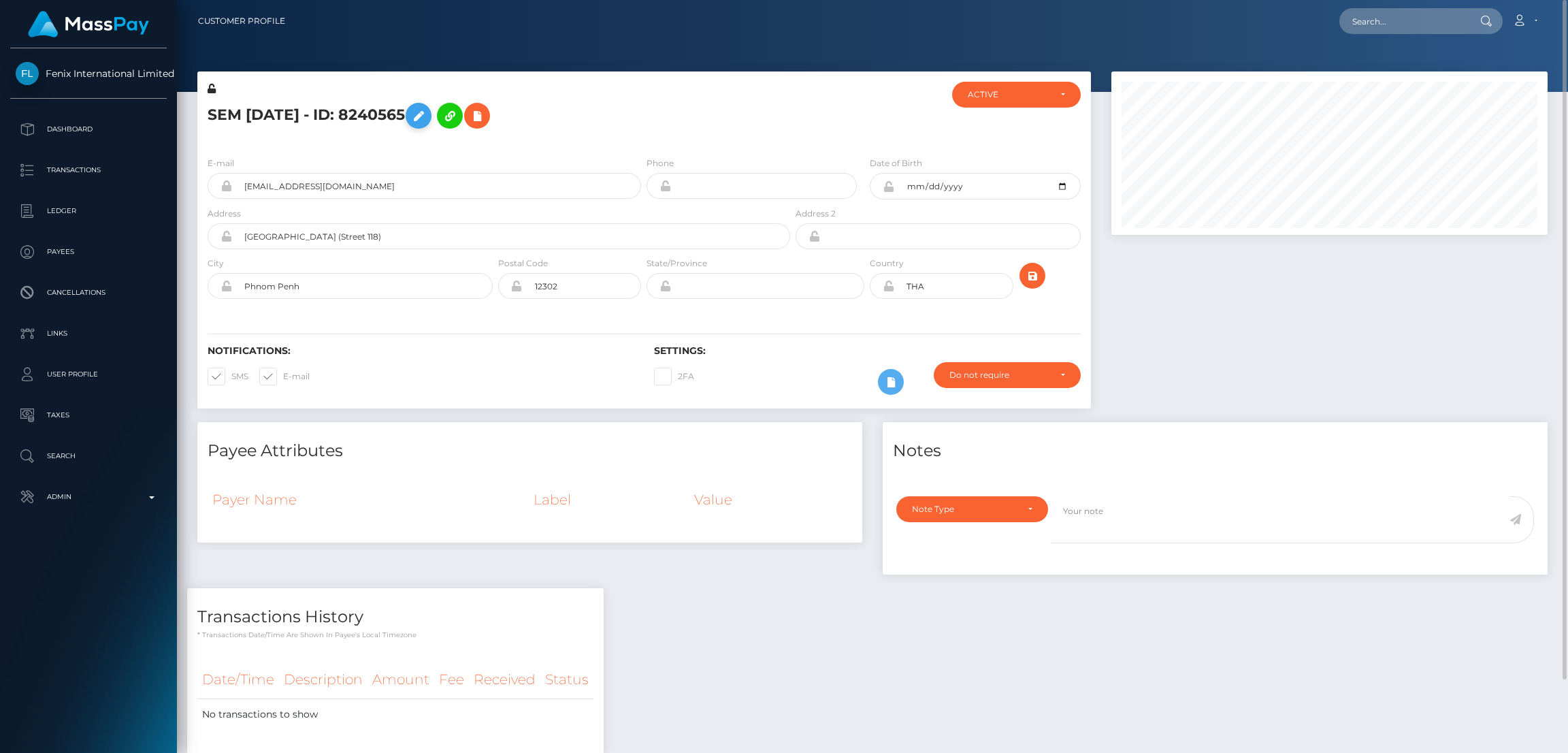
click at [439, 102] on h5 "SEM [DATE] - ID: 8240565" at bounding box center [495, 116] width 575 height 40
click at [427, 114] on icon at bounding box center [418, 116] width 16 height 17
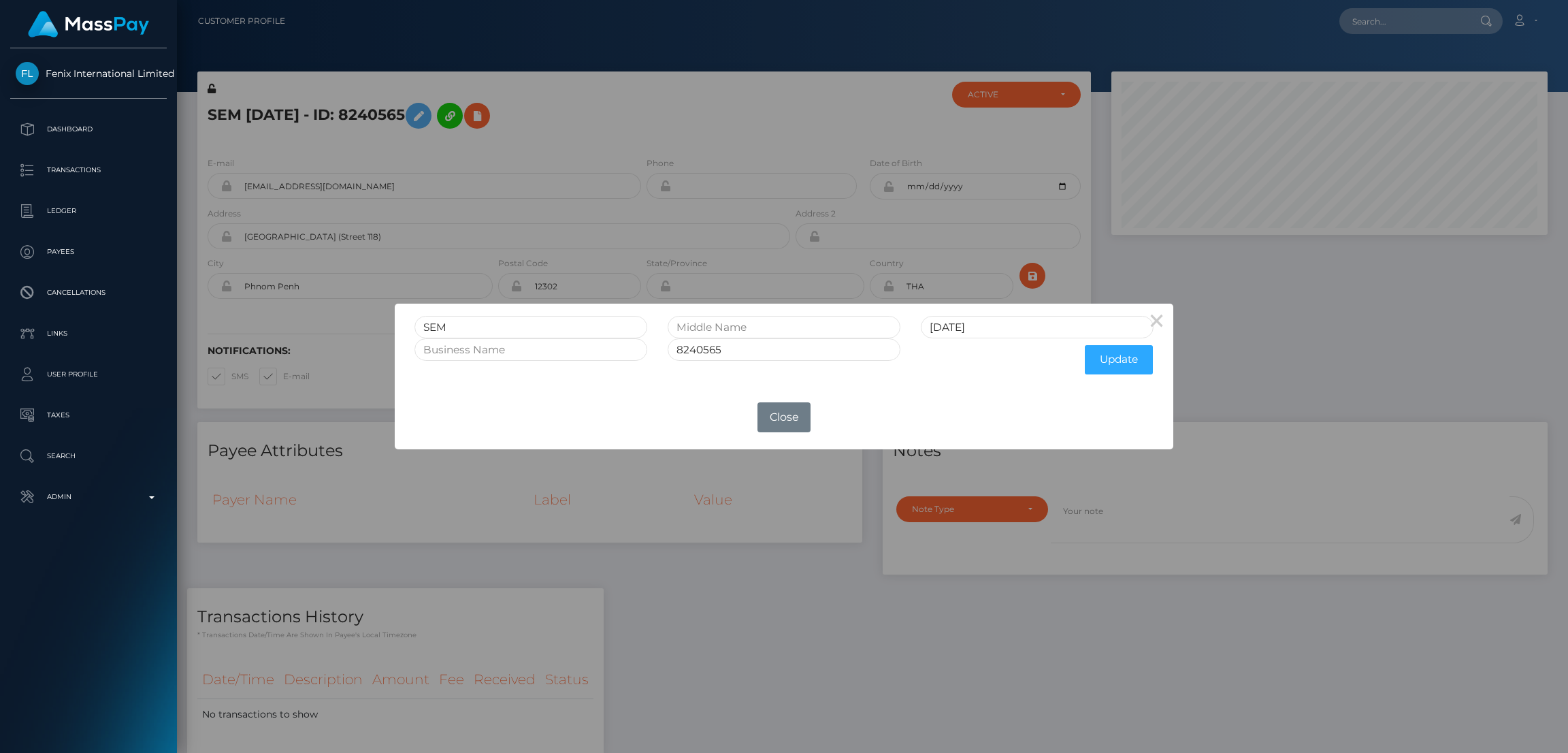
click at [440, 118] on div "× SEM MAKARA 8240565 Update OK No Close" at bounding box center [784, 376] width 1568 height 753
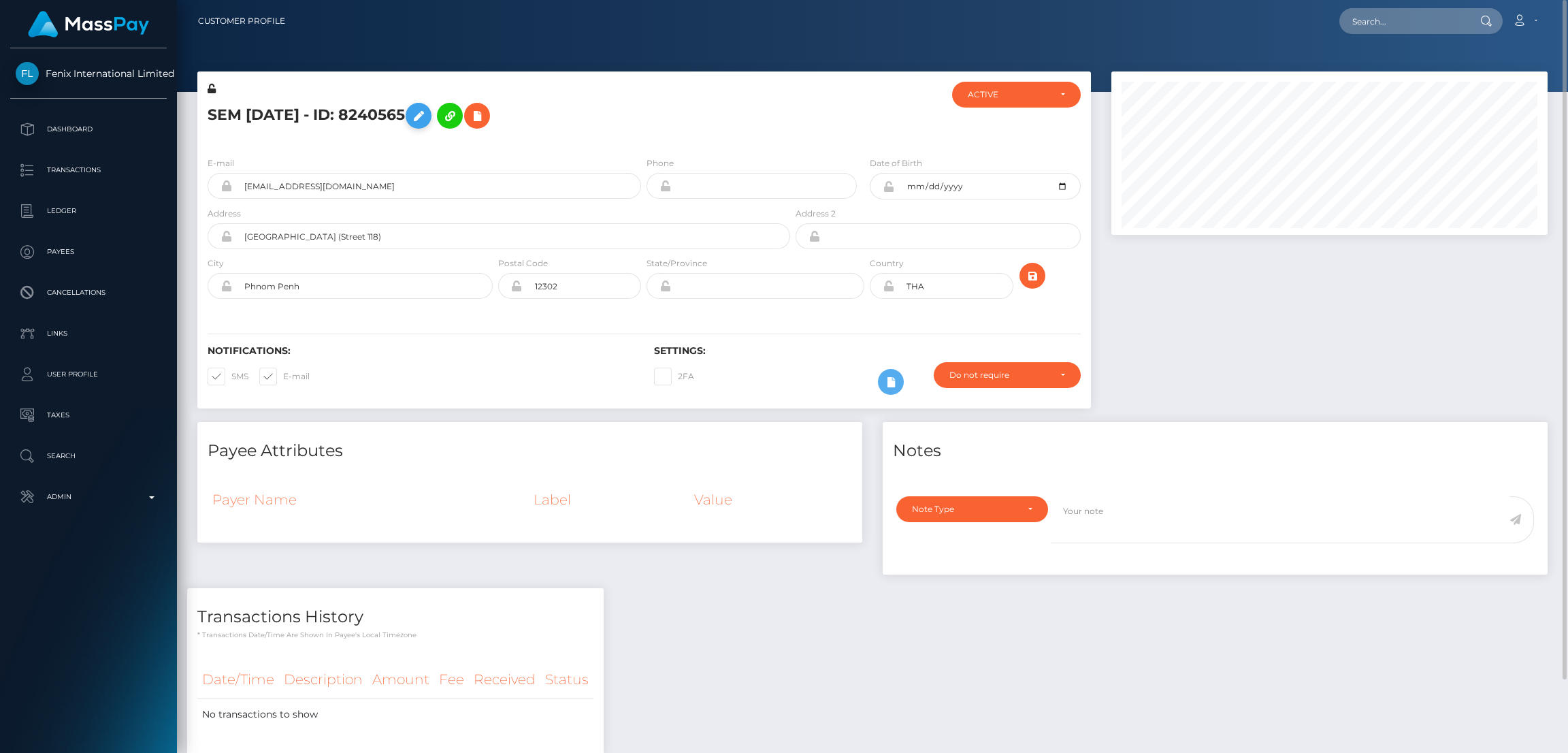
click at [427, 114] on icon at bounding box center [418, 116] width 16 height 17
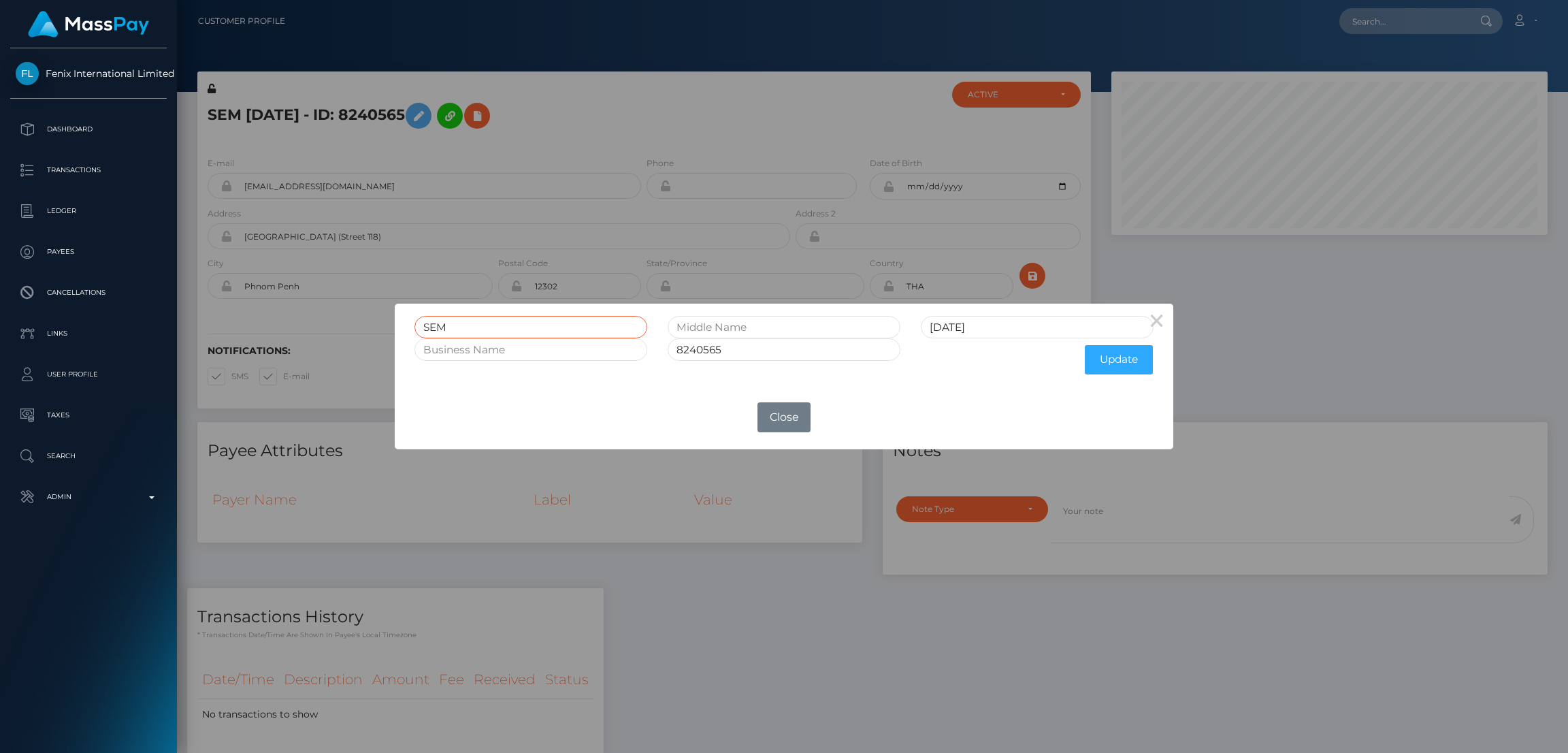
click at [440, 323] on input "SEM" at bounding box center [531, 327] width 233 height 23
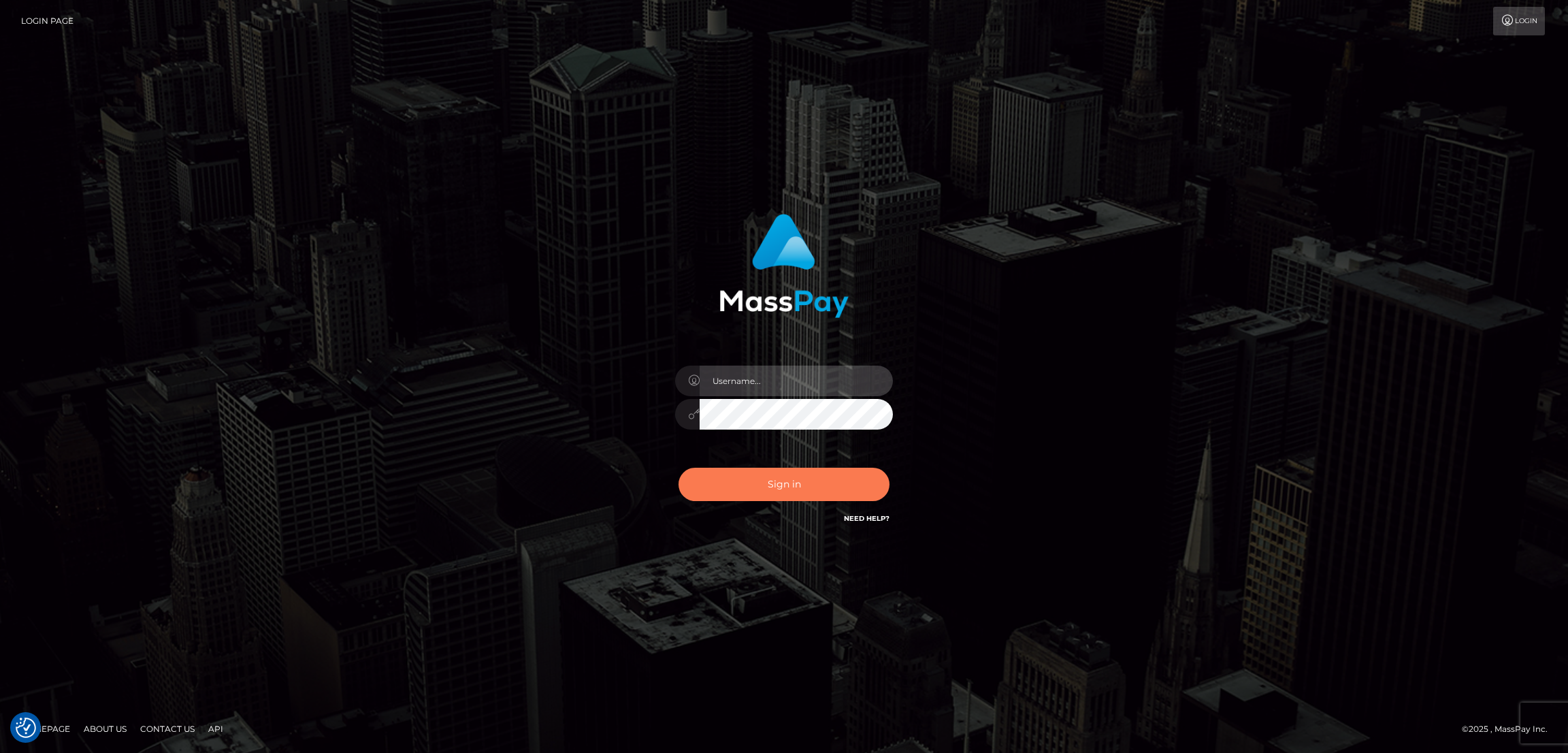
type input "df.es"
click at [757, 490] on button "Sign in" at bounding box center [784, 483] width 211 height 33
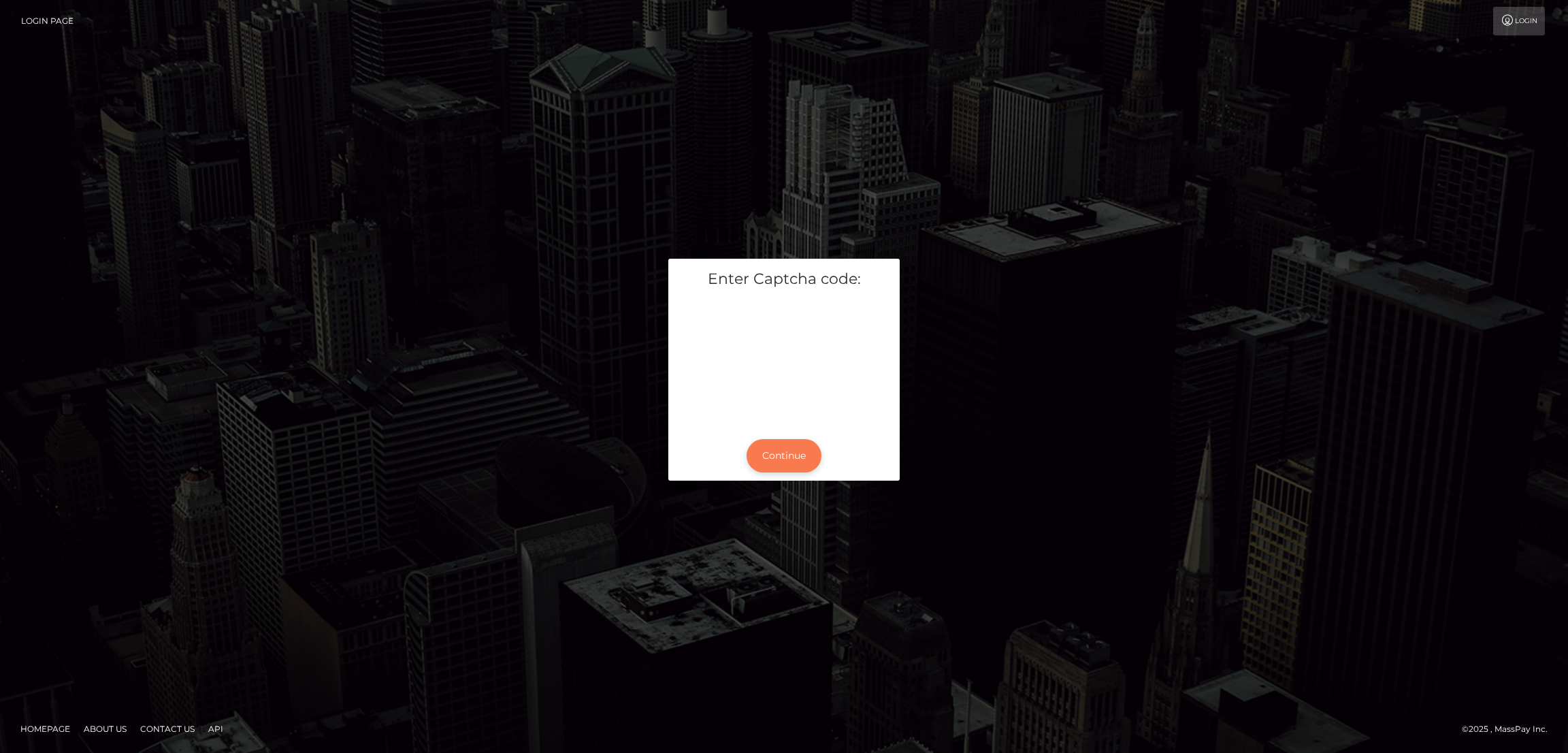
click at [808, 462] on button "Continue" at bounding box center [783, 455] width 74 height 33
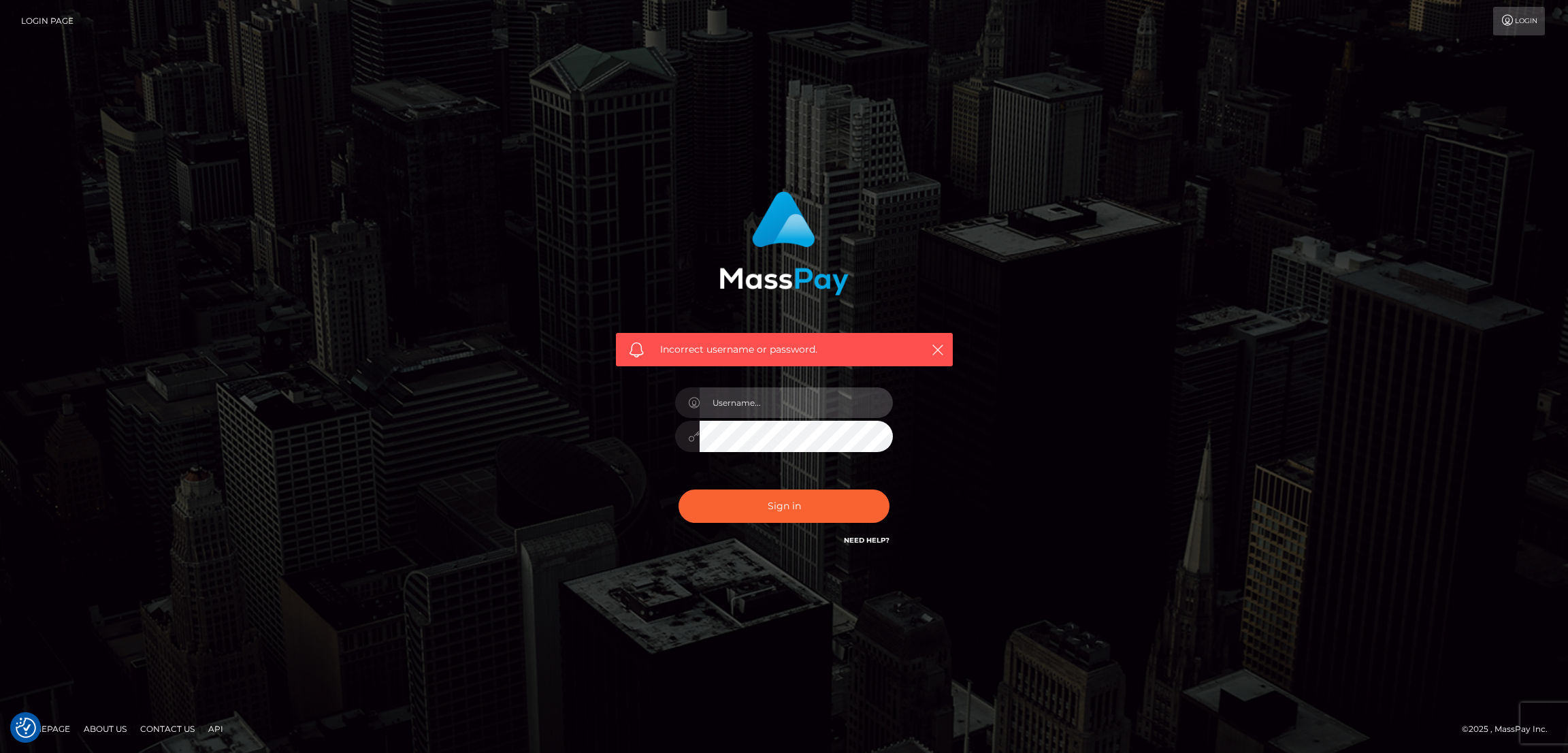
type input "df.es"
click at [794, 511] on button "Sign in" at bounding box center [784, 505] width 211 height 33
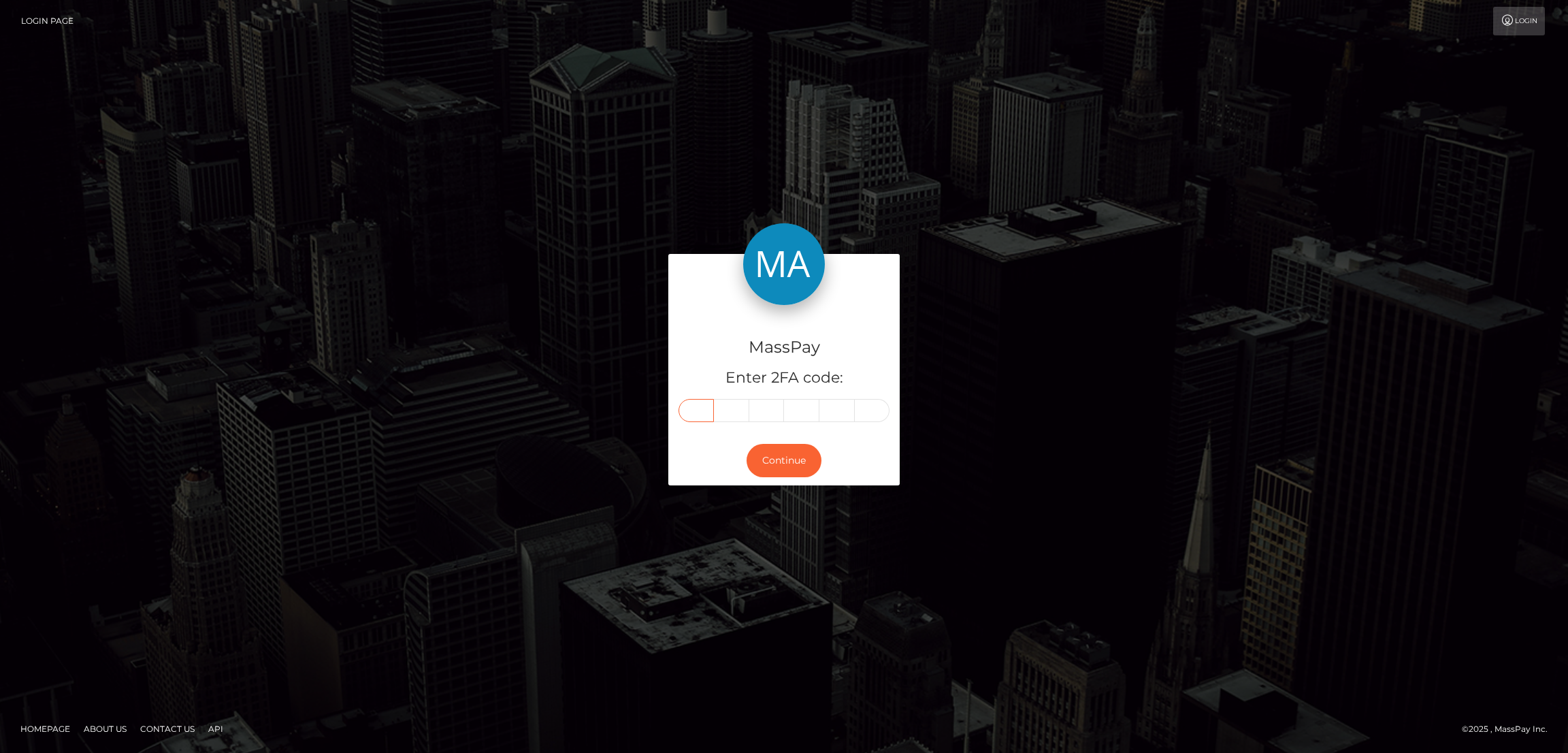
click at [699, 401] on input "text" at bounding box center [696, 410] width 36 height 24
paste input "1"
type input "1"
type input "3"
type input "8"
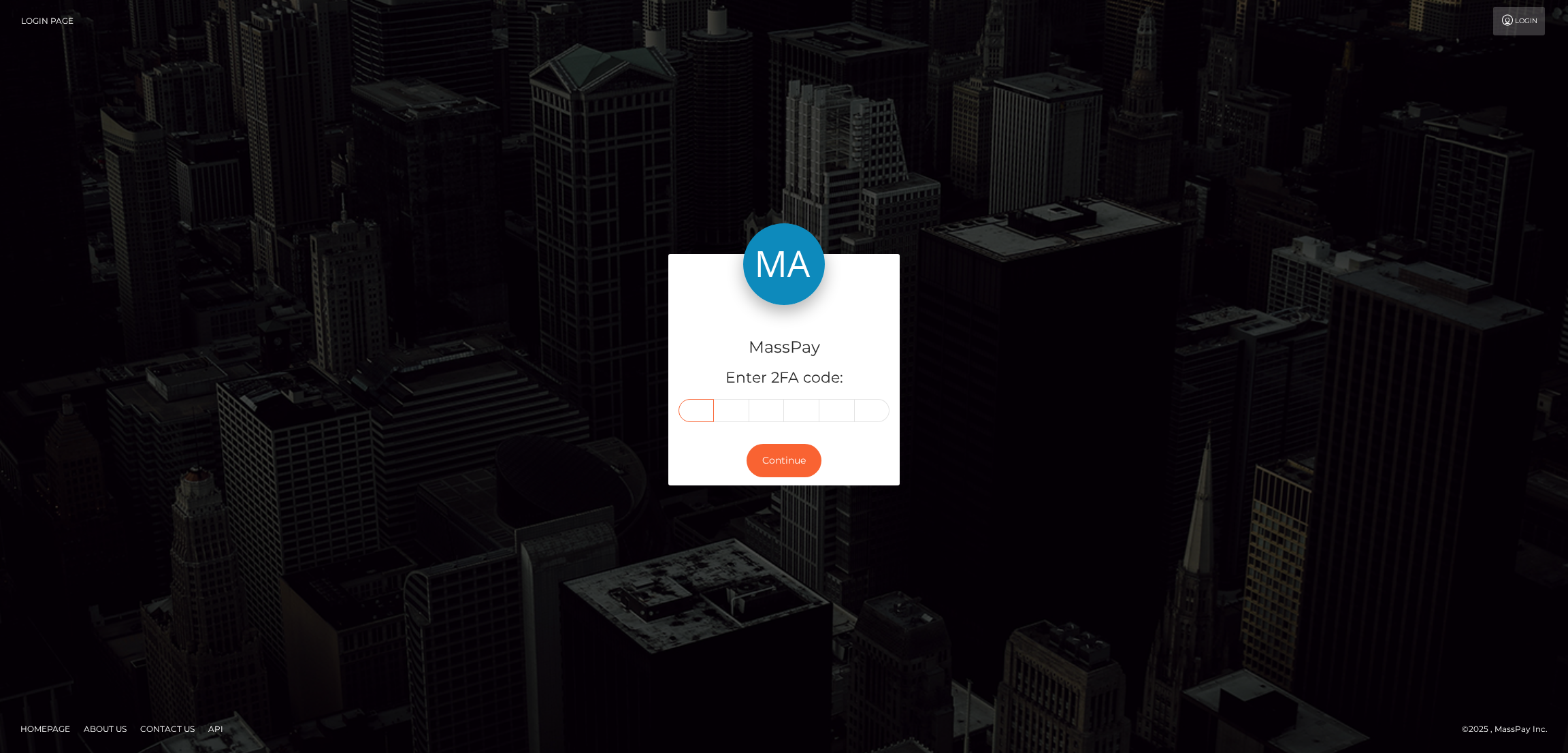
type input "2"
type input "6"
type input "1"
click at [783, 458] on button "Continue" at bounding box center [783, 460] width 74 height 33
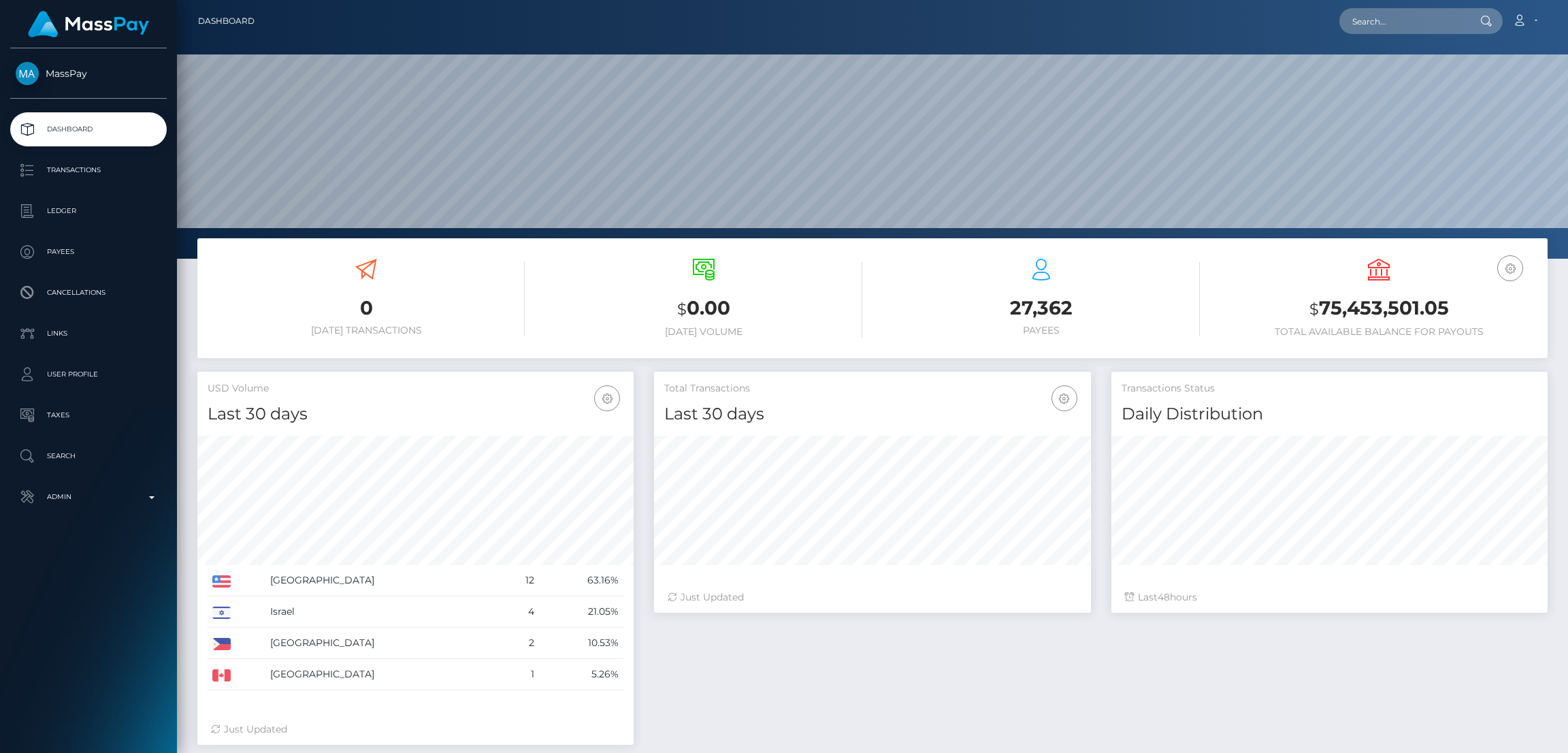
scroll to position [241, 436]
click at [1380, 21] on input "text" at bounding box center [1404, 21] width 128 height 25
paste input "[EMAIL_ADDRESS][DOMAIN_NAME]"
type input "yourgoddesslanaa@gmail.com"
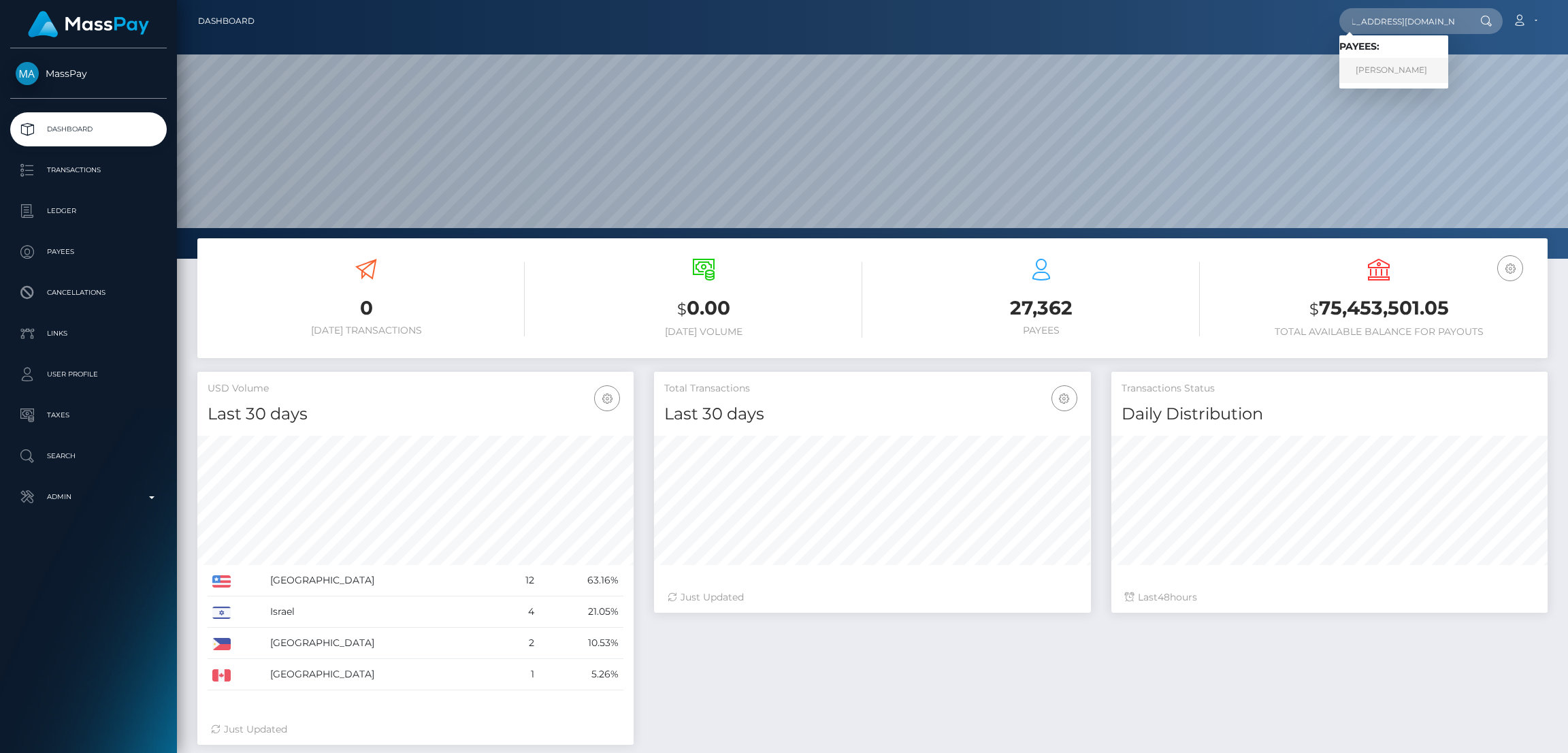
click at [1381, 67] on link "HANNAH L BOYER" at bounding box center [1395, 70] width 109 height 25
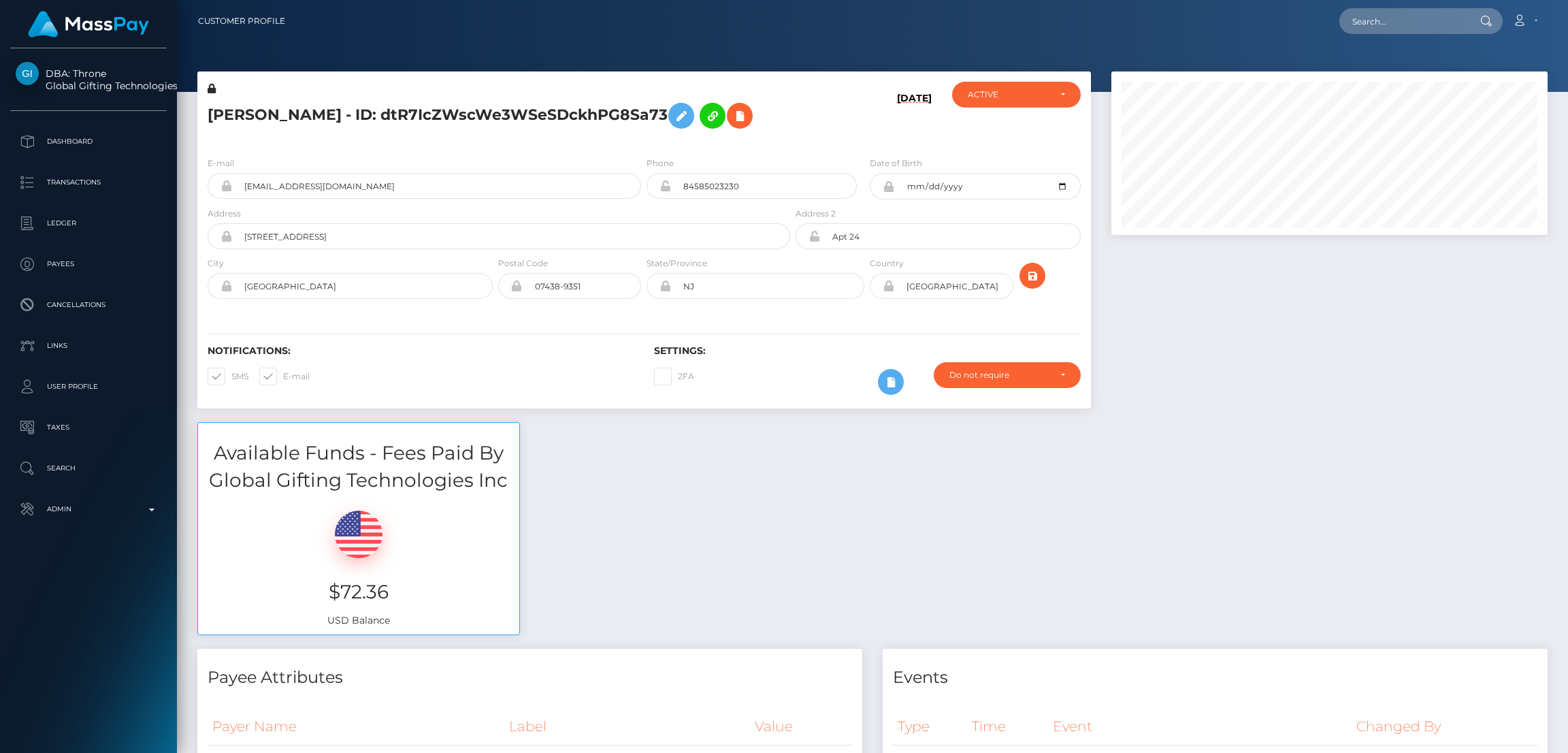
scroll to position [163, 436]
click at [1381, 10] on input "text" at bounding box center [1404, 21] width 128 height 25
paste input "[EMAIL_ADDRESS][DOMAIN_NAME]"
type input "[EMAIL_ADDRESS][DOMAIN_NAME]"
click at [1431, 67] on link "KALISSA DILYS ENNON" at bounding box center [1411, 70] width 141 height 25
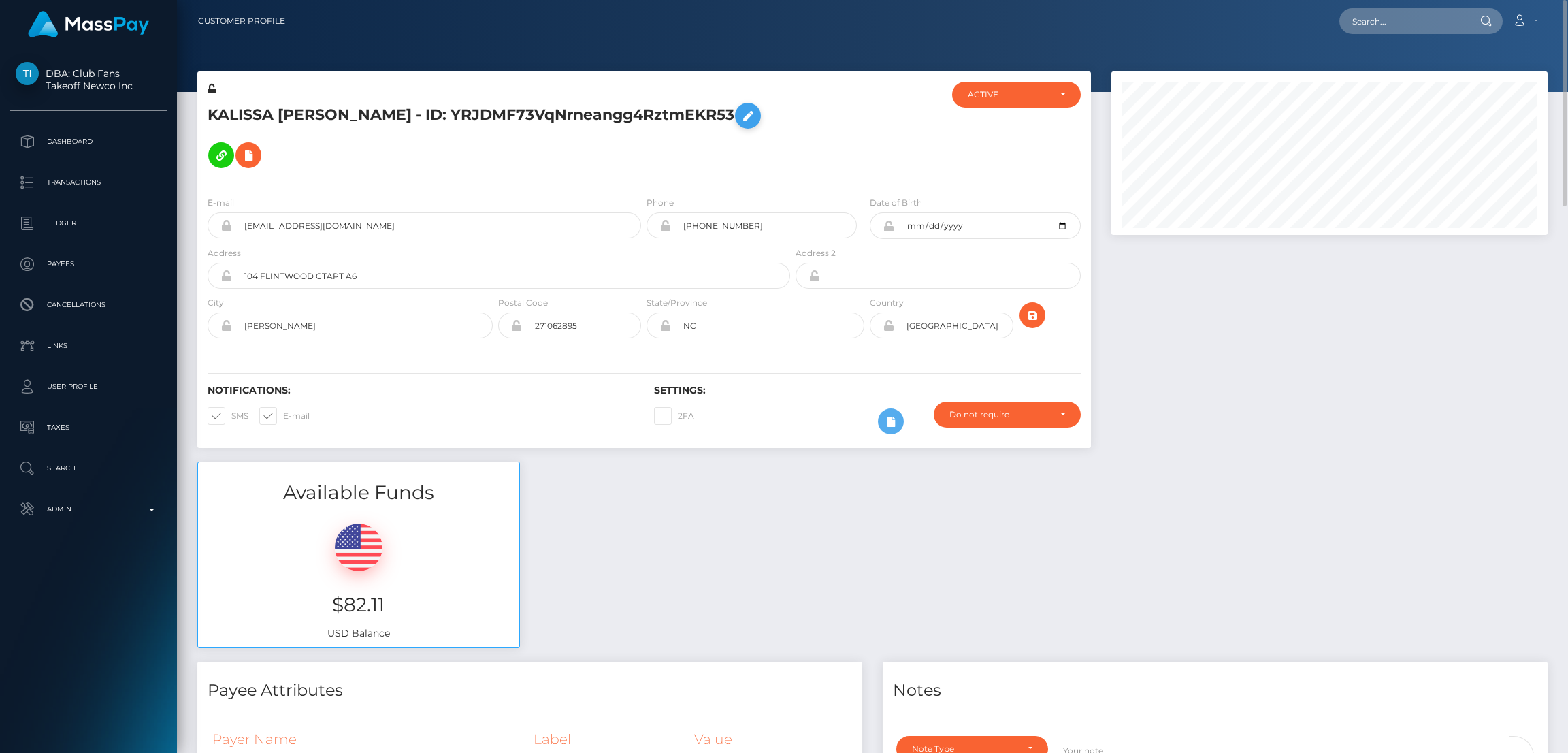
click at [740, 114] on icon at bounding box center [747, 116] width 16 height 17
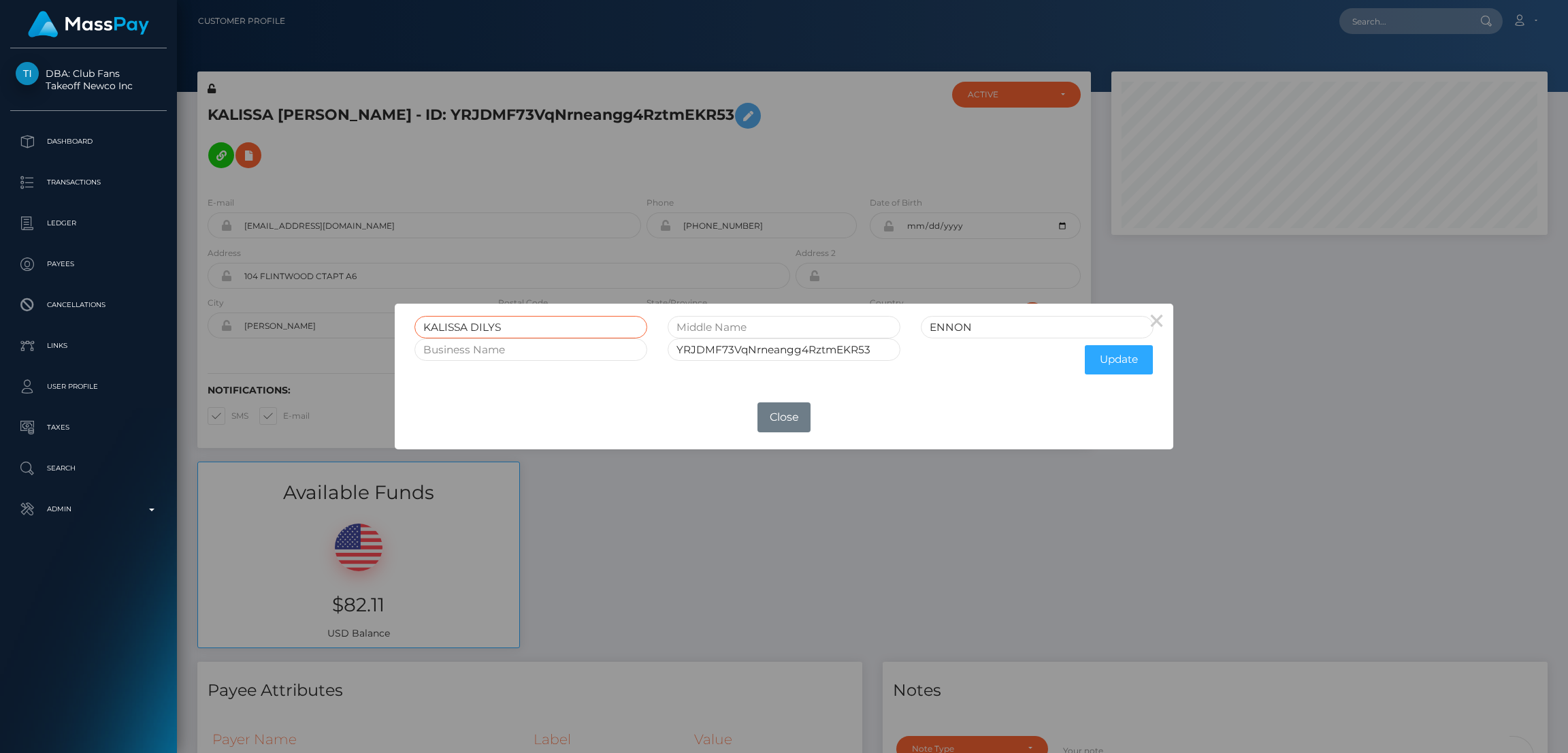
click at [449, 320] on input "KALISSA DILYS" at bounding box center [531, 327] width 233 height 23
